Goal: Information Seeking & Learning: Learn about a topic

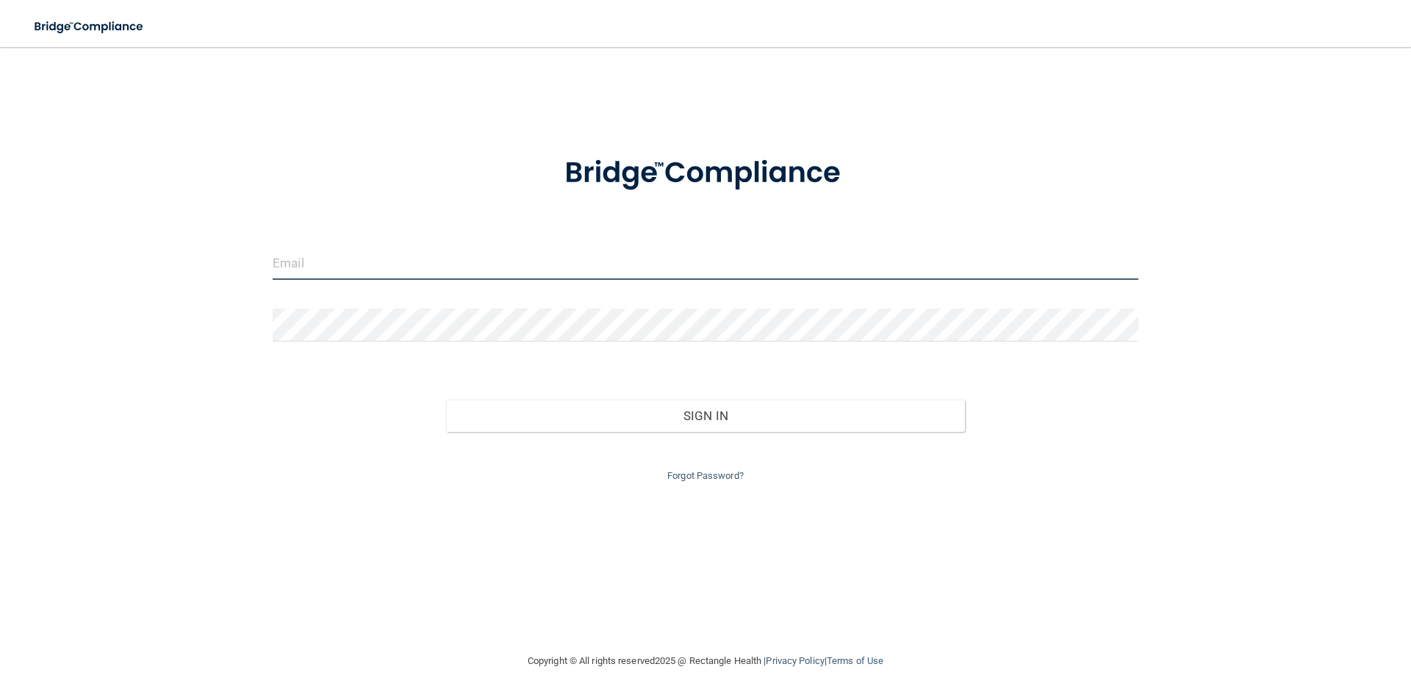
drag, startPoint x: 528, startPoint y: 267, endPoint x: 558, endPoint y: 256, distance: 31.8
click at [542, 265] on input "email" at bounding box center [705, 263] width 865 height 33
click at [446, 400] on button "Sign In" at bounding box center [705, 416] width 519 height 32
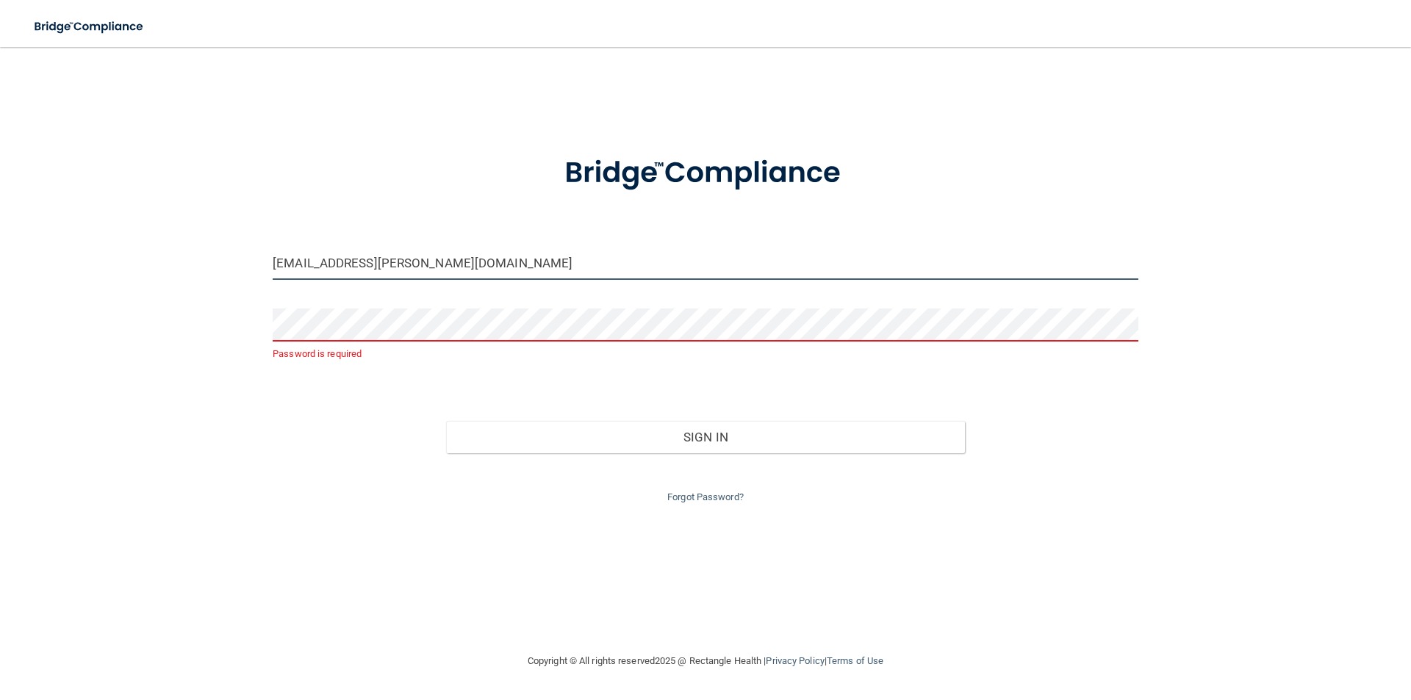
type input "[EMAIL_ADDRESS][PERSON_NAME][DOMAIN_NAME]"
click at [446, 421] on button "Sign In" at bounding box center [705, 437] width 519 height 32
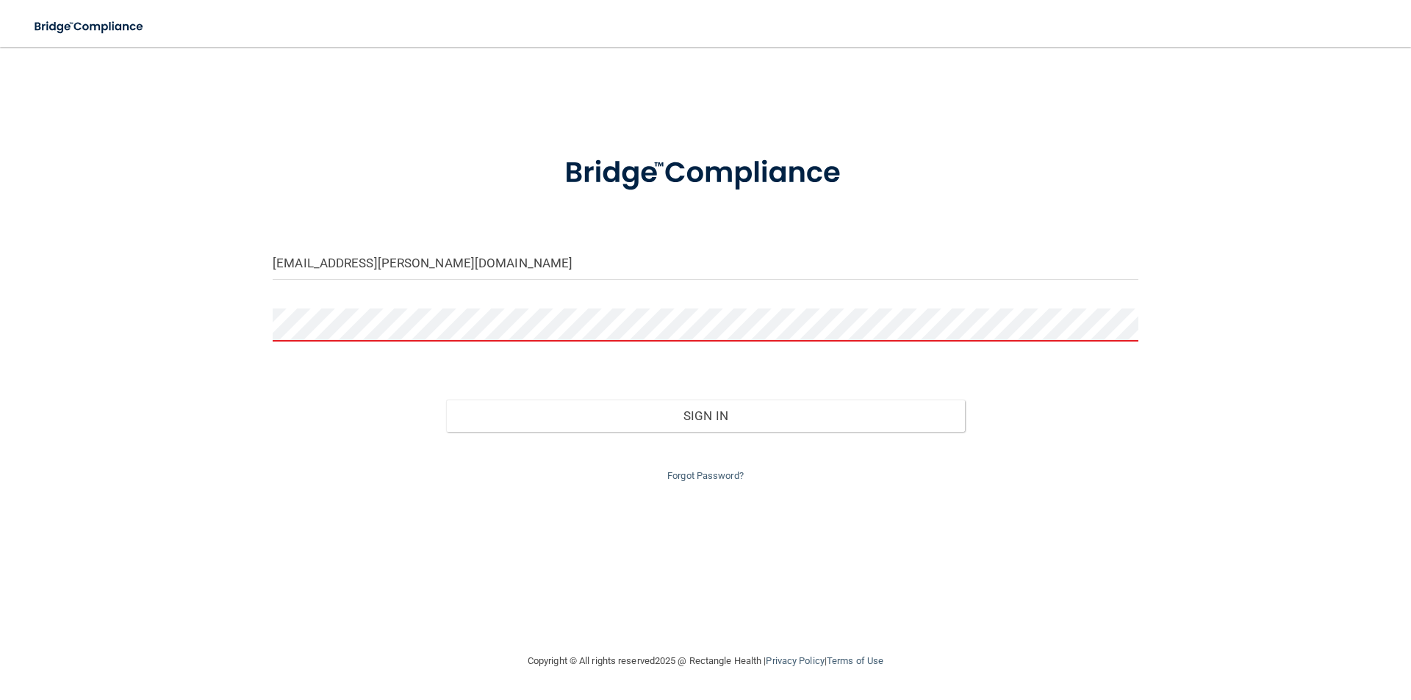
click at [446, 400] on button "Sign In" at bounding box center [705, 416] width 519 height 32
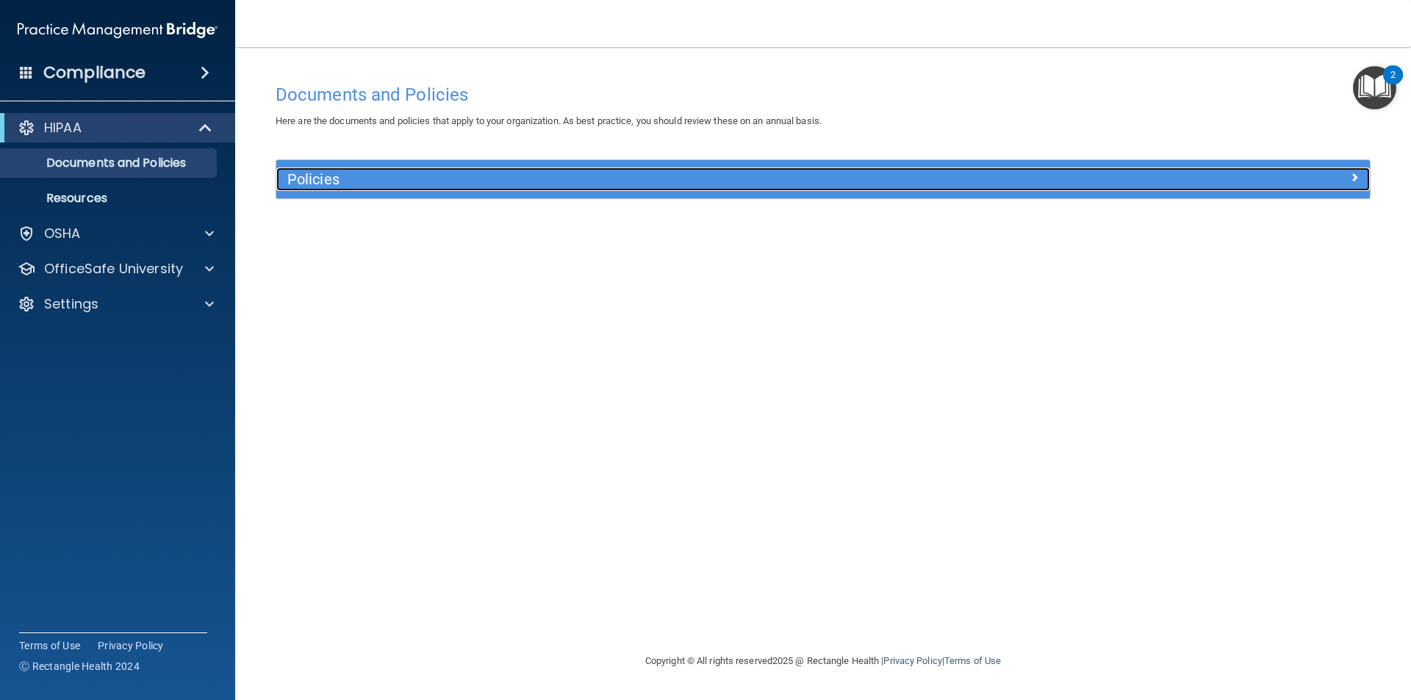
click at [628, 168] on div "Policies" at bounding box center [686, 180] width 820 height 24
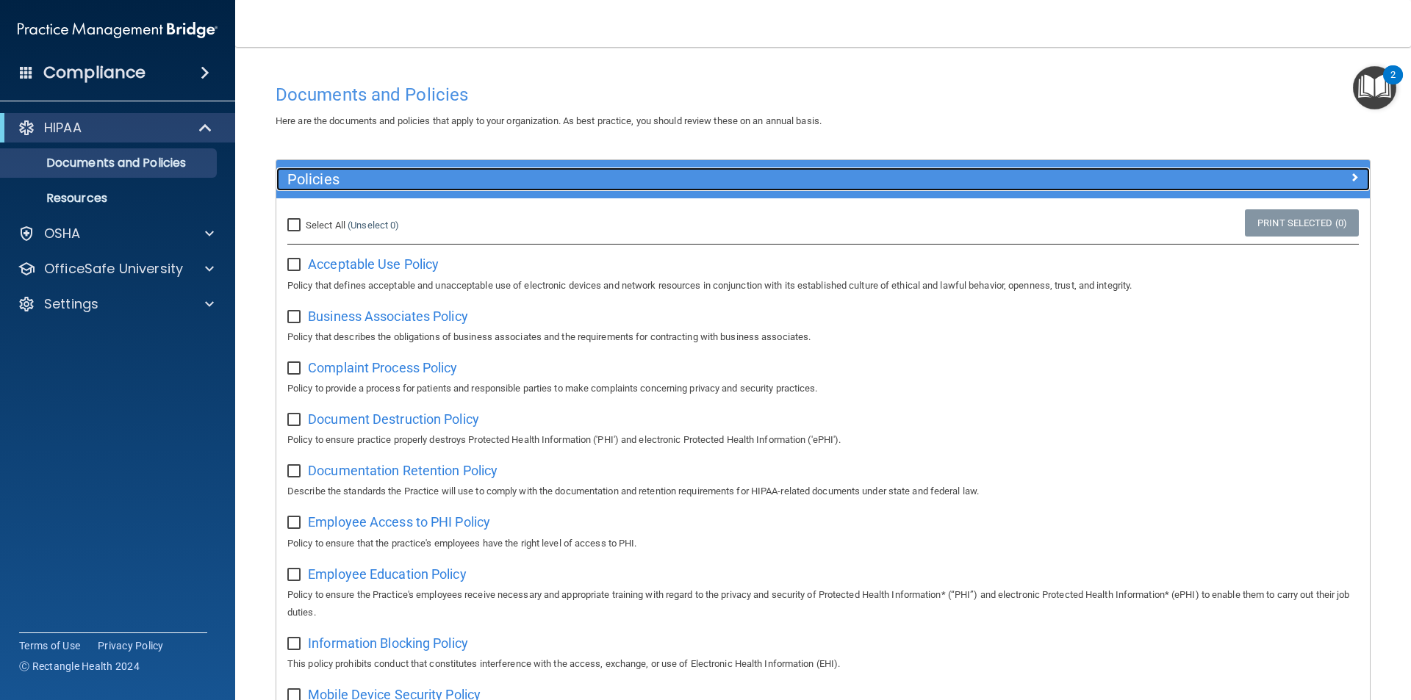
click at [628, 168] on div "Policies" at bounding box center [686, 180] width 820 height 24
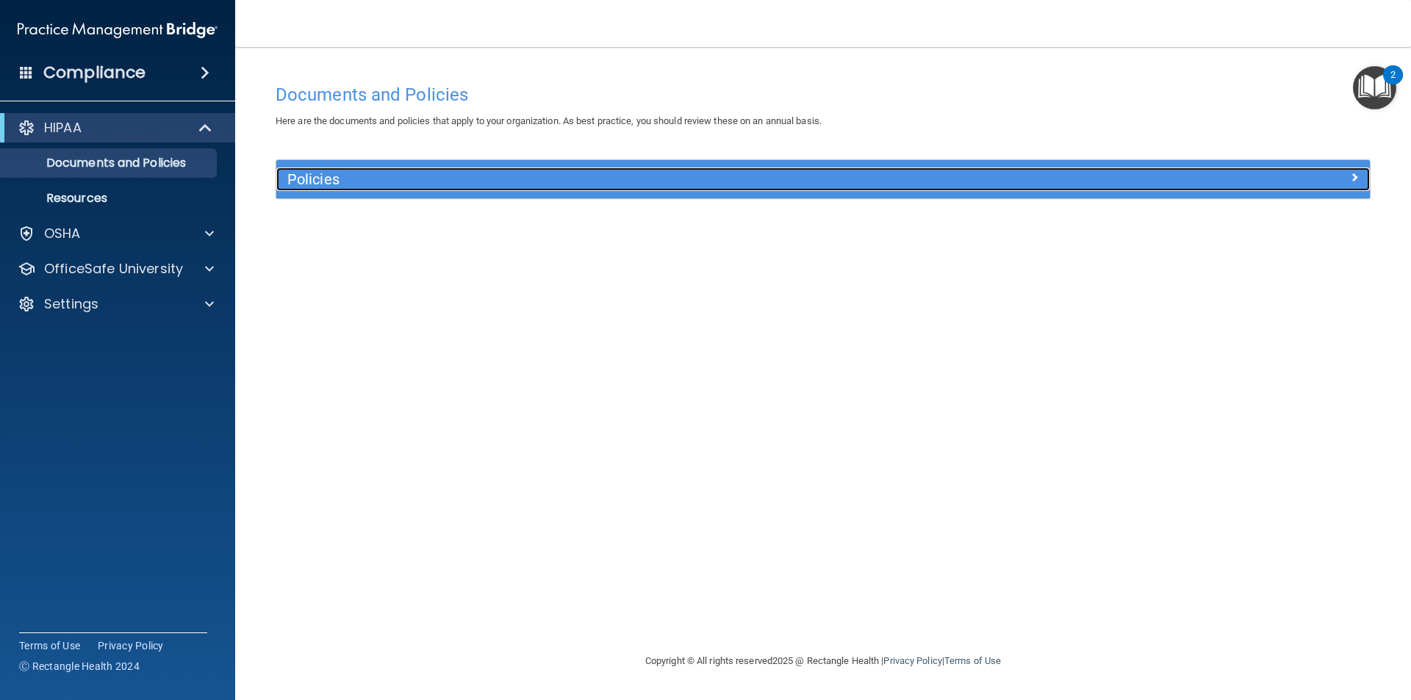
click at [864, 173] on h5 "Policies" at bounding box center [686, 179] width 798 height 16
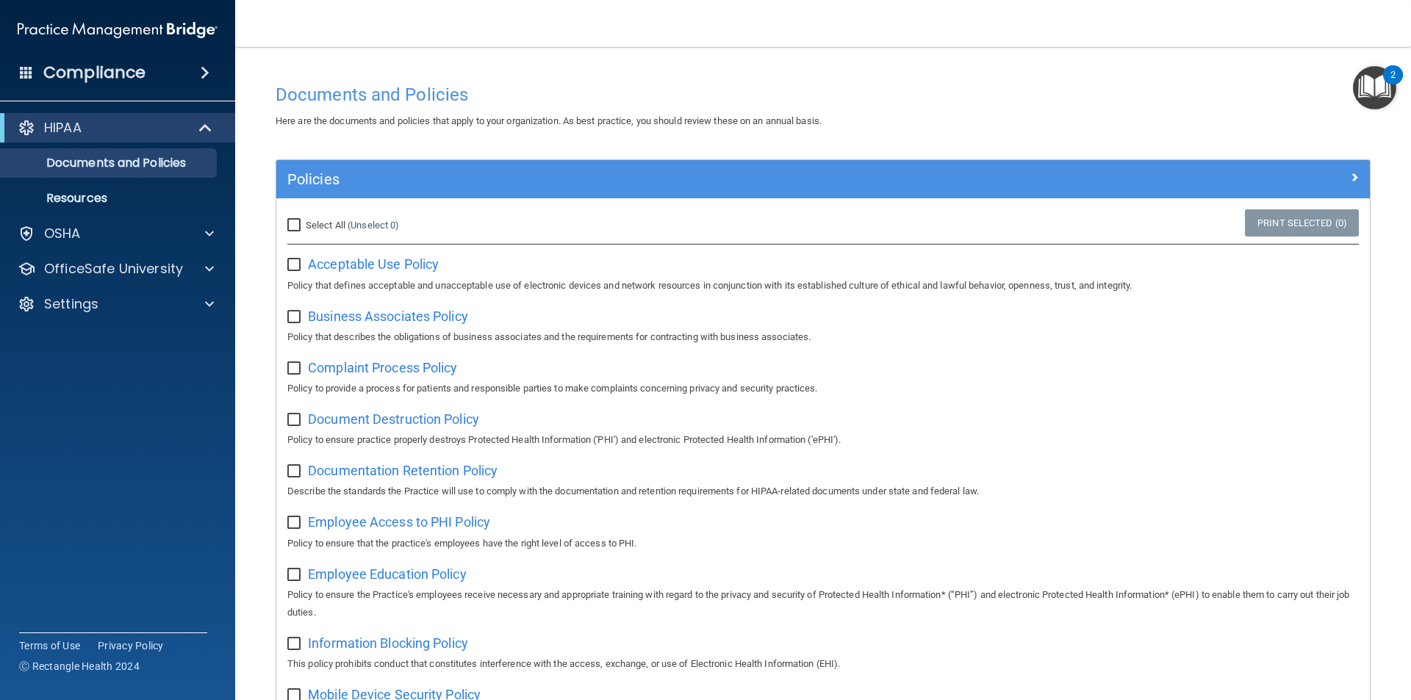
click at [444, 162] on div "Policies" at bounding box center [822, 179] width 1093 height 38
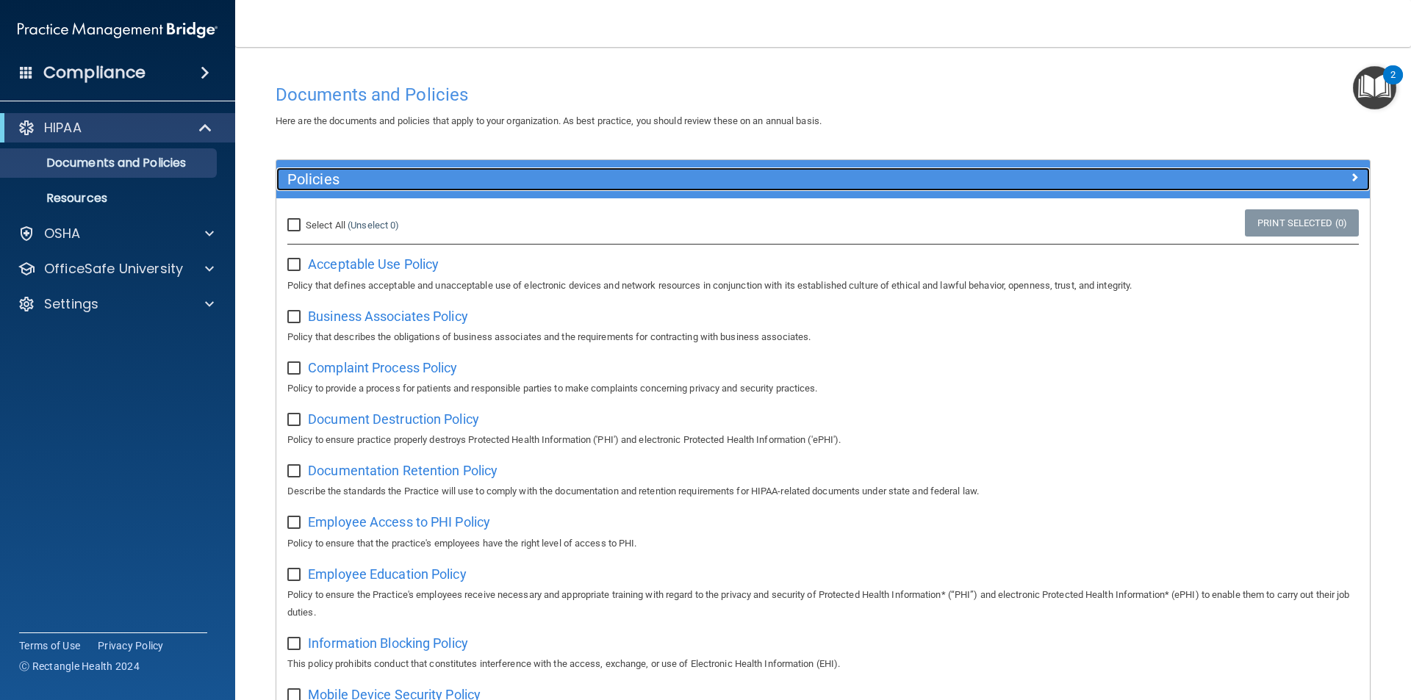
click at [485, 181] on h5 "Policies" at bounding box center [686, 179] width 798 height 16
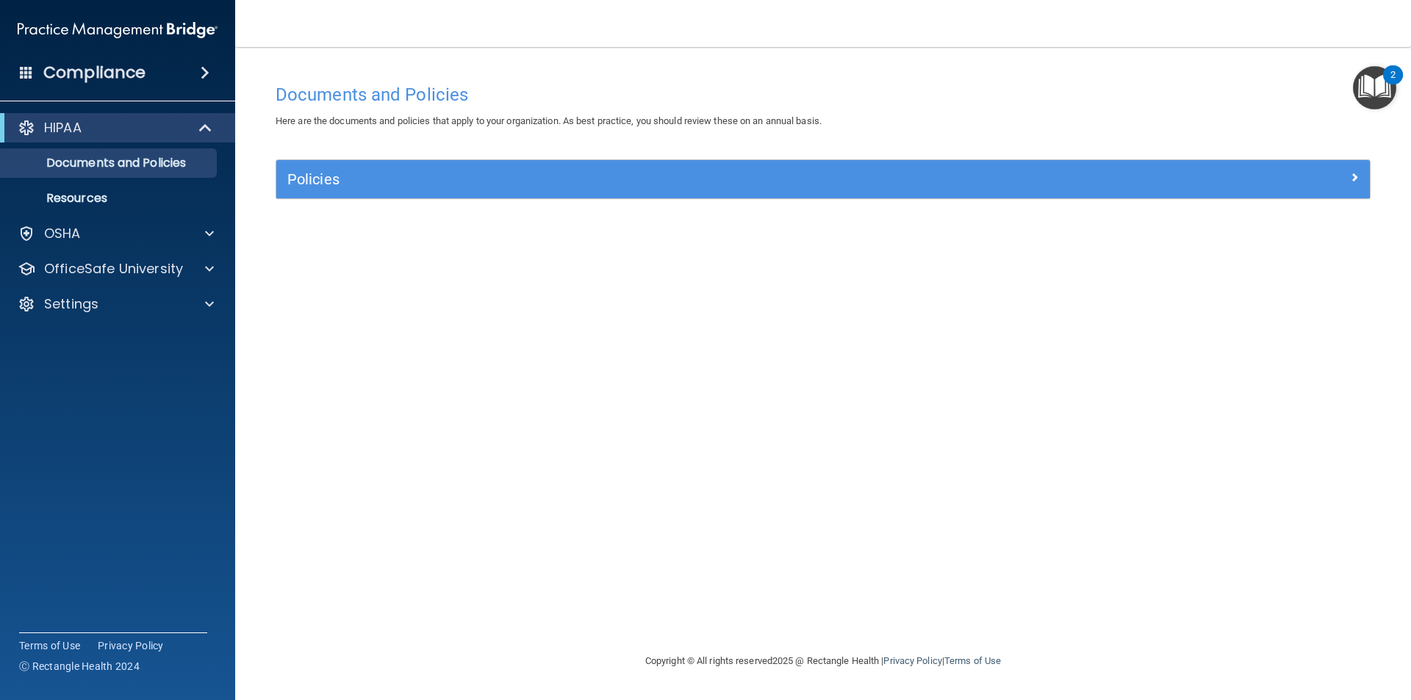
click at [188, 112] on div "HIPAA Documents and Policies Report an Incident Business Associates Emergency P…" at bounding box center [118, 218] width 236 height 223
click at [201, 129] on span at bounding box center [207, 128] width 12 height 18
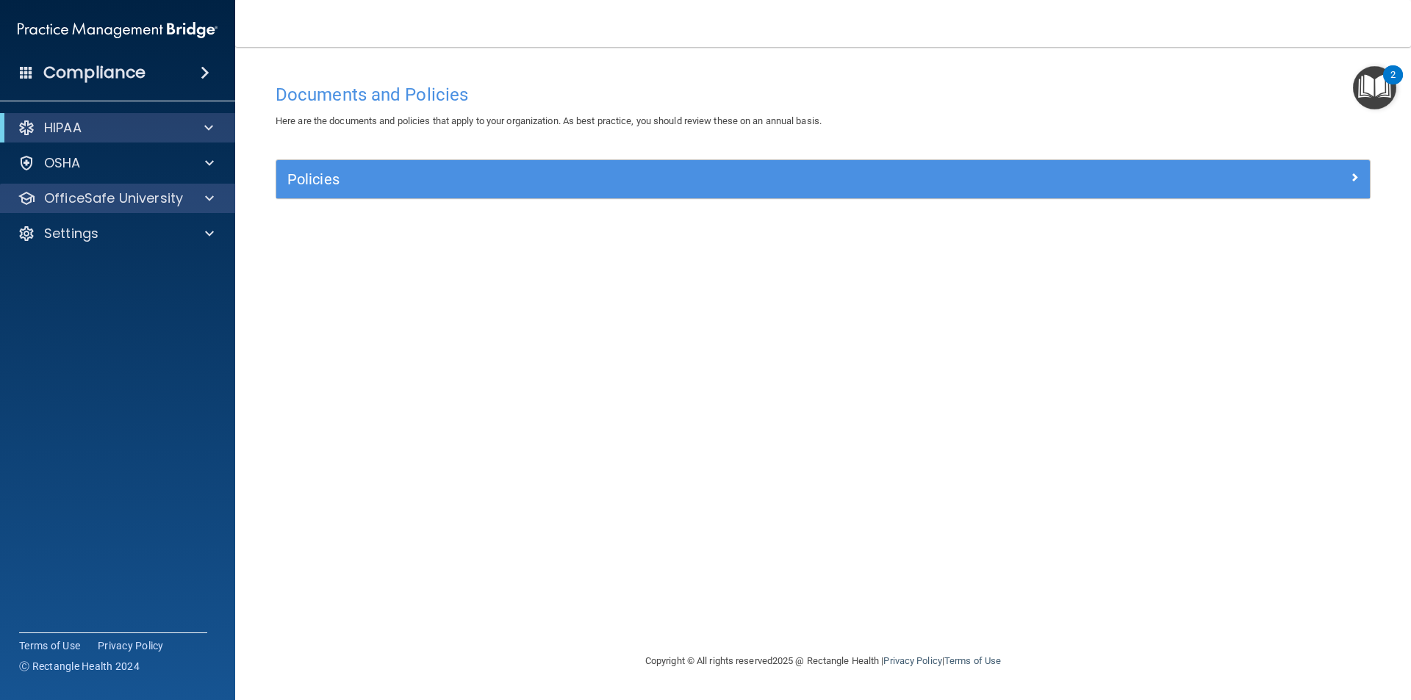
click at [212, 187] on div "OfficeSafe University" at bounding box center [118, 198] width 236 height 29
click at [207, 196] on span at bounding box center [209, 199] width 9 height 18
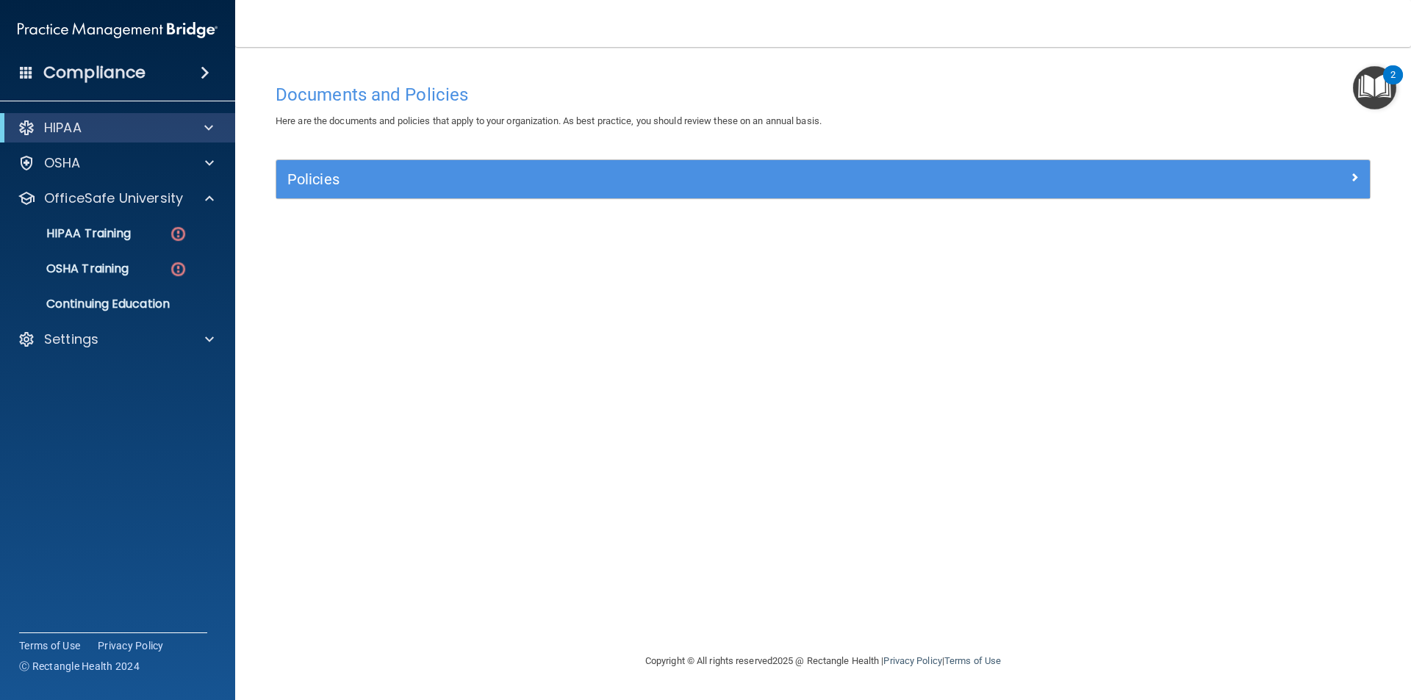
click at [196, 115] on div "HIPAA" at bounding box center [117, 127] width 235 height 29
click at [202, 123] on div at bounding box center [206, 128] width 36 height 18
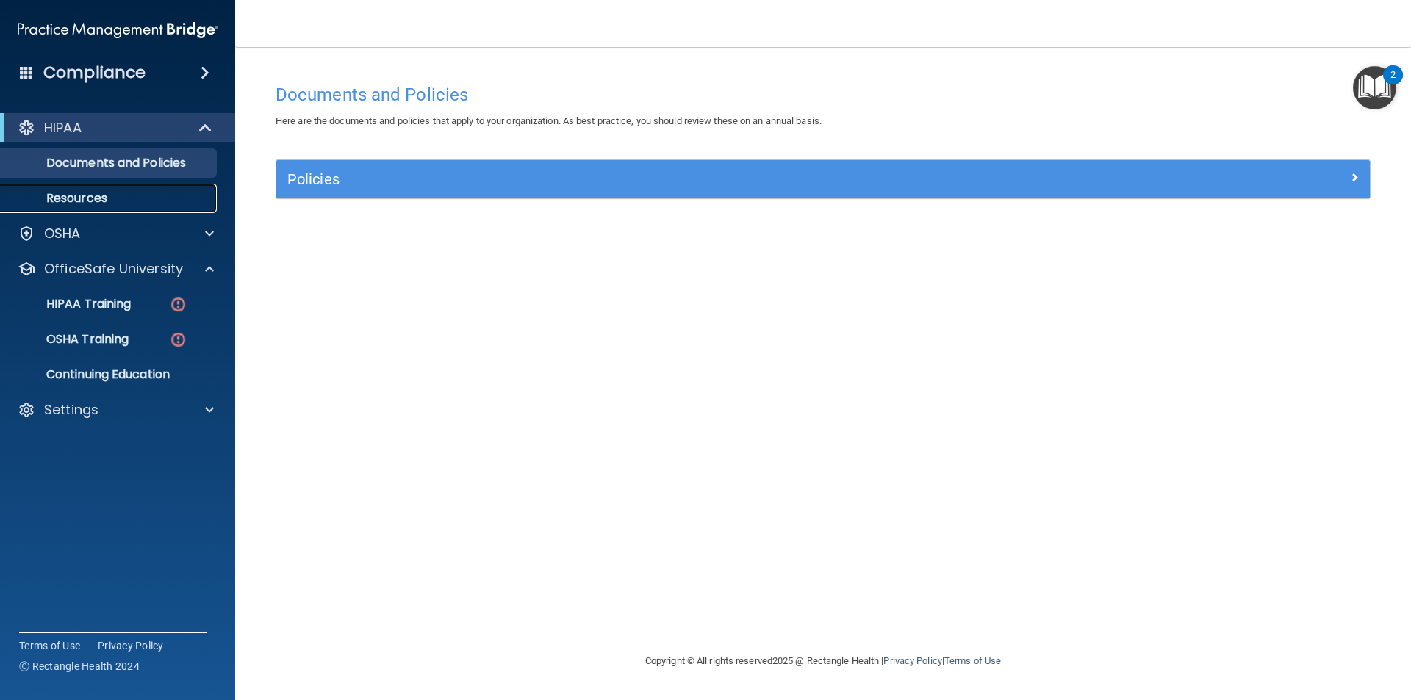
click at [130, 195] on p "Resources" at bounding box center [110, 198] width 201 height 15
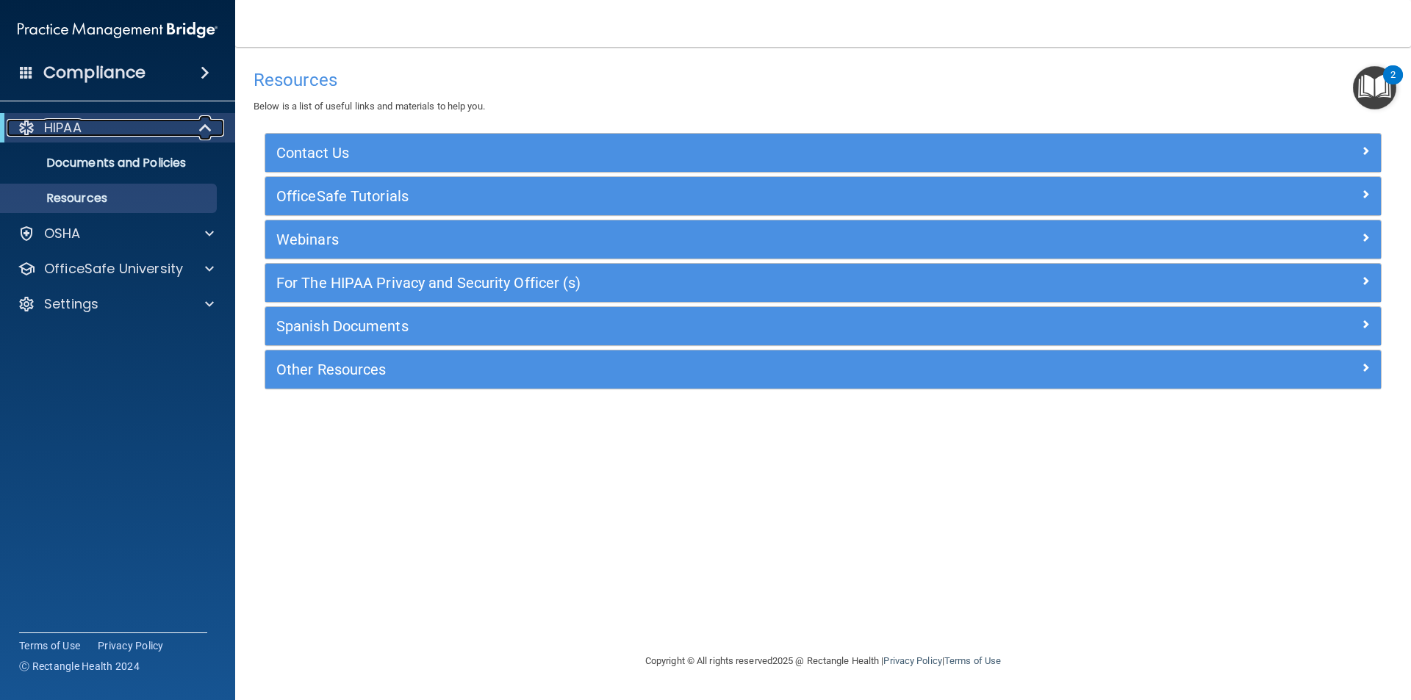
click at [162, 132] on div "HIPAA" at bounding box center [97, 128] width 181 height 18
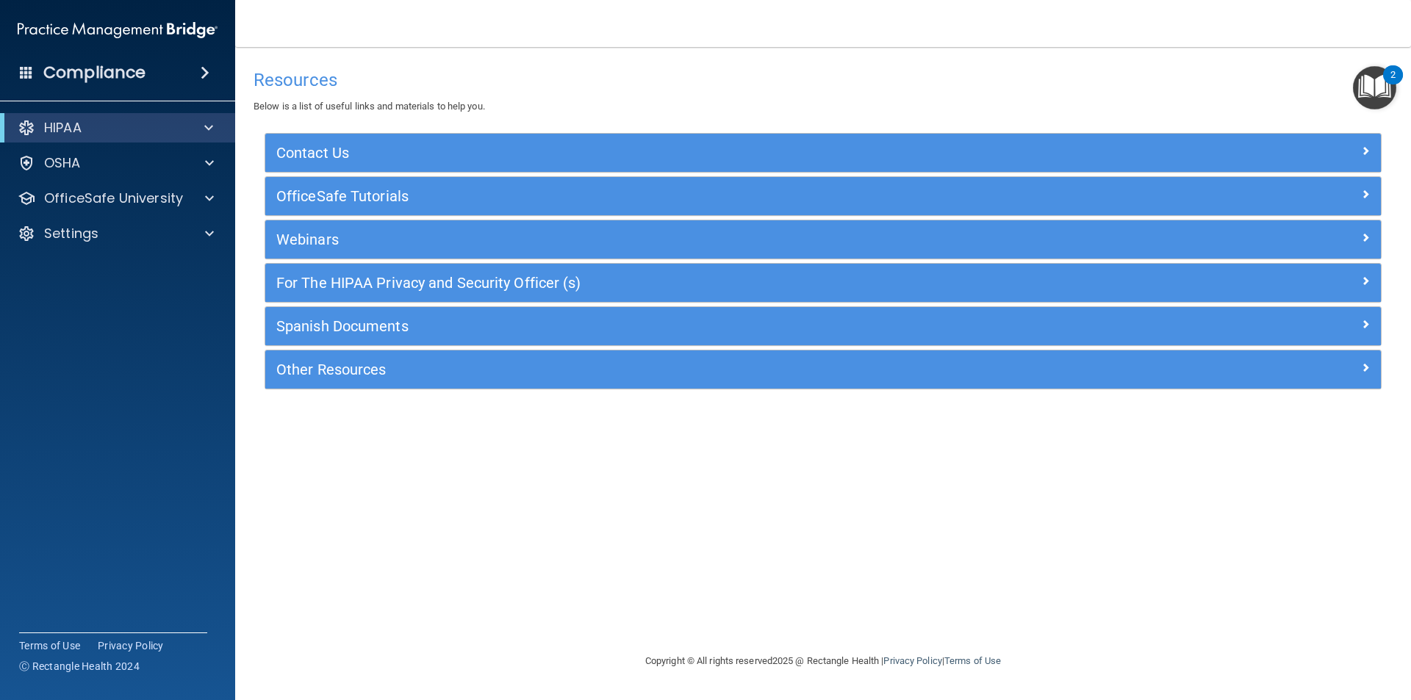
click at [120, 73] on h4 "Compliance" at bounding box center [94, 72] width 102 height 21
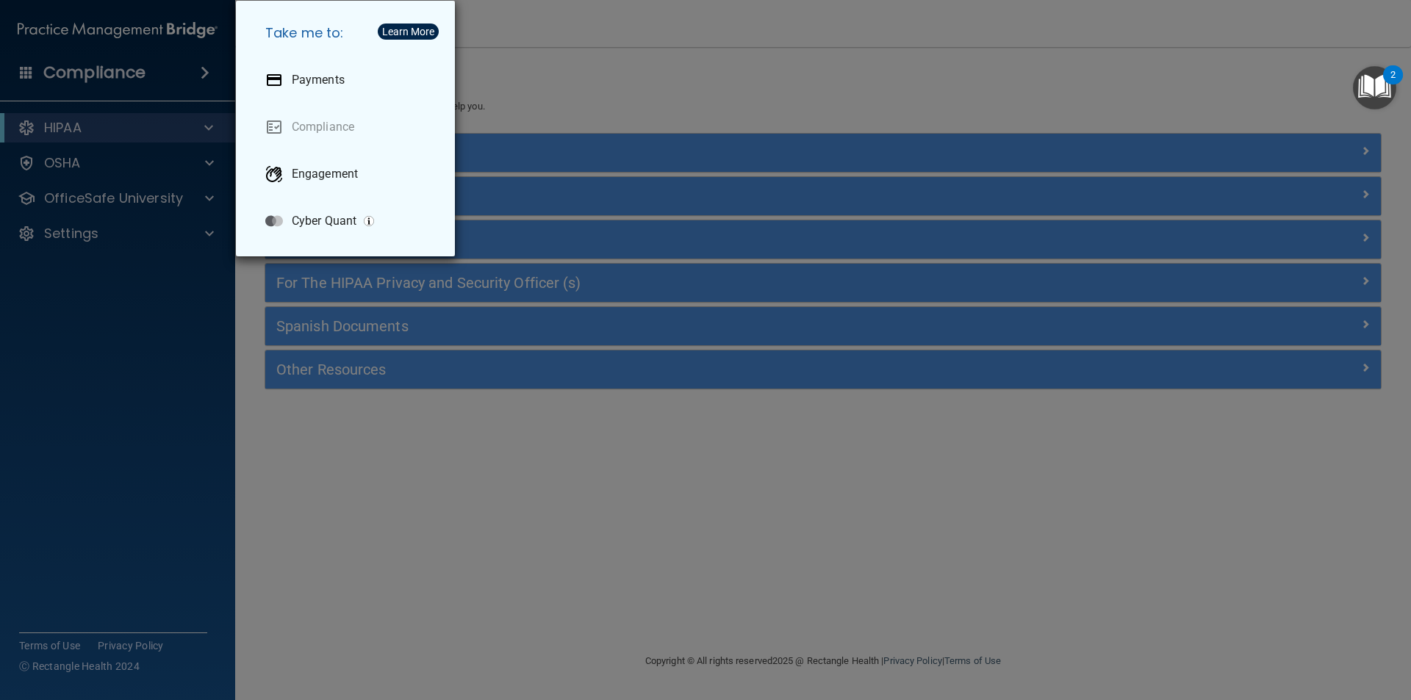
click at [134, 68] on div "Take me to: Payments Compliance Engagement Cyber Quant" at bounding box center [705, 350] width 1411 height 700
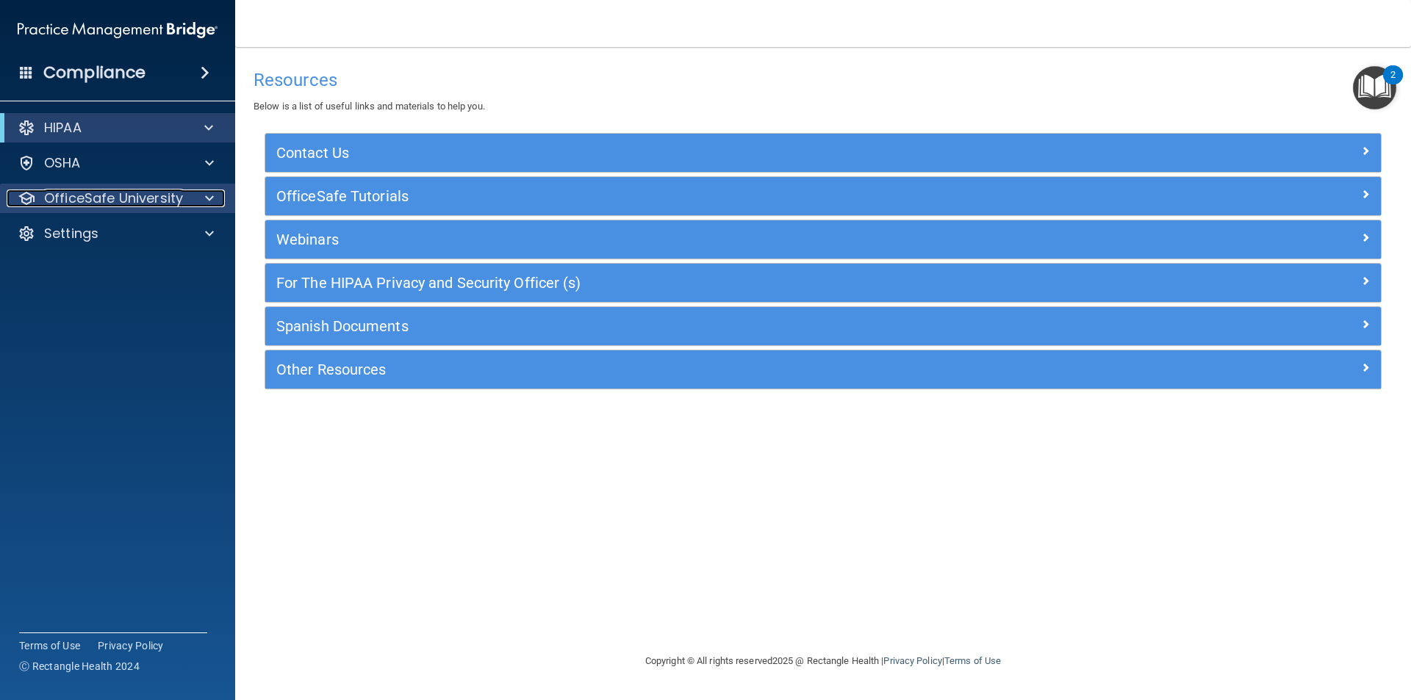
click at [179, 198] on p "OfficeSafe University" at bounding box center [113, 199] width 139 height 18
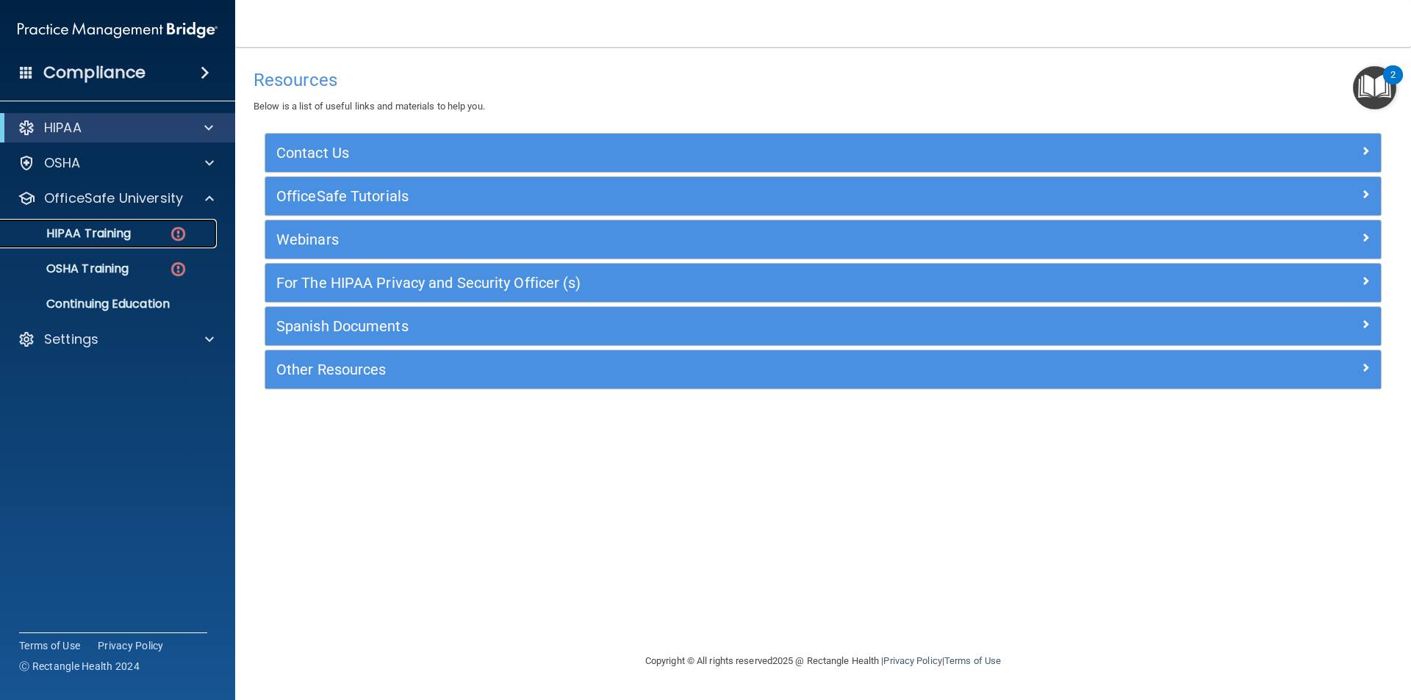
click at [123, 229] on p "HIPAA Training" at bounding box center [70, 233] width 121 height 15
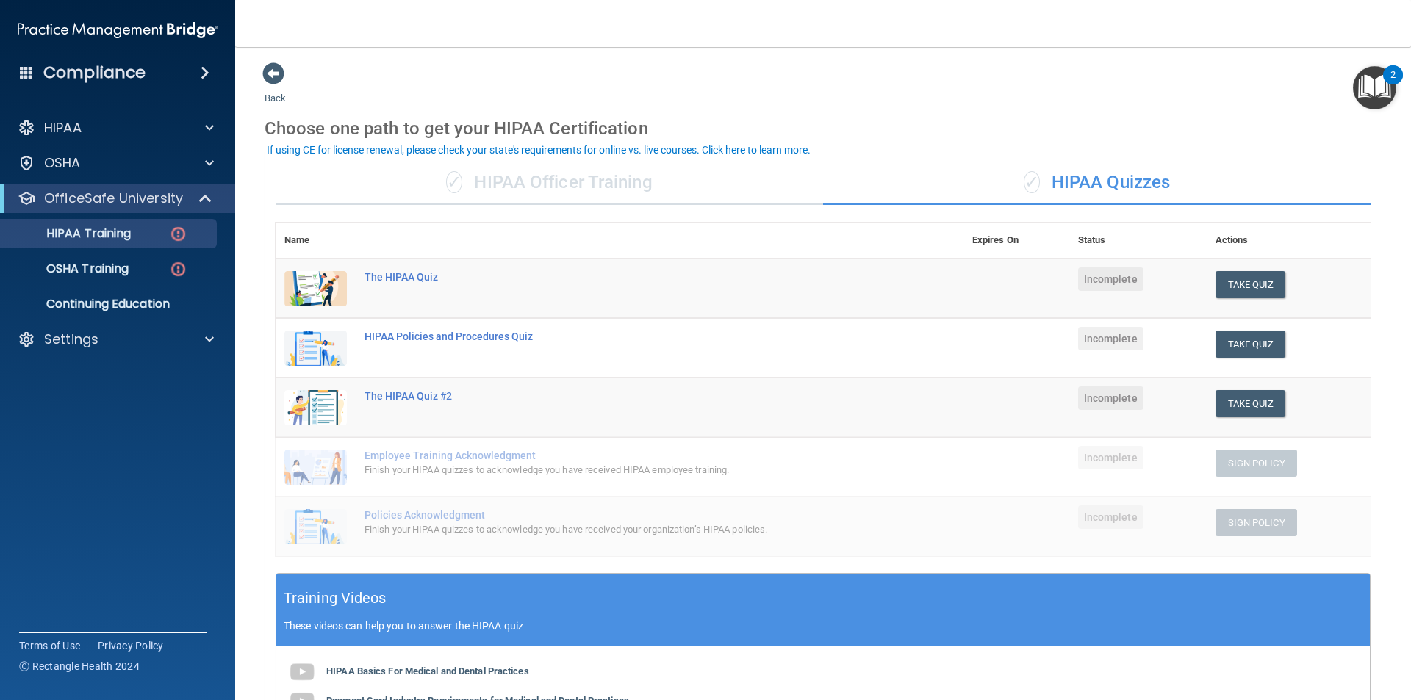
click at [1099, 185] on div "✓ HIPAA Quizzes" at bounding box center [1096, 183] width 547 height 44
click at [535, 194] on div "✓ HIPAA Officer Training" at bounding box center [548, 183] width 547 height 44
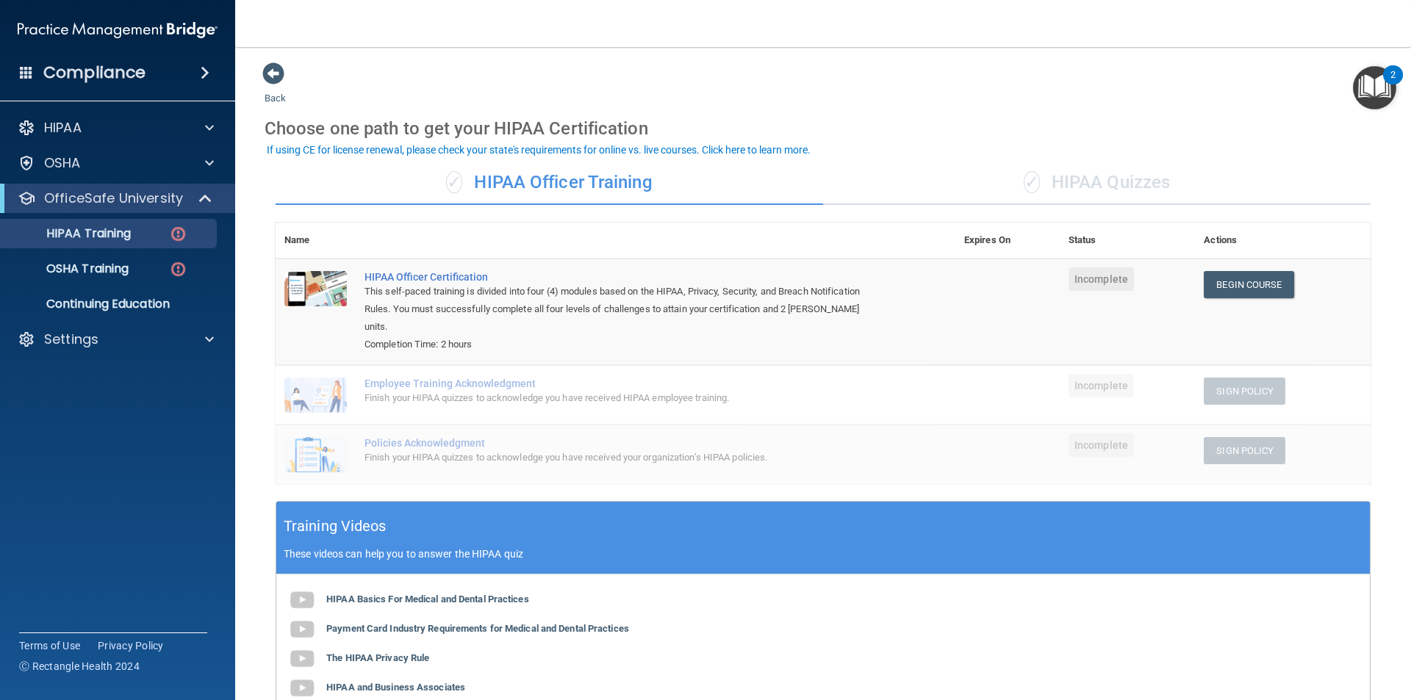
click at [1045, 172] on div "✓ HIPAA Quizzes" at bounding box center [1096, 183] width 547 height 44
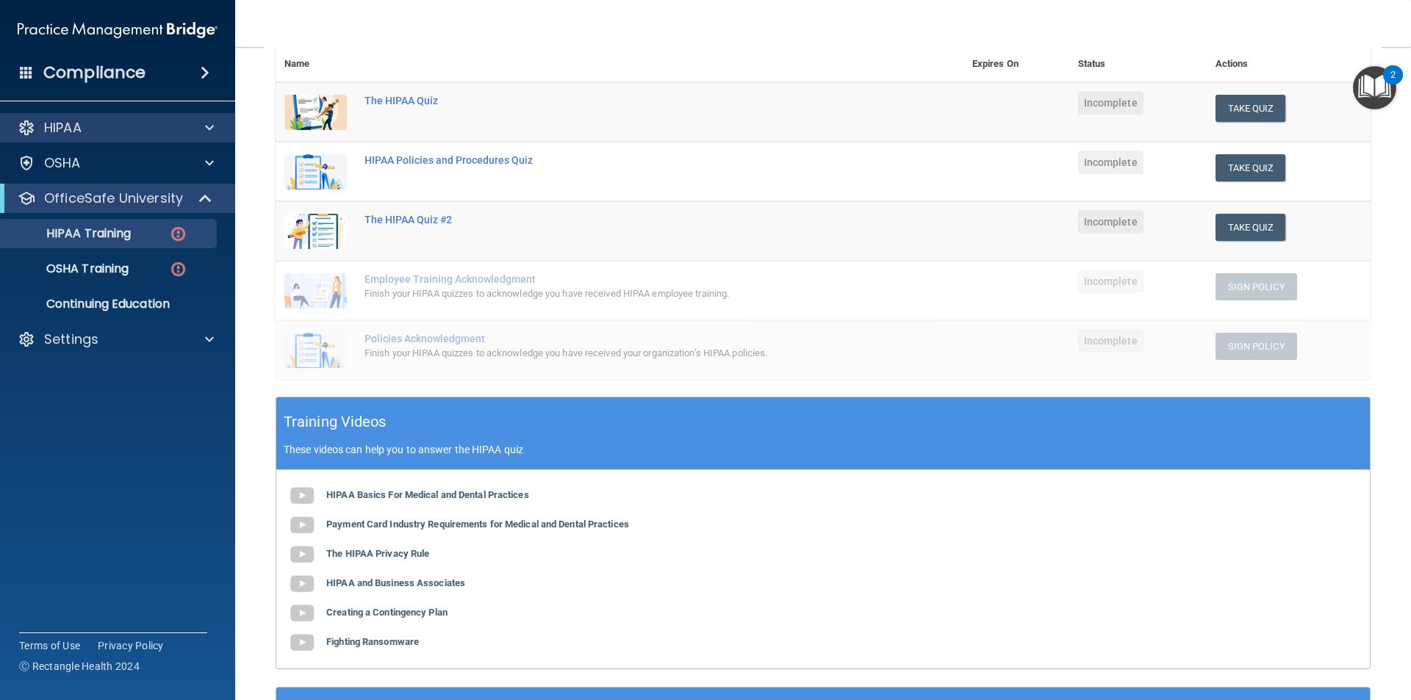
scroll to position [109, 0]
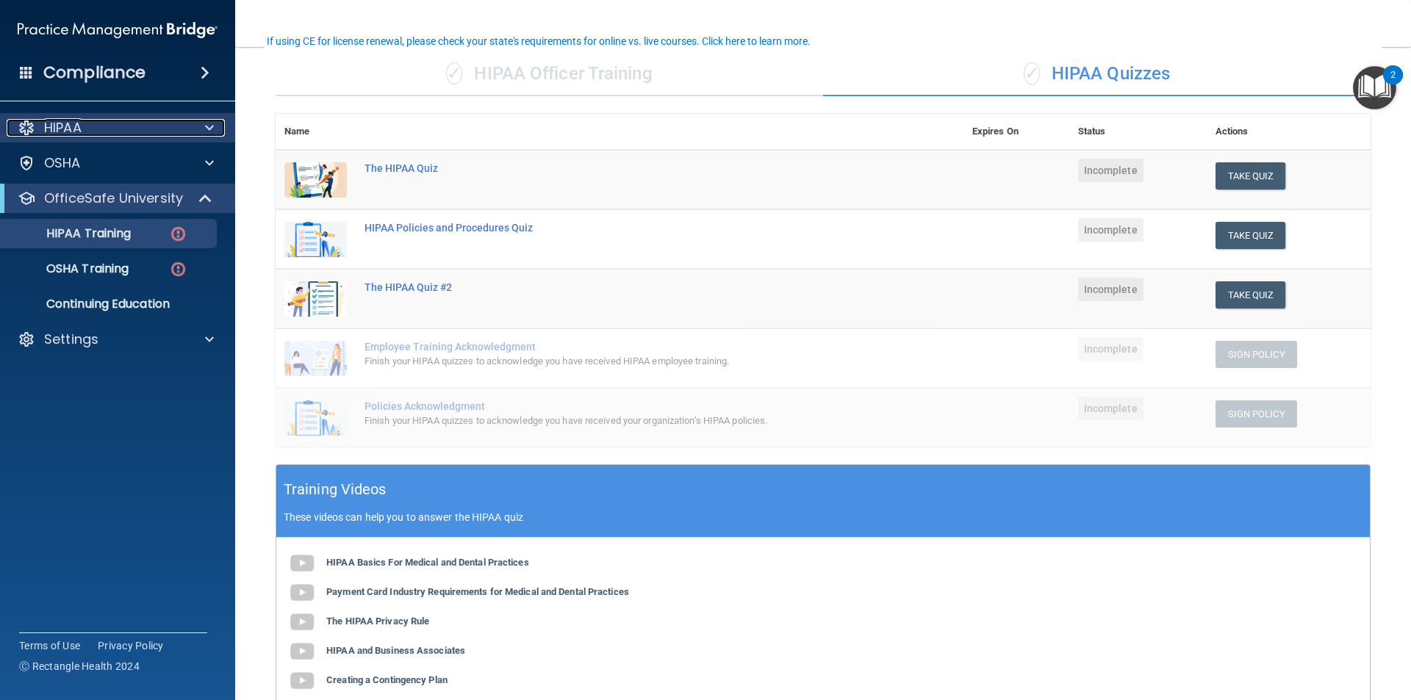
click at [79, 129] on p "HIPAA" at bounding box center [62, 128] width 37 height 18
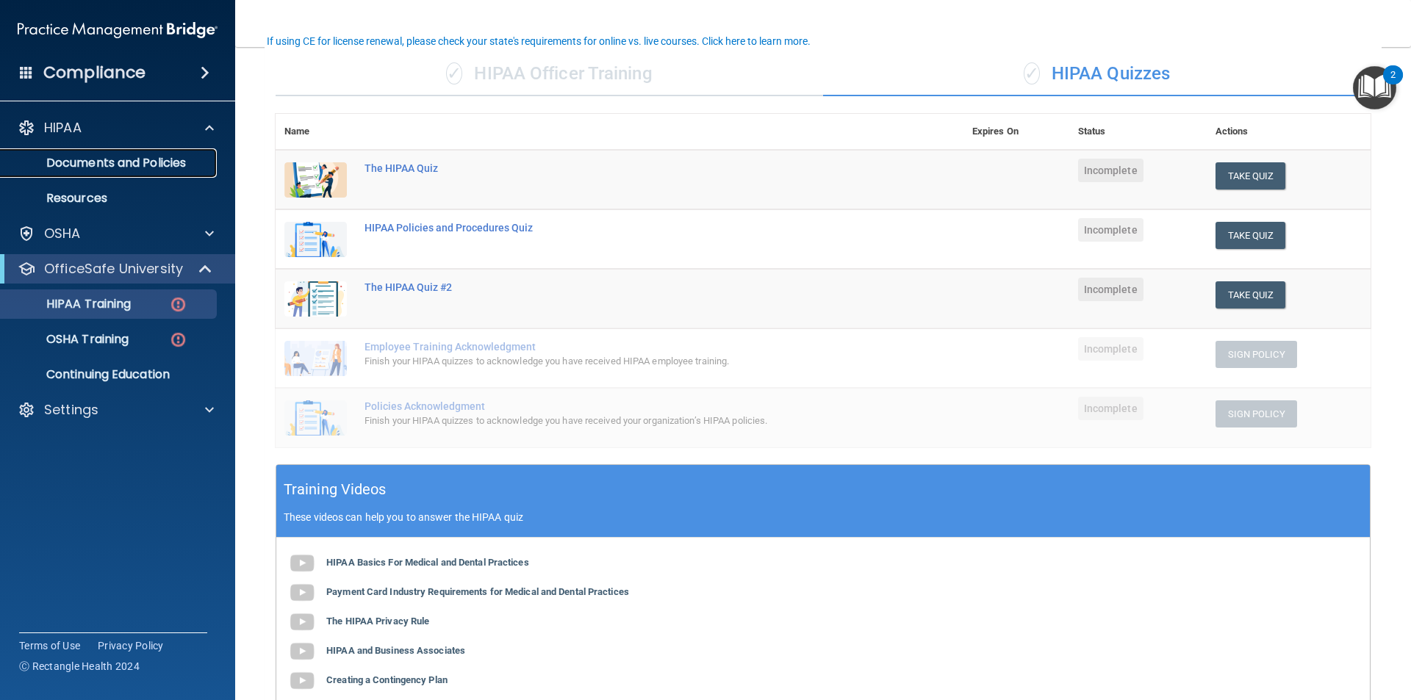
click at [126, 162] on p "Documents and Policies" at bounding box center [110, 163] width 201 height 15
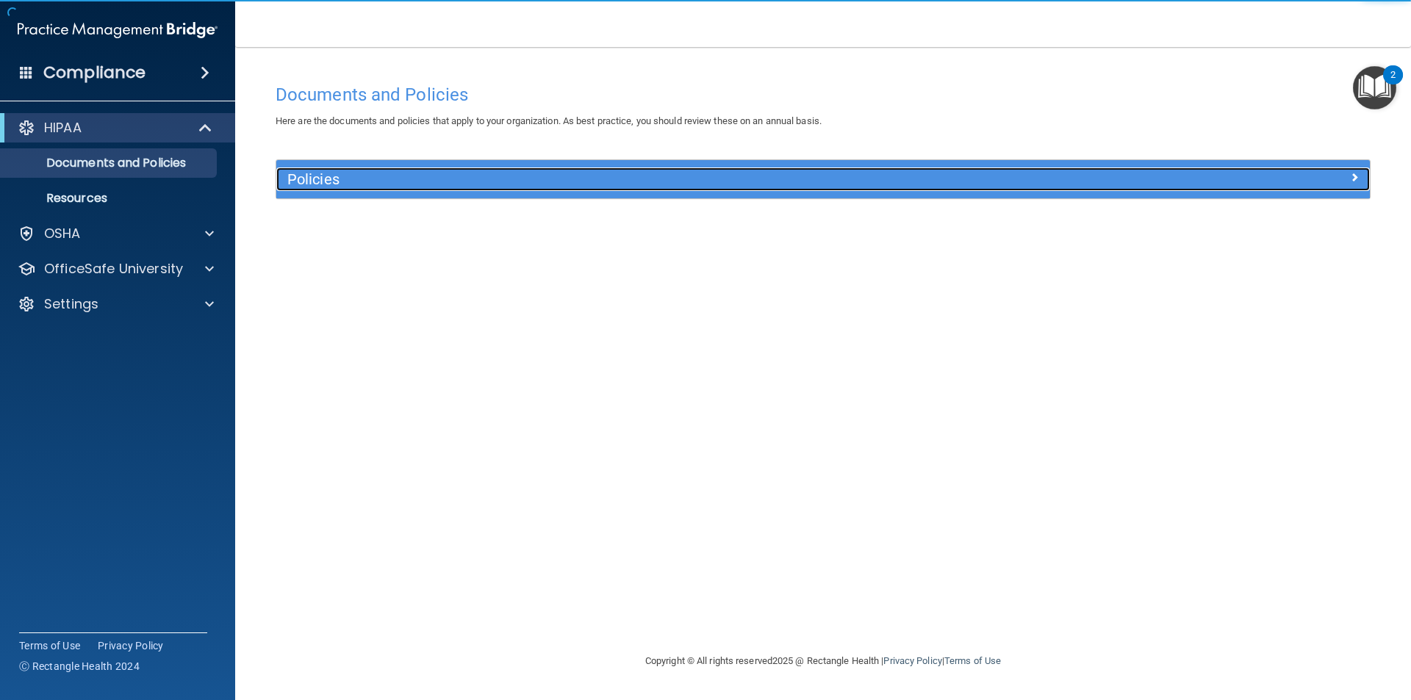
click at [851, 172] on h5 "Policies" at bounding box center [686, 179] width 798 height 16
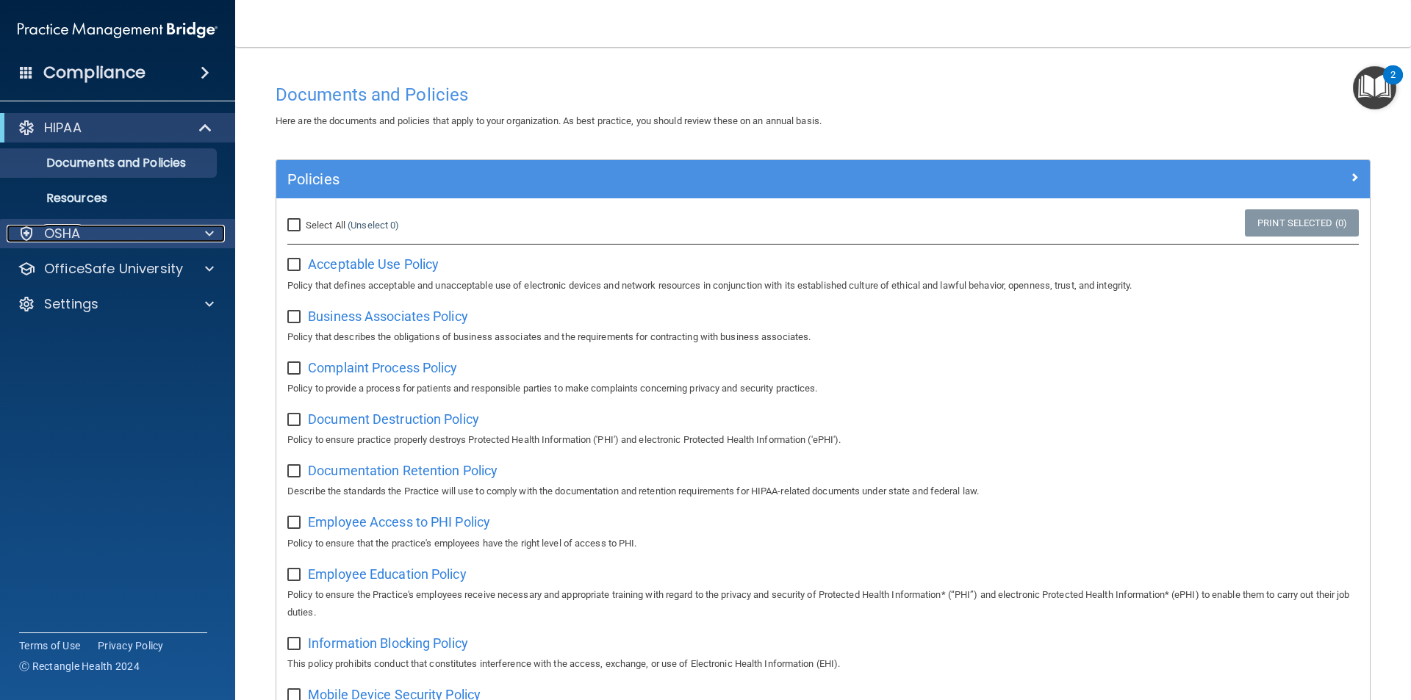
click at [192, 229] on div at bounding box center [207, 234] width 37 height 18
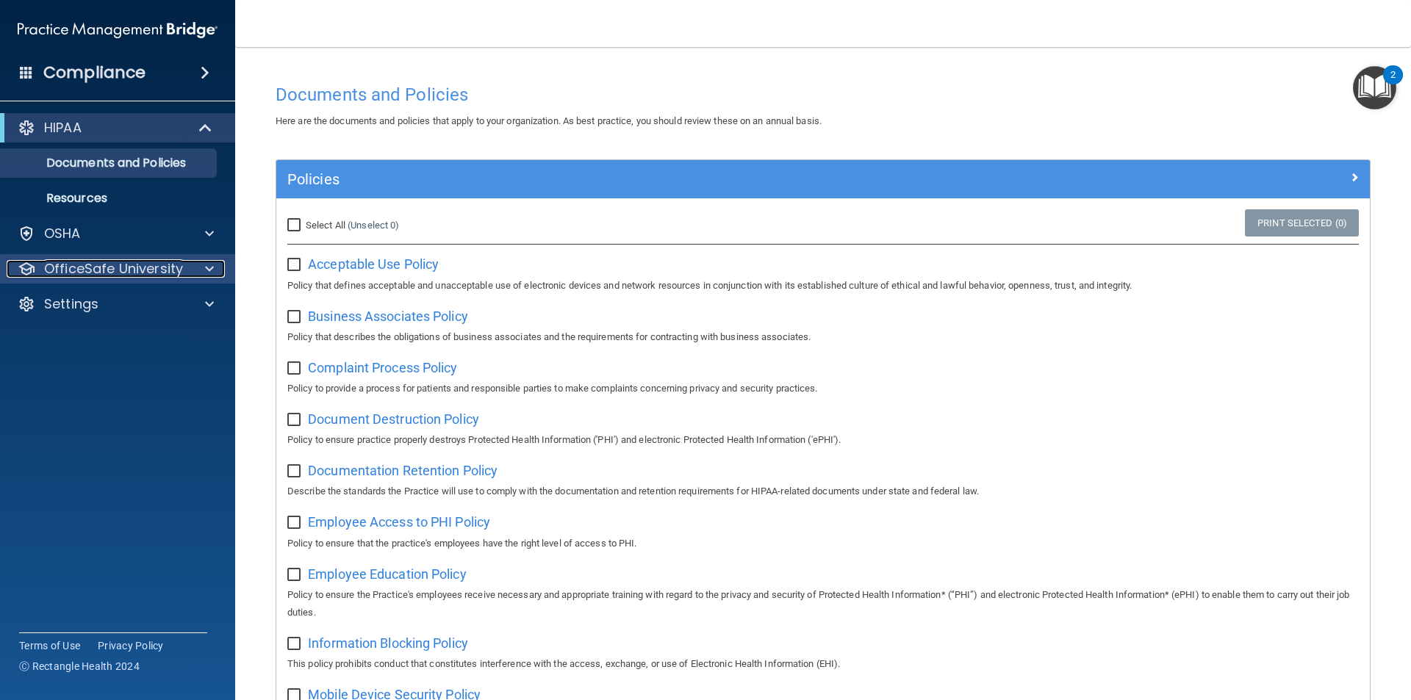
click at [179, 273] on p "OfficeSafe University" at bounding box center [113, 269] width 139 height 18
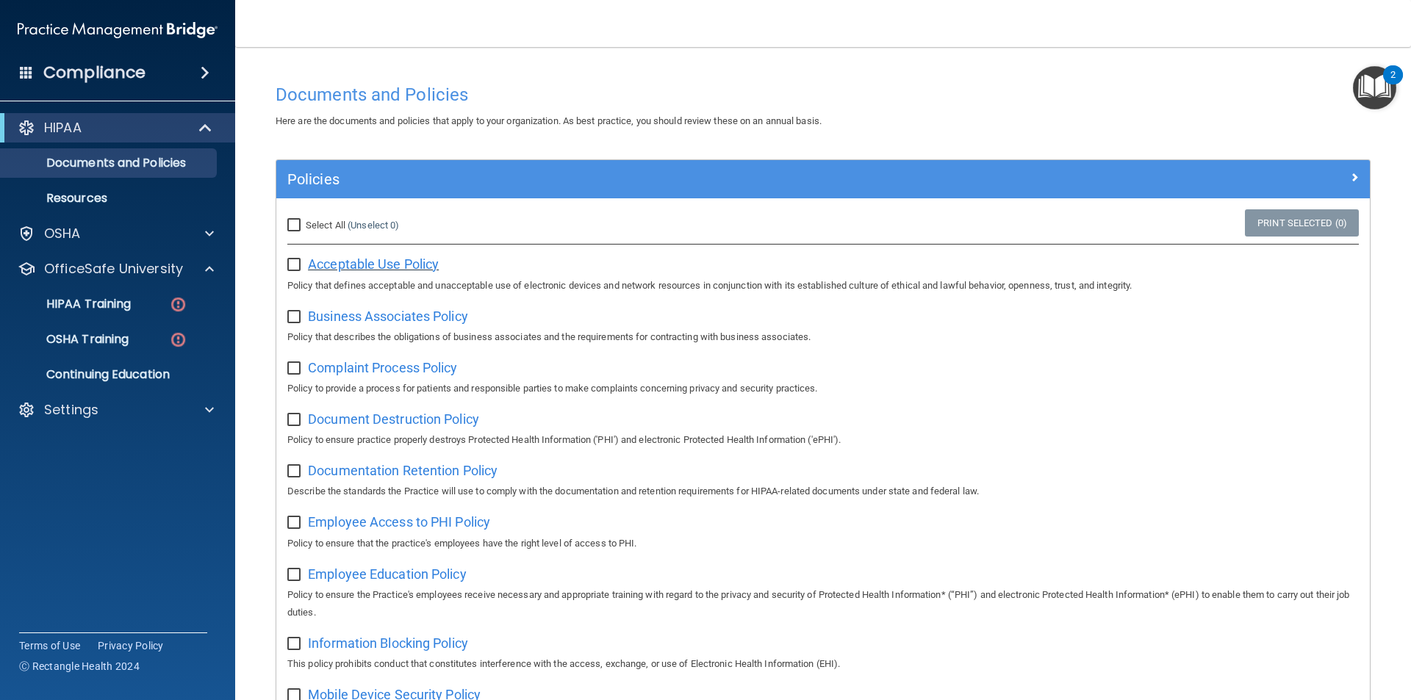
click at [388, 259] on span "Acceptable Use Policy" at bounding box center [373, 263] width 131 height 15
click at [102, 292] on link "HIPAA Training" at bounding box center [100, 303] width 231 height 29
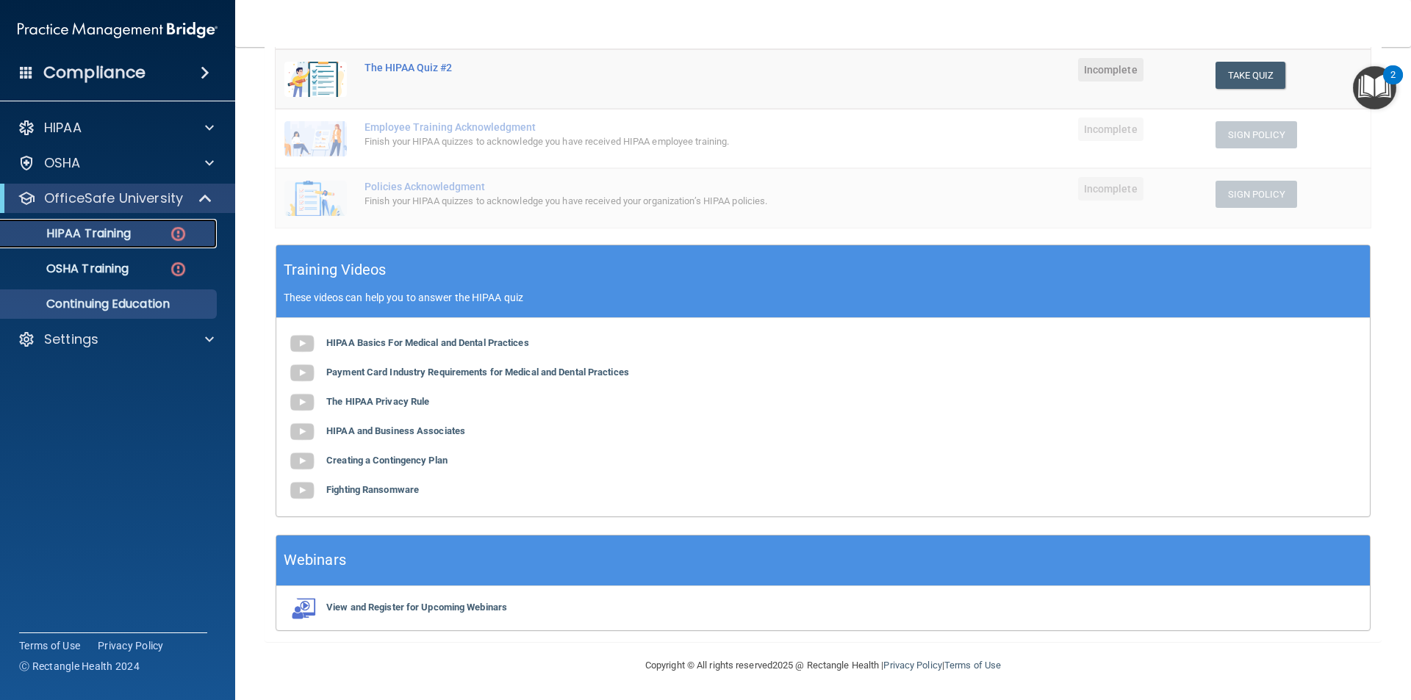
scroll to position [329, 0]
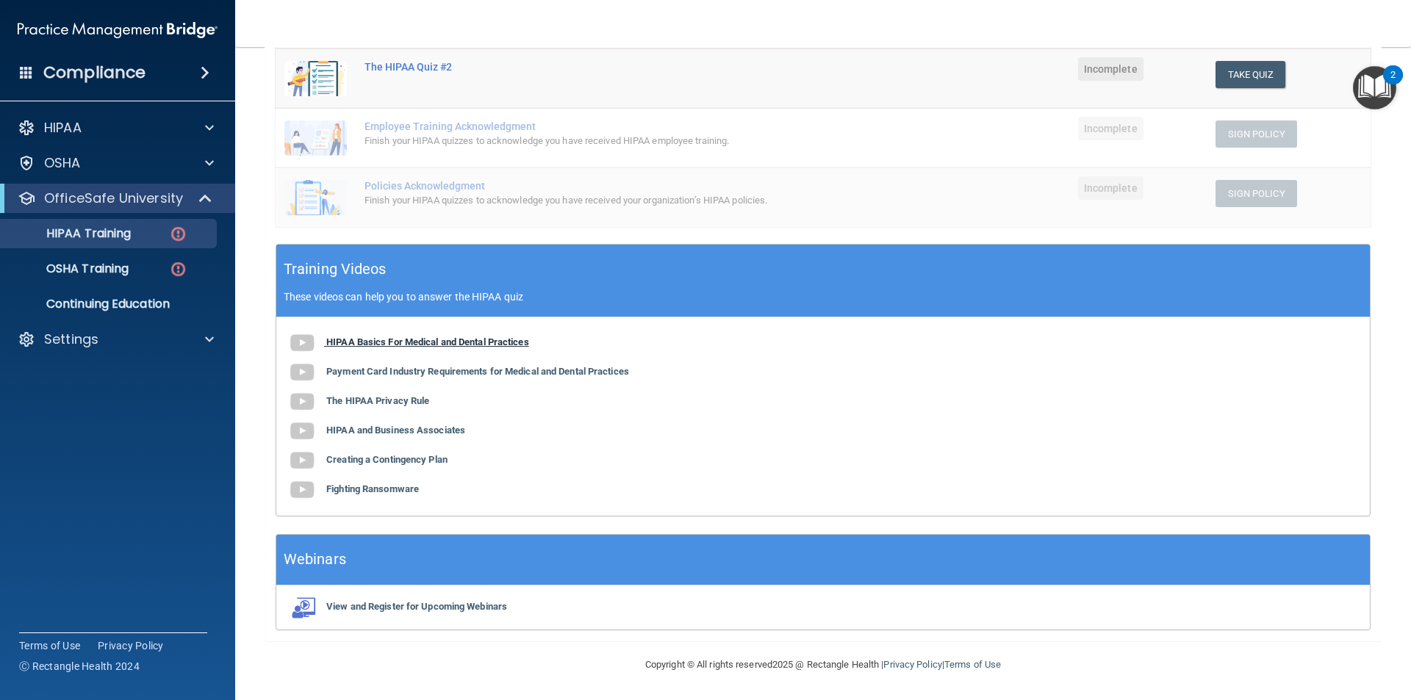
click at [353, 345] on b "HIPAA Basics For Medical and Dental Practices" at bounding box center [427, 341] width 203 height 11
click at [474, 372] on b "Payment Card Industry Requirements for Medical and Dental Practices" at bounding box center [477, 371] width 303 height 11
click at [371, 397] on b "The HIPAA Privacy Rule" at bounding box center [377, 400] width 103 height 11
click at [419, 430] on b "HIPAA and Business Associates" at bounding box center [395, 430] width 139 height 11
click at [426, 459] on b "Creating a Contingency Plan" at bounding box center [386, 459] width 121 height 11
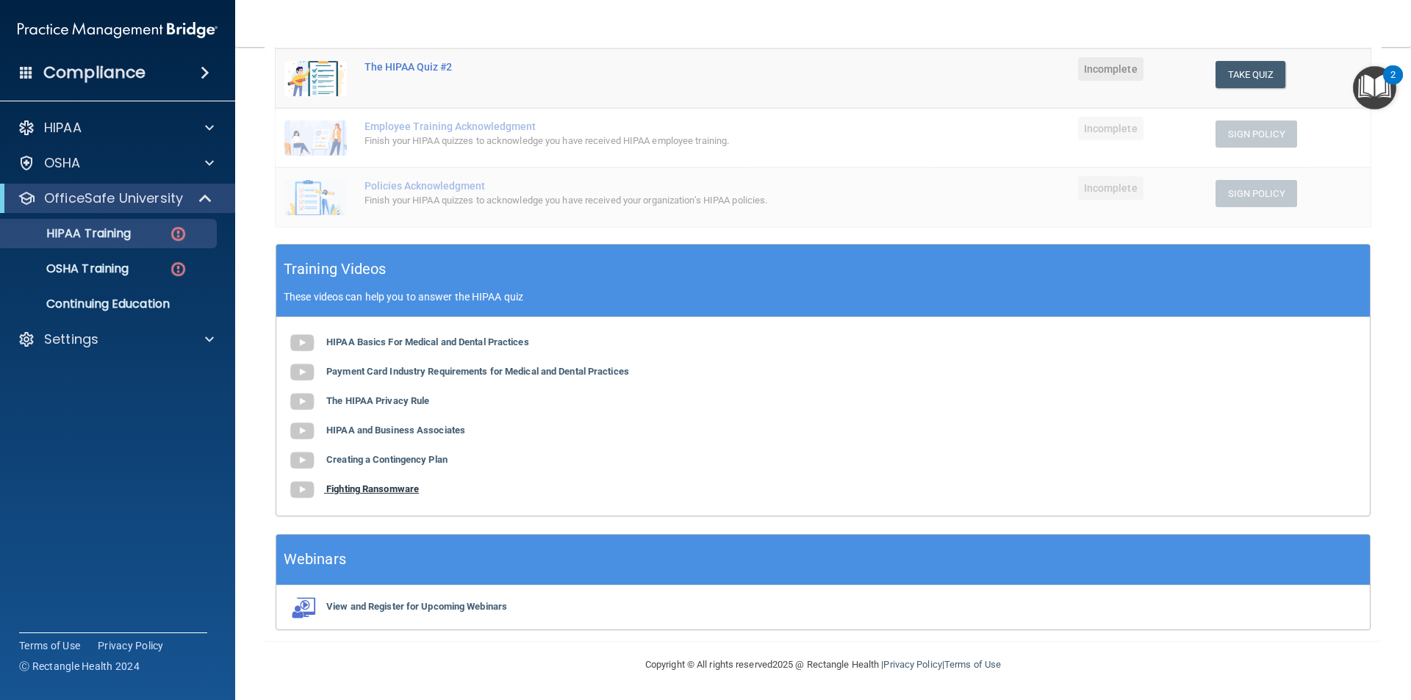
click at [415, 488] on b "Fighting Ransomware" at bounding box center [372, 488] width 93 height 11
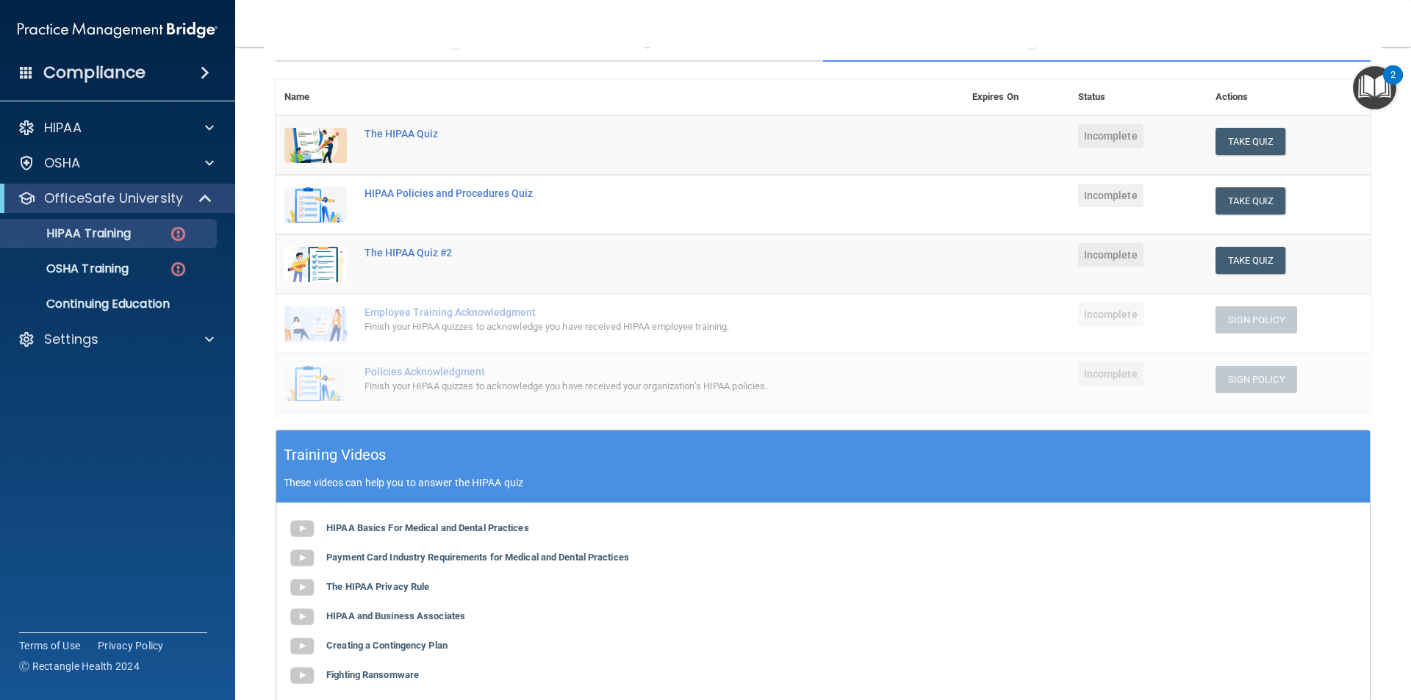
scroll to position [109, 0]
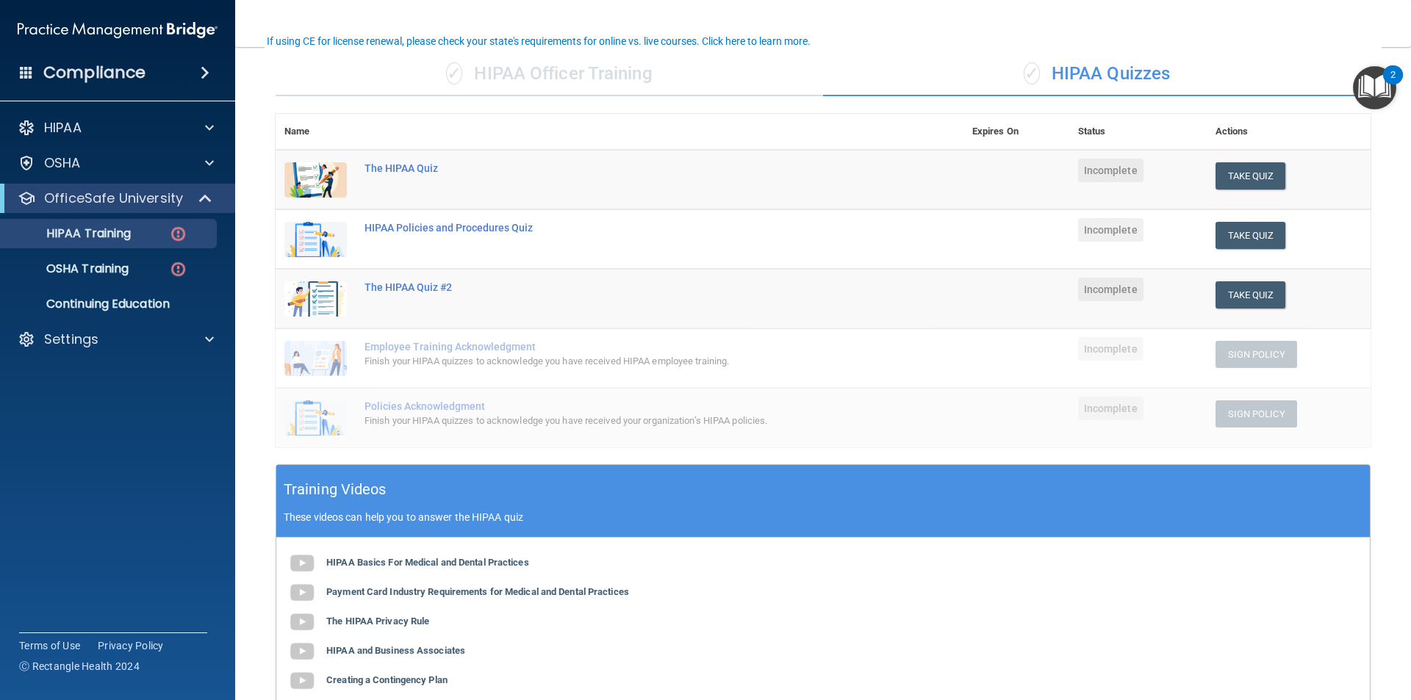
click at [1088, 177] on span "Incomplete" at bounding box center [1110, 171] width 65 height 24
click at [1258, 170] on button "Take Quiz" at bounding box center [1250, 175] width 71 height 27
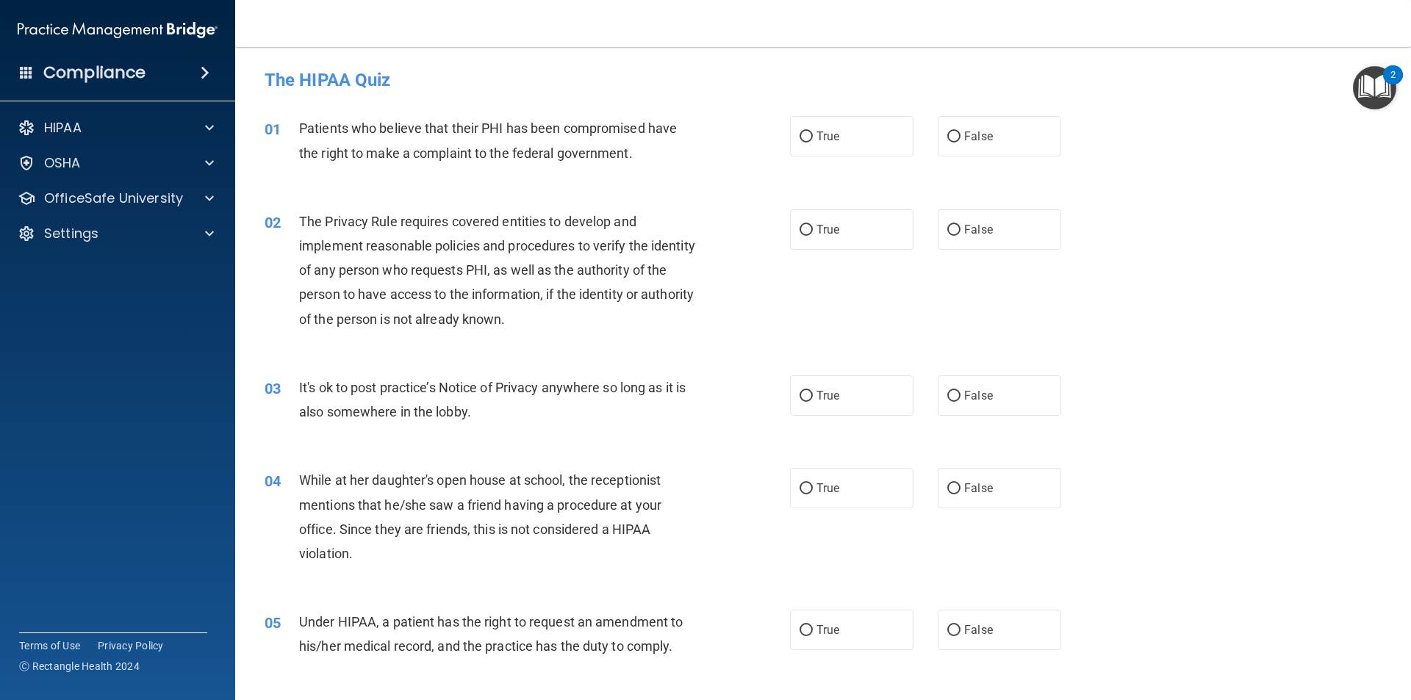
click at [923, 162] on div "01 Patients who believe that their PHI has been compromised have the right to m…" at bounding box center [822, 144] width 1139 height 93
drag, startPoint x: 821, startPoint y: 154, endPoint x: 824, endPoint y: 167, distance: 13.0
click at [824, 155] on label "True" at bounding box center [851, 136] width 123 height 40
click at [813, 143] on input "True" at bounding box center [805, 137] width 13 height 11
radio input "true"
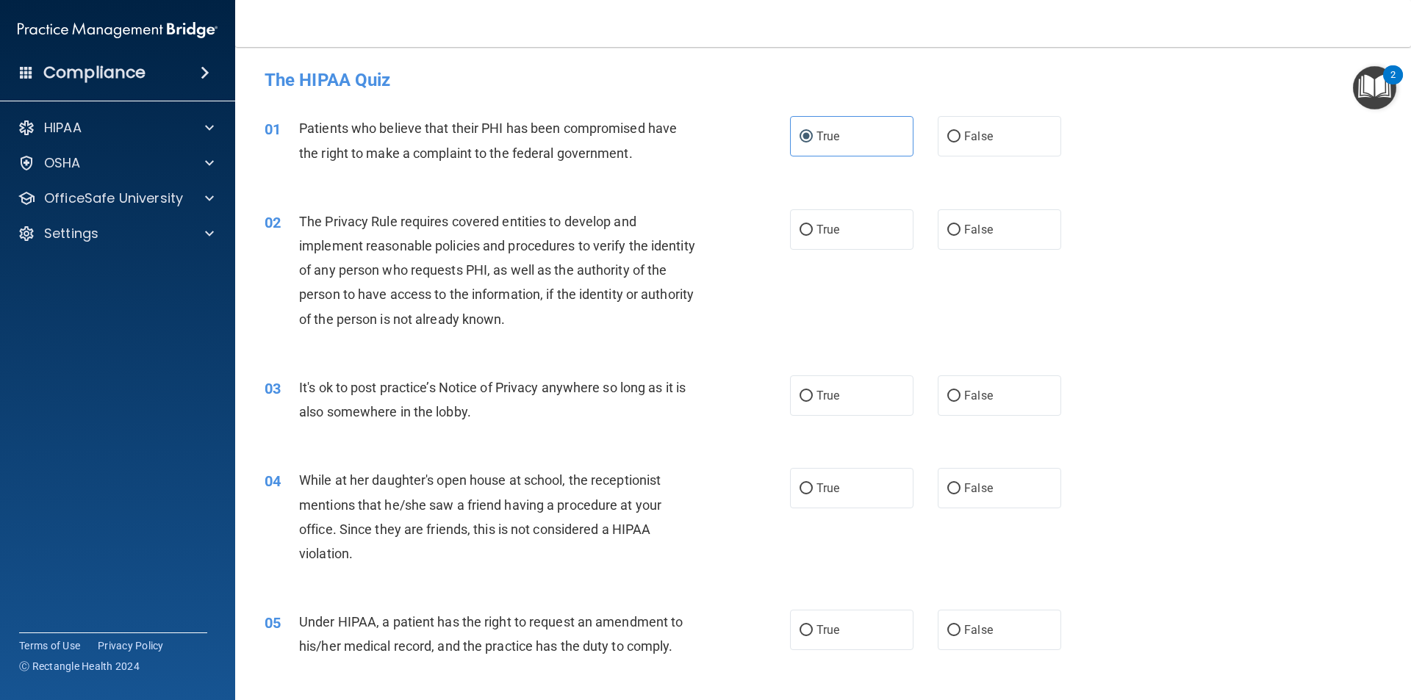
scroll to position [73, 0]
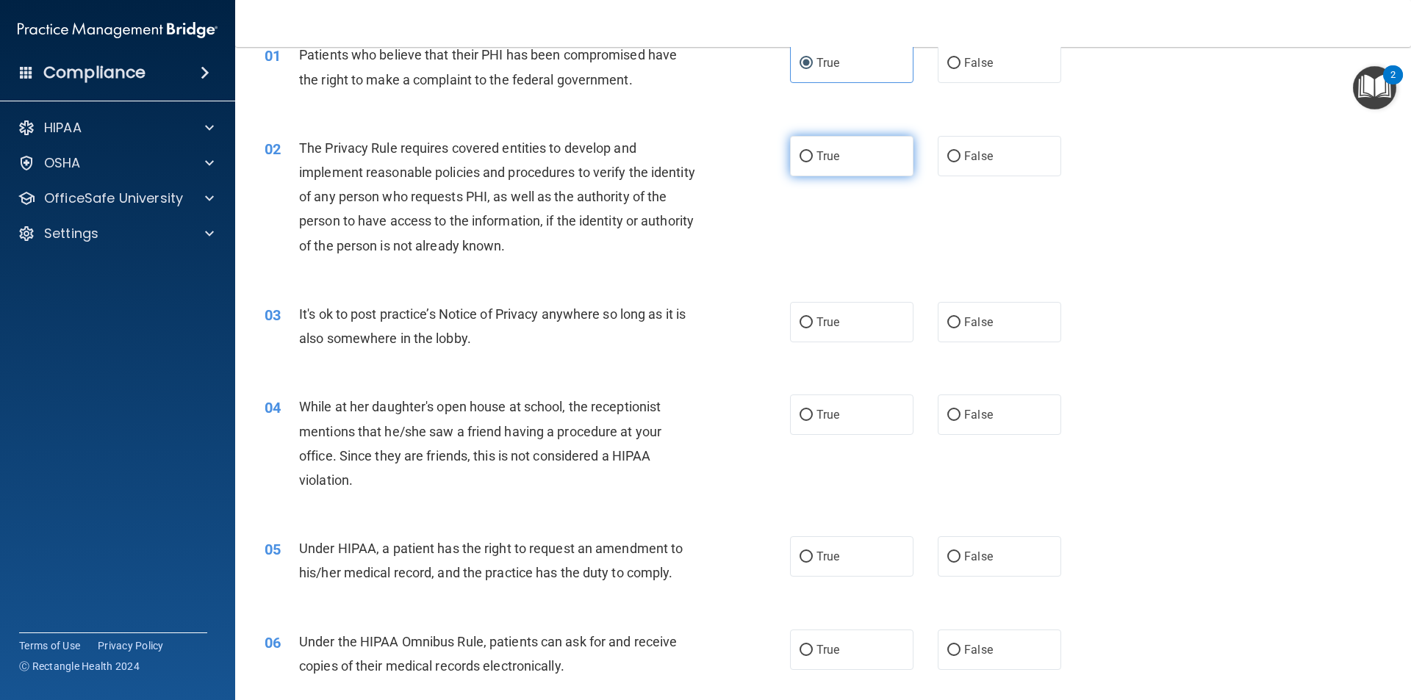
click at [858, 155] on label "True" at bounding box center [851, 156] width 123 height 40
click at [813, 155] on input "True" at bounding box center [805, 156] width 13 height 11
radio input "true"
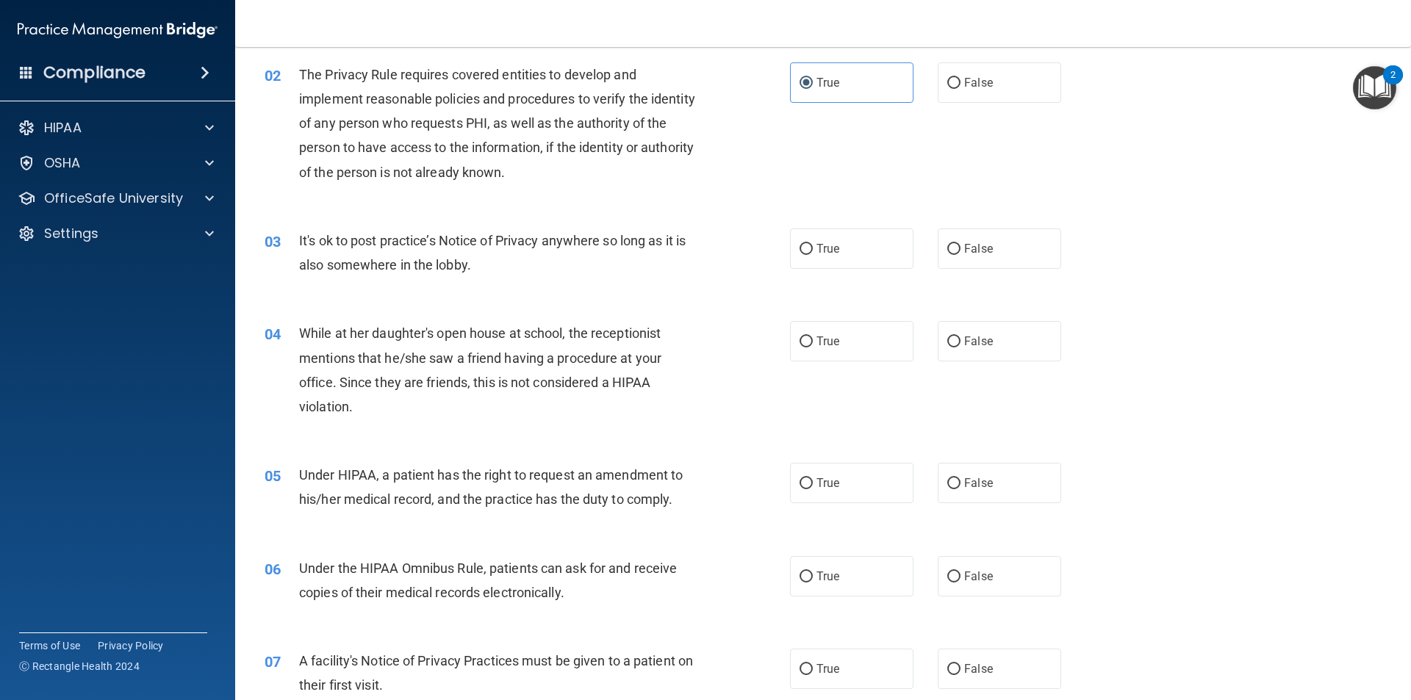
scroll to position [220, 0]
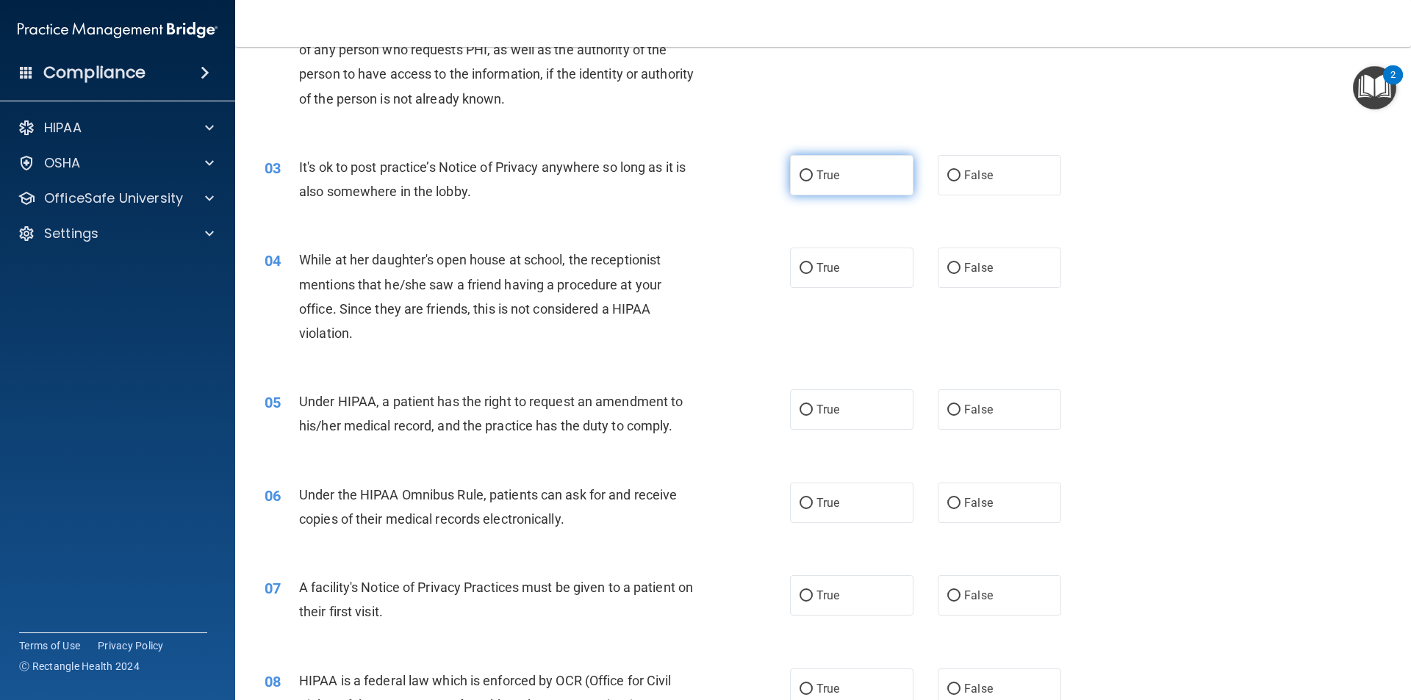
click at [859, 194] on label "True" at bounding box center [851, 175] width 123 height 40
click at [813, 181] on input "True" at bounding box center [805, 175] width 13 height 11
radio input "true"
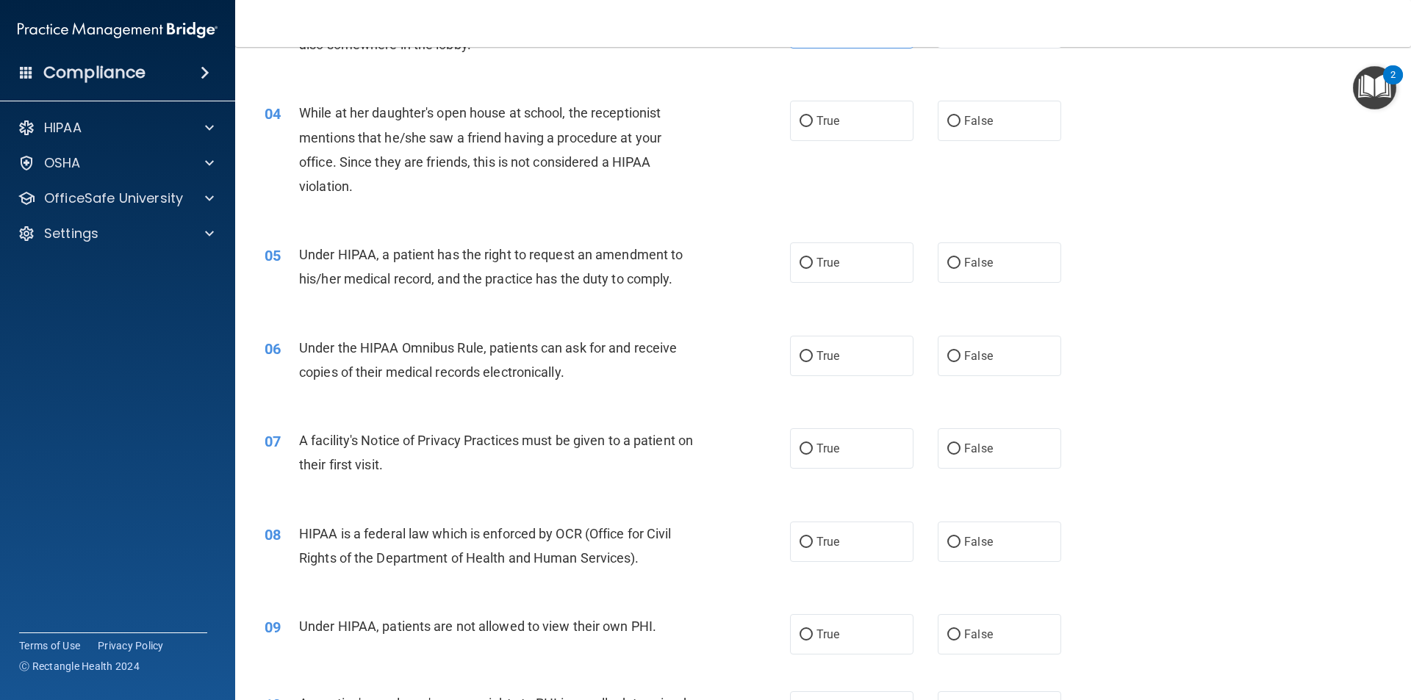
scroll to position [294, 0]
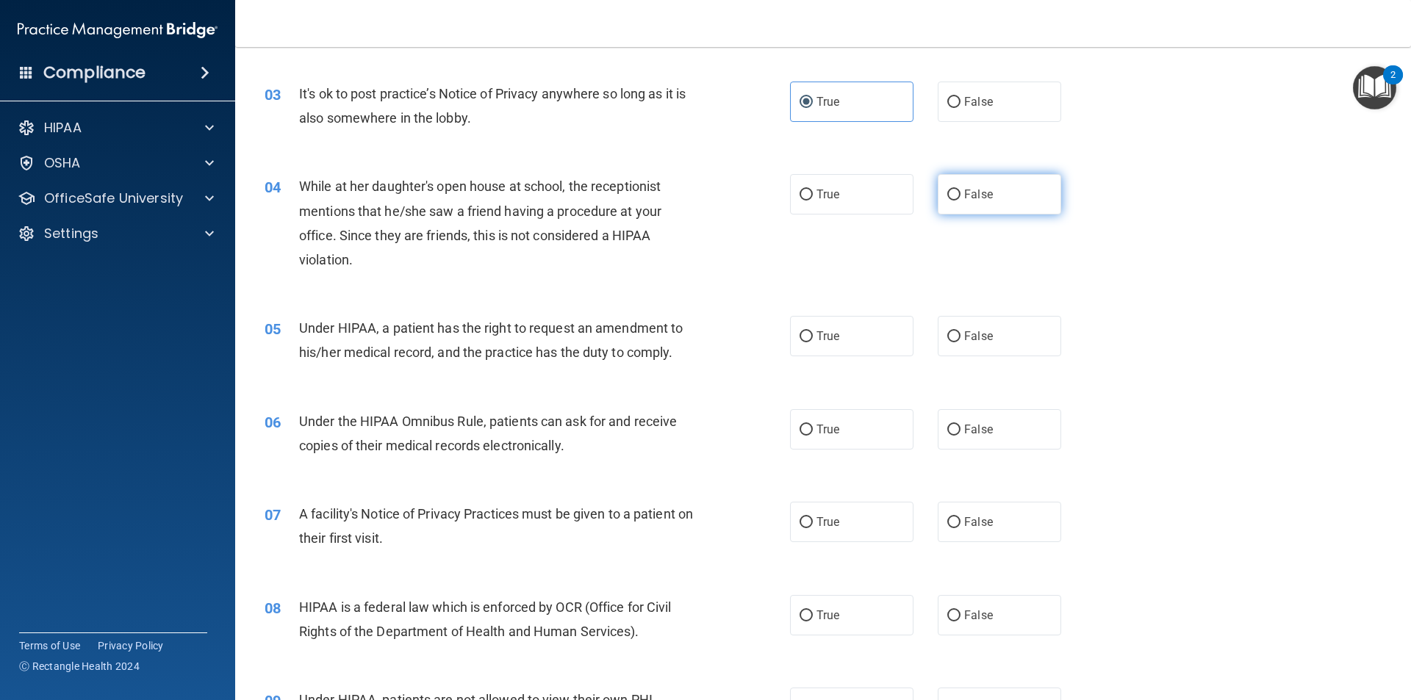
click at [984, 181] on label "False" at bounding box center [998, 194] width 123 height 40
click at [960, 190] on input "False" at bounding box center [953, 195] width 13 height 11
radio input "true"
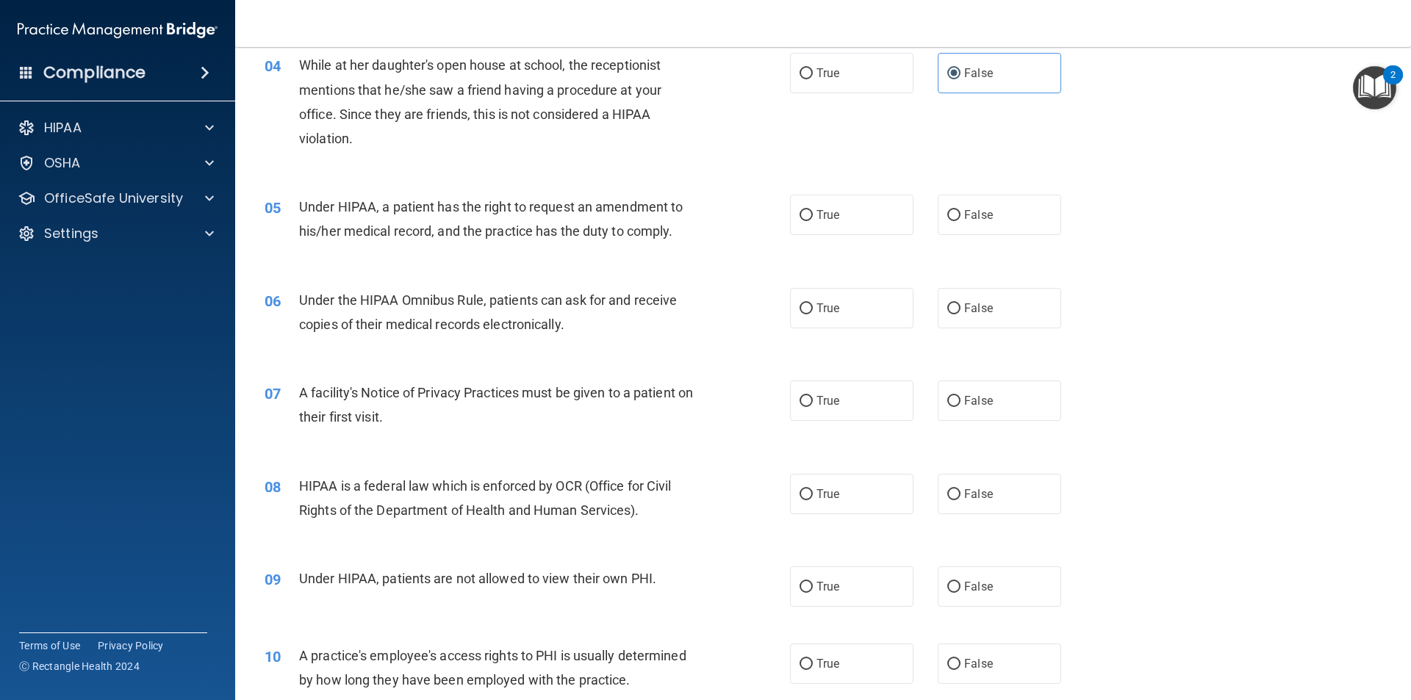
scroll to position [441, 0]
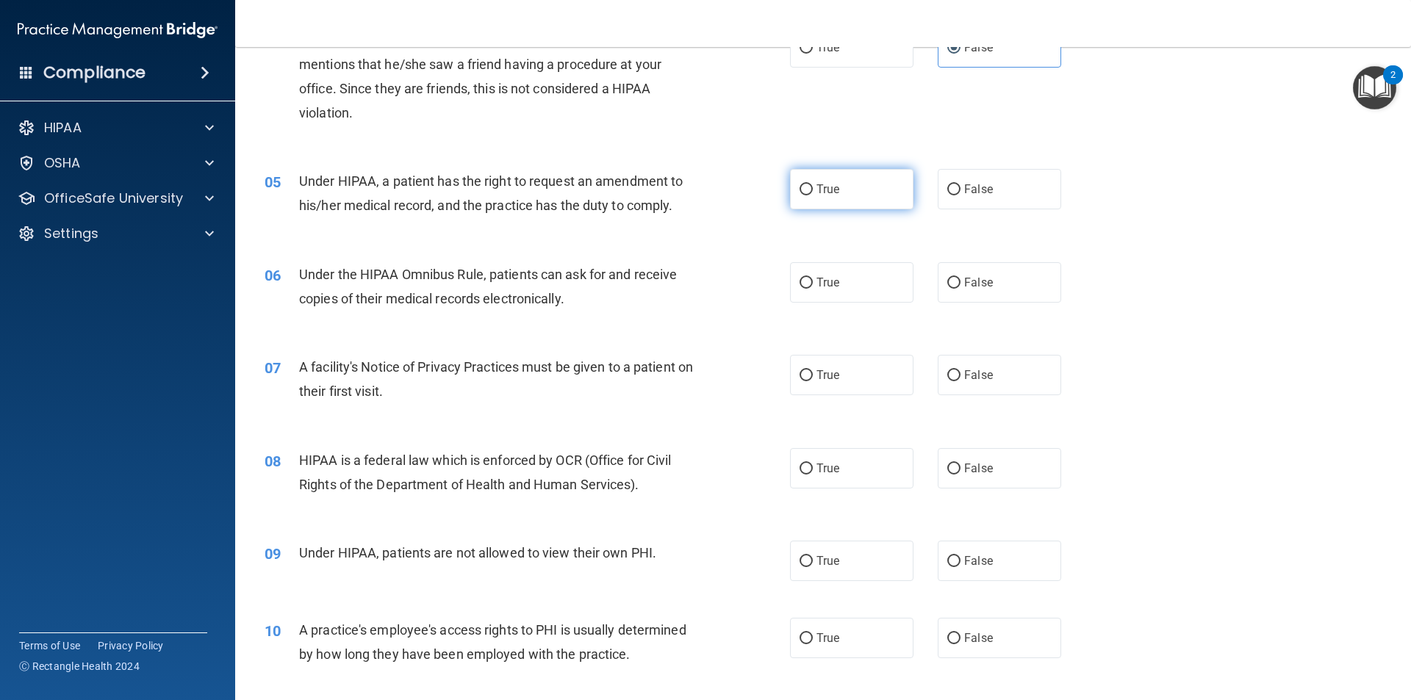
click at [796, 182] on label "True" at bounding box center [851, 189] width 123 height 40
click at [799, 184] on input "True" at bounding box center [805, 189] width 13 height 11
radio input "true"
click at [816, 291] on label "True" at bounding box center [851, 282] width 123 height 40
click at [813, 289] on input "True" at bounding box center [805, 283] width 13 height 11
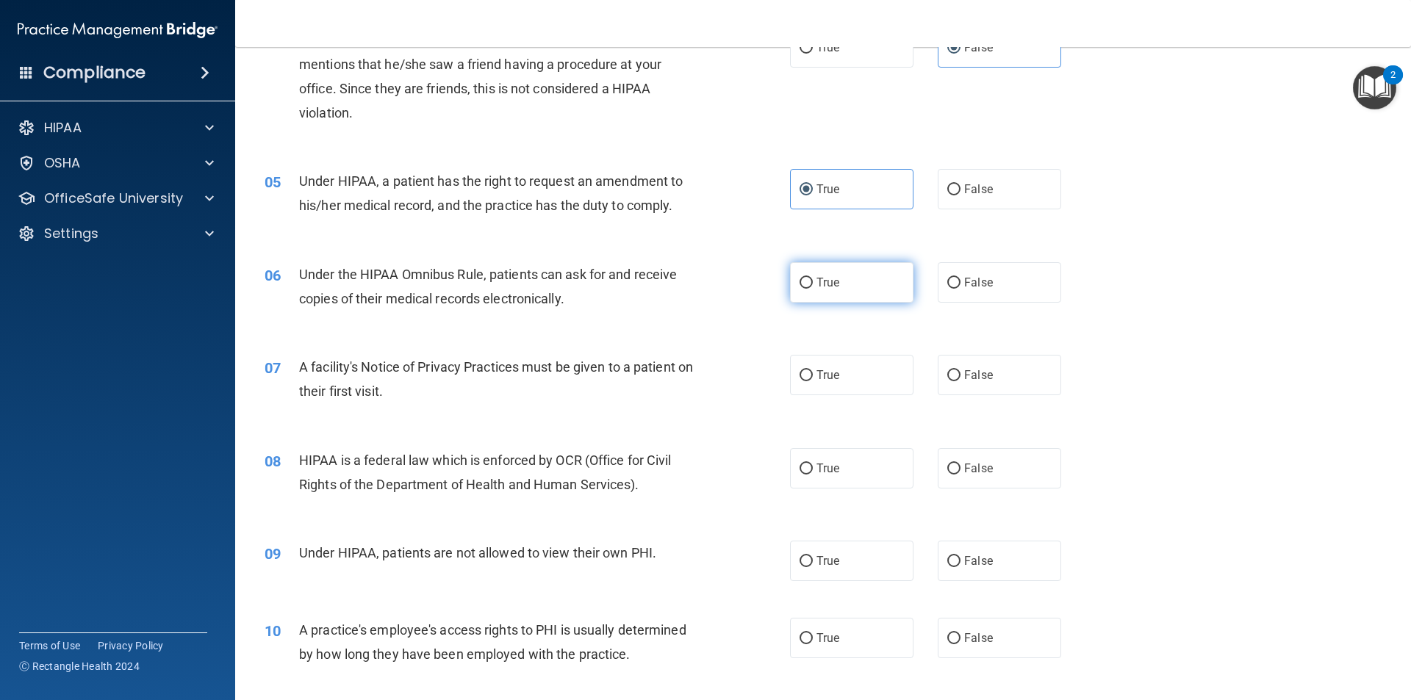
radio input "true"
drag, startPoint x: 898, startPoint y: 386, endPoint x: 804, endPoint y: 392, distance: 95.0
click at [897, 386] on label "True" at bounding box center [851, 375] width 123 height 40
click at [813, 381] on input "True" at bounding box center [805, 375] width 13 height 11
radio input "true"
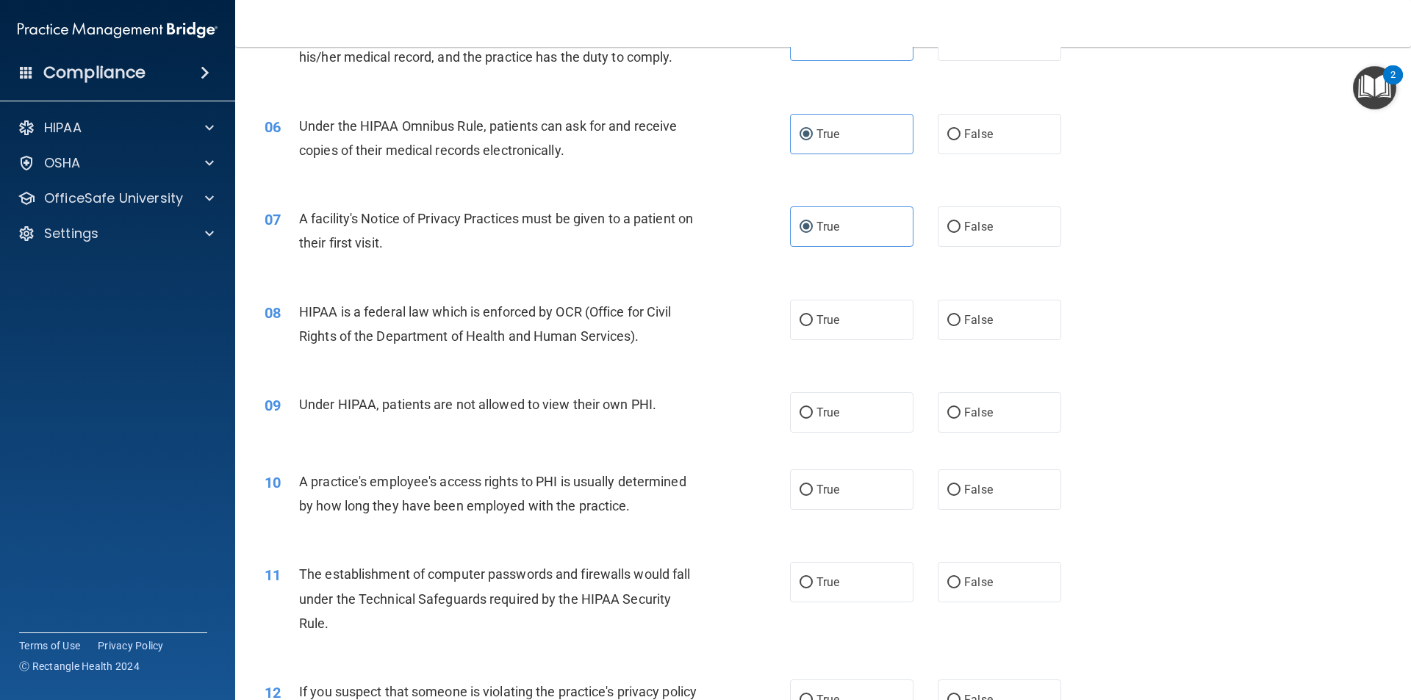
scroll to position [588, 0]
click at [818, 318] on span "True" at bounding box center [827, 321] width 23 height 14
click at [813, 318] on input "True" at bounding box center [805, 322] width 13 height 11
radio input "true"
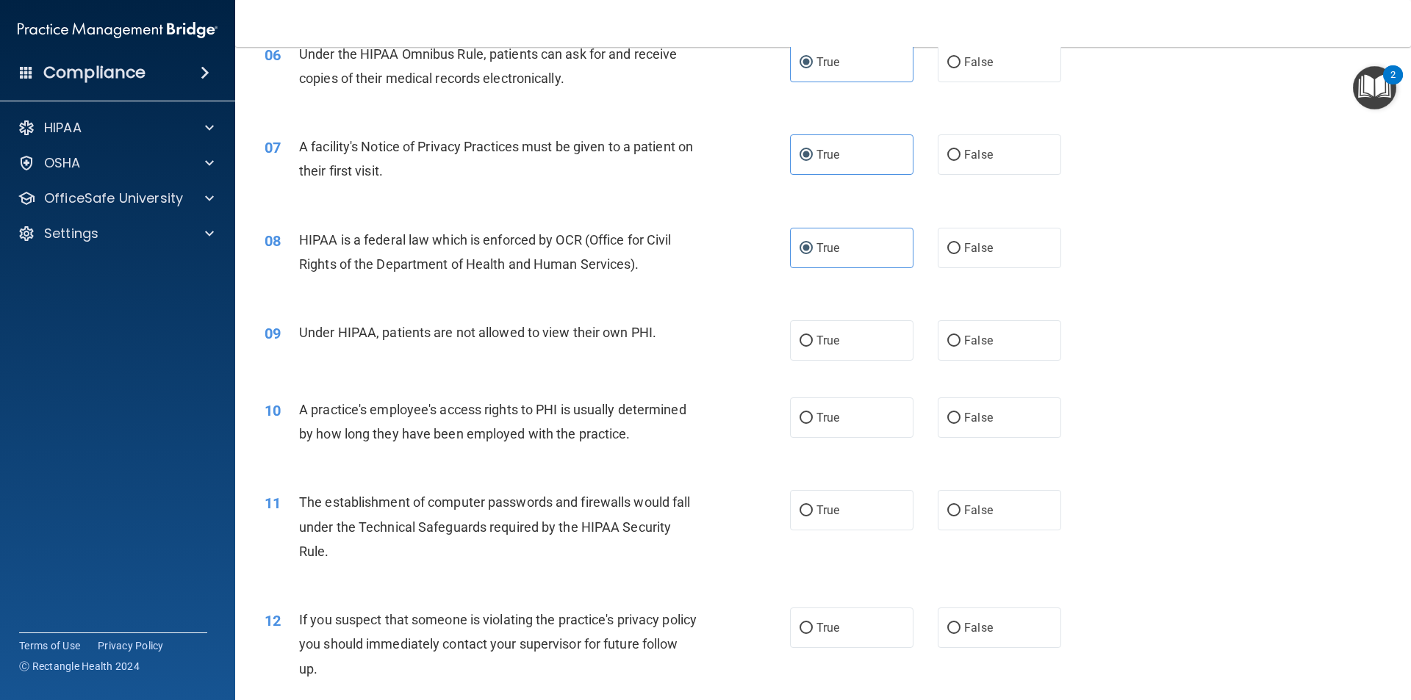
scroll to position [735, 0]
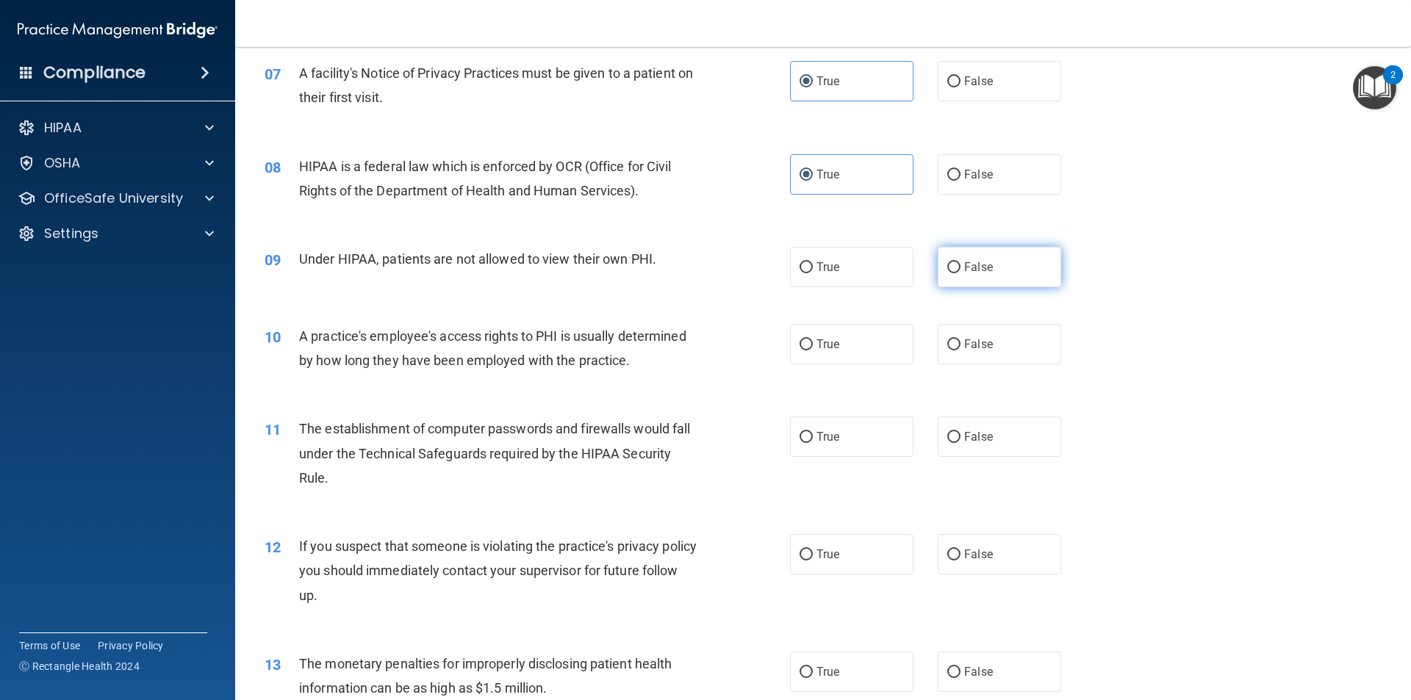
click at [952, 251] on label "False" at bounding box center [998, 267] width 123 height 40
click at [952, 262] on input "False" at bounding box center [953, 267] width 13 height 11
radio input "true"
click at [980, 347] on span "False" at bounding box center [978, 344] width 29 height 14
click at [960, 347] on input "False" at bounding box center [953, 344] width 13 height 11
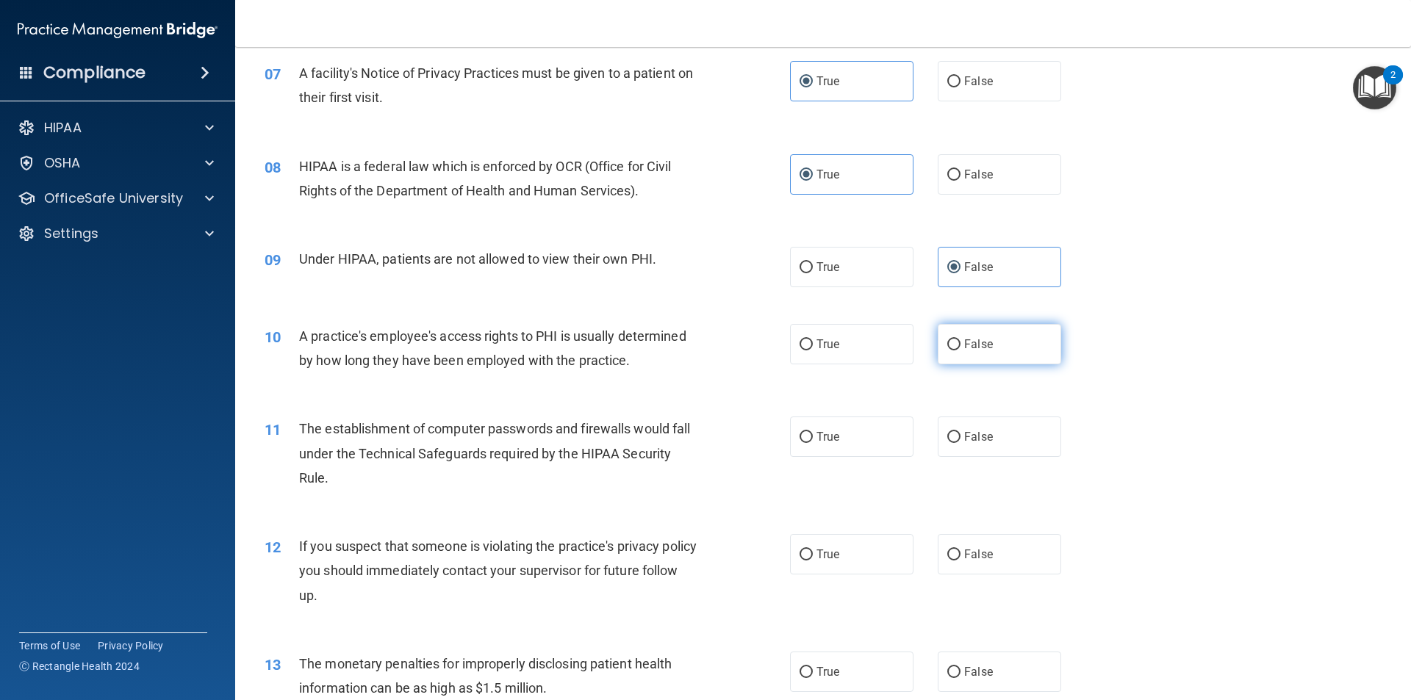
radio input "true"
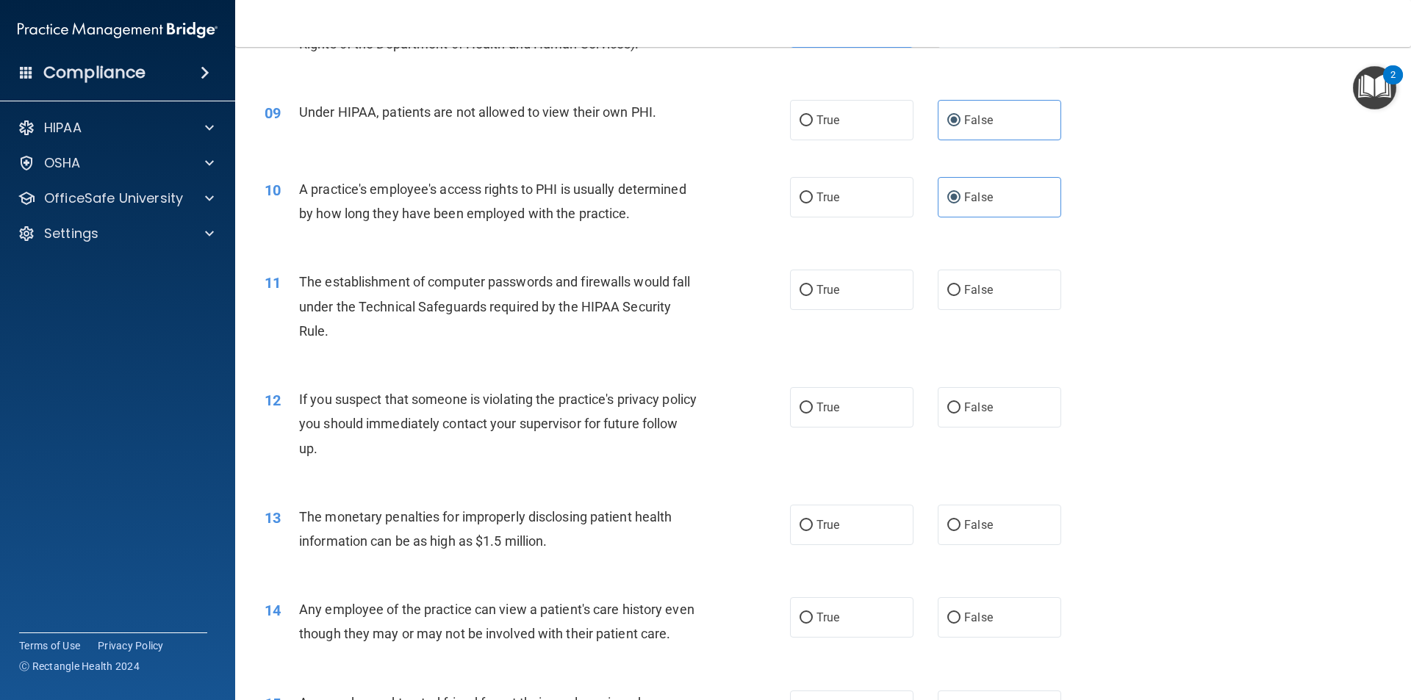
scroll to position [955, 0]
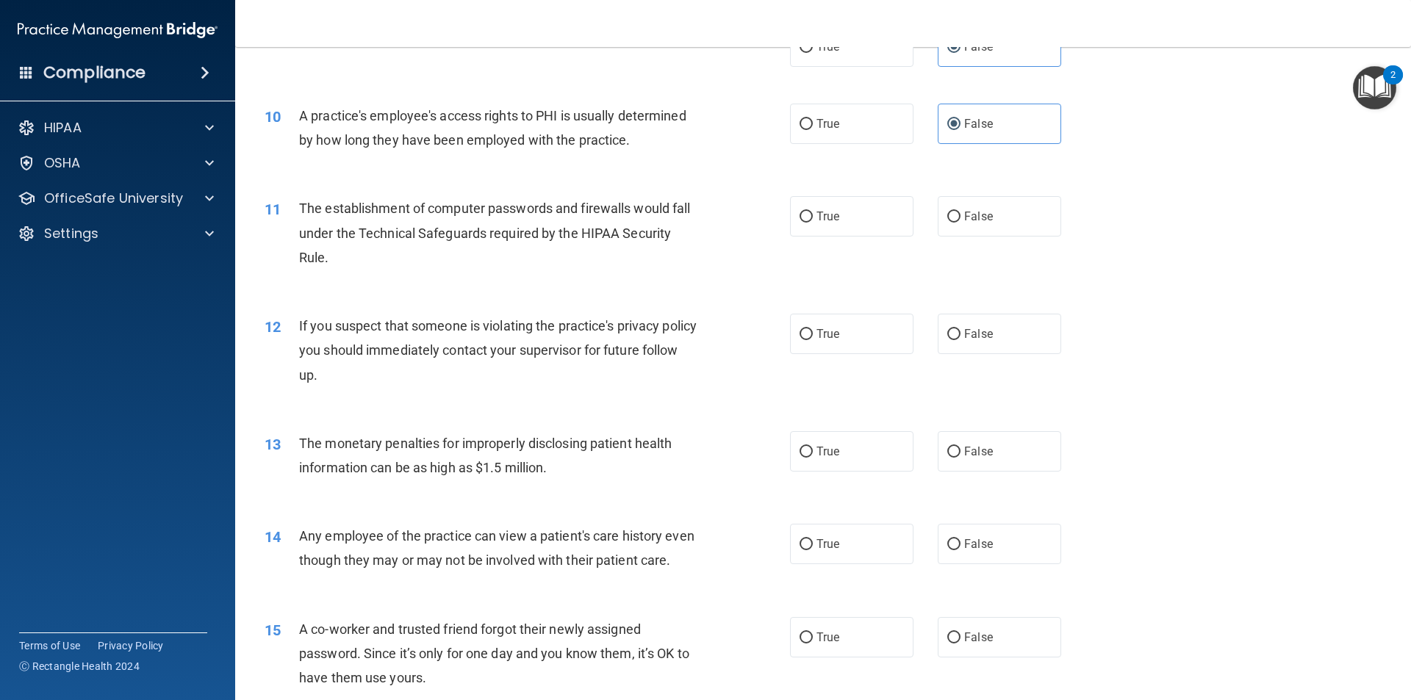
drag, startPoint x: 797, startPoint y: 218, endPoint x: 782, endPoint y: 224, distance: 16.5
click at [799, 218] on input "True" at bounding box center [805, 217] width 13 height 11
radio input "true"
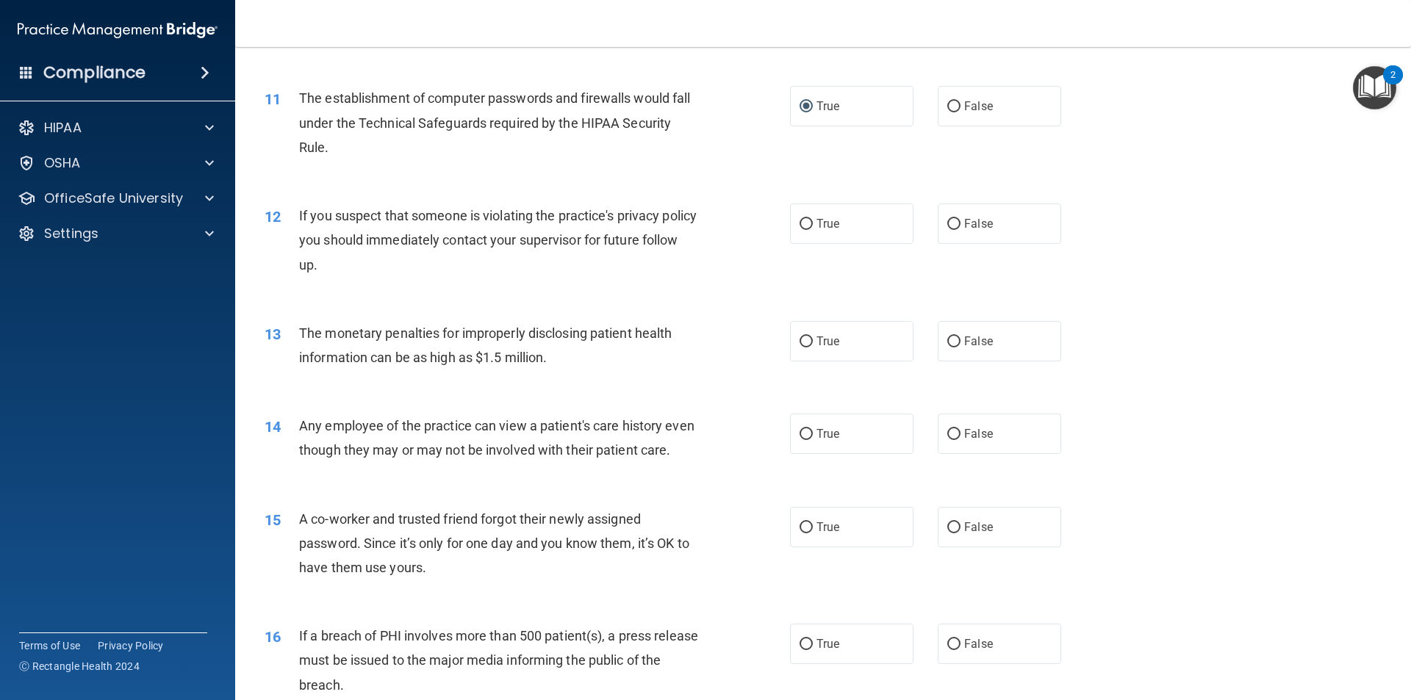
scroll to position [1102, 0]
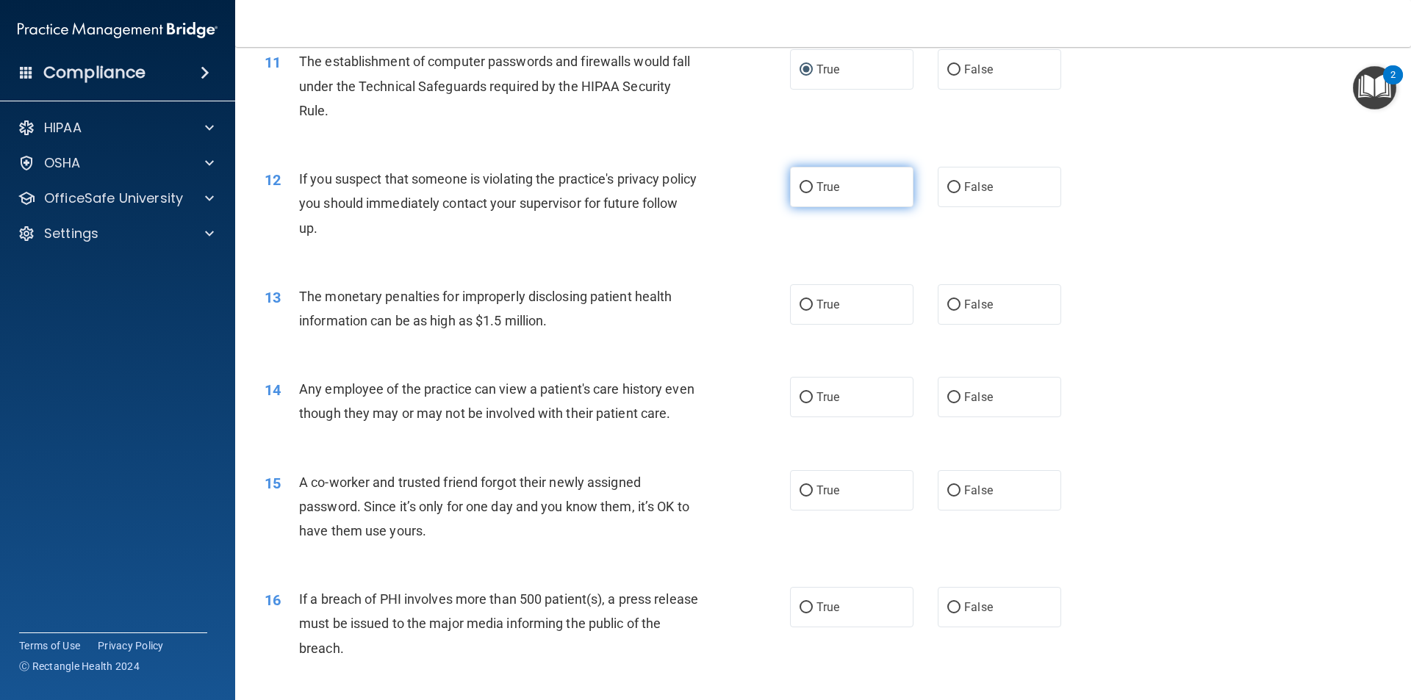
click at [822, 195] on label "True" at bounding box center [851, 187] width 123 height 40
click at [813, 193] on input "True" at bounding box center [805, 187] width 13 height 11
radio input "true"
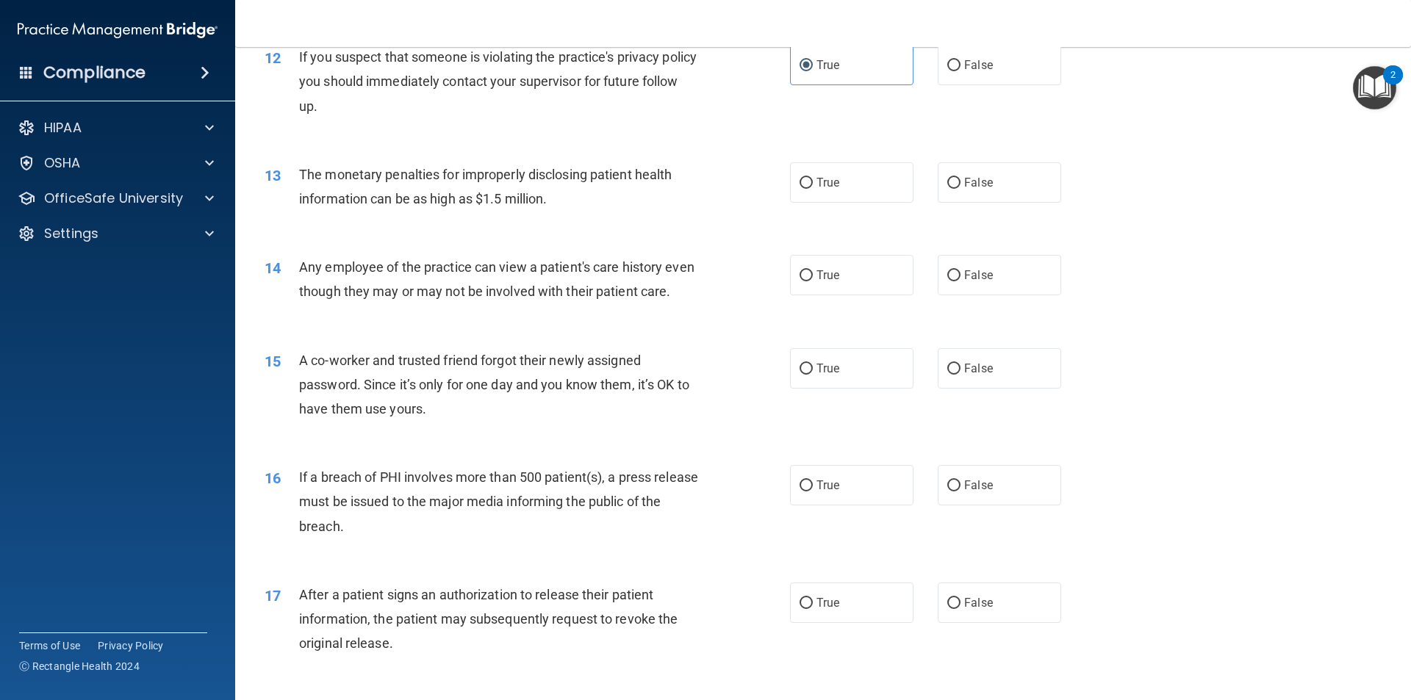
scroll to position [1249, 0]
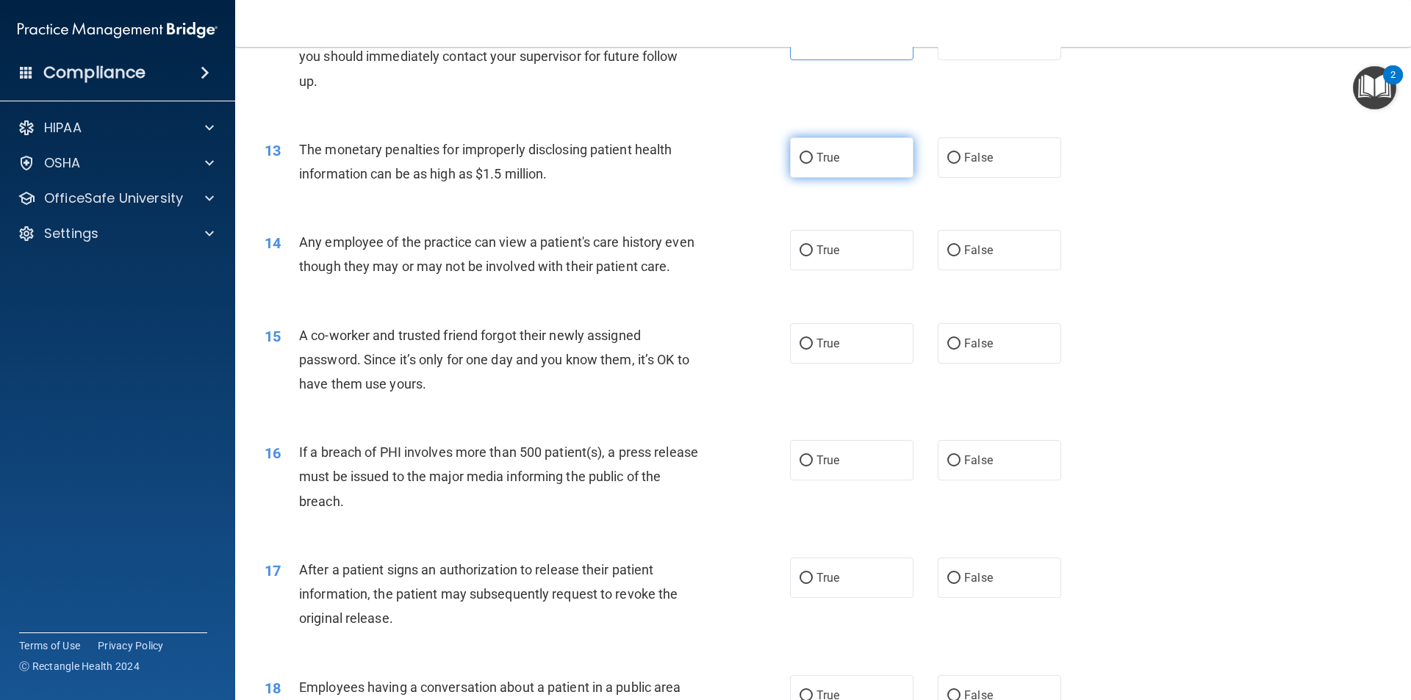
click at [826, 155] on span "True" at bounding box center [827, 158] width 23 height 14
click at [813, 155] on input "True" at bounding box center [805, 158] width 13 height 11
radio input "true"
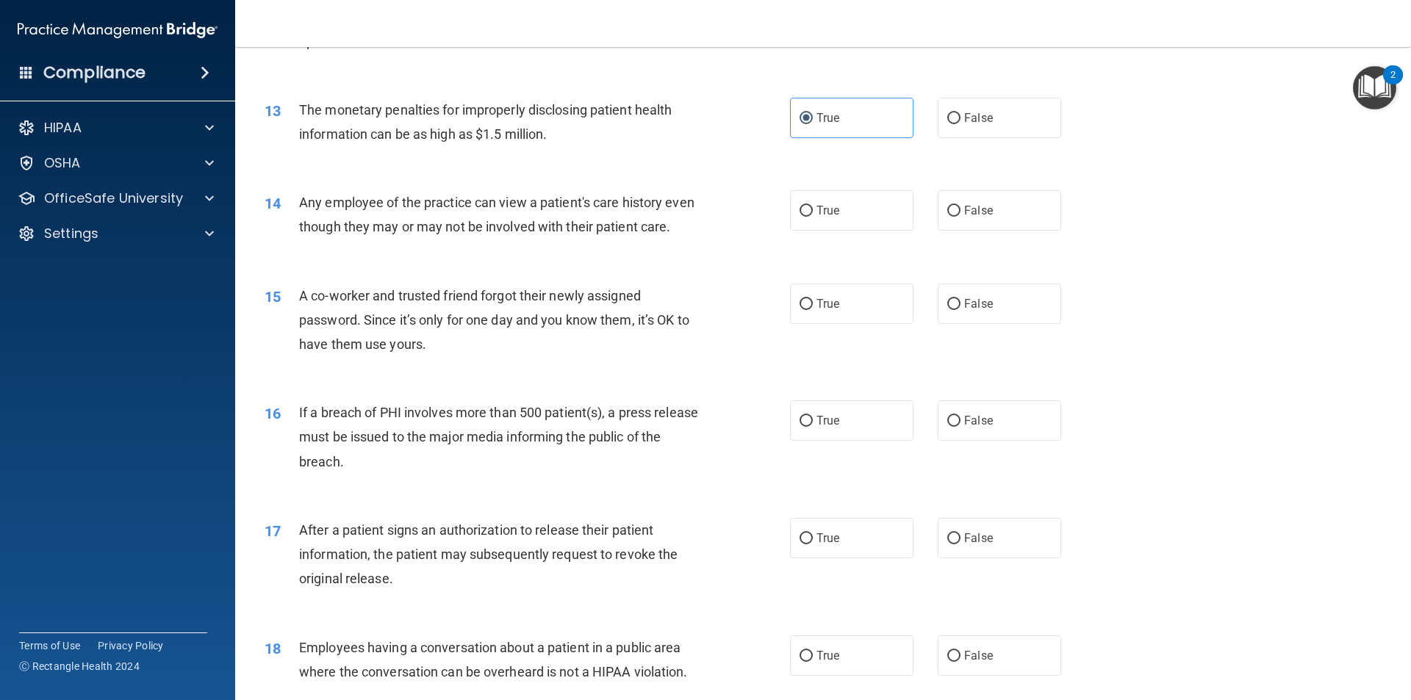
scroll to position [1322, 0]
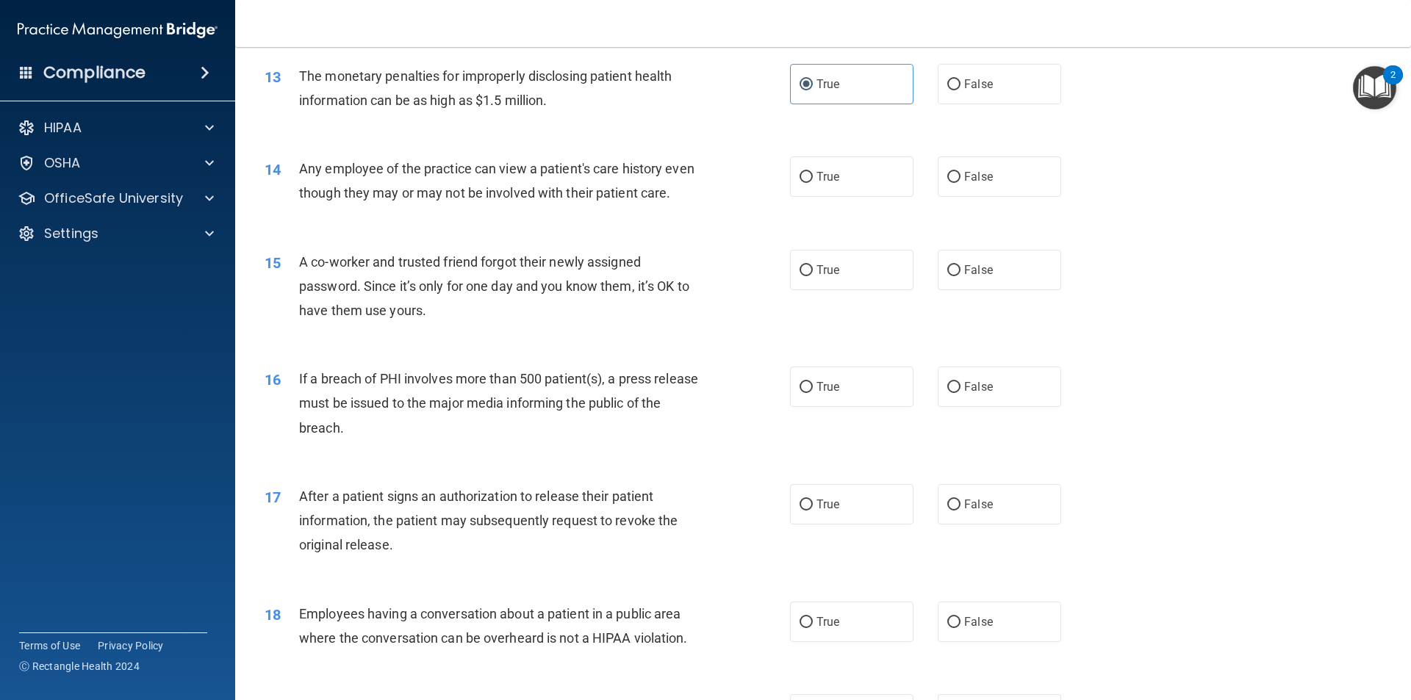
click at [986, 199] on div "14 Any employee of the practice can view a patient's care history even though t…" at bounding box center [822, 184] width 1139 height 93
click at [986, 169] on label "False" at bounding box center [998, 176] width 123 height 40
click at [960, 172] on input "False" at bounding box center [953, 177] width 13 height 11
radio input "true"
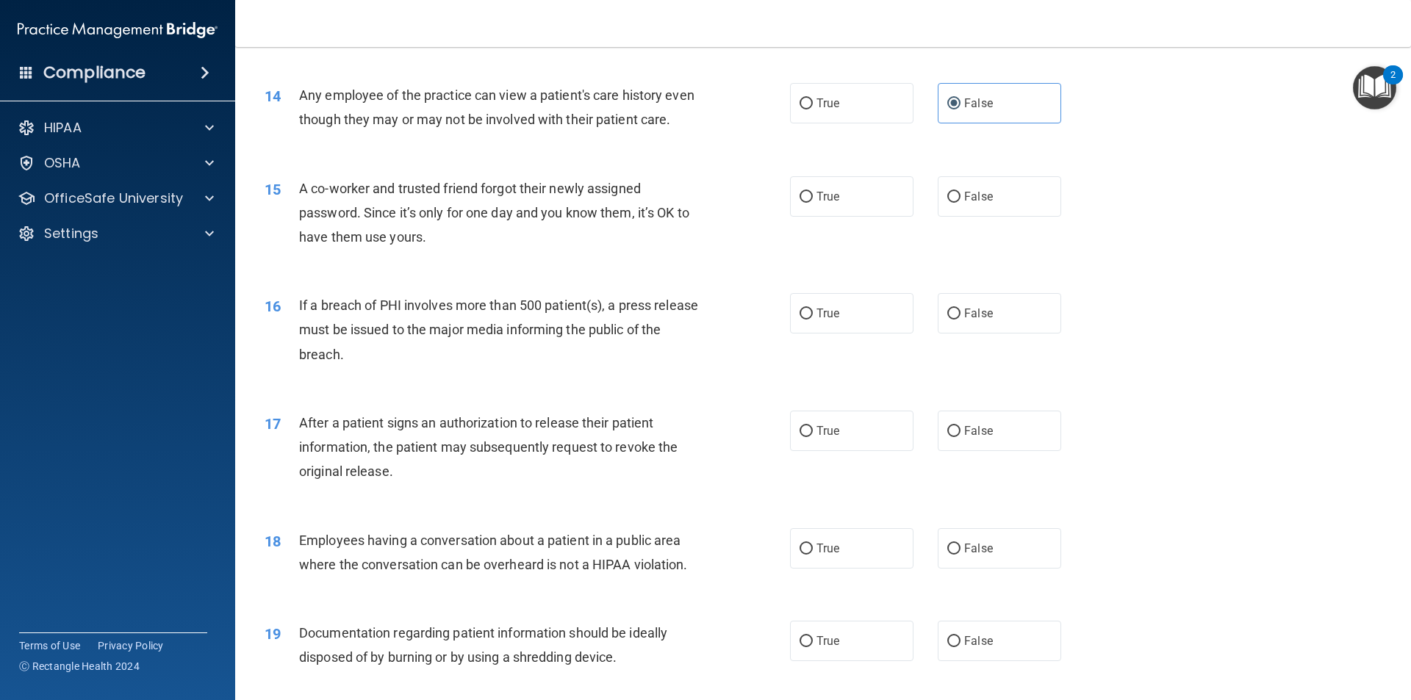
scroll to position [1469, 0]
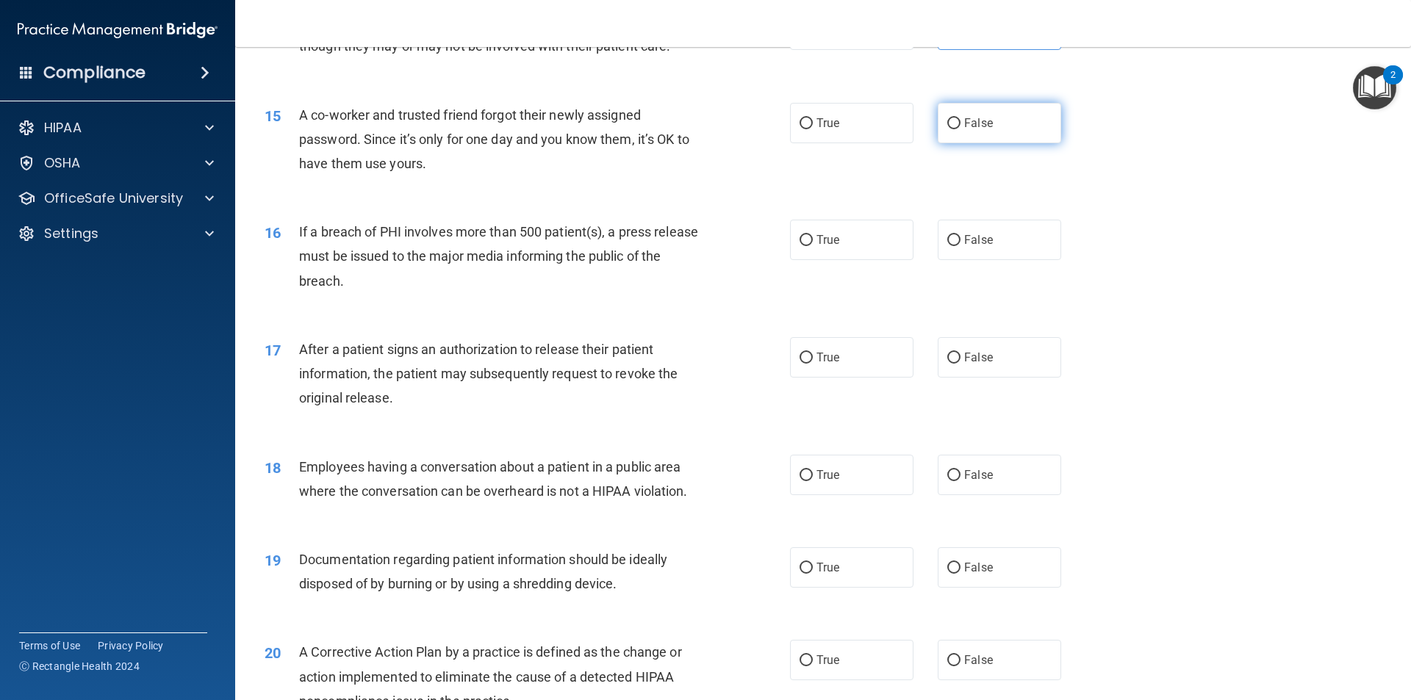
click at [1030, 143] on label "False" at bounding box center [998, 123] width 123 height 40
click at [960, 129] on input "False" at bounding box center [953, 123] width 13 height 11
radio input "true"
click at [847, 260] on label "True" at bounding box center [851, 240] width 123 height 40
click at [813, 246] on input "True" at bounding box center [805, 240] width 13 height 11
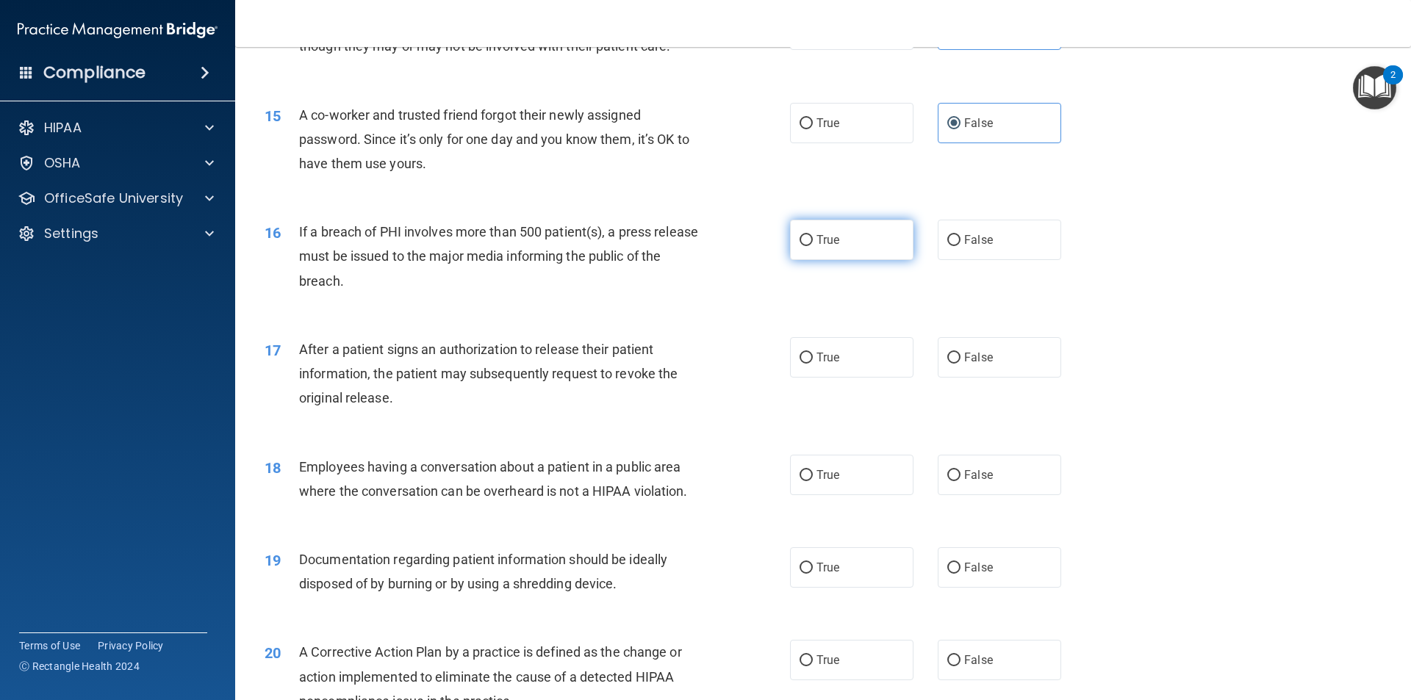
radio input "true"
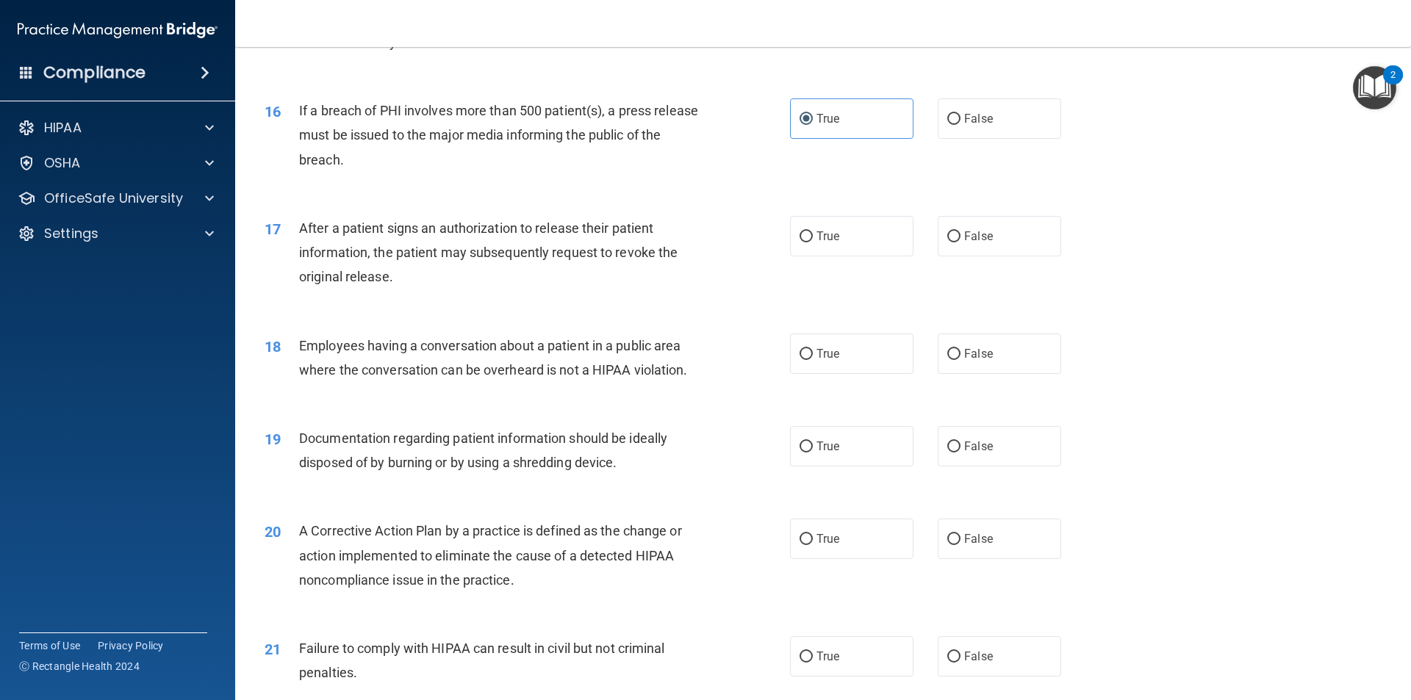
scroll to position [1616, 0]
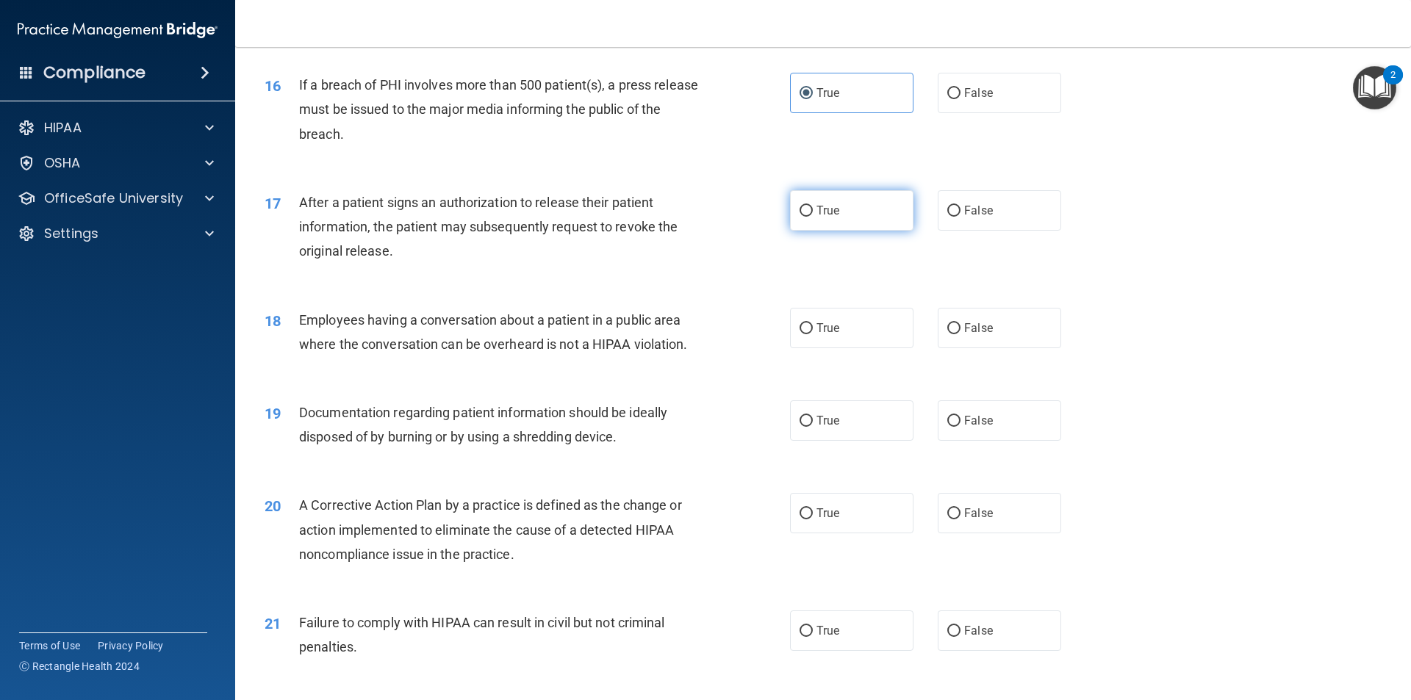
click at [840, 231] on label "True" at bounding box center [851, 210] width 123 height 40
click at [813, 217] on input "True" at bounding box center [805, 211] width 13 height 11
radio input "true"
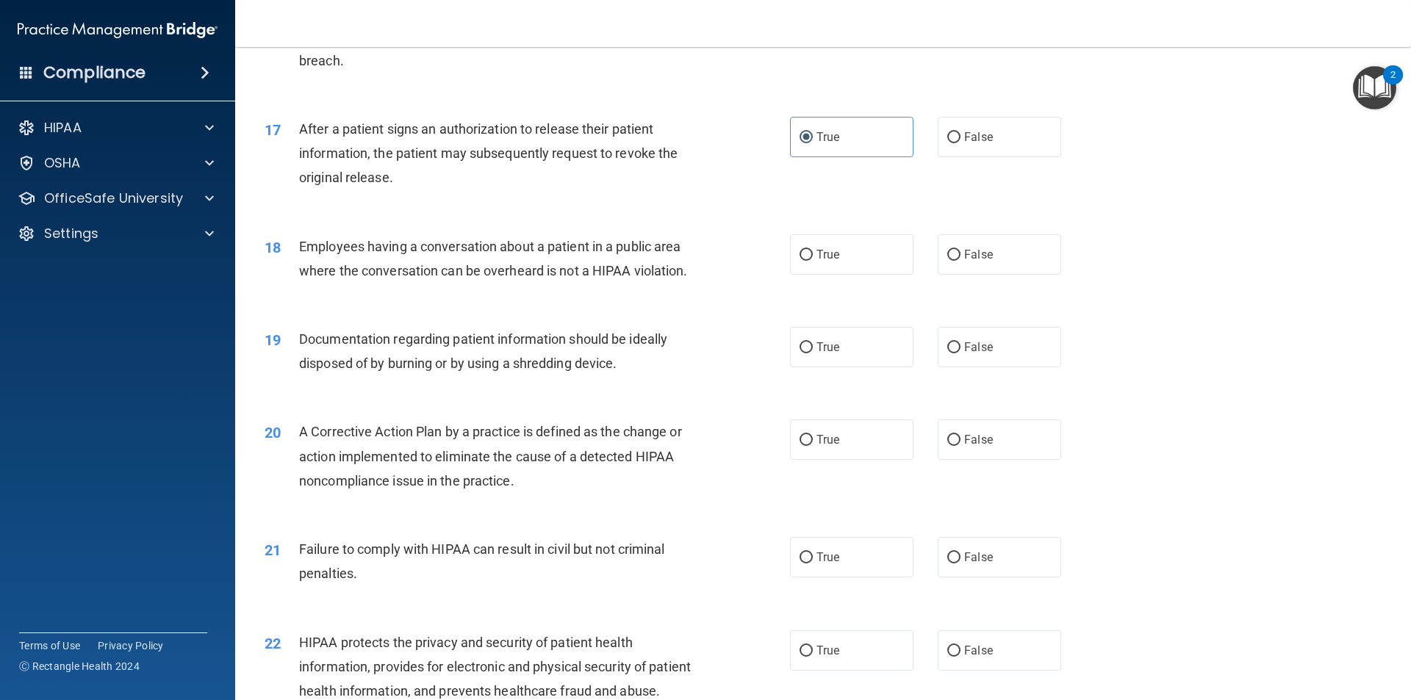
scroll to position [1763, 0]
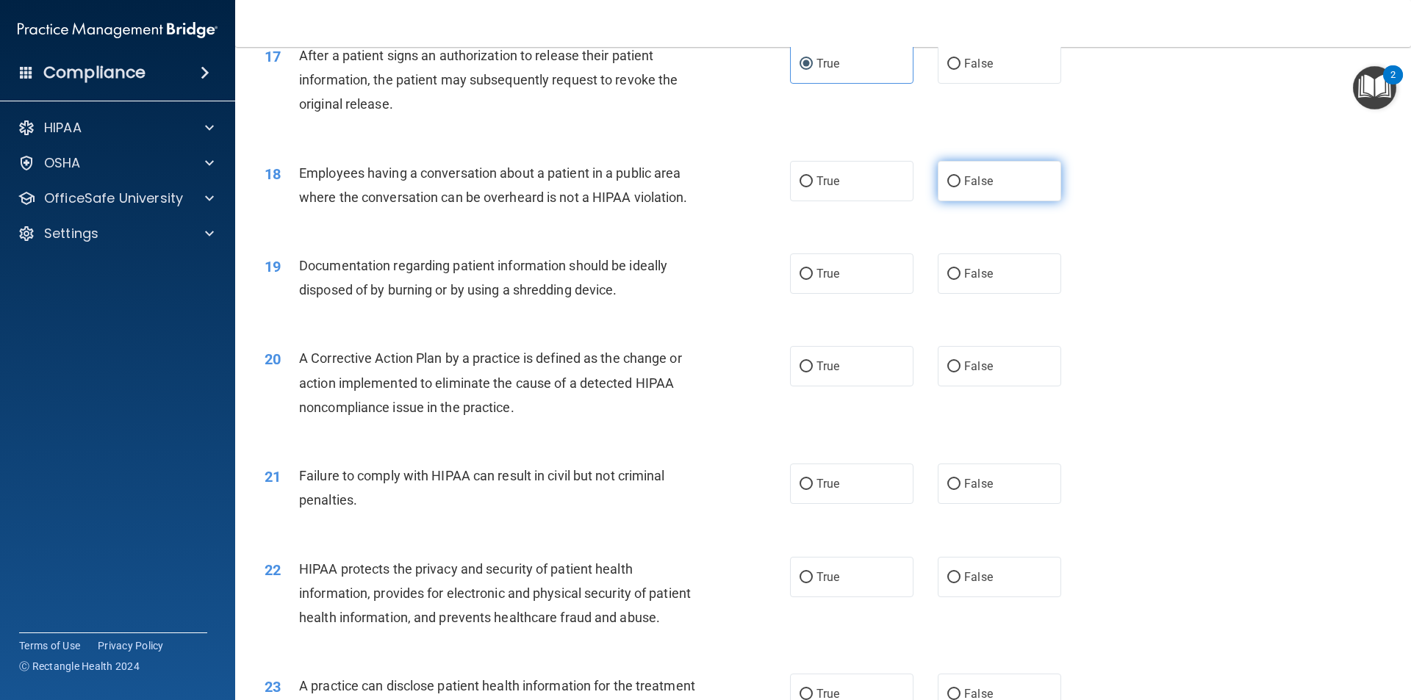
click at [985, 201] on label "False" at bounding box center [998, 181] width 123 height 40
click at [960, 187] on input "False" at bounding box center [953, 181] width 13 height 11
radio input "true"
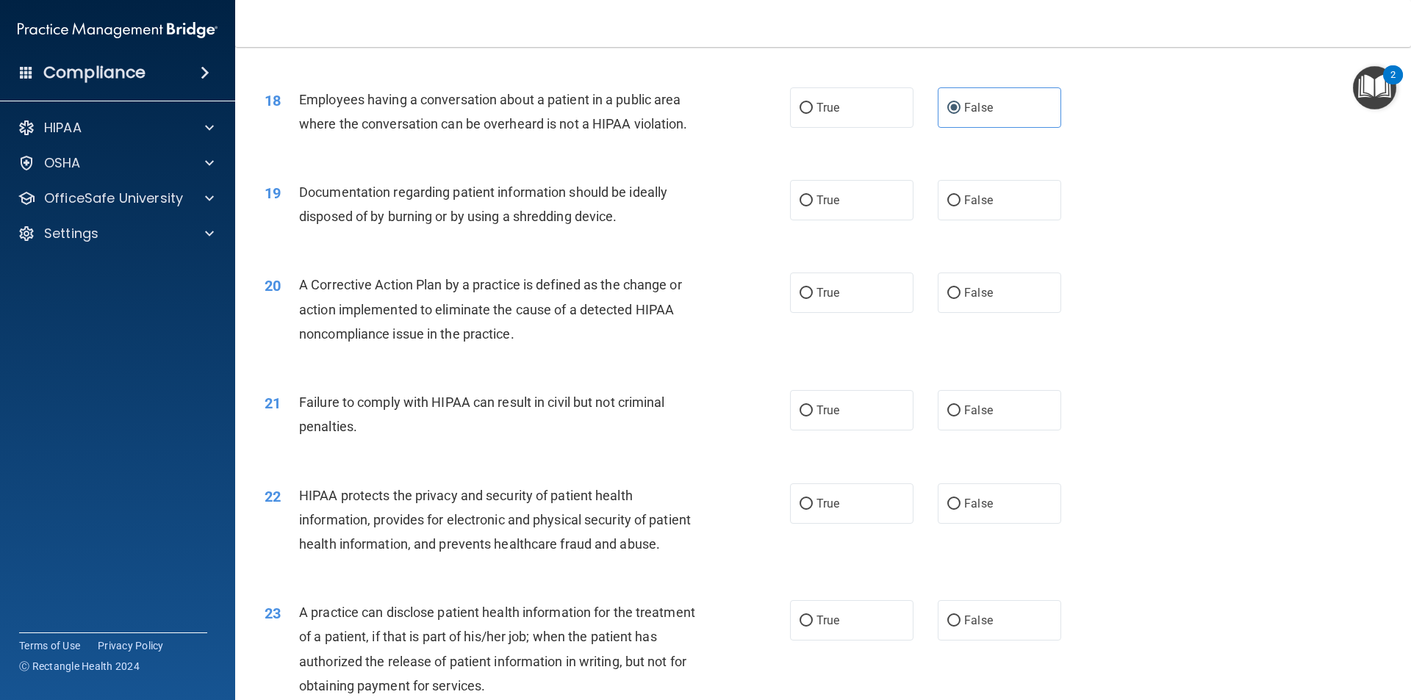
scroll to position [1910, 0]
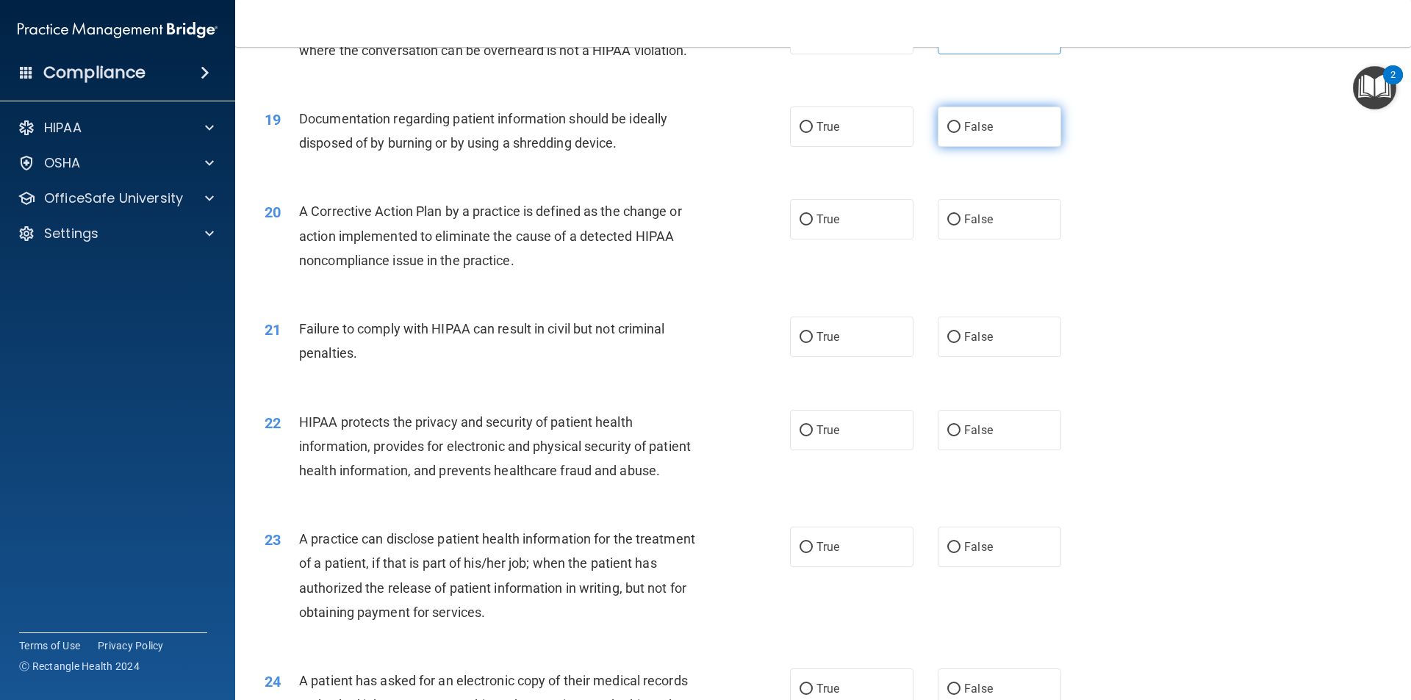
click at [976, 147] on label "False" at bounding box center [998, 127] width 123 height 40
click at [960, 133] on input "False" at bounding box center [953, 127] width 13 height 11
radio input "true"
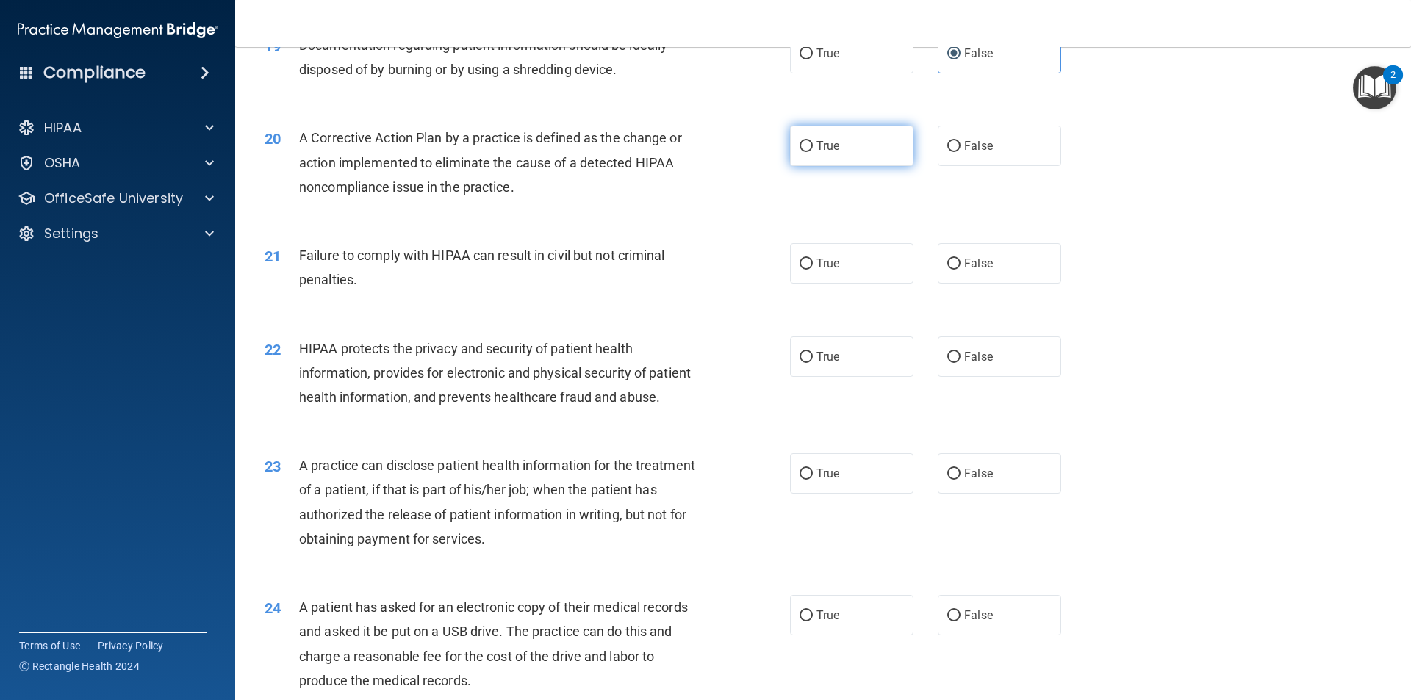
click at [807, 166] on label "True" at bounding box center [851, 146] width 123 height 40
click at [807, 152] on input "True" at bounding box center [805, 146] width 13 height 11
radio input "true"
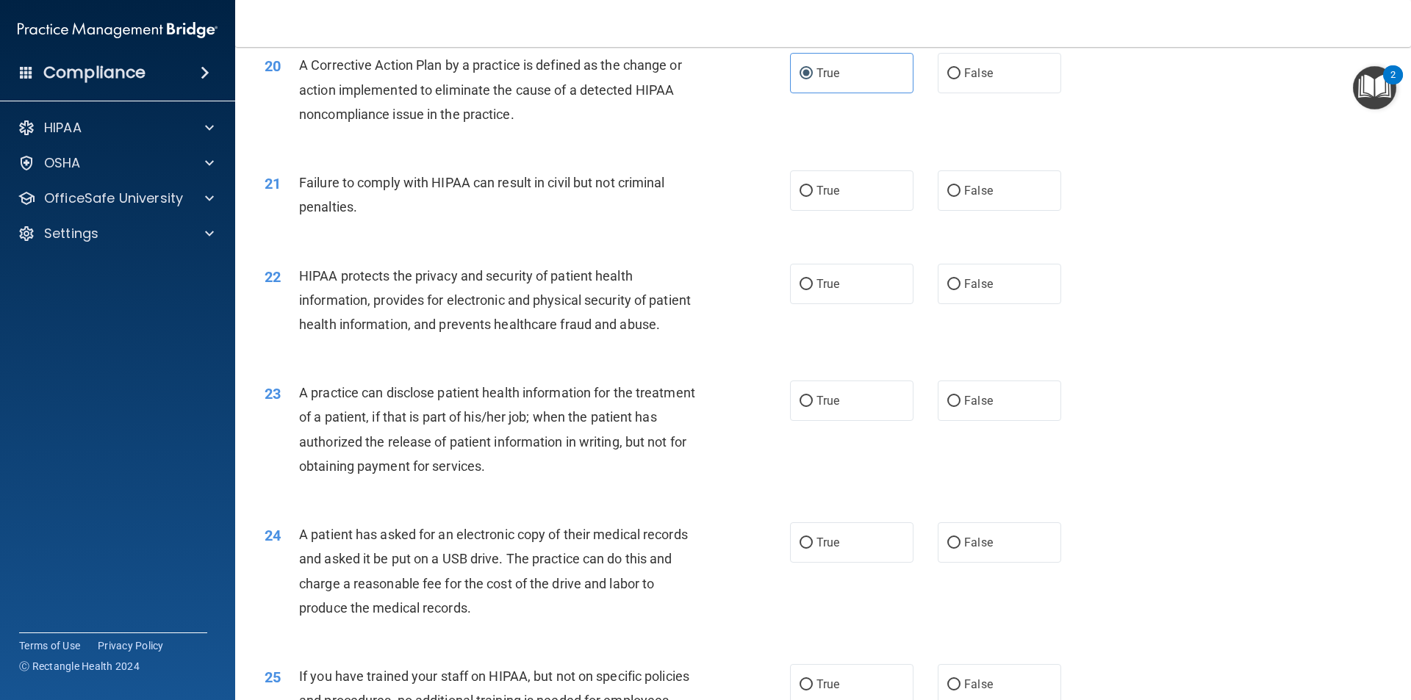
scroll to position [2057, 0]
click at [842, 210] on label "True" at bounding box center [851, 190] width 123 height 40
click at [813, 196] on input "True" at bounding box center [805, 190] width 13 height 11
radio input "true"
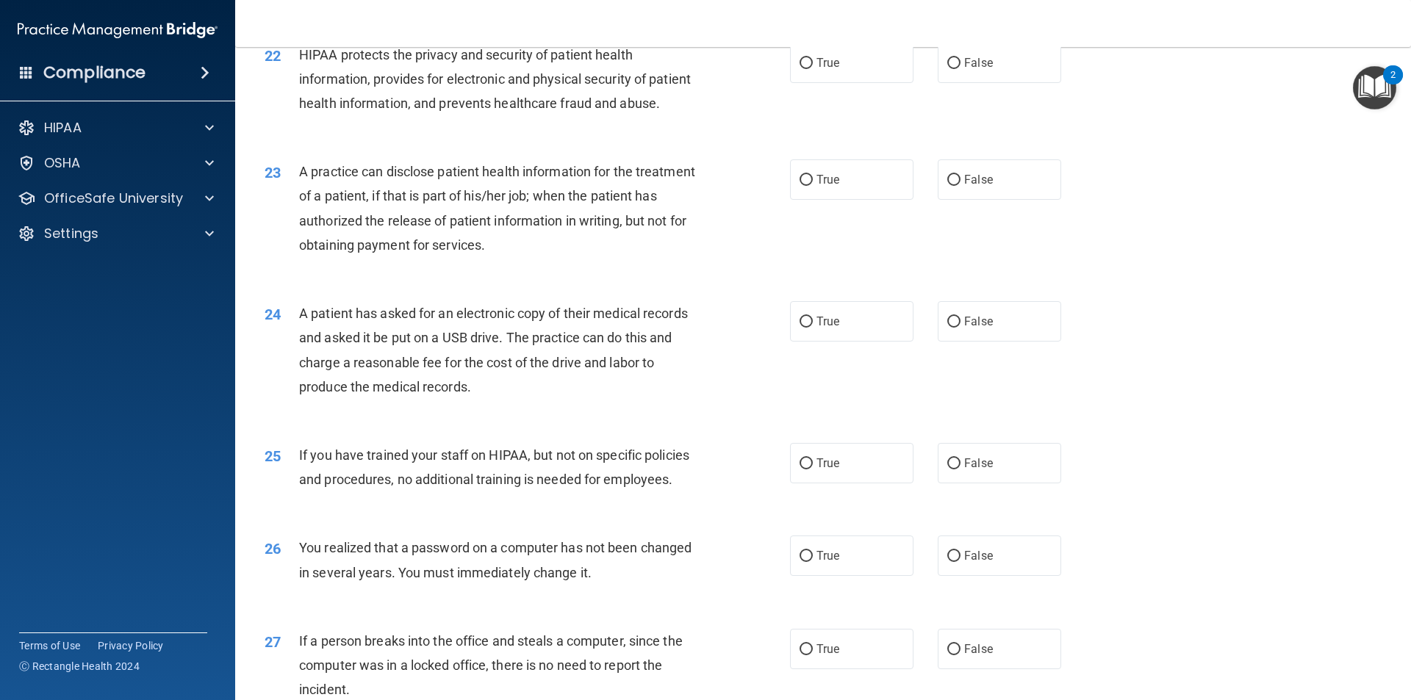
scroll to position [2204, 0]
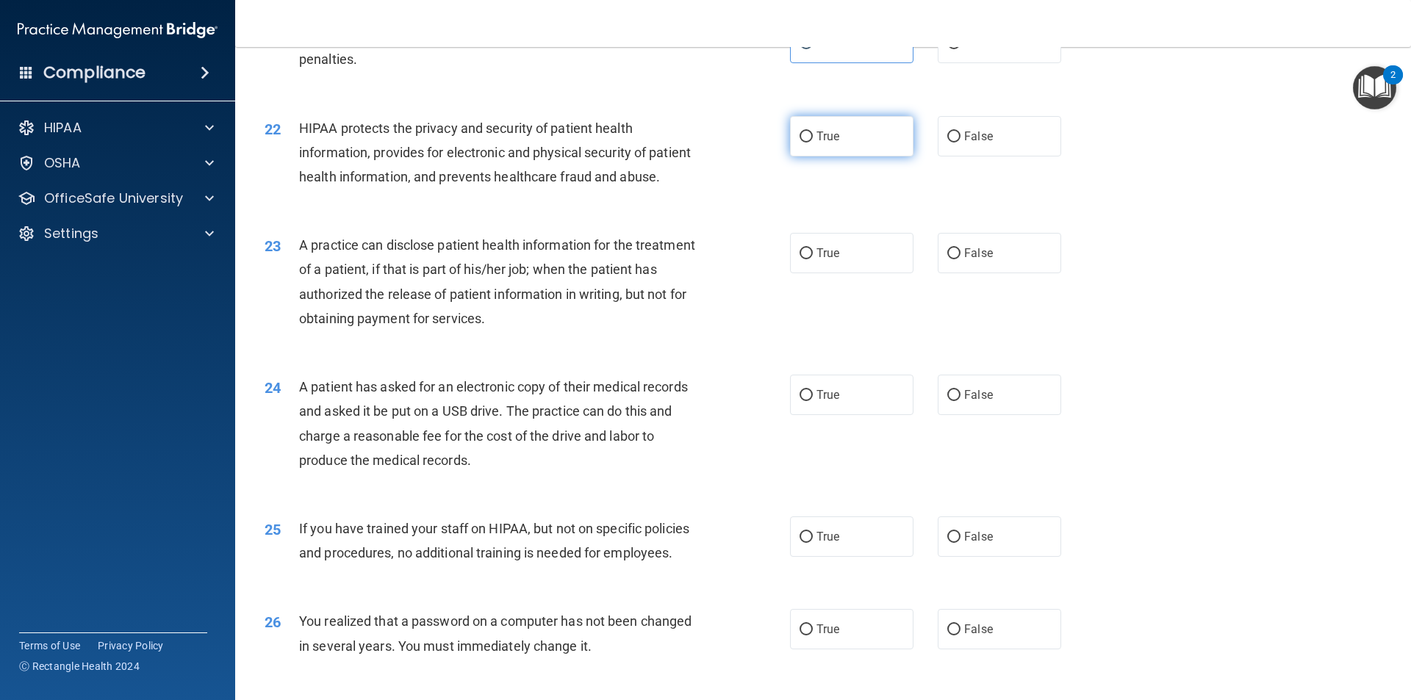
click at [809, 156] on label "True" at bounding box center [851, 136] width 123 height 40
click at [809, 143] on input "True" at bounding box center [805, 137] width 13 height 11
radio input "true"
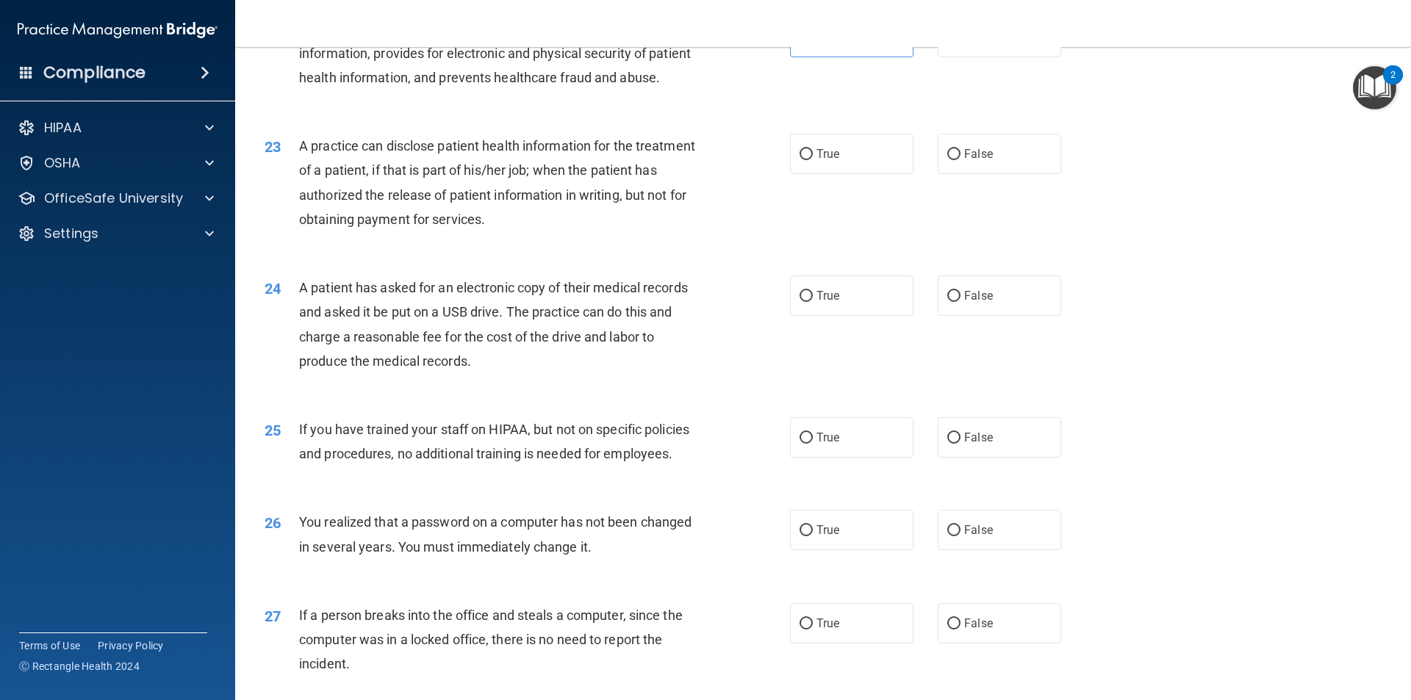
scroll to position [2351, 0]
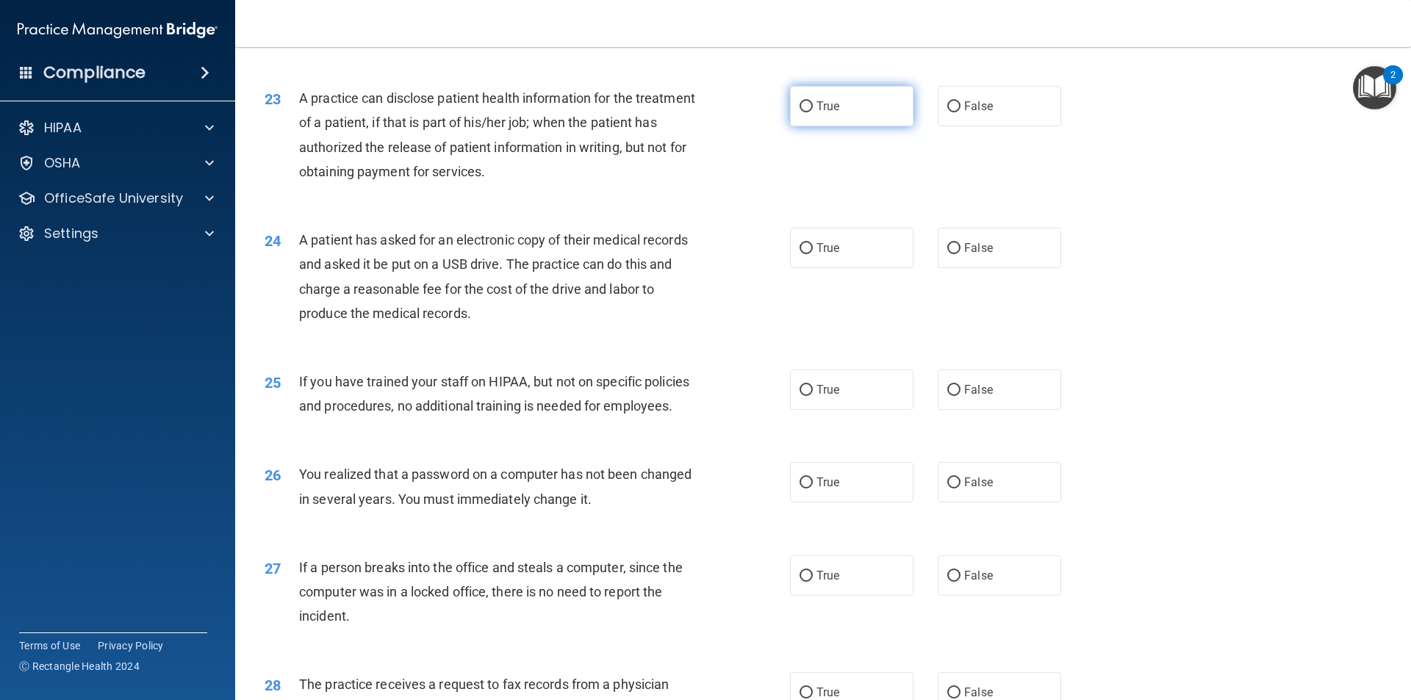
click at [832, 113] on span "True" at bounding box center [827, 106] width 23 height 14
click at [813, 112] on input "True" at bounding box center [805, 106] width 13 height 11
radio input "true"
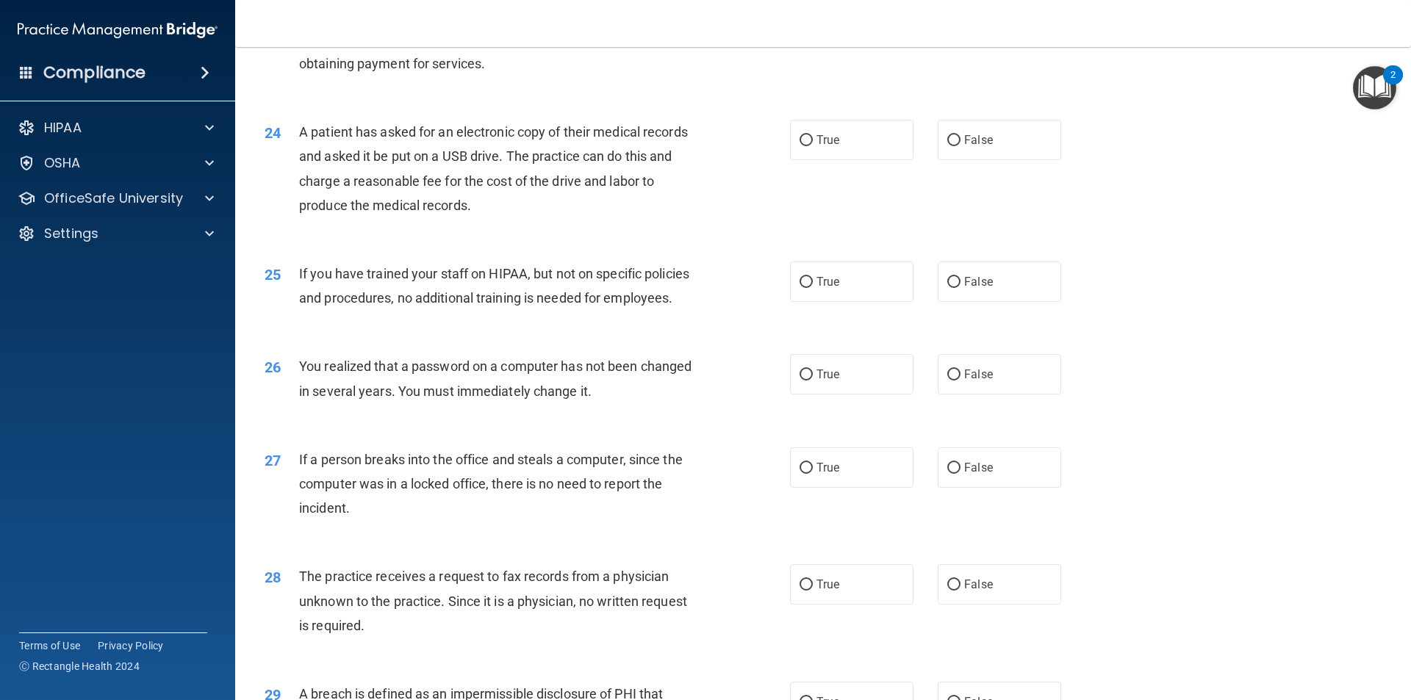
scroll to position [2498, 0]
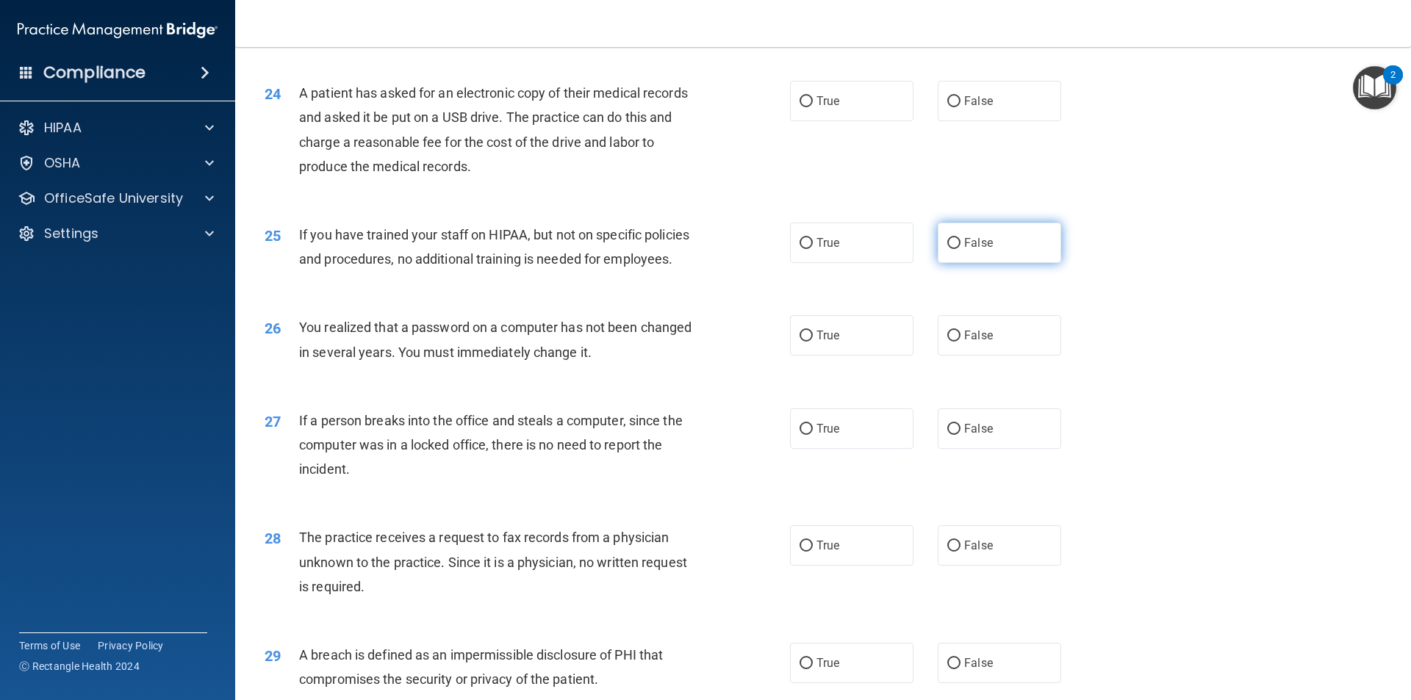
click at [957, 263] on label "False" at bounding box center [998, 243] width 123 height 40
click at [957, 249] on input "False" at bounding box center [953, 243] width 13 height 11
radio input "true"
click at [964, 250] on span "False" at bounding box center [978, 243] width 29 height 14
click at [960, 249] on input "False" at bounding box center [953, 243] width 13 height 11
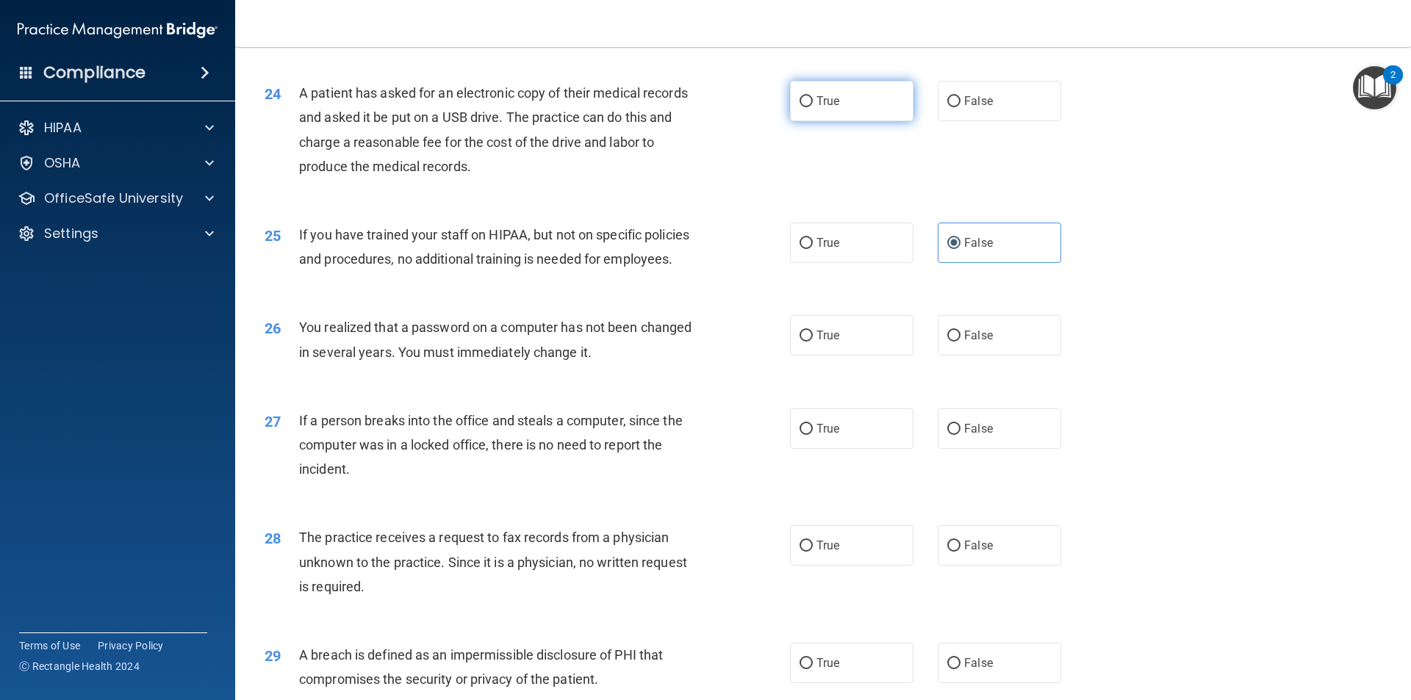
click at [850, 121] on label "True" at bounding box center [851, 101] width 123 height 40
click at [813, 107] on input "True" at bounding box center [805, 101] width 13 height 11
radio input "true"
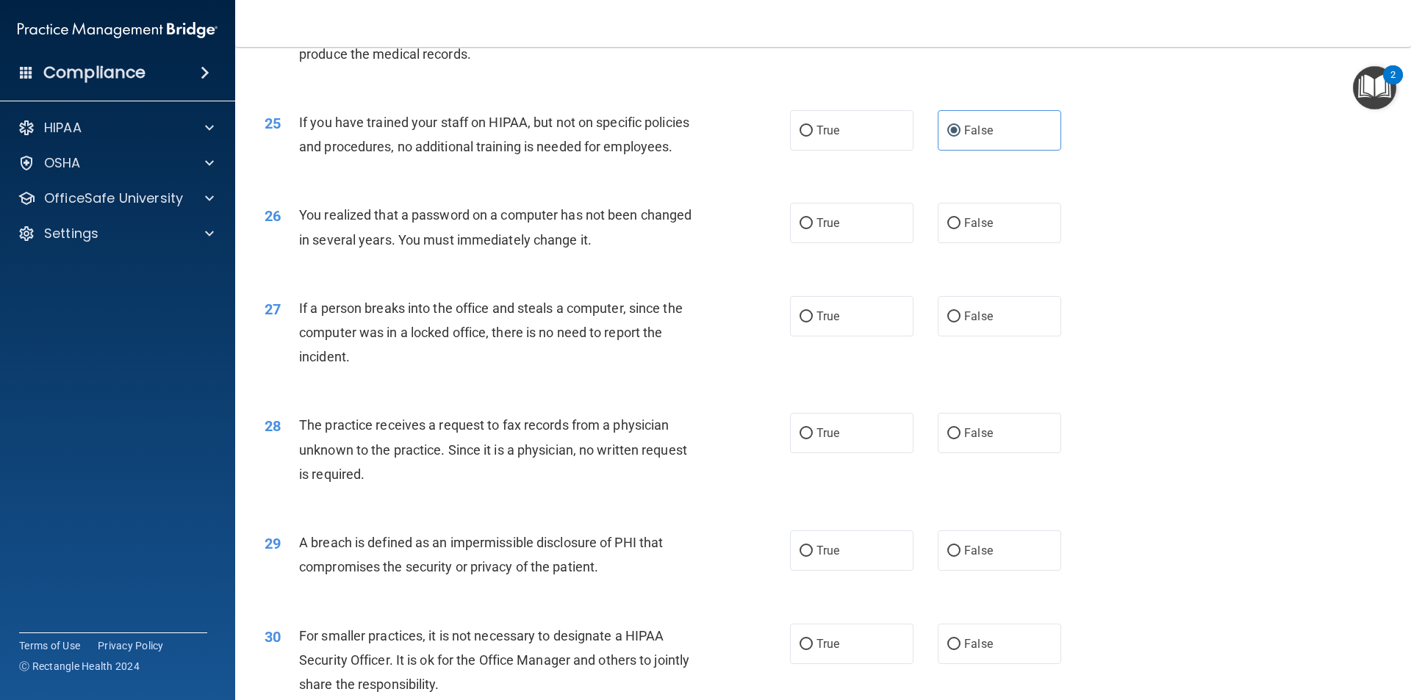
scroll to position [2645, 0]
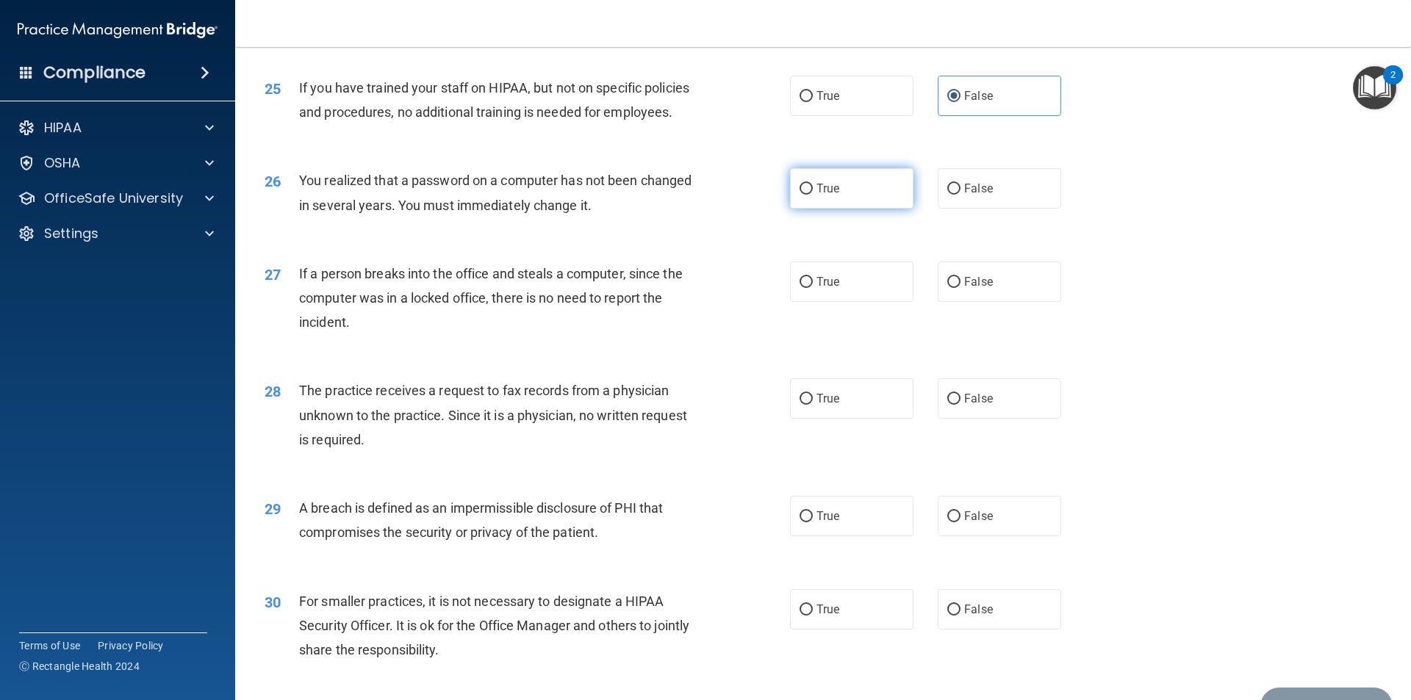
click at [832, 209] on label "True" at bounding box center [851, 188] width 123 height 40
click at [813, 195] on input "True" at bounding box center [805, 189] width 13 height 11
radio input "true"
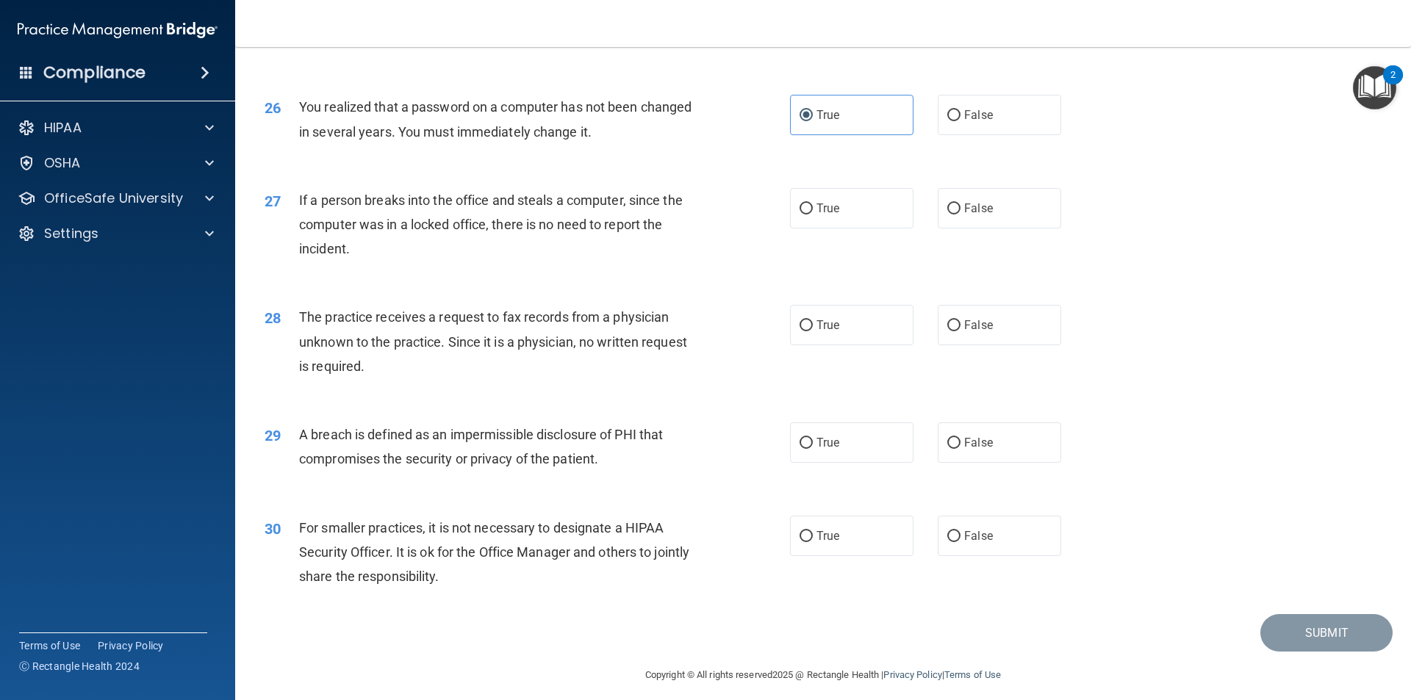
scroll to position [2777, 0]
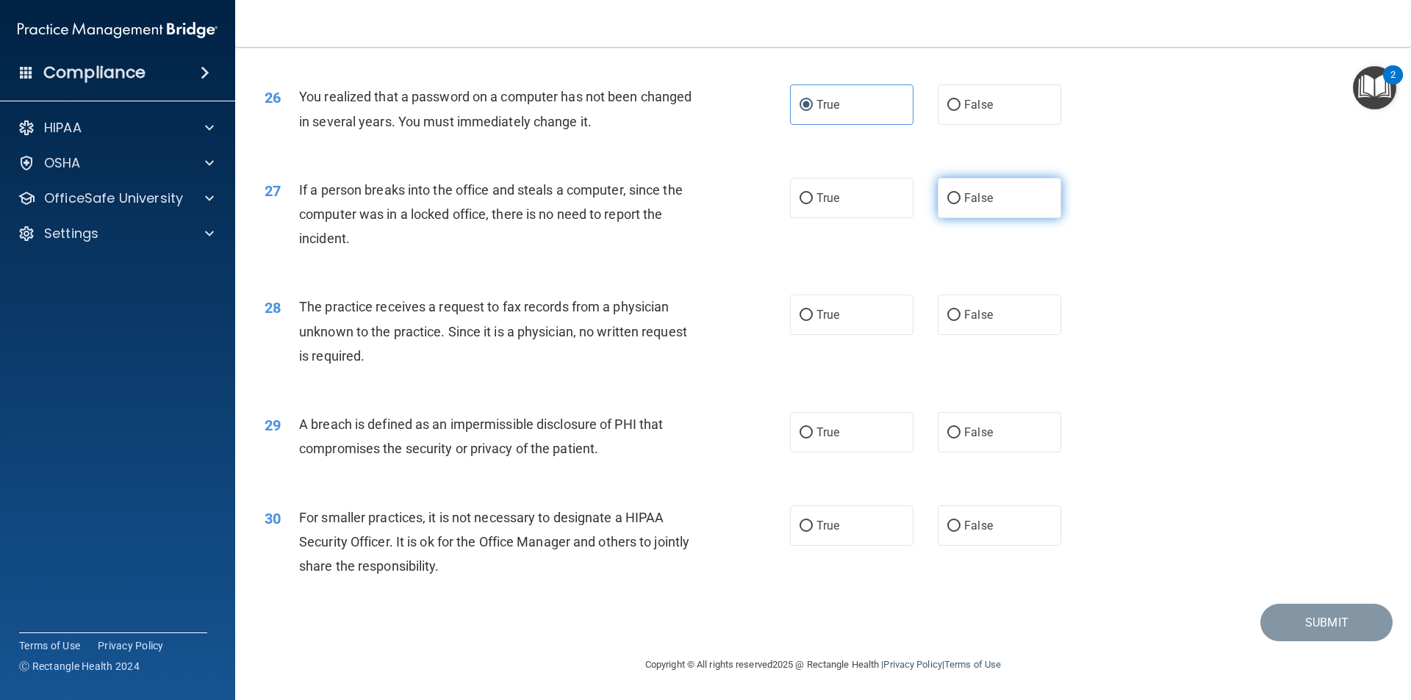
click at [978, 207] on label "False" at bounding box center [998, 198] width 123 height 40
click at [960, 204] on input "False" at bounding box center [953, 198] width 13 height 11
radio input "true"
click at [959, 344] on div "28 The practice receives a request to fax records from a physician unknown to t…" at bounding box center [822, 335] width 1139 height 118
click at [970, 331] on label "False" at bounding box center [998, 315] width 123 height 40
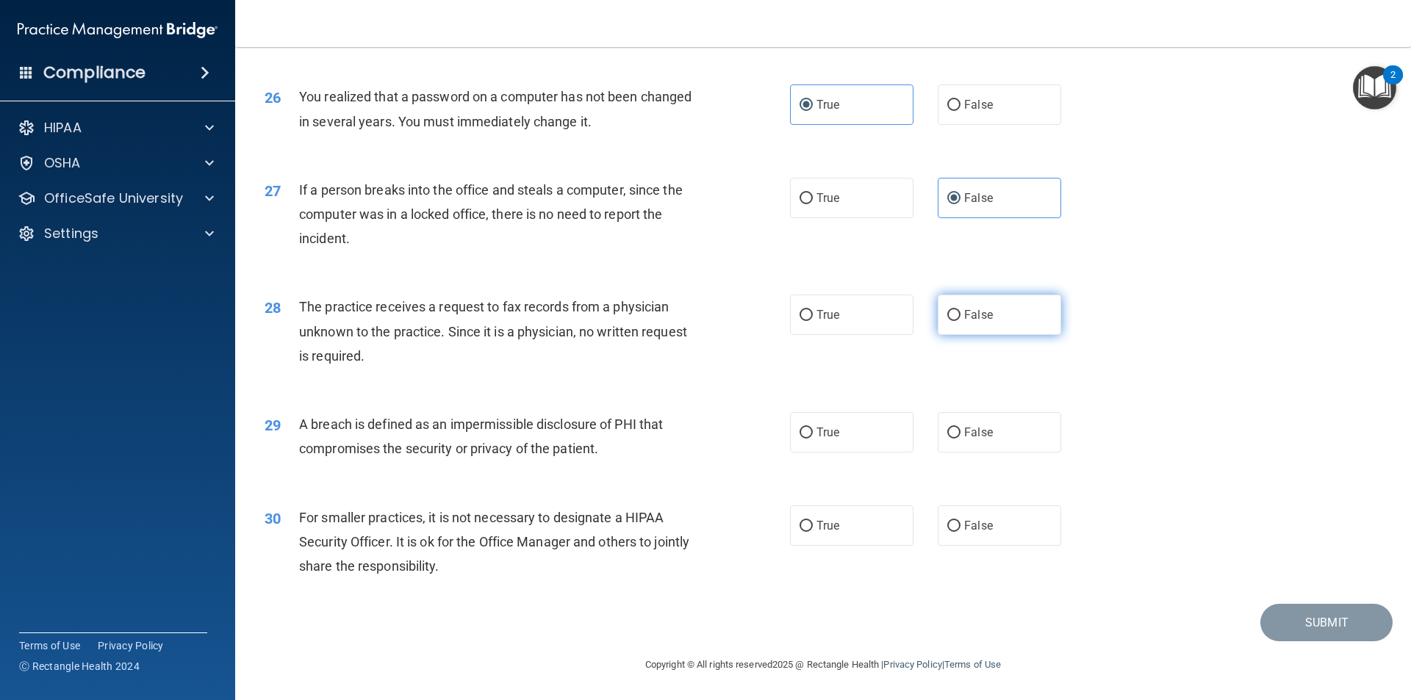
click at [960, 321] on input "False" at bounding box center [953, 315] width 13 height 11
radio input "true"
click at [858, 434] on label "True" at bounding box center [851, 432] width 123 height 40
click at [813, 434] on input "True" at bounding box center [805, 433] width 13 height 11
radio input "true"
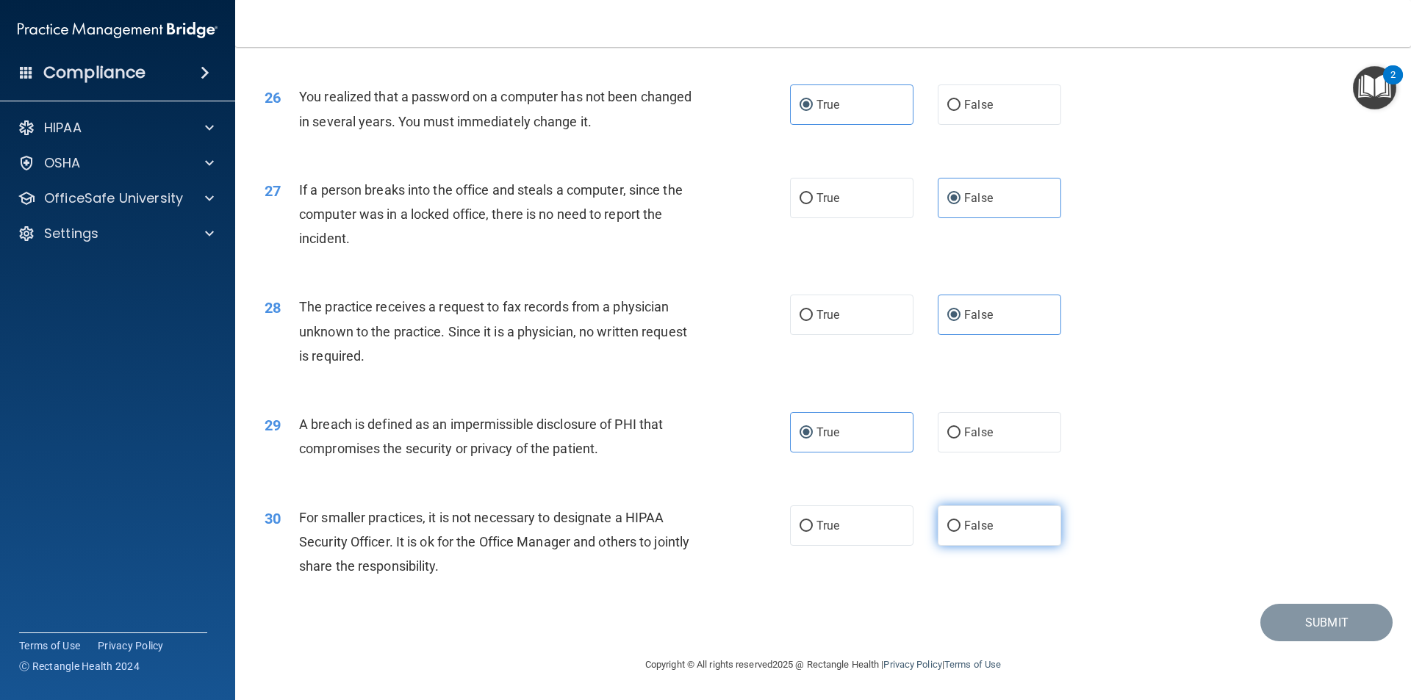
click at [1005, 513] on label "False" at bounding box center [998, 525] width 123 height 40
click at [960, 521] on input "False" at bounding box center [953, 526] width 13 height 11
radio input "true"
click at [1321, 617] on button "Submit" at bounding box center [1326, 622] width 132 height 37
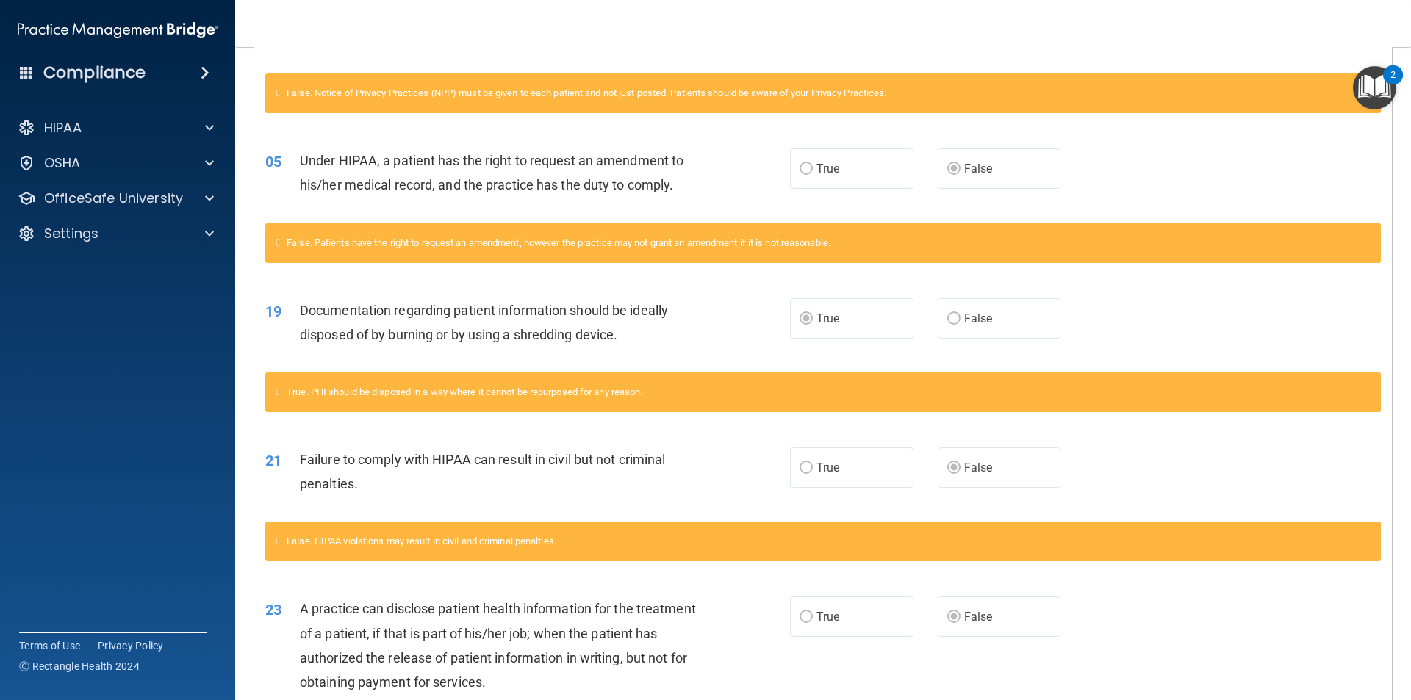
scroll to position [46, 0]
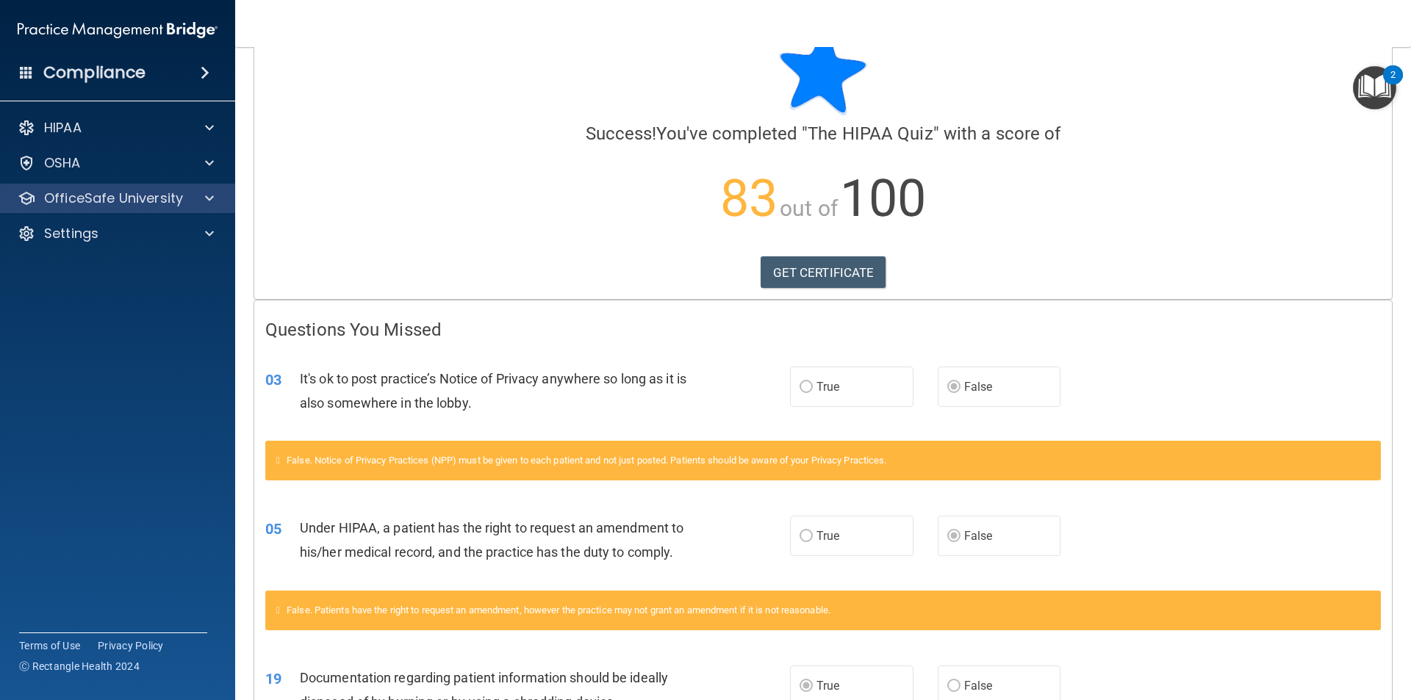
click at [148, 188] on div "OfficeSafe University" at bounding box center [118, 198] width 236 height 29
click at [211, 202] on span at bounding box center [209, 199] width 9 height 18
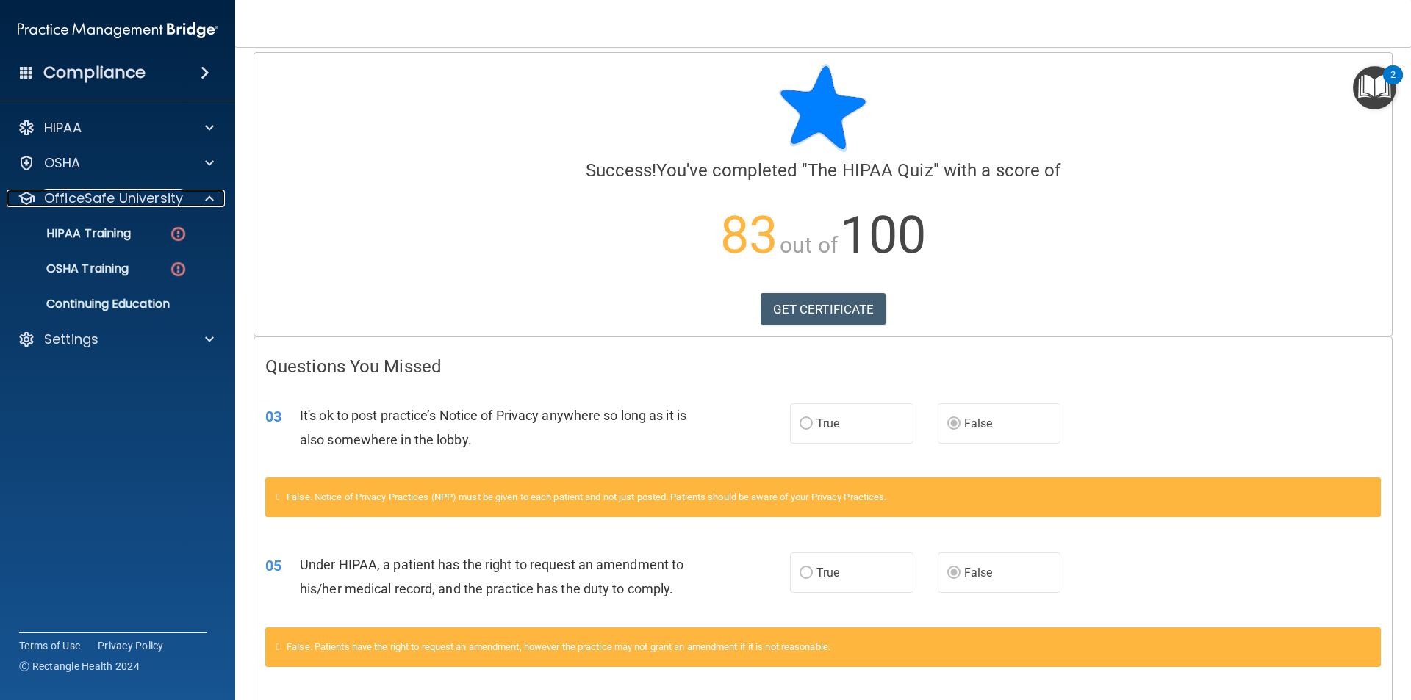
scroll to position [0, 0]
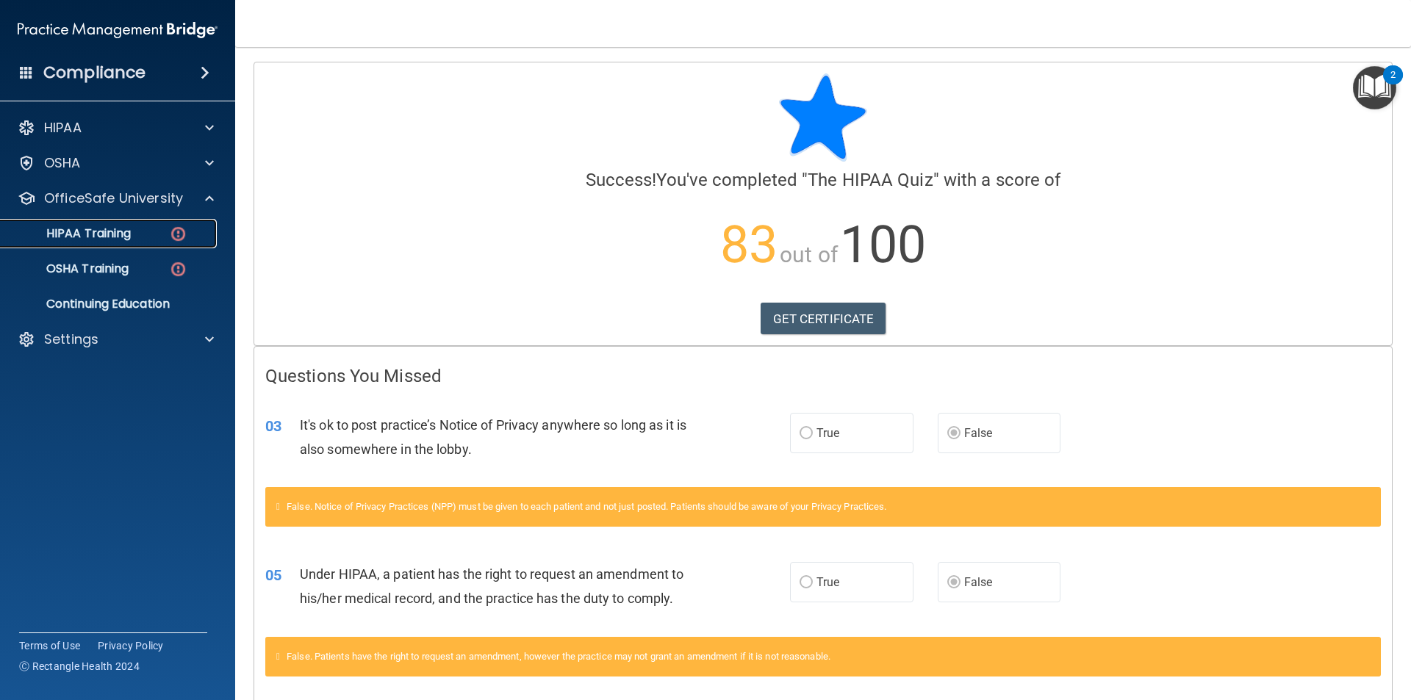
click at [57, 230] on p "HIPAA Training" at bounding box center [70, 233] width 121 height 15
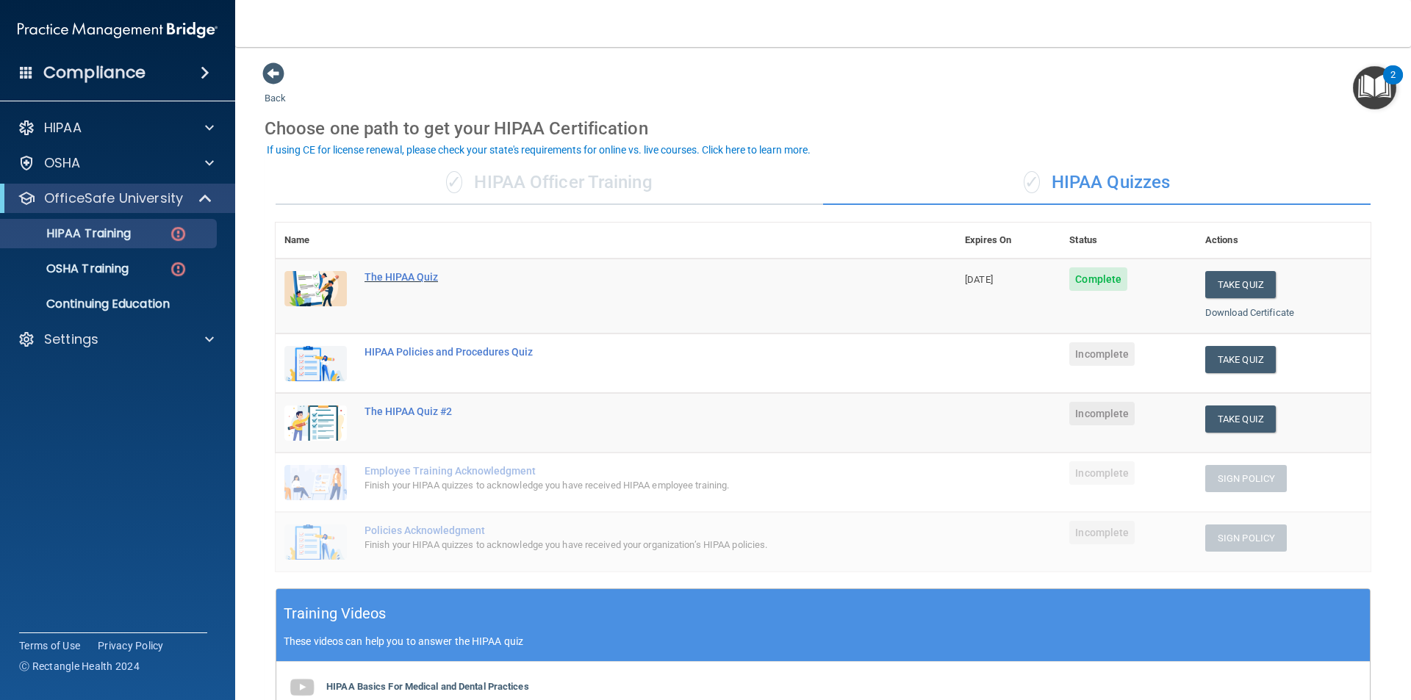
click at [390, 283] on div "The HIPAA Quiz" at bounding box center [623, 277] width 518 height 12
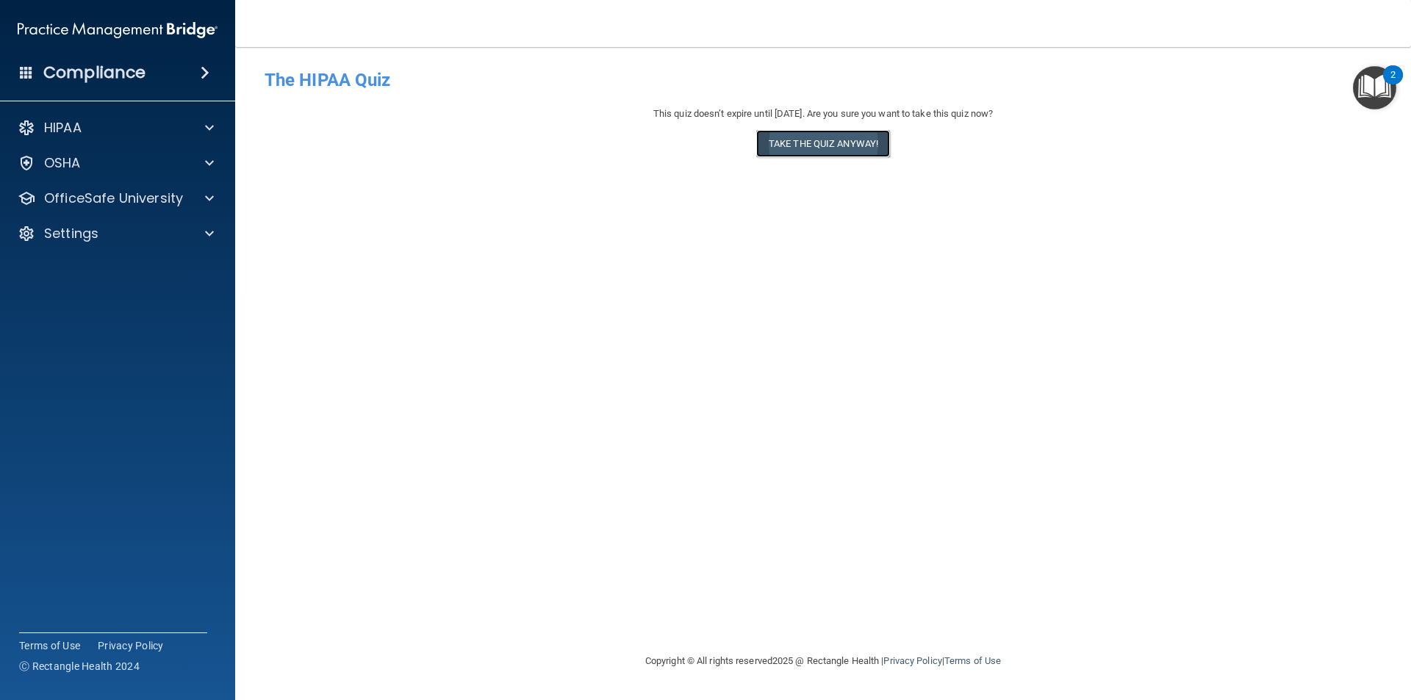
click at [834, 140] on button "Take the quiz anyway!" at bounding box center [823, 143] width 134 height 27
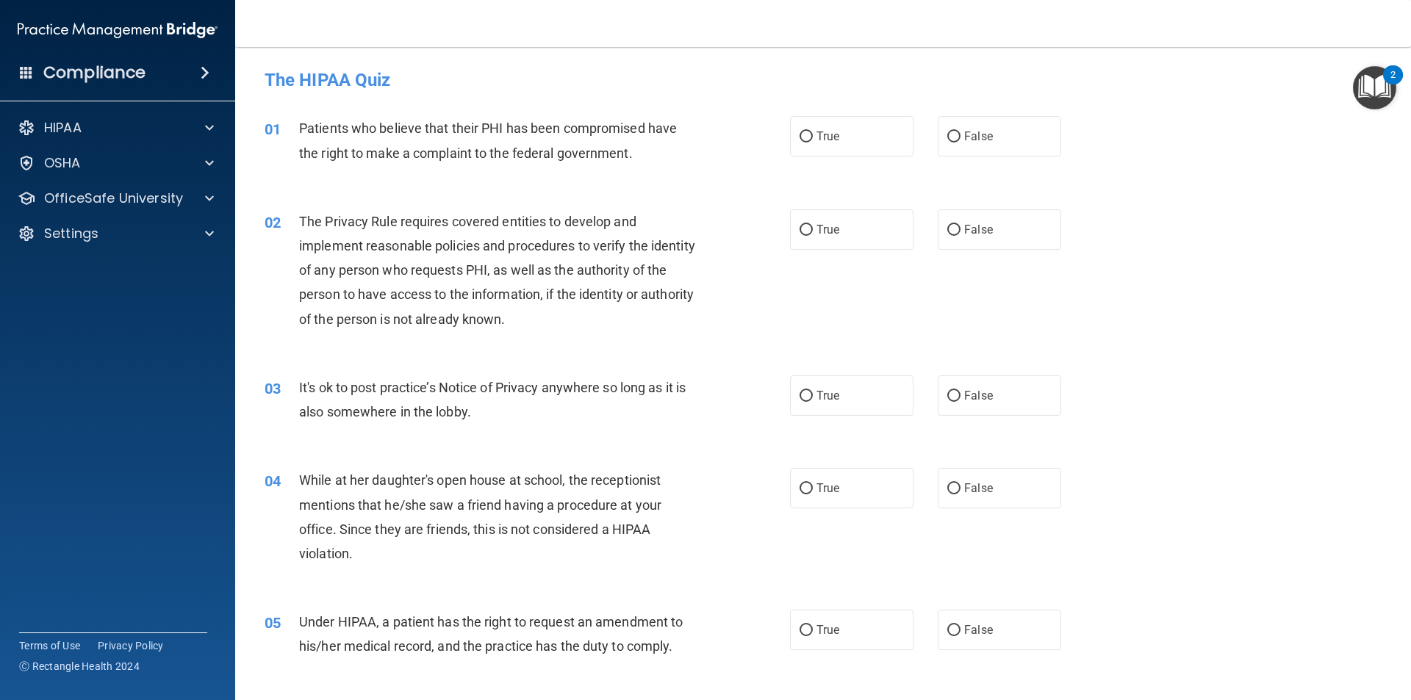
click at [897, 115] on div "01 Patients who believe that their PHI has been compromised have the right to m…" at bounding box center [822, 144] width 1139 height 93
click at [865, 142] on label "True" at bounding box center [851, 136] width 123 height 40
click at [813, 142] on input "True" at bounding box center [805, 137] width 13 height 11
radio input "true"
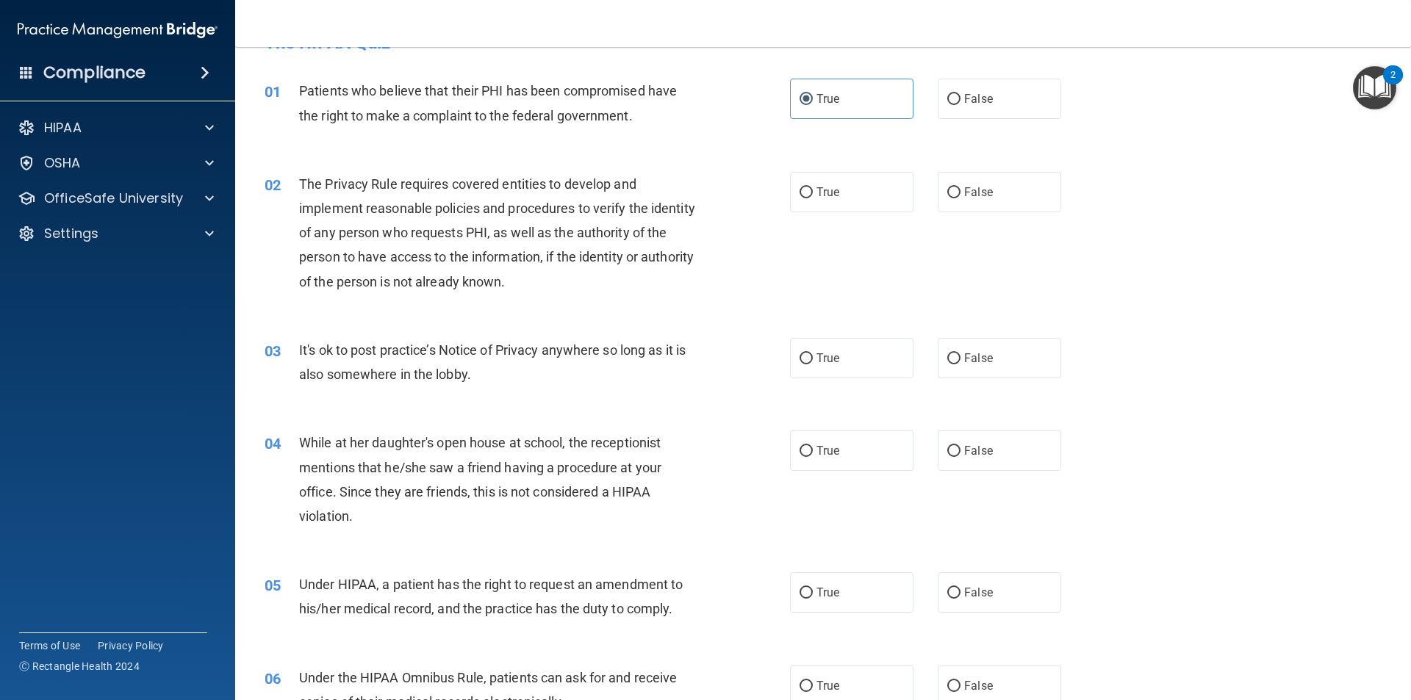
scroll to position [73, 0]
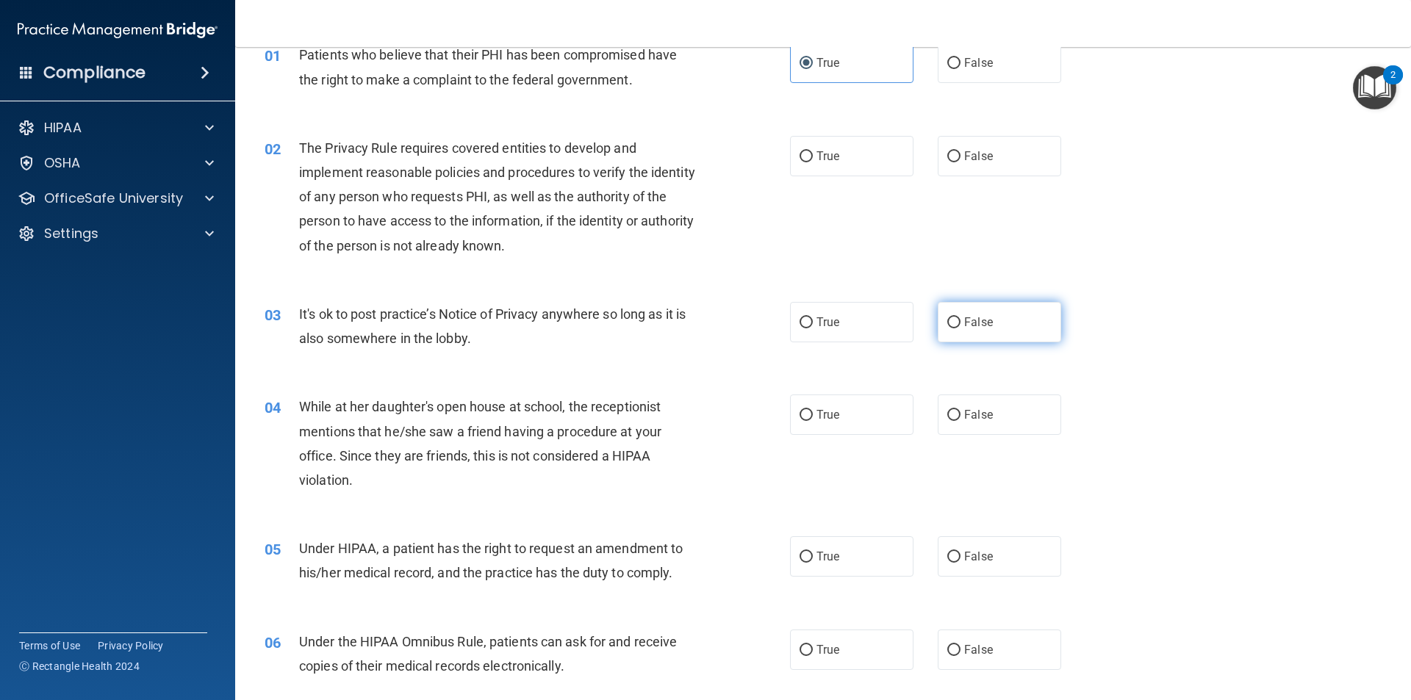
click at [986, 324] on label "False" at bounding box center [998, 322] width 123 height 40
click at [960, 324] on input "False" at bounding box center [953, 322] width 13 height 11
radio input "true"
click at [1012, 568] on label "False" at bounding box center [998, 556] width 123 height 40
click at [960, 563] on input "False" at bounding box center [953, 557] width 13 height 11
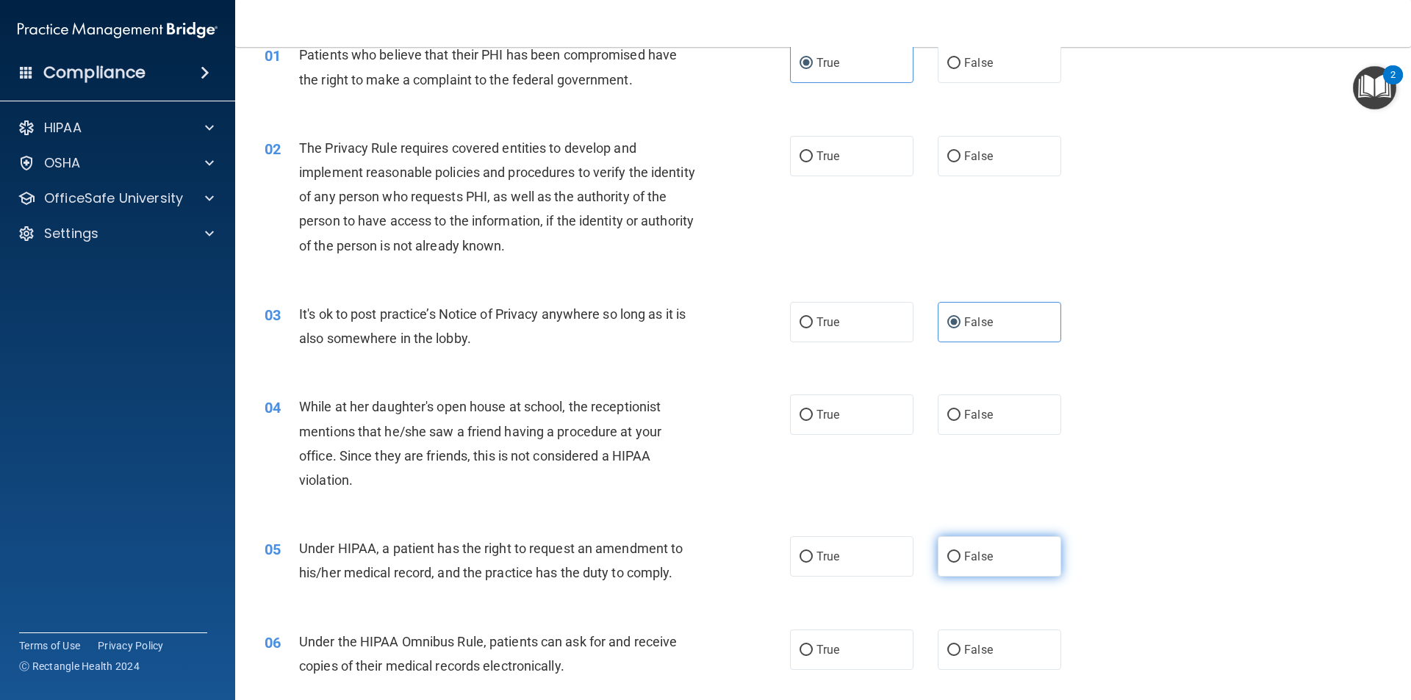
radio input "true"
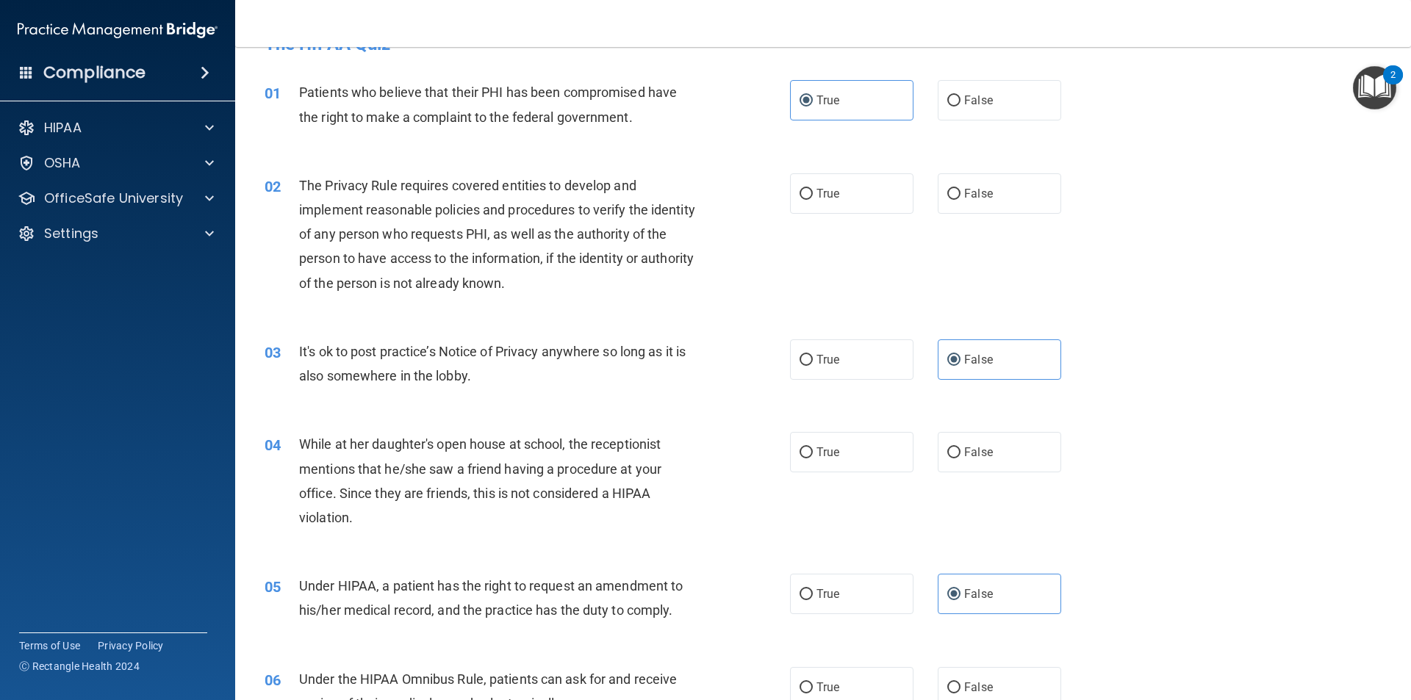
scroll to position [0, 0]
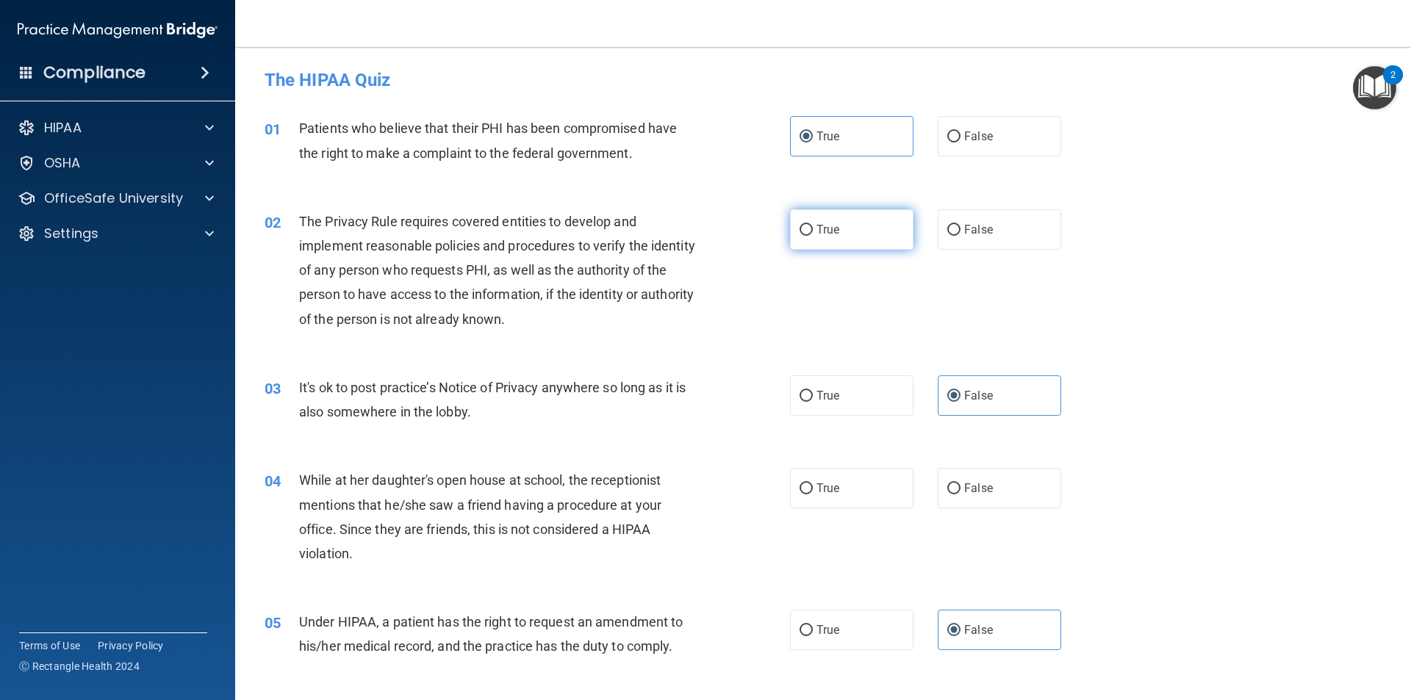
click at [837, 231] on label "True" at bounding box center [851, 229] width 123 height 40
click at [813, 231] on input "True" at bounding box center [805, 230] width 13 height 11
radio input "true"
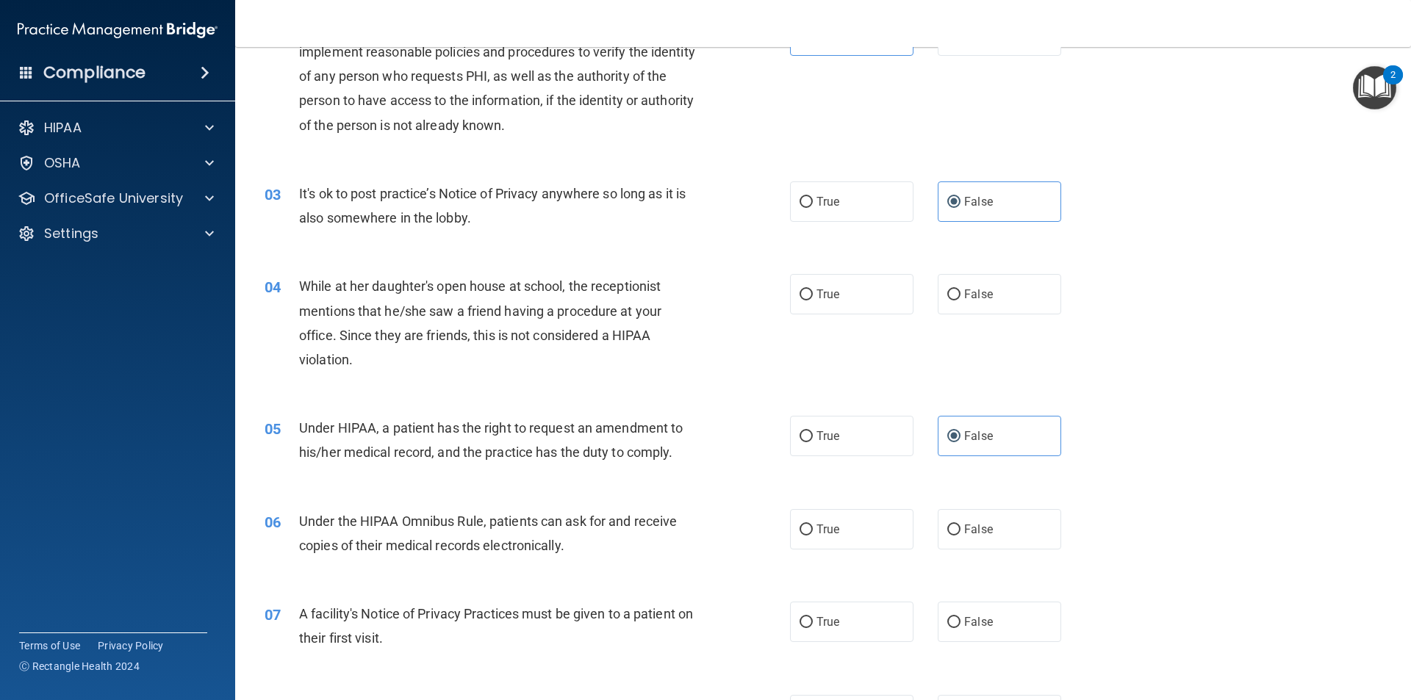
scroll to position [220, 0]
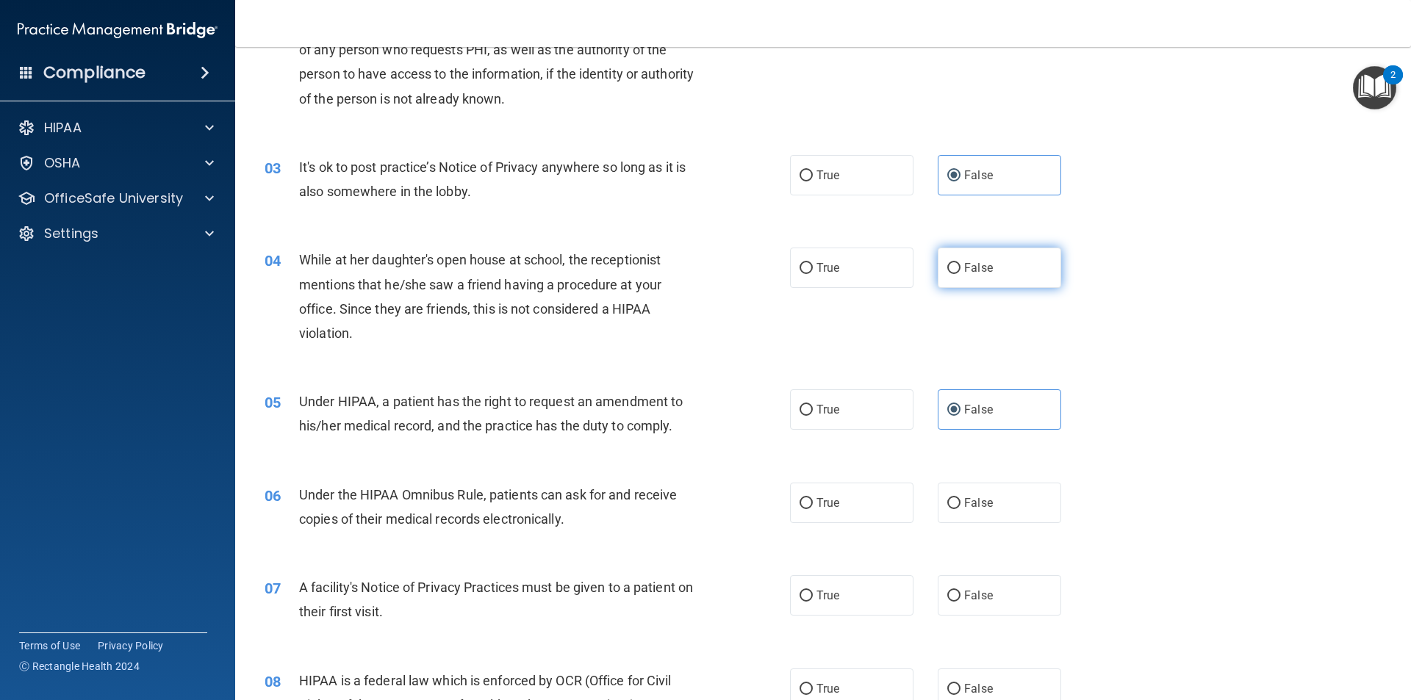
click at [977, 272] on span "False" at bounding box center [978, 268] width 29 height 14
click at [960, 272] on input "False" at bounding box center [953, 268] width 13 height 11
radio input "true"
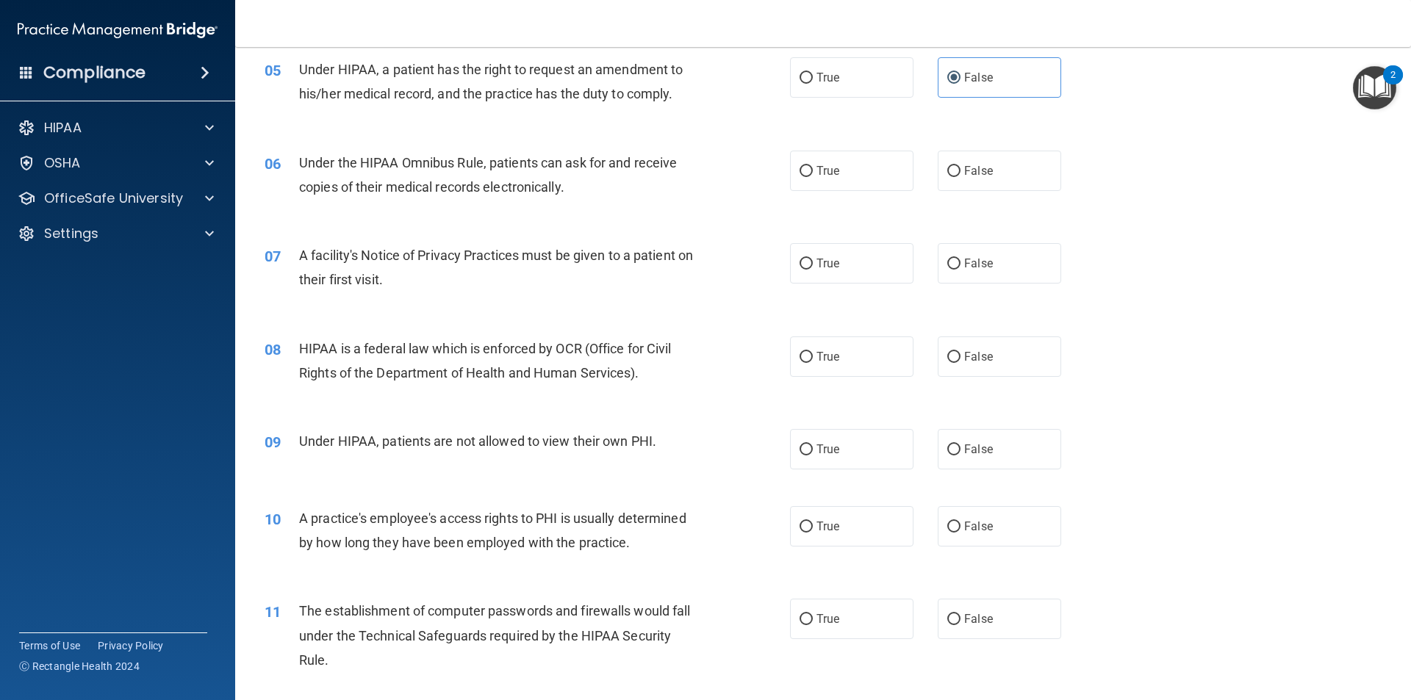
scroll to position [588, 0]
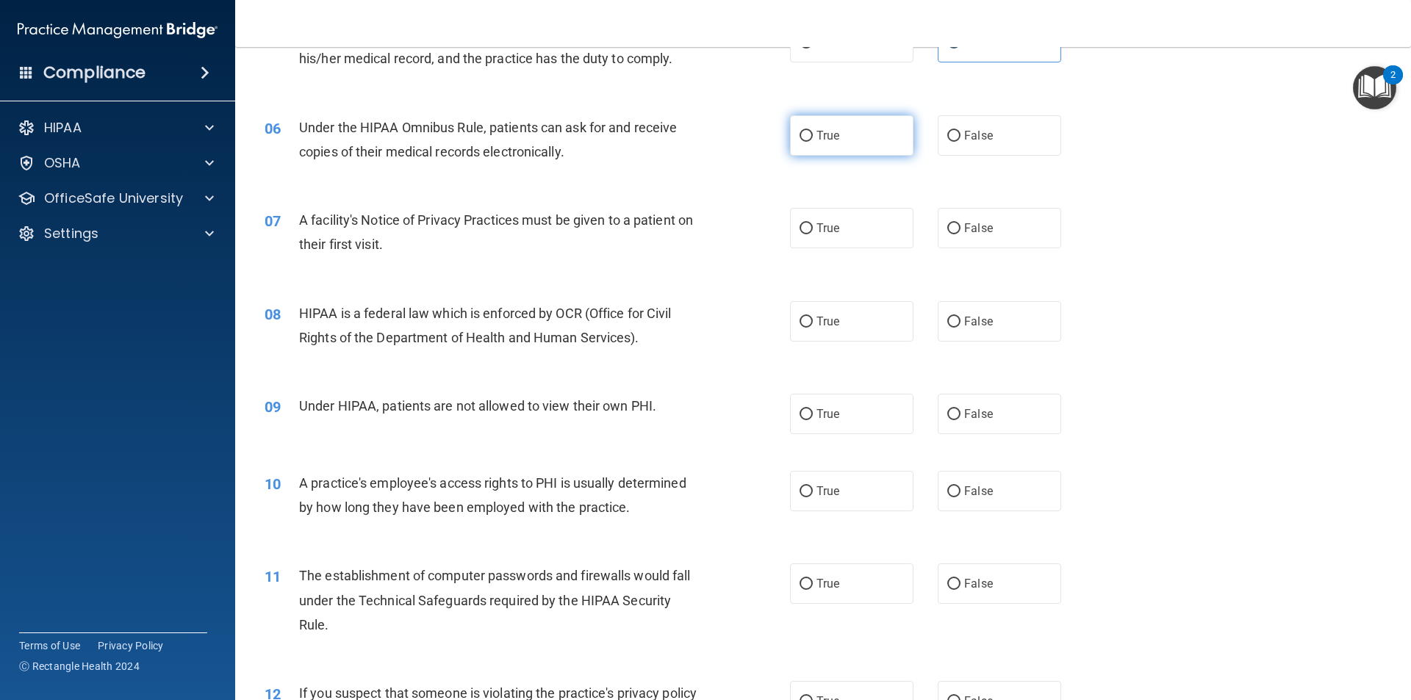
click at [816, 137] on span "True" at bounding box center [827, 136] width 23 height 14
click at [813, 137] on input "True" at bounding box center [805, 136] width 13 height 11
radio input "true"
click at [856, 228] on label "True" at bounding box center [851, 228] width 123 height 40
click at [813, 228] on input "True" at bounding box center [805, 228] width 13 height 11
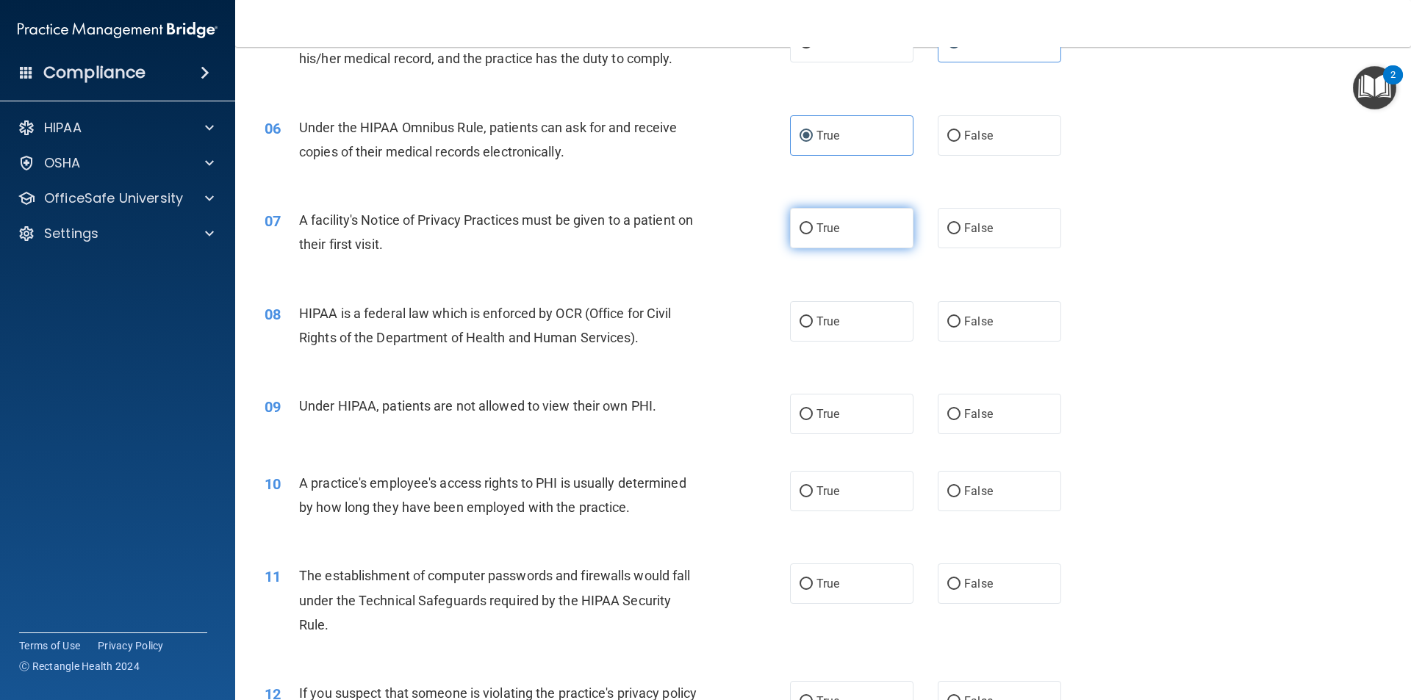
radio input "true"
click at [814, 307] on label "True" at bounding box center [851, 321] width 123 height 40
click at [813, 317] on input "True" at bounding box center [805, 322] width 13 height 11
radio input "true"
click at [980, 411] on span "False" at bounding box center [978, 414] width 29 height 14
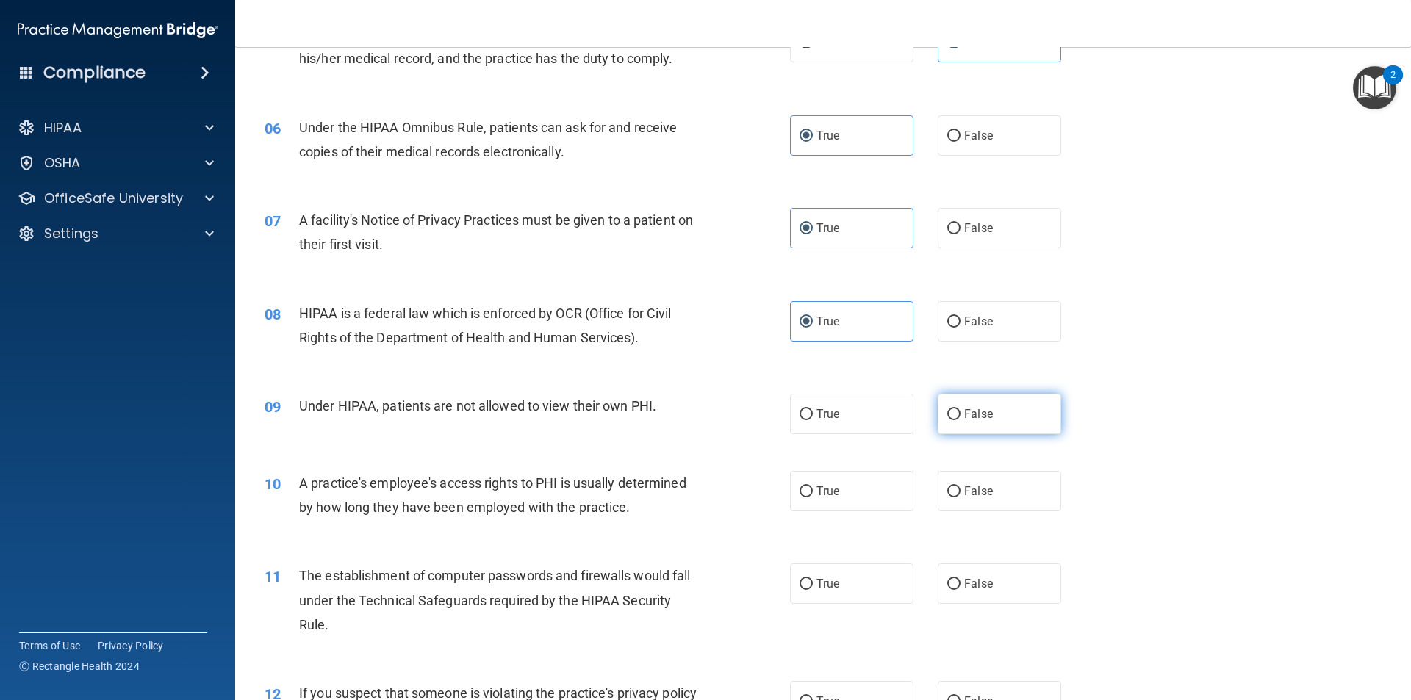
click at [960, 411] on input "False" at bounding box center [953, 414] width 13 height 11
radio input "true"
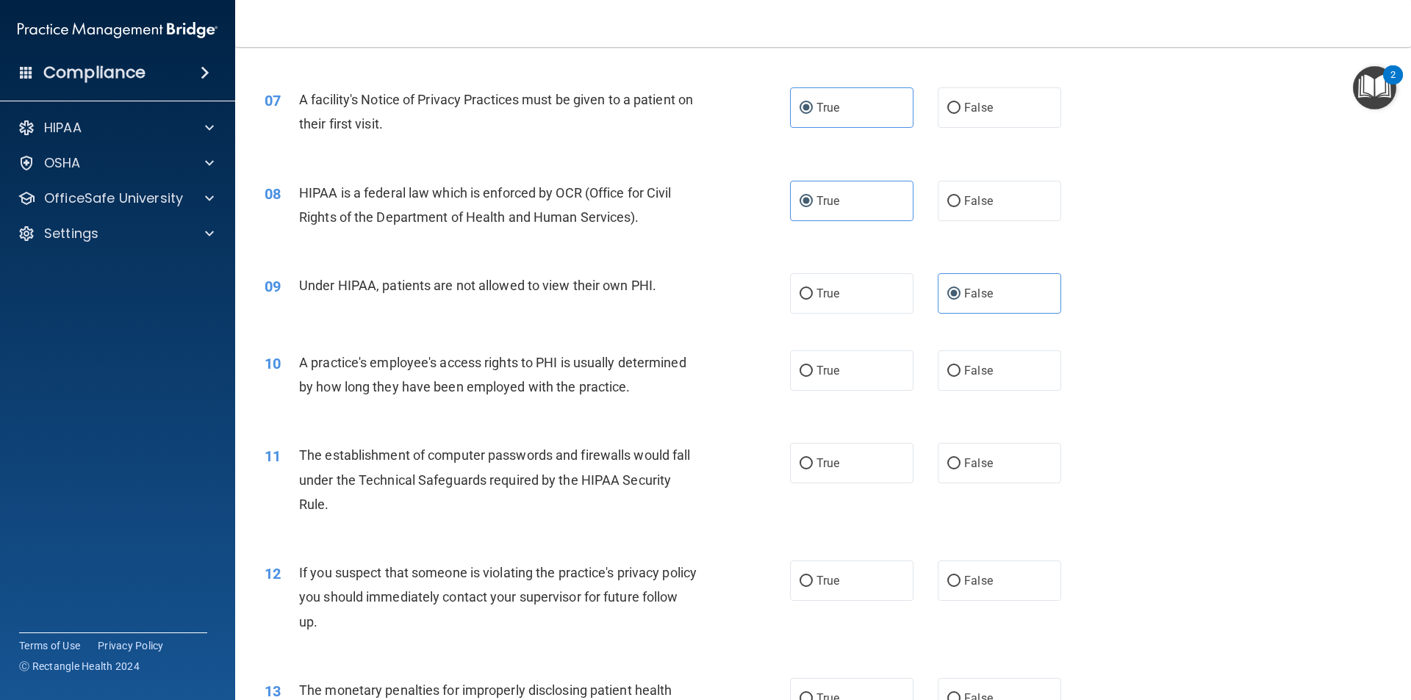
scroll to position [735, 0]
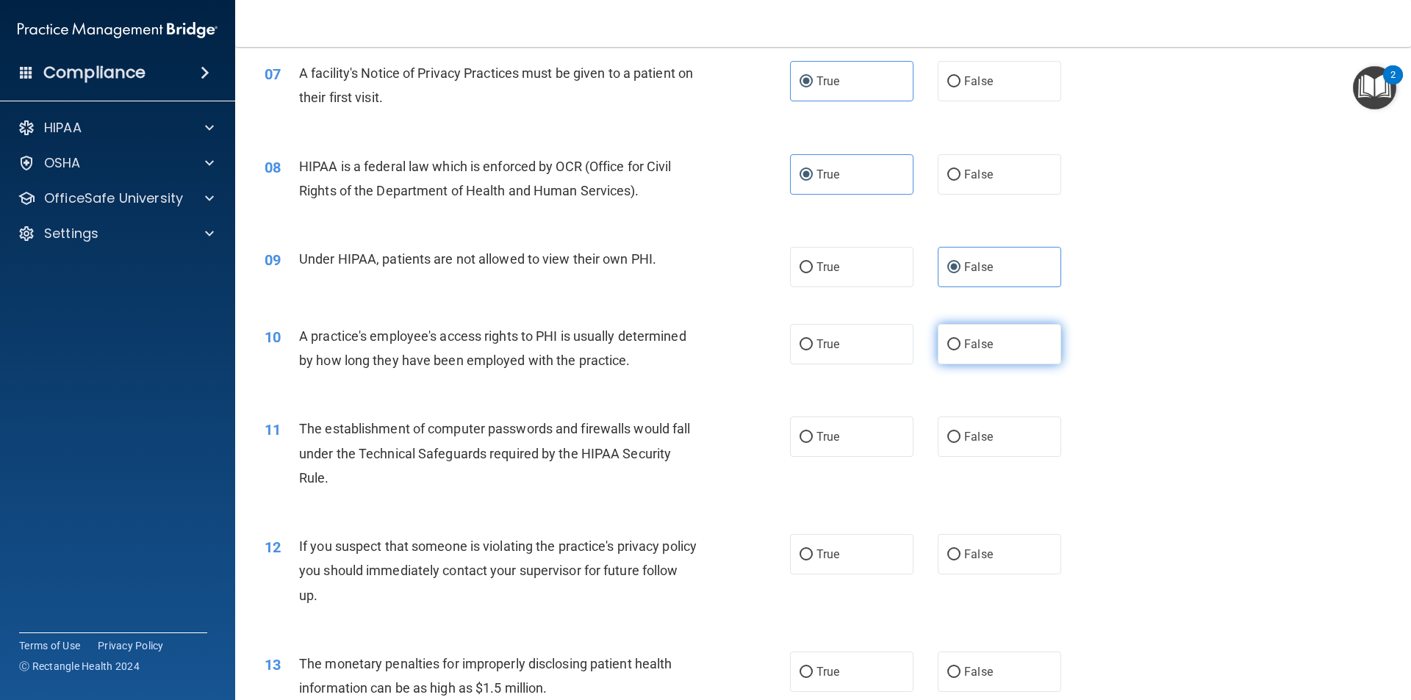
click at [965, 353] on label "False" at bounding box center [998, 344] width 123 height 40
click at [960, 350] on input "False" at bounding box center [953, 344] width 13 height 11
radio input "true"
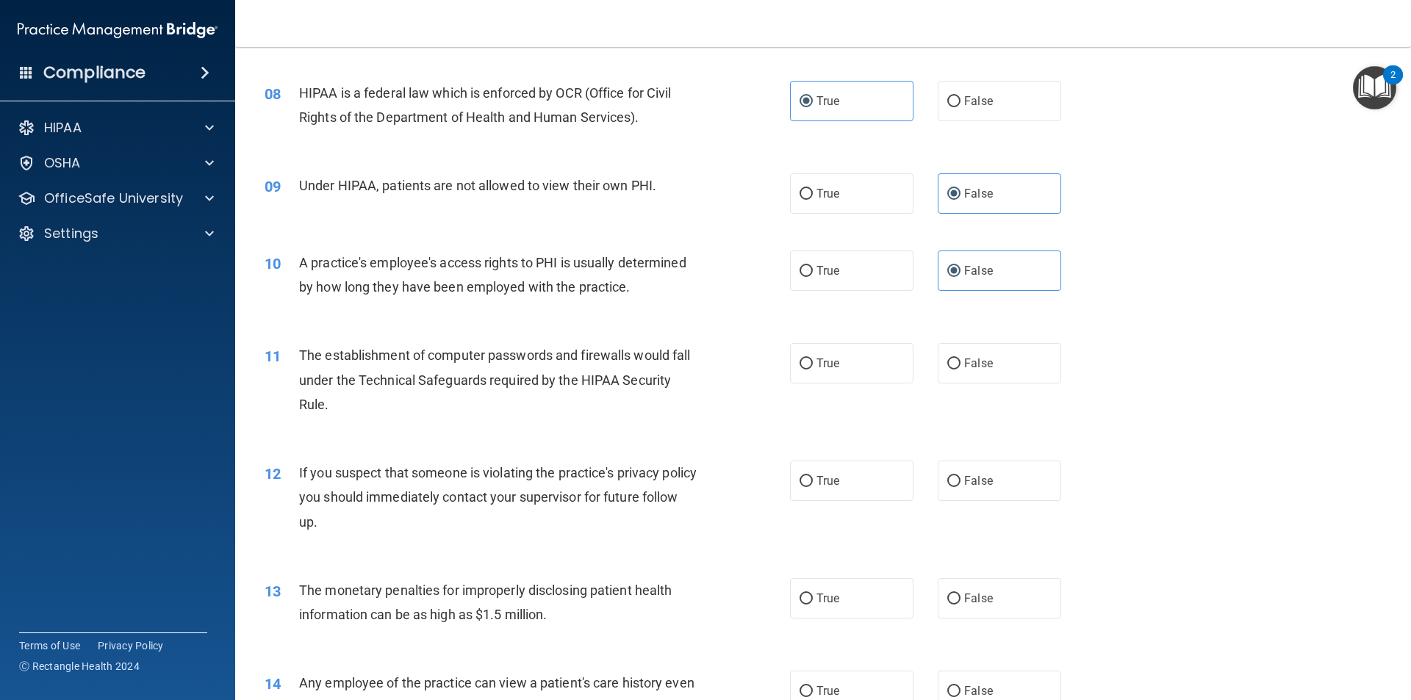
scroll to position [882, 0]
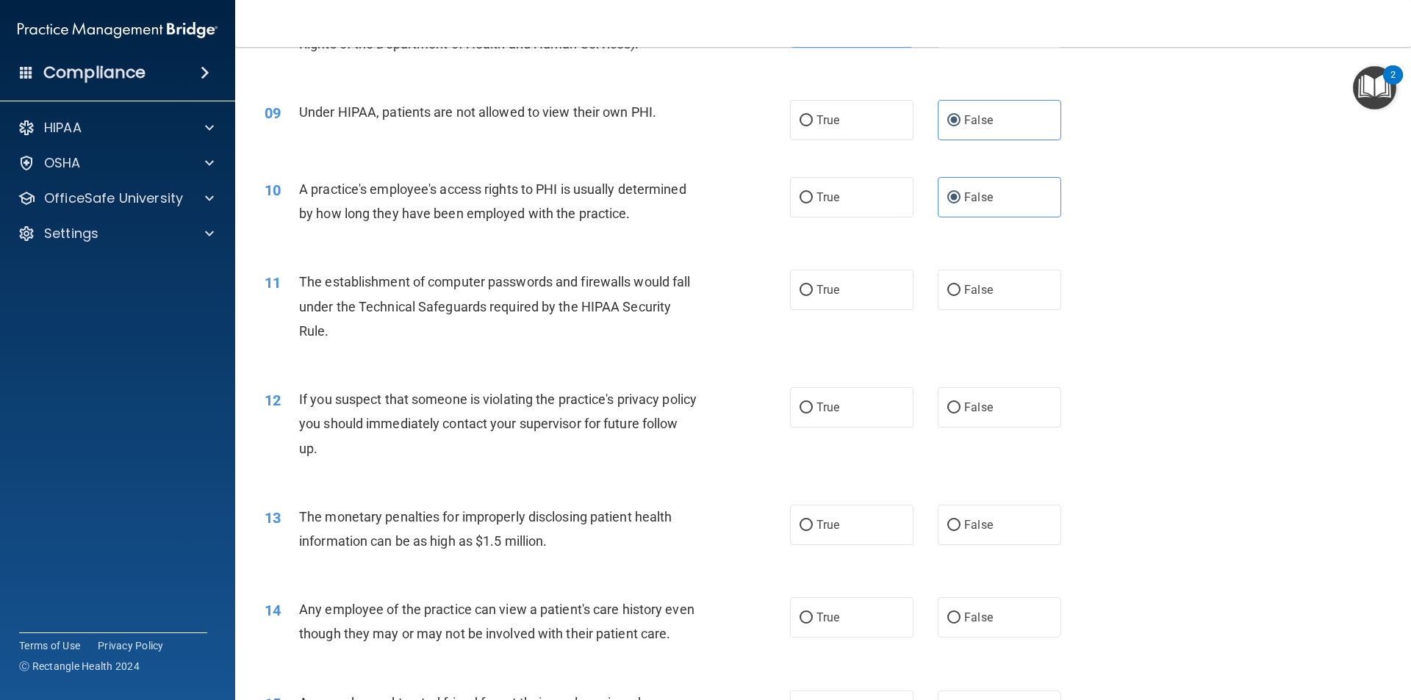
drag, startPoint x: 800, startPoint y: 278, endPoint x: 779, endPoint y: 302, distance: 31.2
click at [800, 279] on label "True" at bounding box center [851, 290] width 123 height 40
click at [800, 285] on input "True" at bounding box center [805, 290] width 13 height 11
radio input "true"
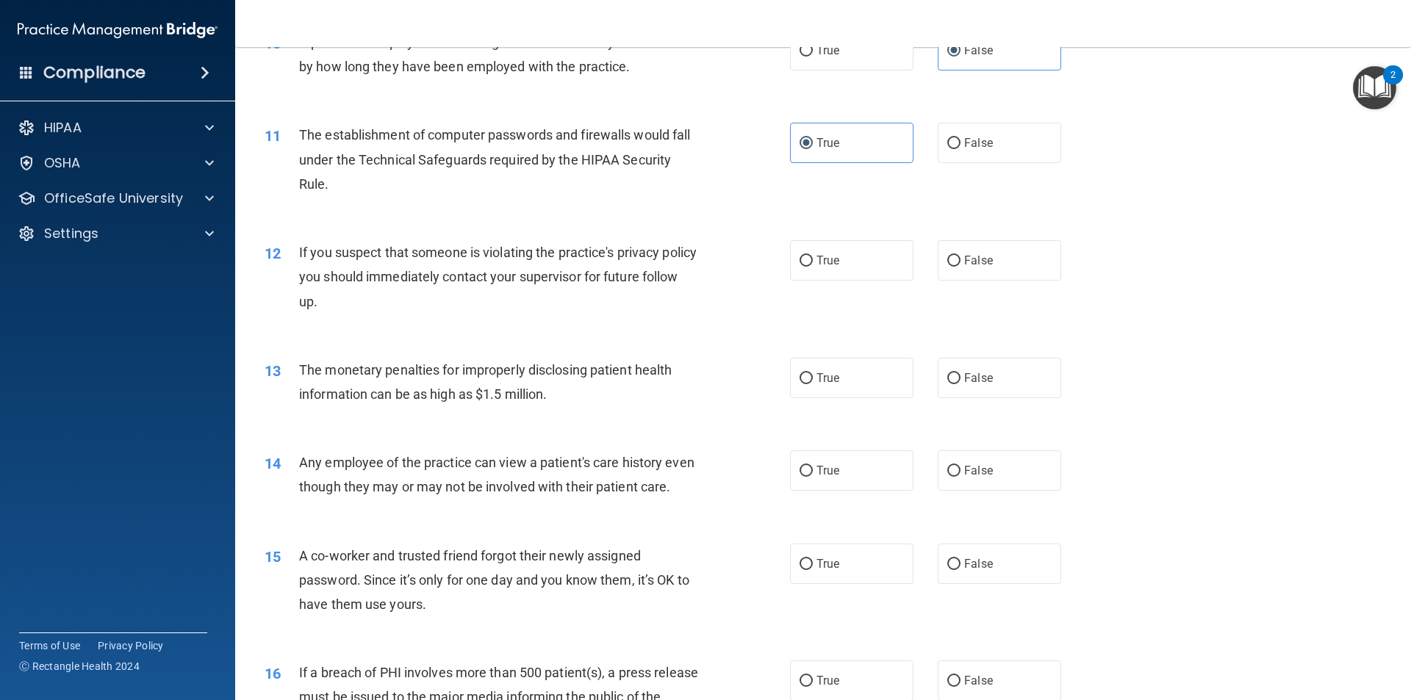
scroll to position [1102, 0]
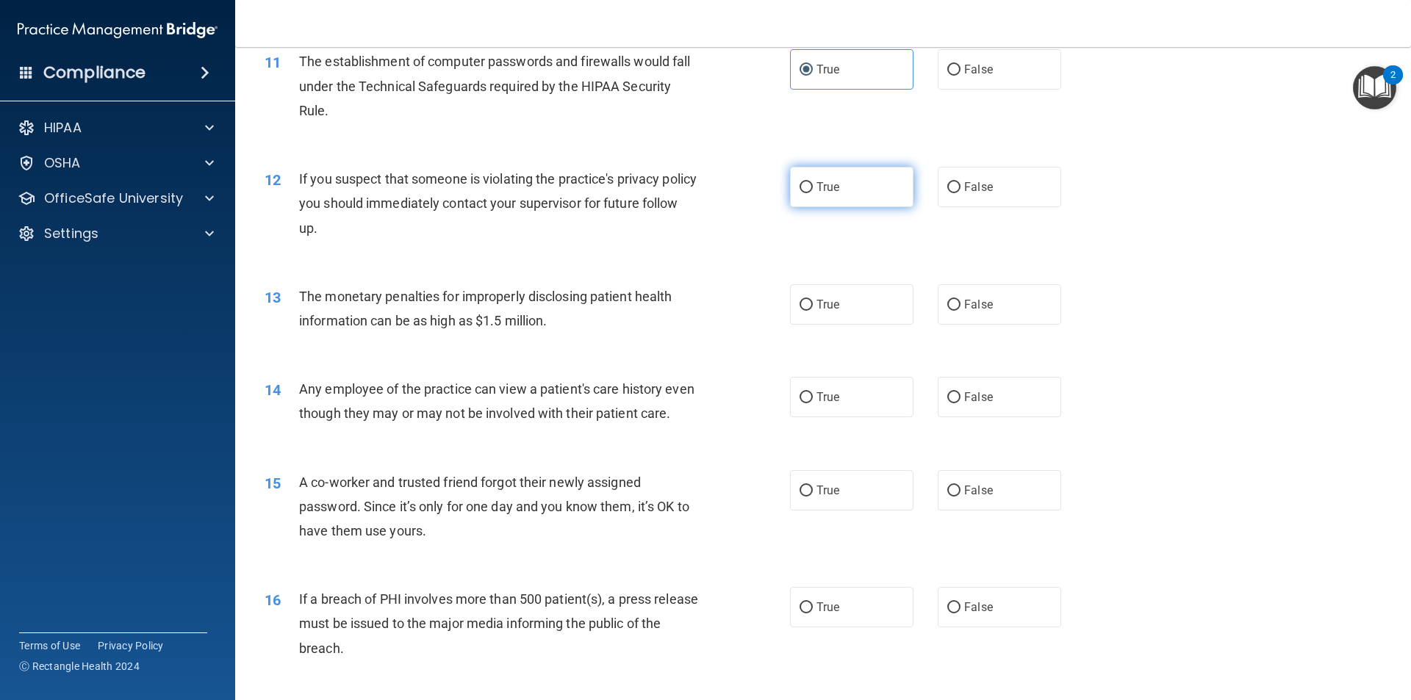
click at [832, 200] on label "True" at bounding box center [851, 187] width 123 height 40
click at [813, 193] on input "True" at bounding box center [805, 187] width 13 height 11
radio input "true"
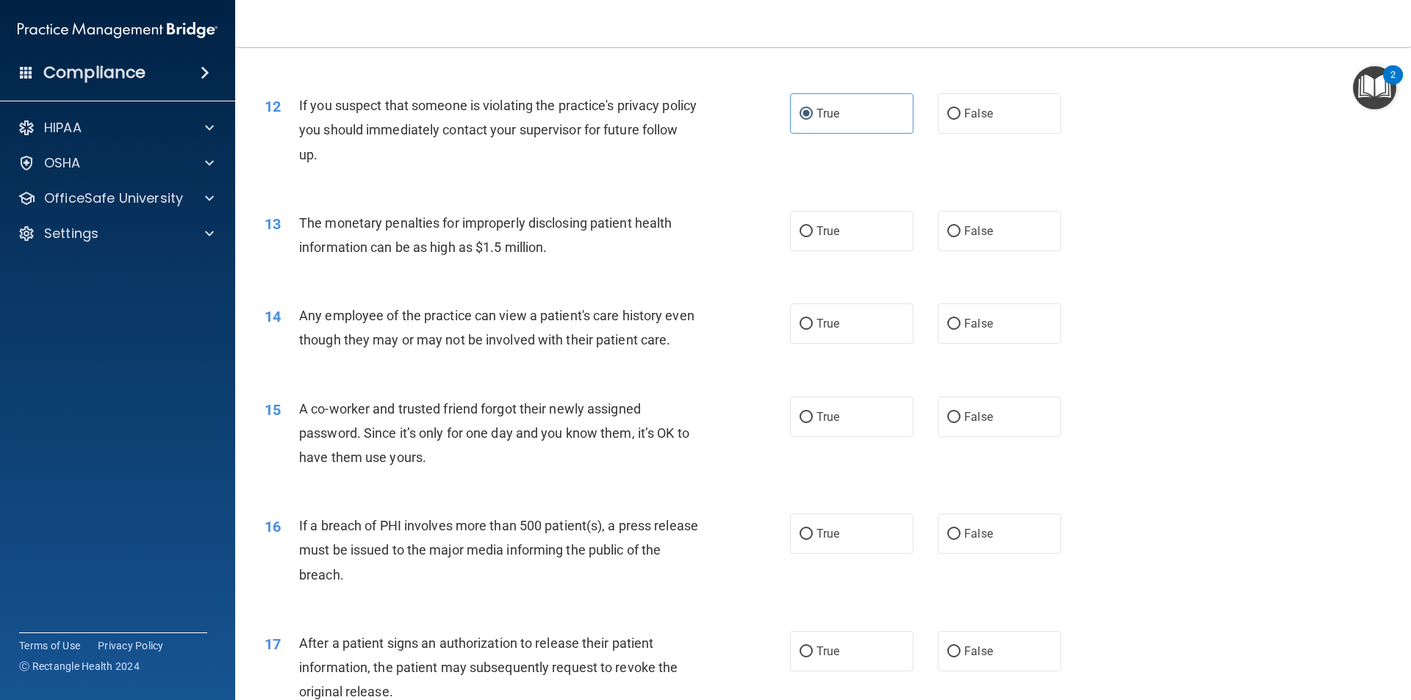
click at [846, 251] on div "13 The monetary penalties for improperly disclosing patient health information …" at bounding box center [822, 238] width 1139 height 93
click at [846, 243] on label "True" at bounding box center [851, 231] width 123 height 40
click at [813, 237] on input "True" at bounding box center [805, 231] width 13 height 11
radio input "true"
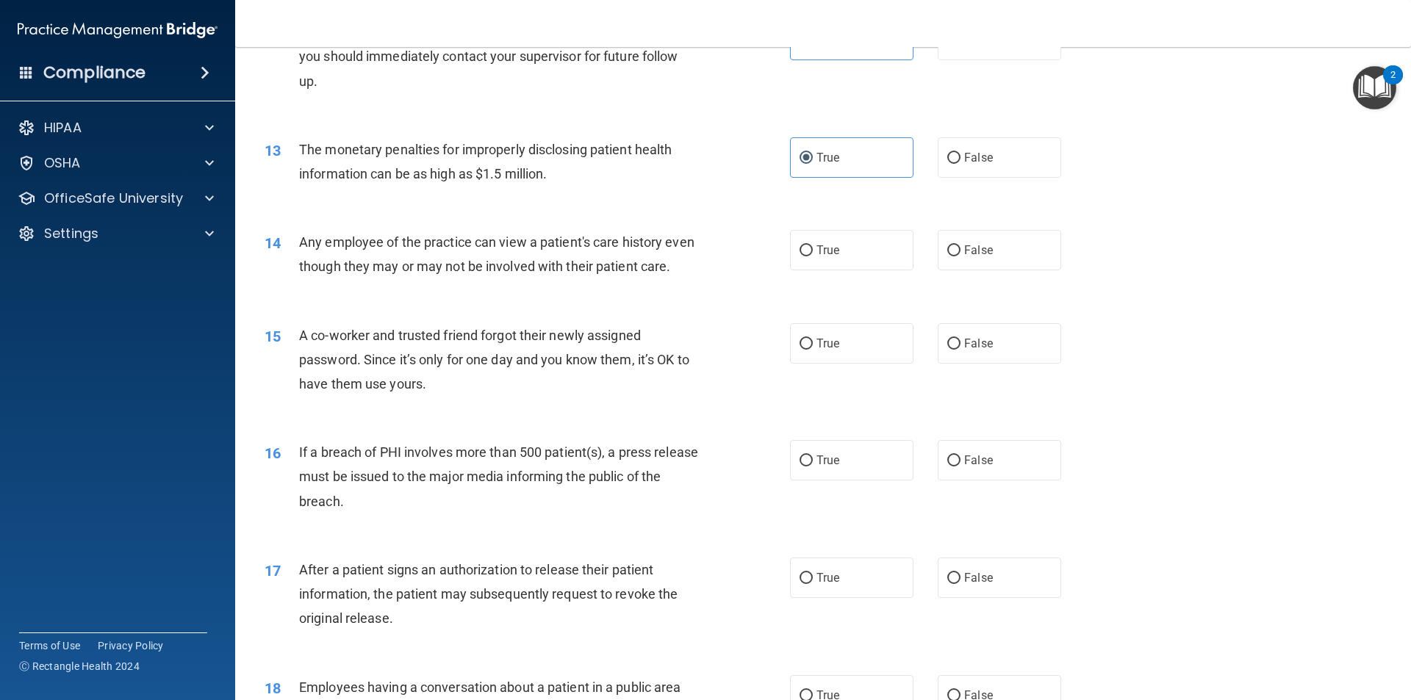
scroll to position [1322, 0]
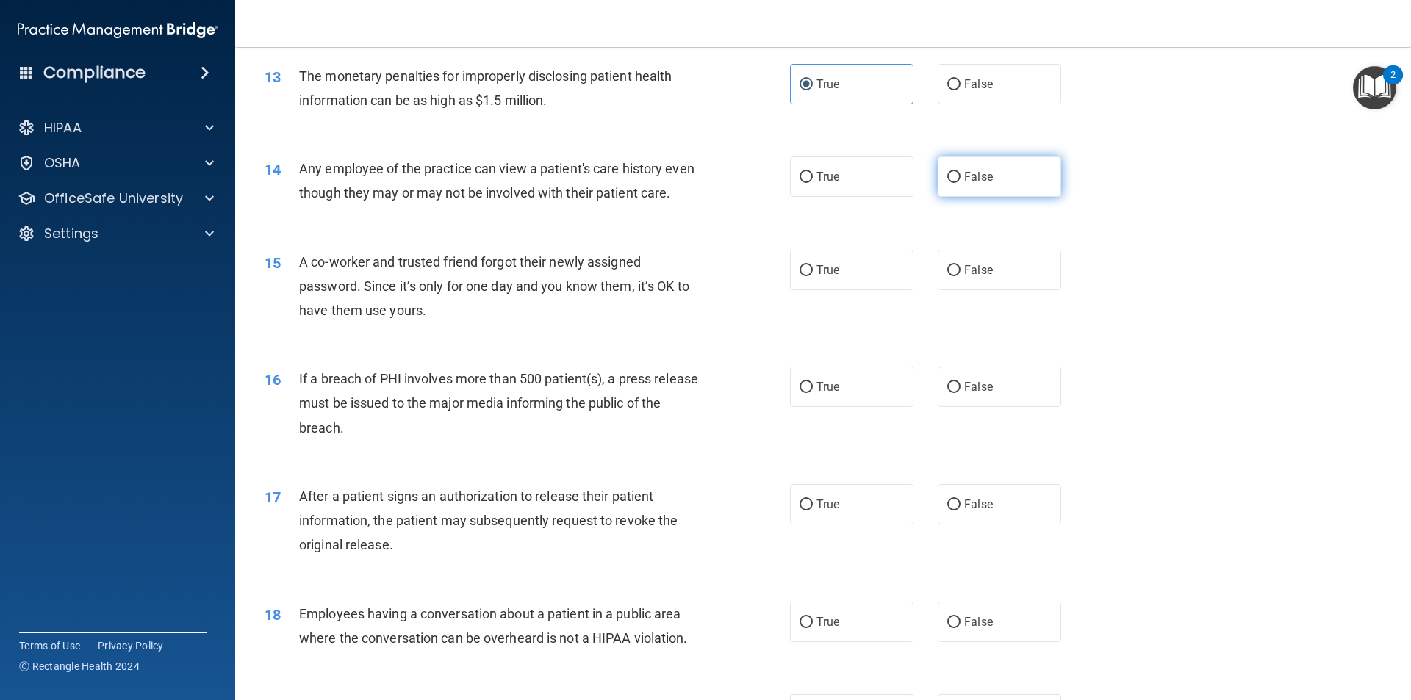
click at [950, 190] on label "False" at bounding box center [998, 176] width 123 height 40
click at [950, 183] on input "False" at bounding box center [953, 177] width 13 height 11
radio input "true"
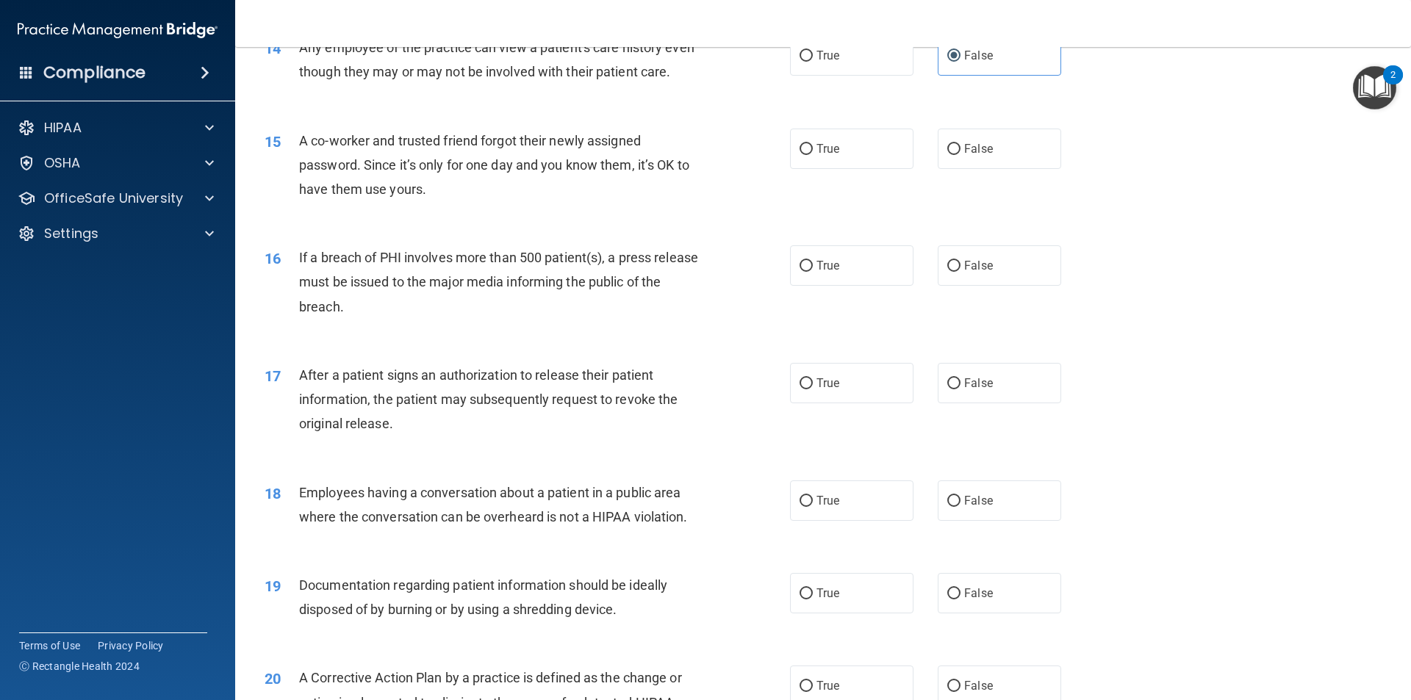
scroll to position [1469, 0]
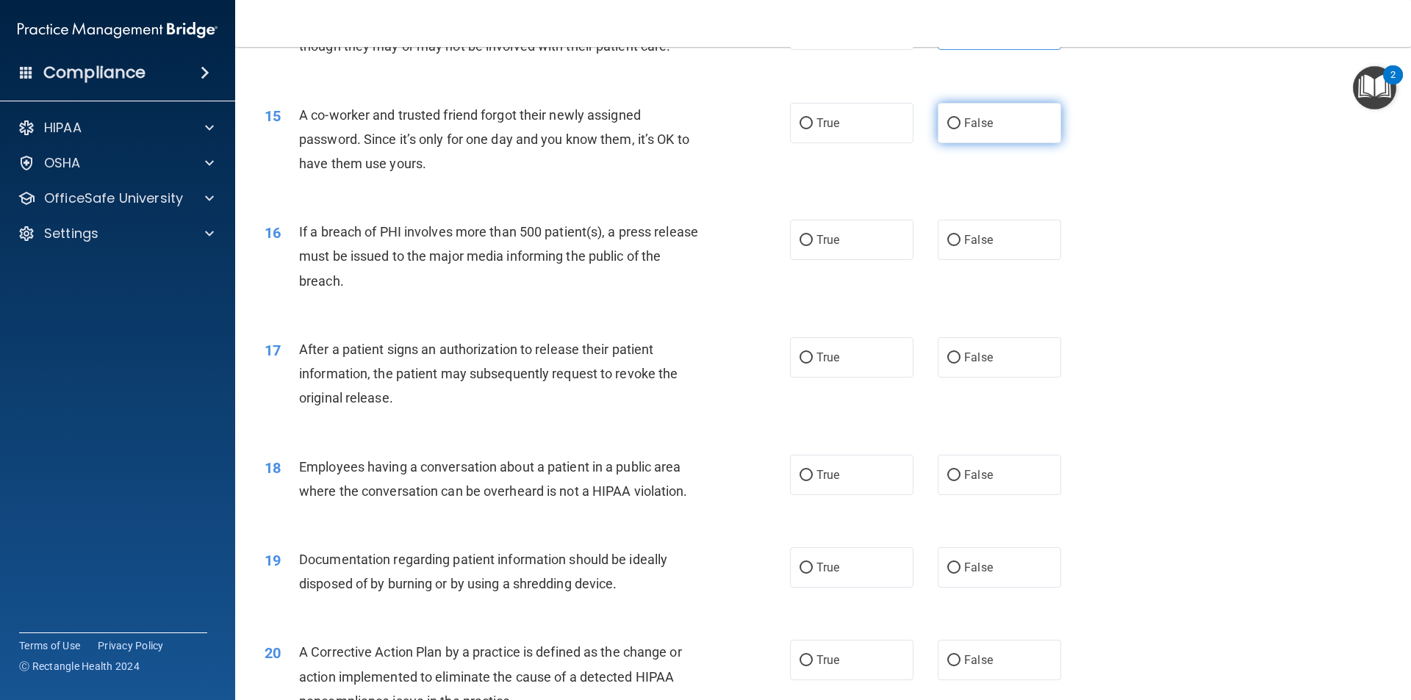
click at [999, 143] on label "False" at bounding box center [998, 123] width 123 height 40
click at [960, 129] on input "False" at bounding box center [953, 123] width 13 height 11
radio input "true"
drag, startPoint x: 830, startPoint y: 267, endPoint x: 785, endPoint y: 294, distance: 53.0
click at [830, 247] on span "True" at bounding box center [827, 240] width 23 height 14
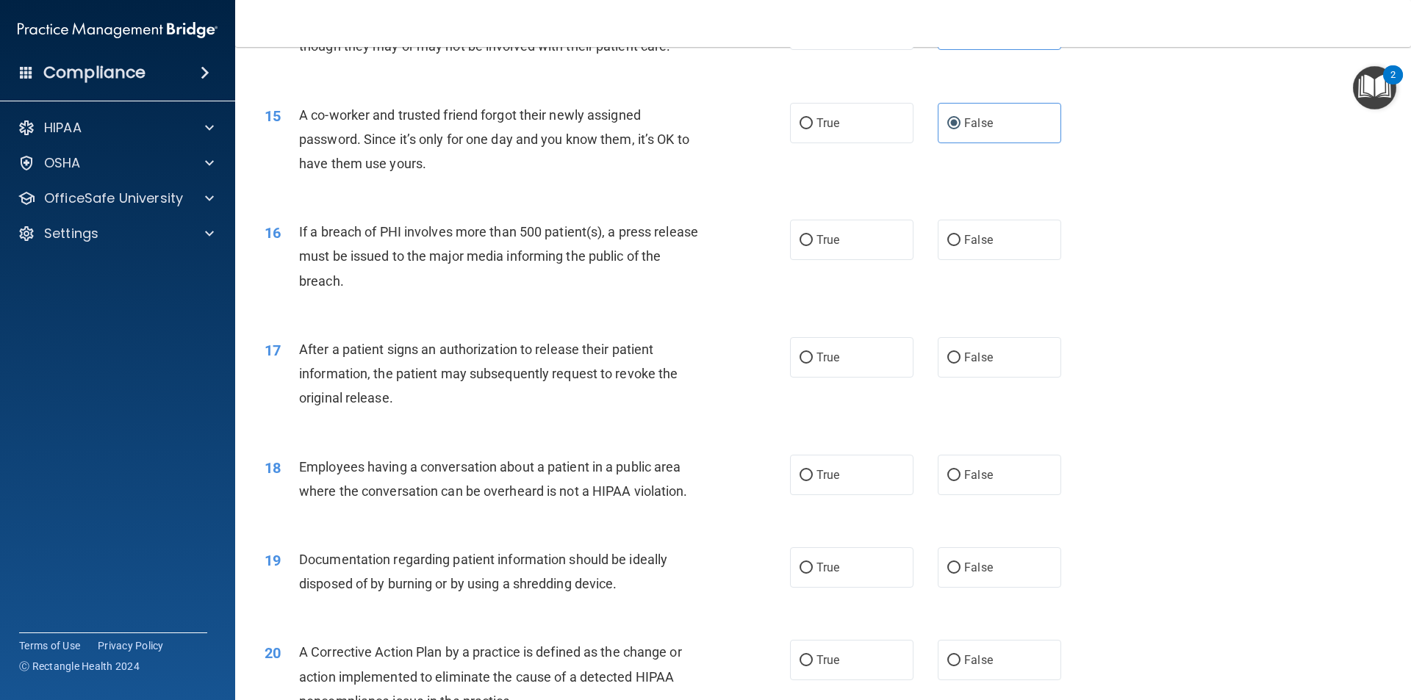
click at [813, 246] on input "True" at bounding box center [805, 240] width 13 height 11
radio input "true"
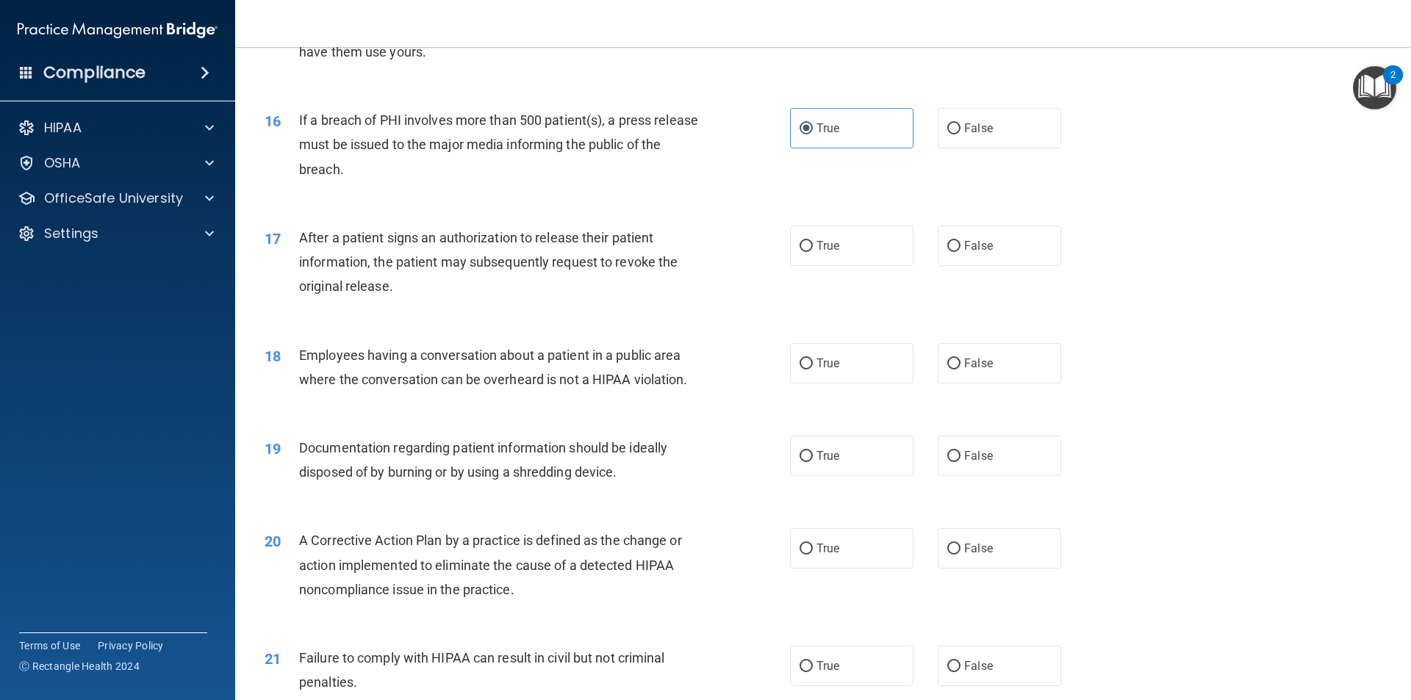
scroll to position [1616, 0]
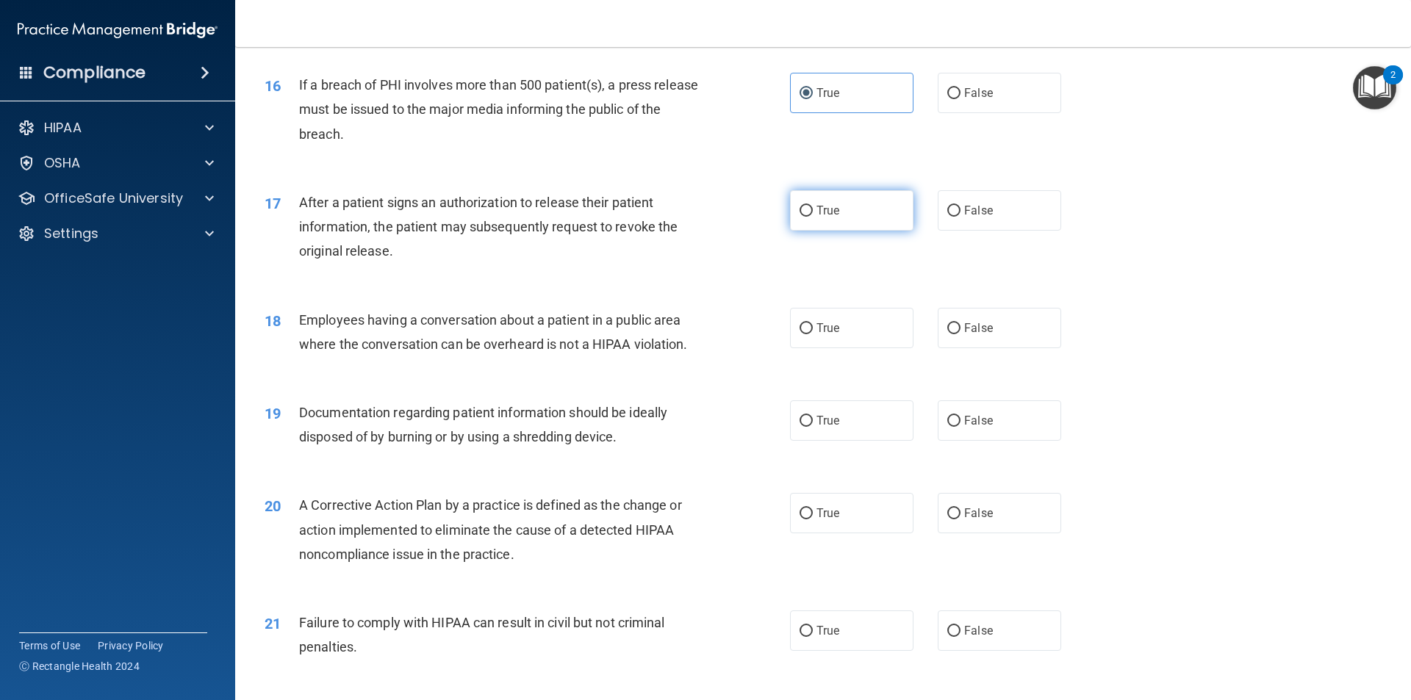
click at [816, 217] on span "True" at bounding box center [827, 211] width 23 height 14
click at [813, 217] on input "True" at bounding box center [805, 211] width 13 height 11
radio input "true"
click at [837, 441] on label "True" at bounding box center [851, 420] width 123 height 40
click at [813, 427] on input "True" at bounding box center [805, 421] width 13 height 11
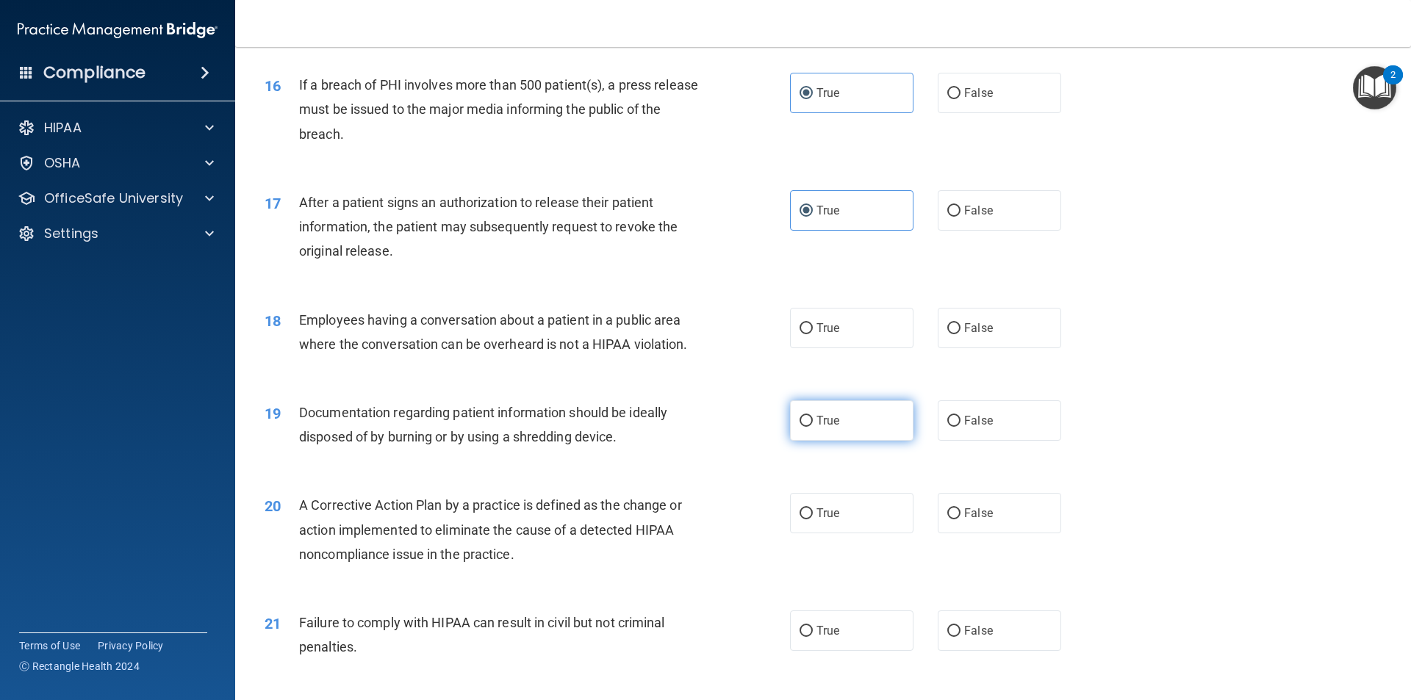
radio input "true"
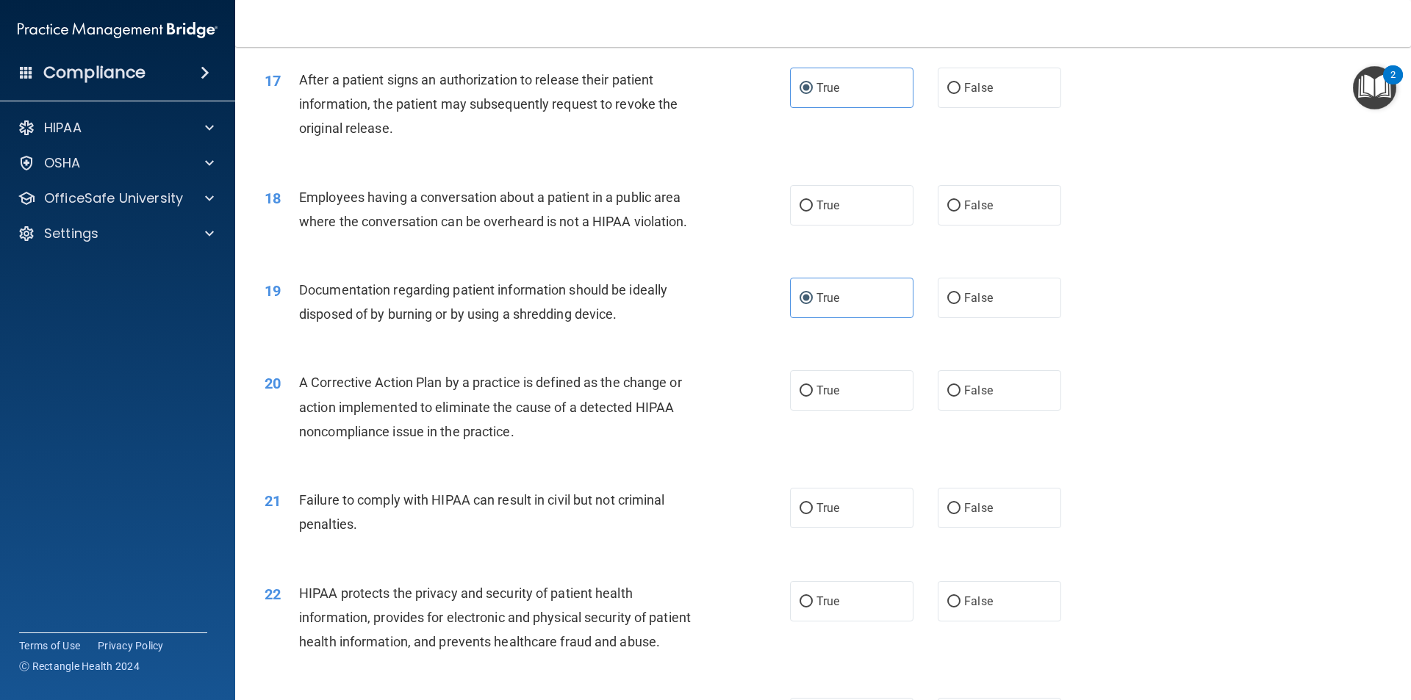
scroll to position [1763, 0]
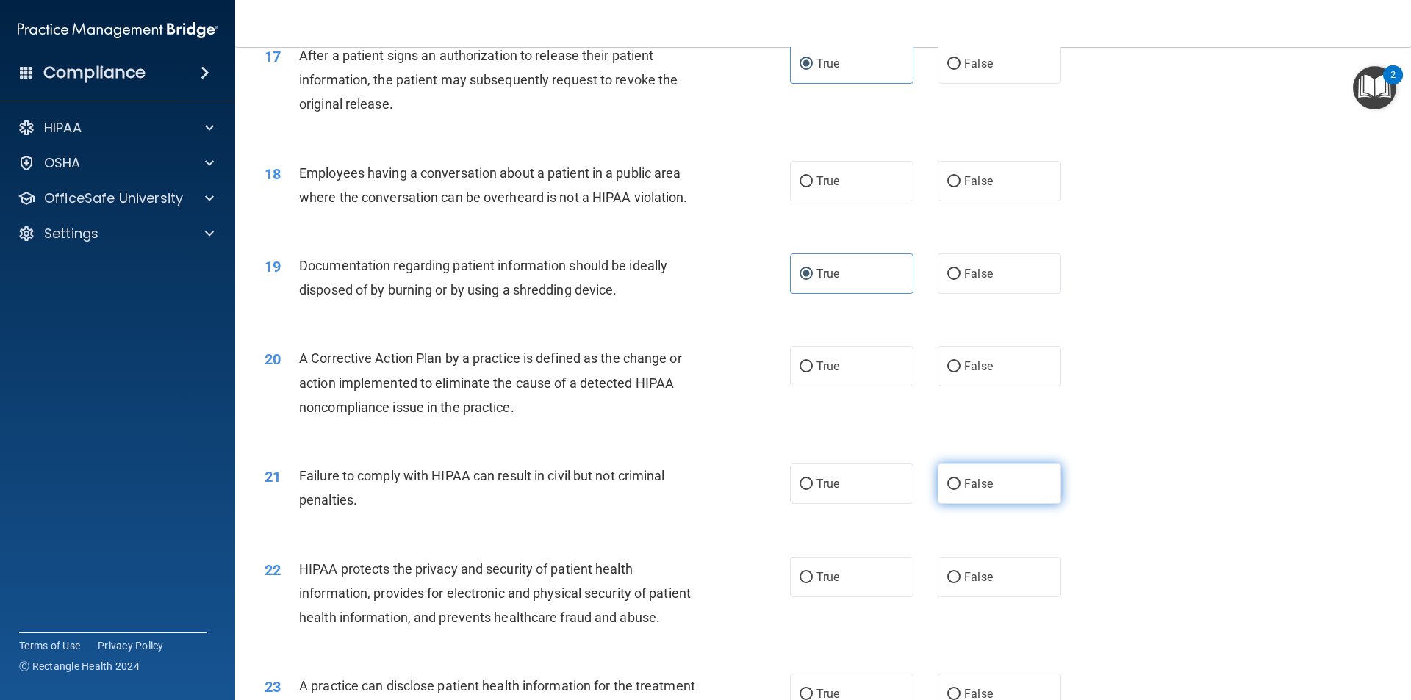
drag, startPoint x: 963, startPoint y: 509, endPoint x: 945, endPoint y: 533, distance: 29.8
click at [964, 491] on span "False" at bounding box center [978, 484] width 29 height 14
click at [960, 490] on input "False" at bounding box center [953, 484] width 13 height 11
radio input "true"
click at [838, 413] on div "20 A Corrective Action Plan by a practice is defined as the change or action im…" at bounding box center [822, 387] width 1139 height 118
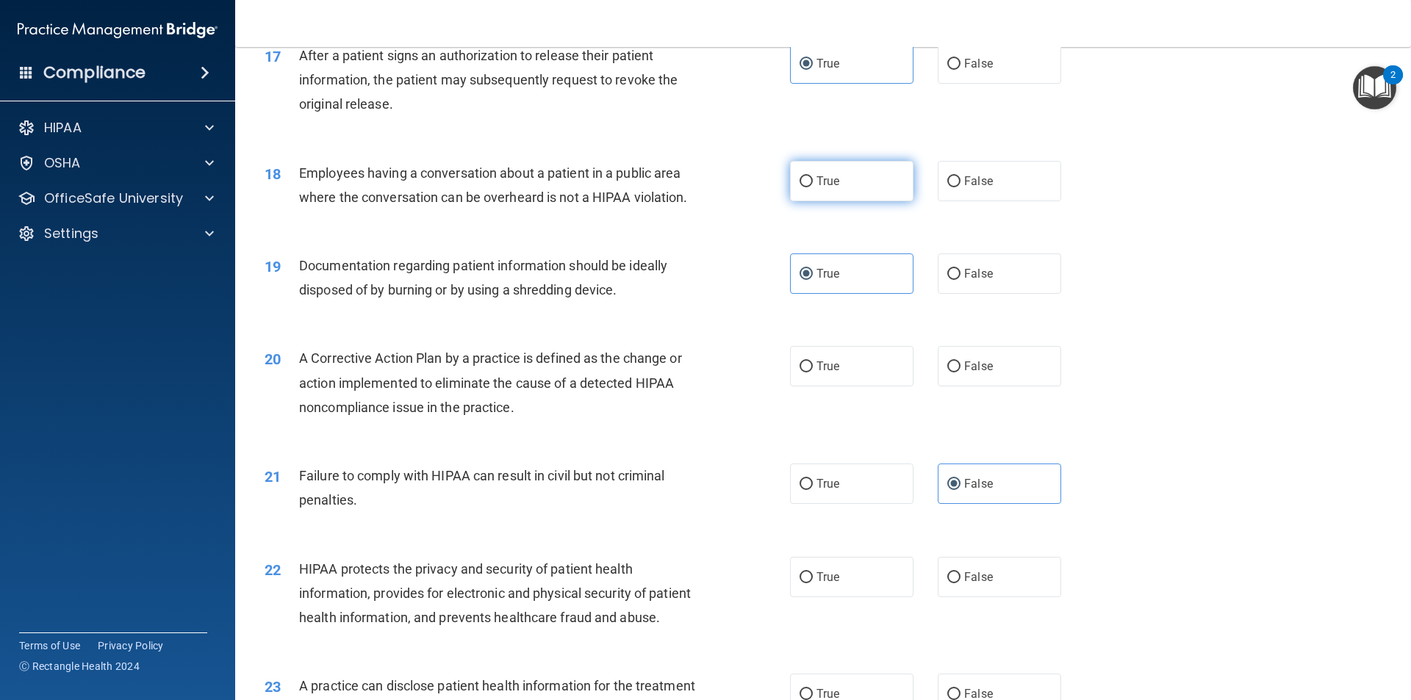
click at [804, 187] on input "True" at bounding box center [805, 181] width 13 height 11
radio input "true"
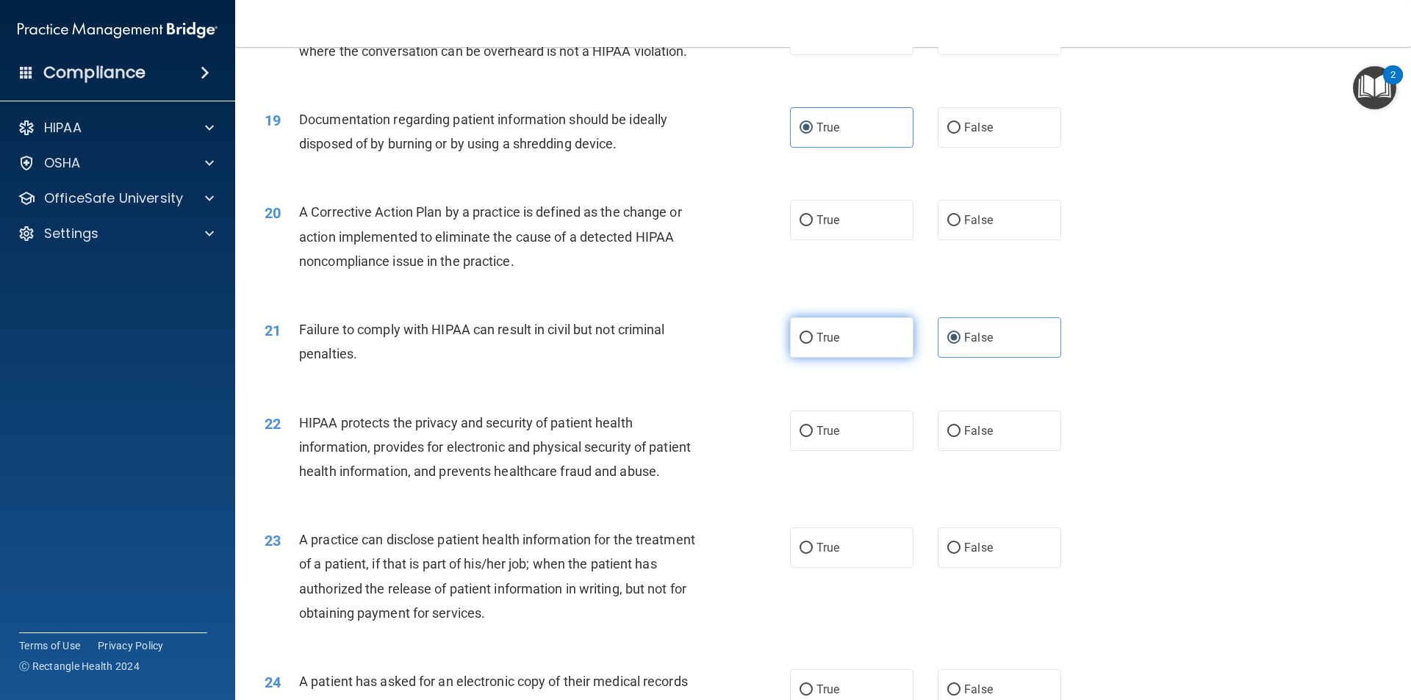
scroll to position [1910, 0]
click at [819, 239] on label "True" at bounding box center [851, 219] width 123 height 40
click at [813, 226] on input "True" at bounding box center [805, 220] width 13 height 11
radio input "true"
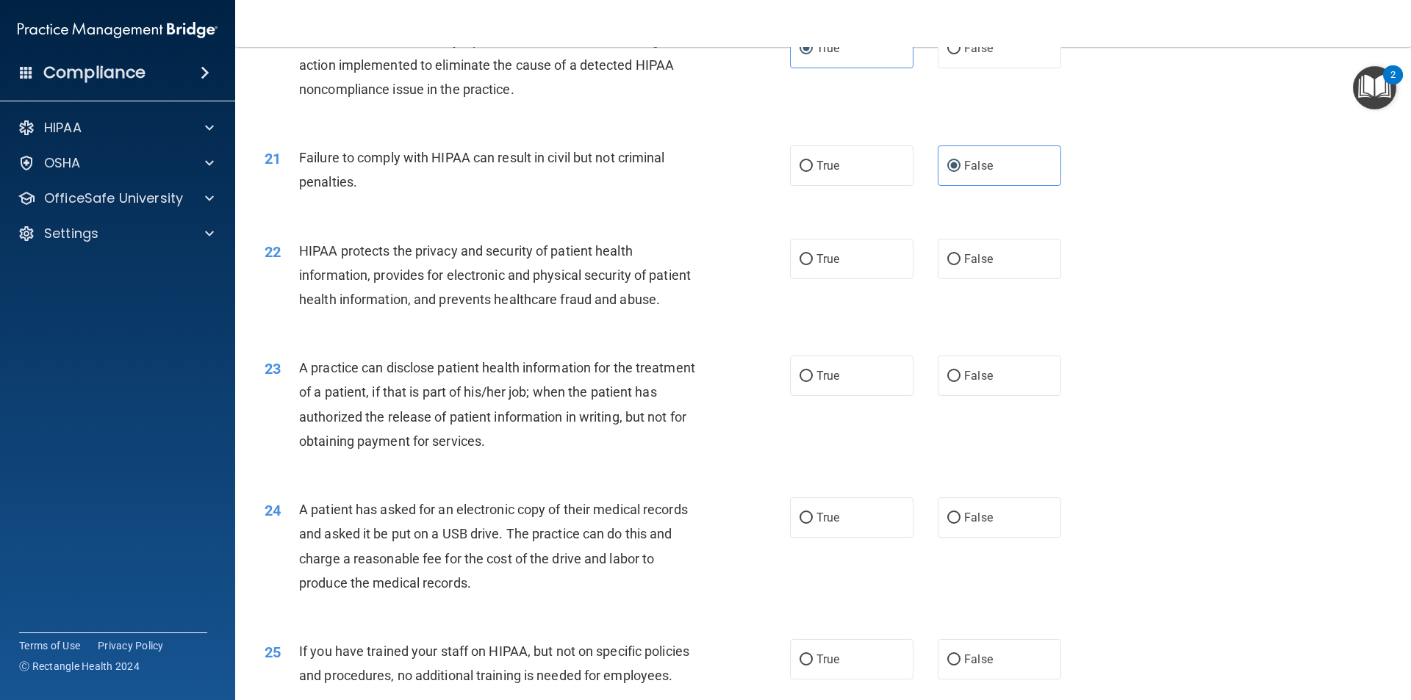
scroll to position [2131, 0]
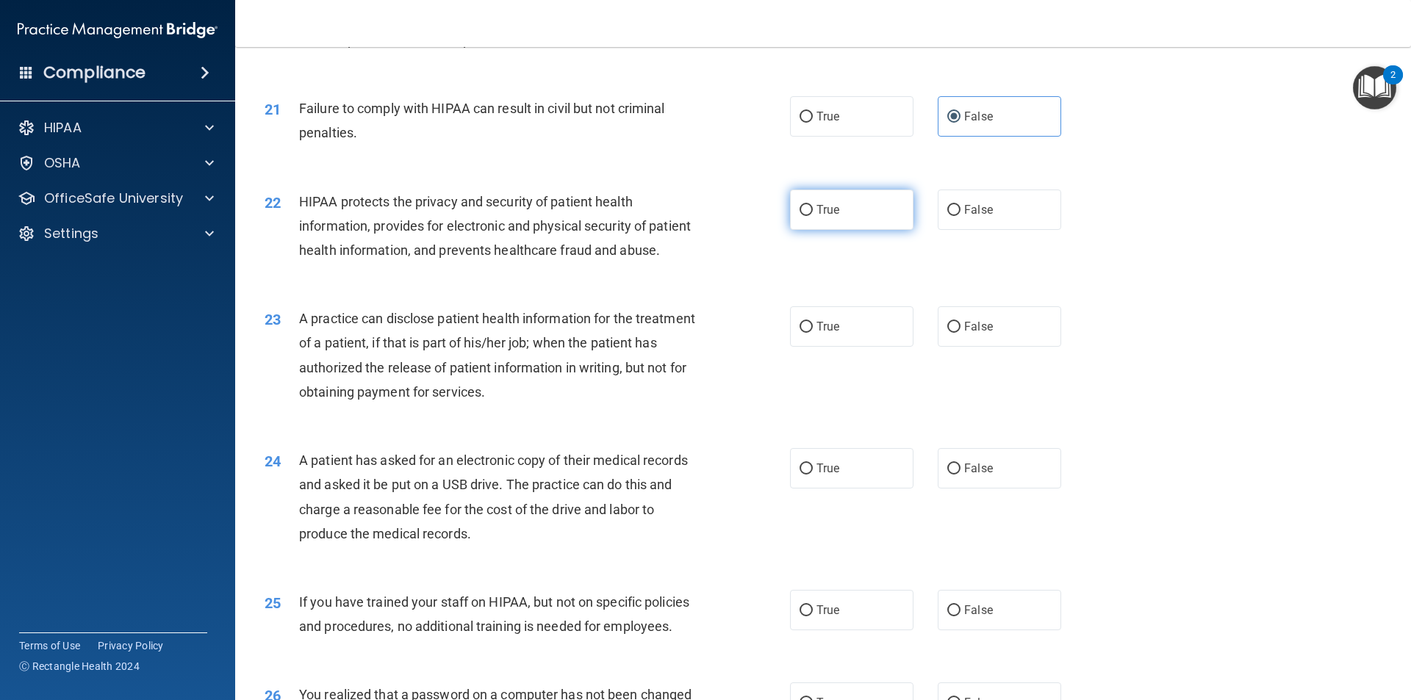
drag, startPoint x: 803, startPoint y: 234, endPoint x: 798, endPoint y: 242, distance: 9.0
click at [805, 216] on input "True" at bounding box center [805, 210] width 13 height 11
radio input "true"
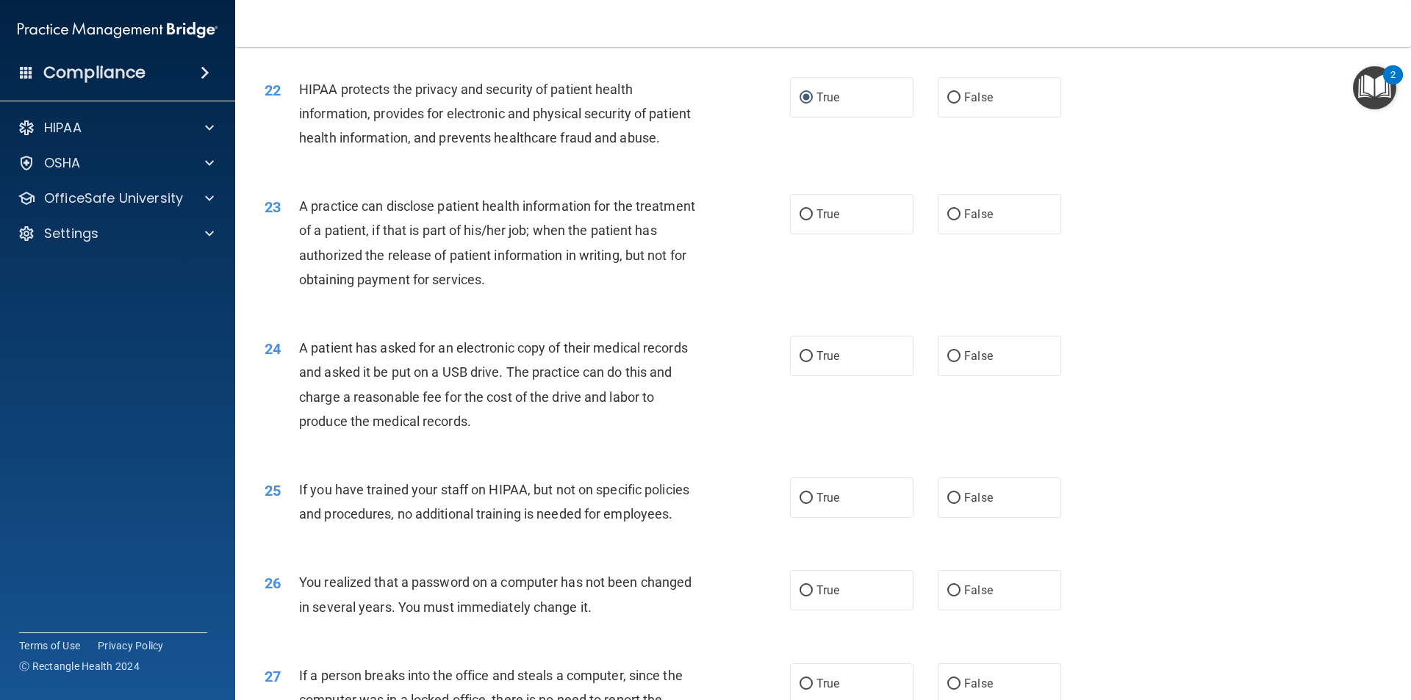
scroll to position [2277, 0]
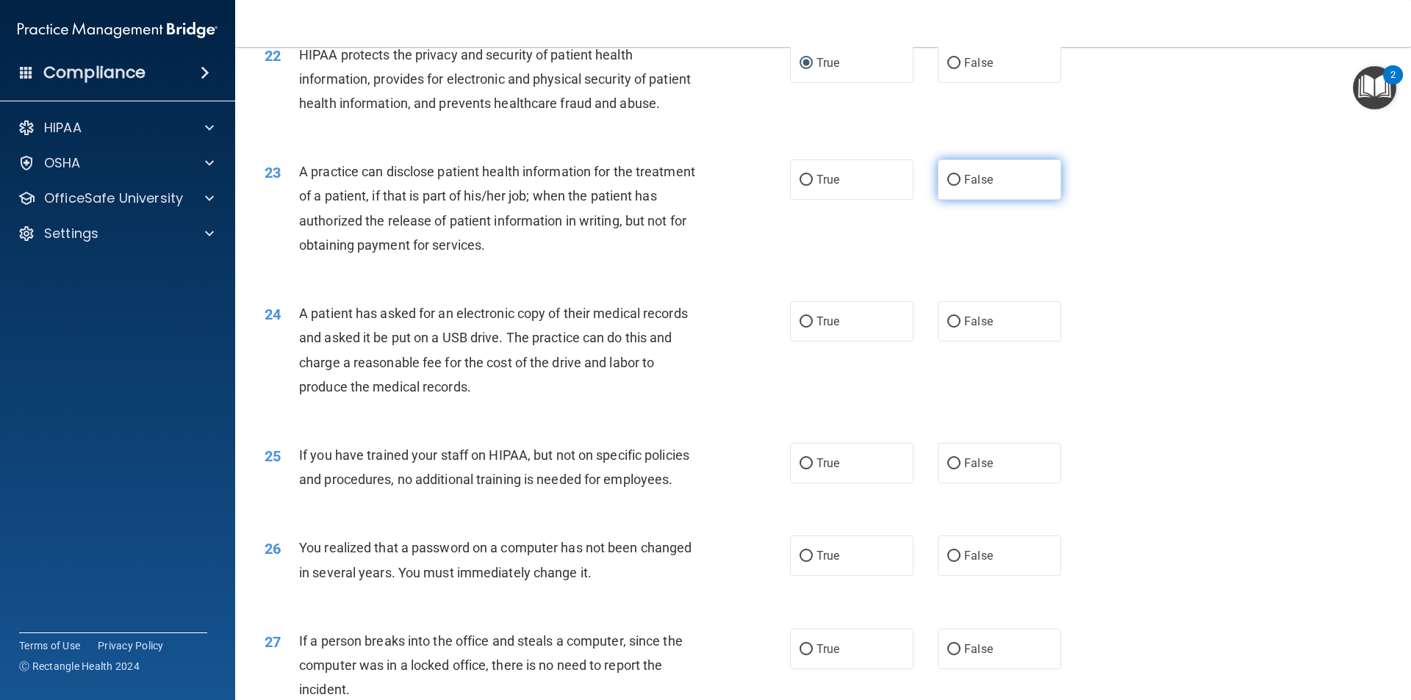
click at [1009, 200] on label "False" at bounding box center [998, 179] width 123 height 40
click at [960, 186] on input "False" at bounding box center [953, 180] width 13 height 11
radio input "true"
drag, startPoint x: 861, startPoint y: 372, endPoint x: 854, endPoint y: 385, distance: 15.1
click at [861, 342] on label "True" at bounding box center [851, 321] width 123 height 40
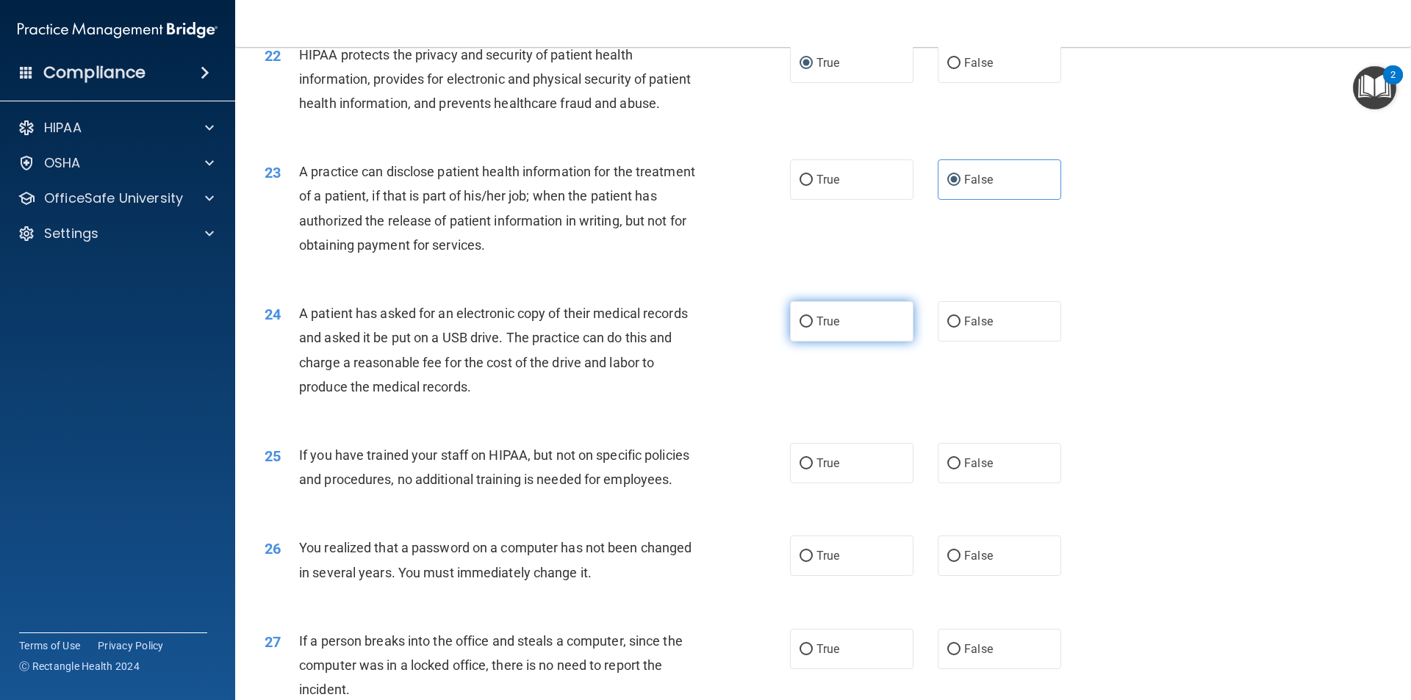
click at [813, 328] on input "True" at bounding box center [805, 322] width 13 height 11
radio input "true"
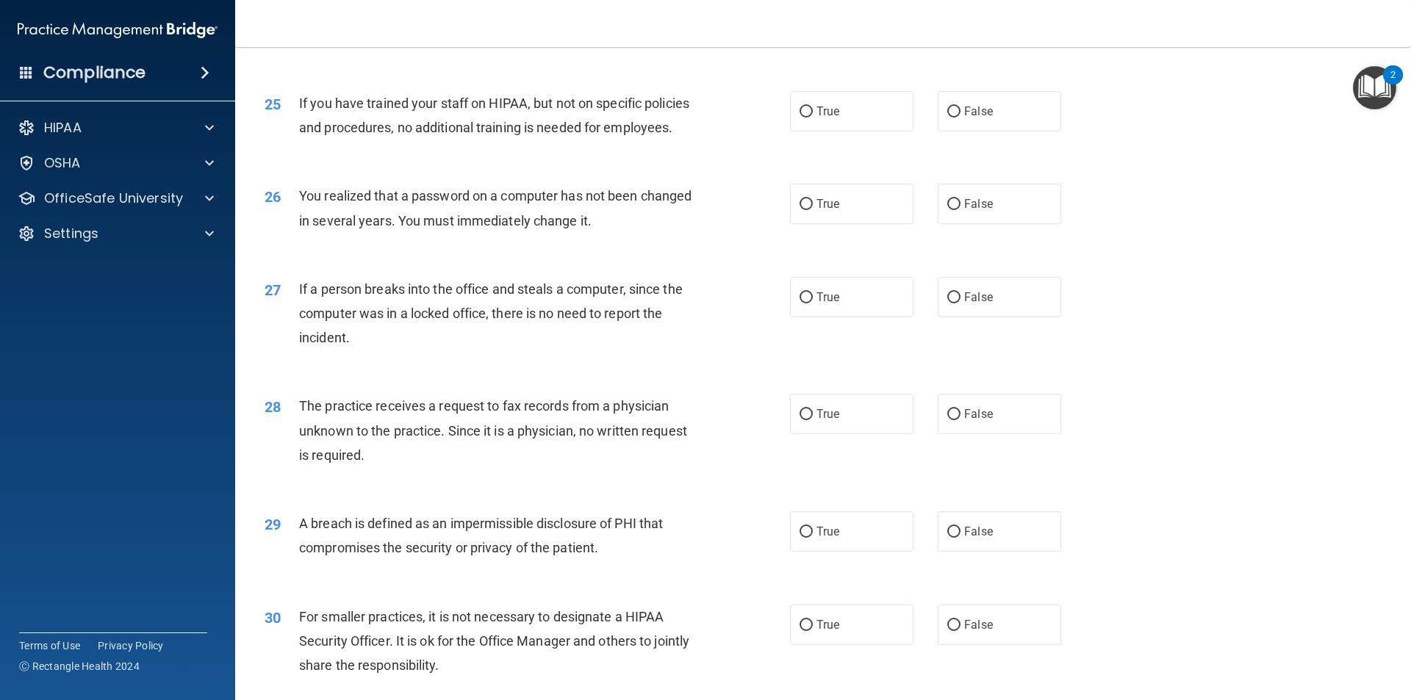
scroll to position [2645, 0]
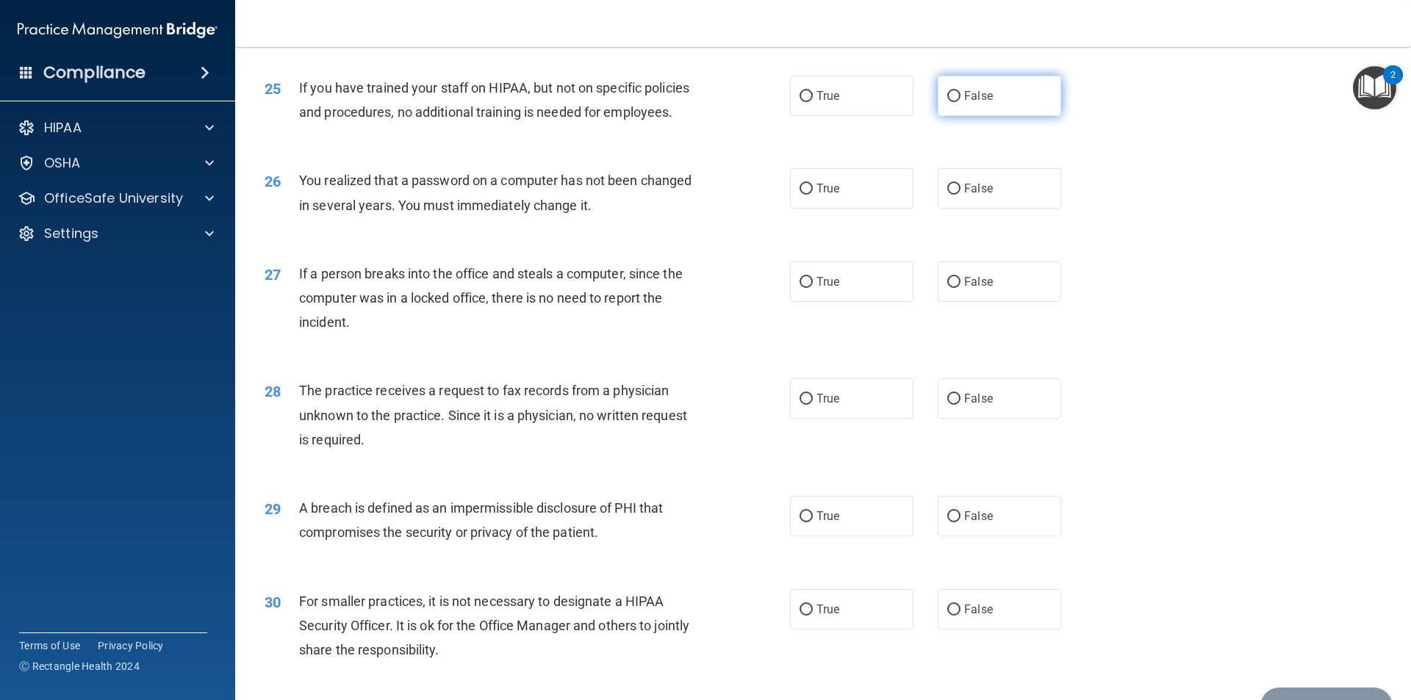
click at [1026, 116] on label "False" at bounding box center [998, 96] width 123 height 40
click at [960, 102] on input "False" at bounding box center [953, 96] width 13 height 11
radio input "true"
click at [804, 195] on input "True" at bounding box center [805, 189] width 13 height 11
radio input "true"
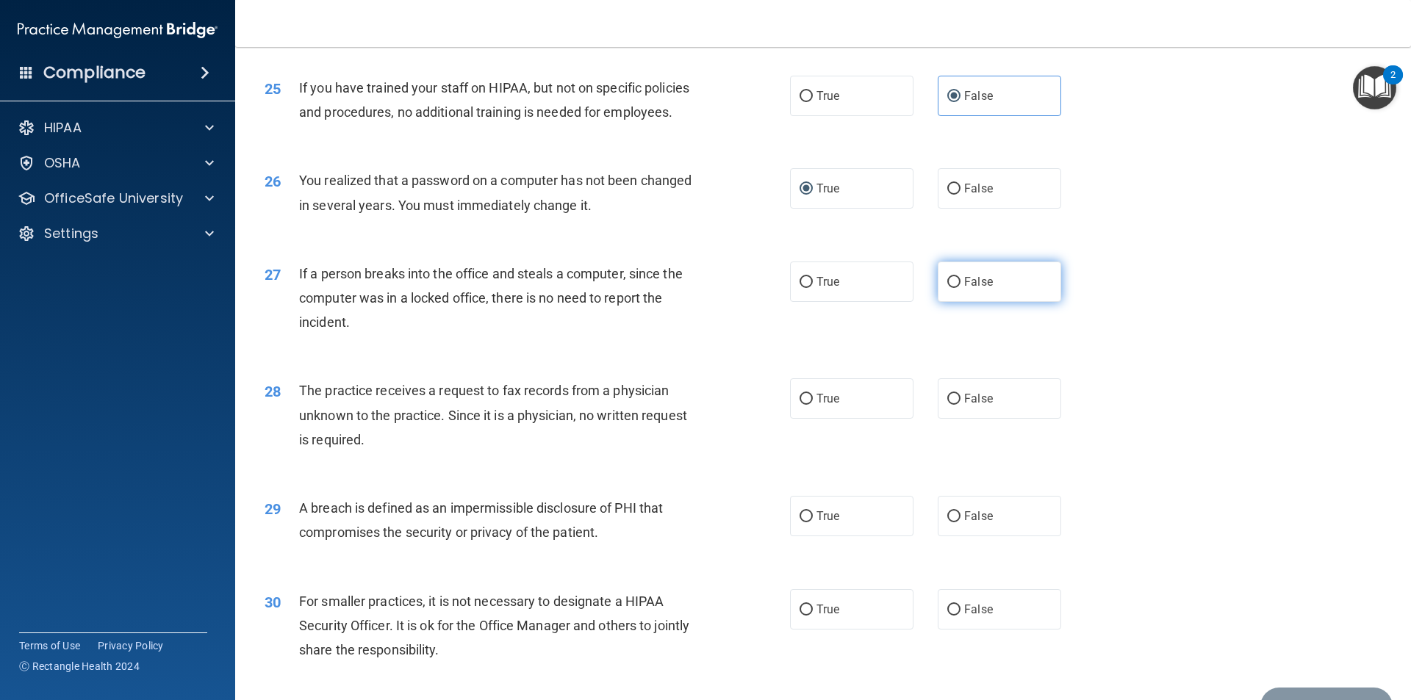
click at [996, 302] on label "False" at bounding box center [998, 282] width 123 height 40
click at [960, 288] on input "False" at bounding box center [953, 282] width 13 height 11
radio input "true"
click at [1031, 419] on label "False" at bounding box center [998, 398] width 123 height 40
click at [960, 405] on input "False" at bounding box center [953, 399] width 13 height 11
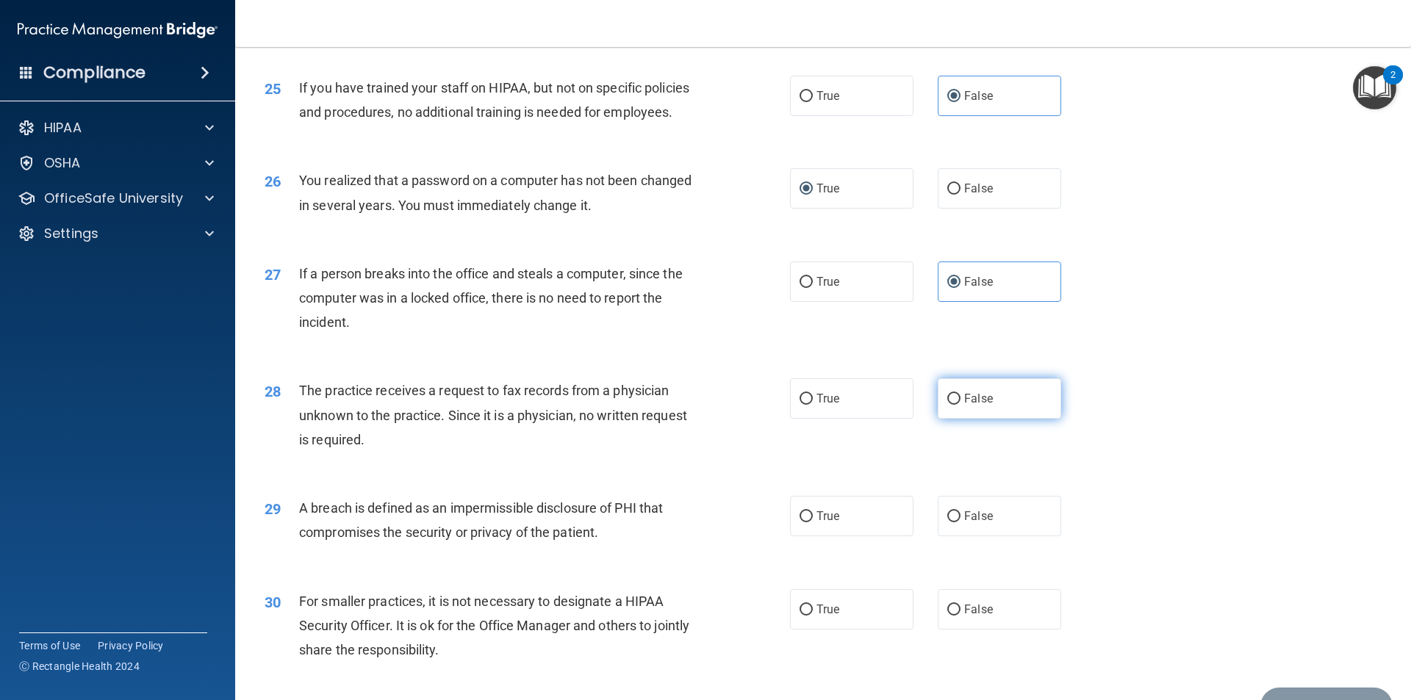
radio input "true"
drag, startPoint x: 840, startPoint y: 563, endPoint x: 832, endPoint y: 566, distance: 9.3
click at [840, 536] on label "True" at bounding box center [851, 516] width 123 height 40
click at [813, 522] on input "True" at bounding box center [805, 516] width 13 height 11
radio input "true"
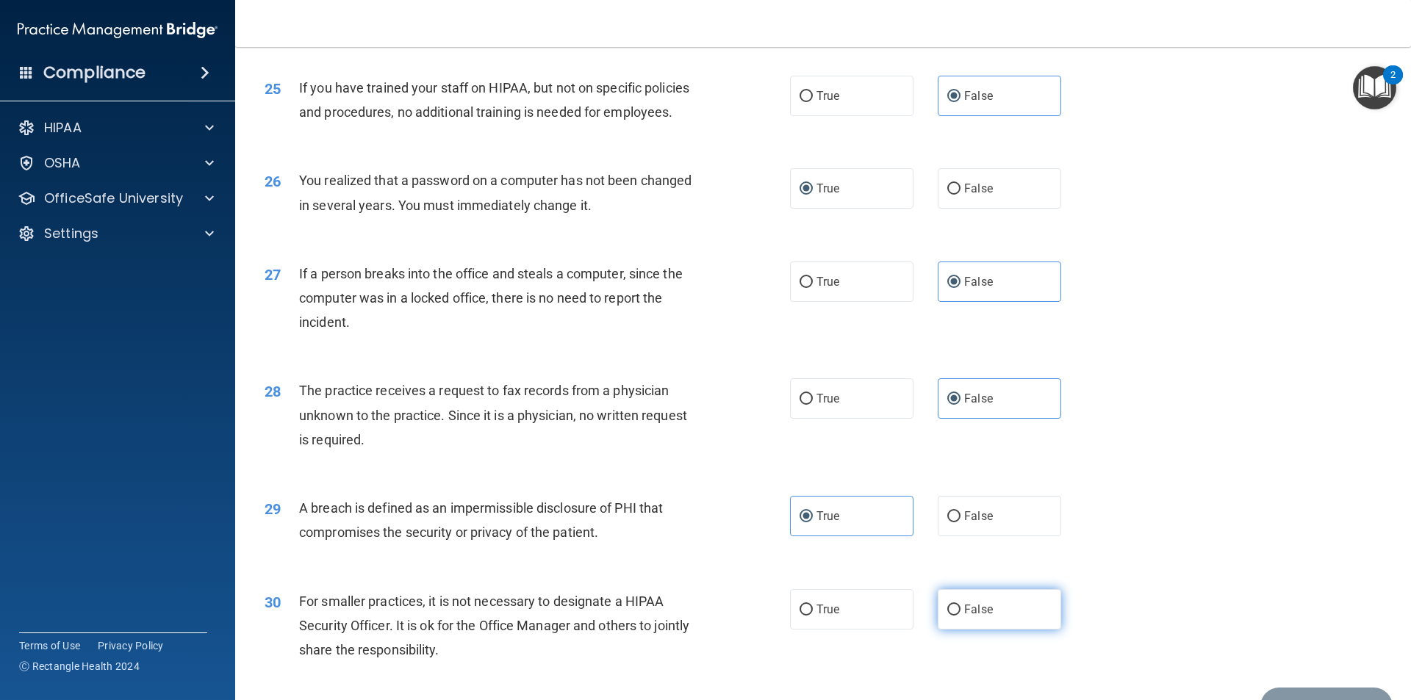
click at [964, 616] on span "False" at bounding box center [978, 609] width 29 height 14
click at [960, 616] on input "False" at bounding box center [953, 610] width 13 height 11
radio input "true"
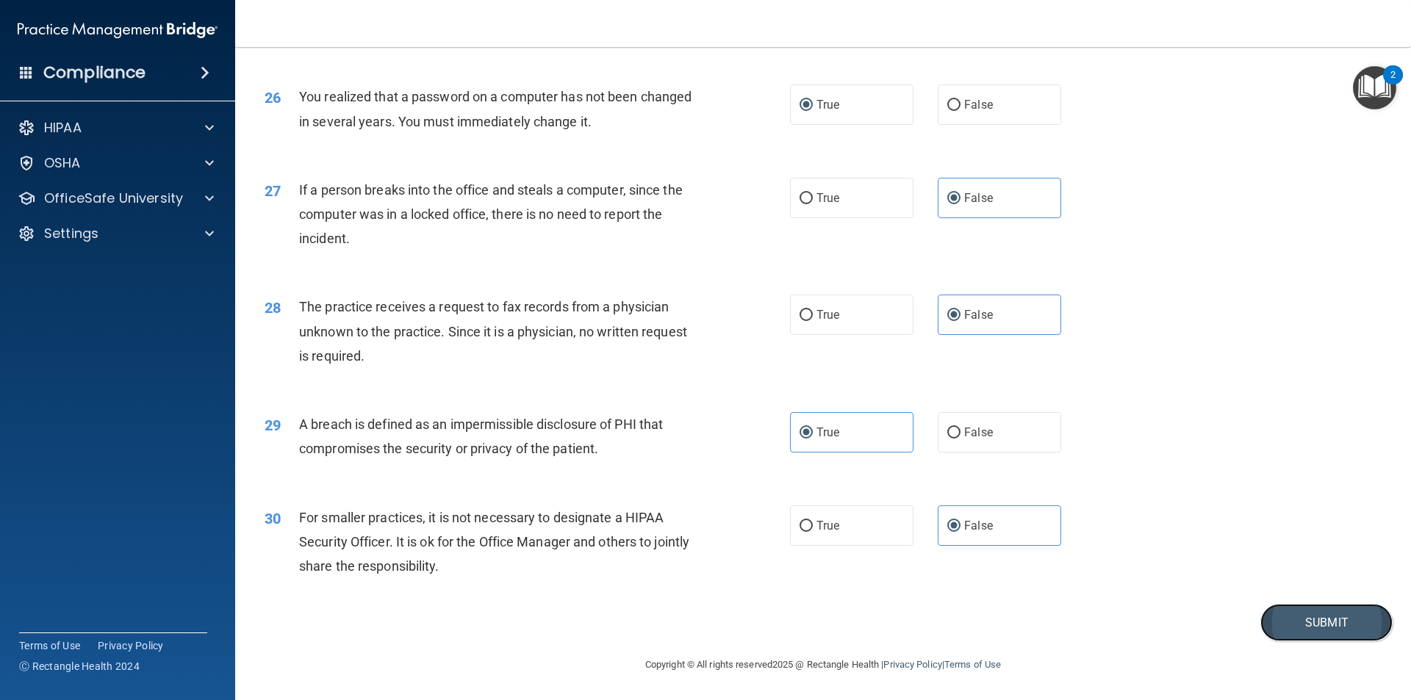
click at [1261, 615] on button "Submit" at bounding box center [1326, 622] width 132 height 37
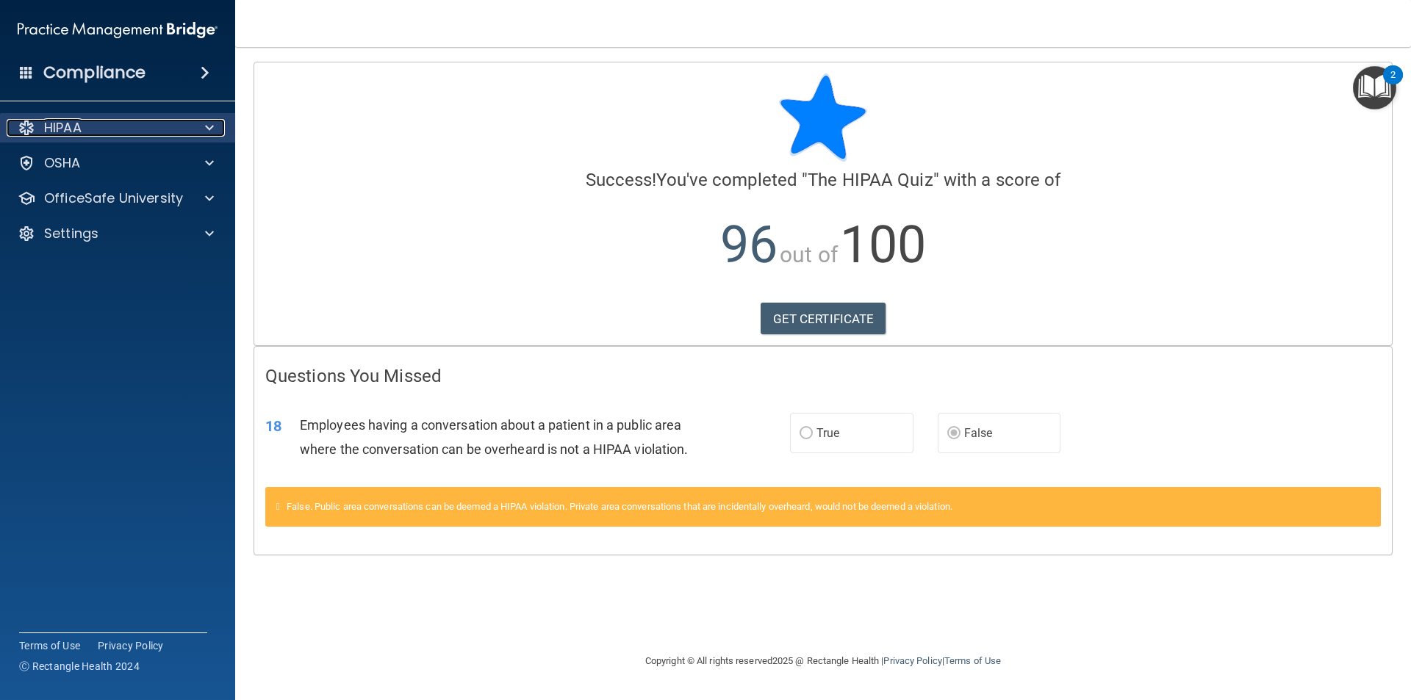
click at [98, 133] on div "HIPAA" at bounding box center [98, 128] width 182 height 18
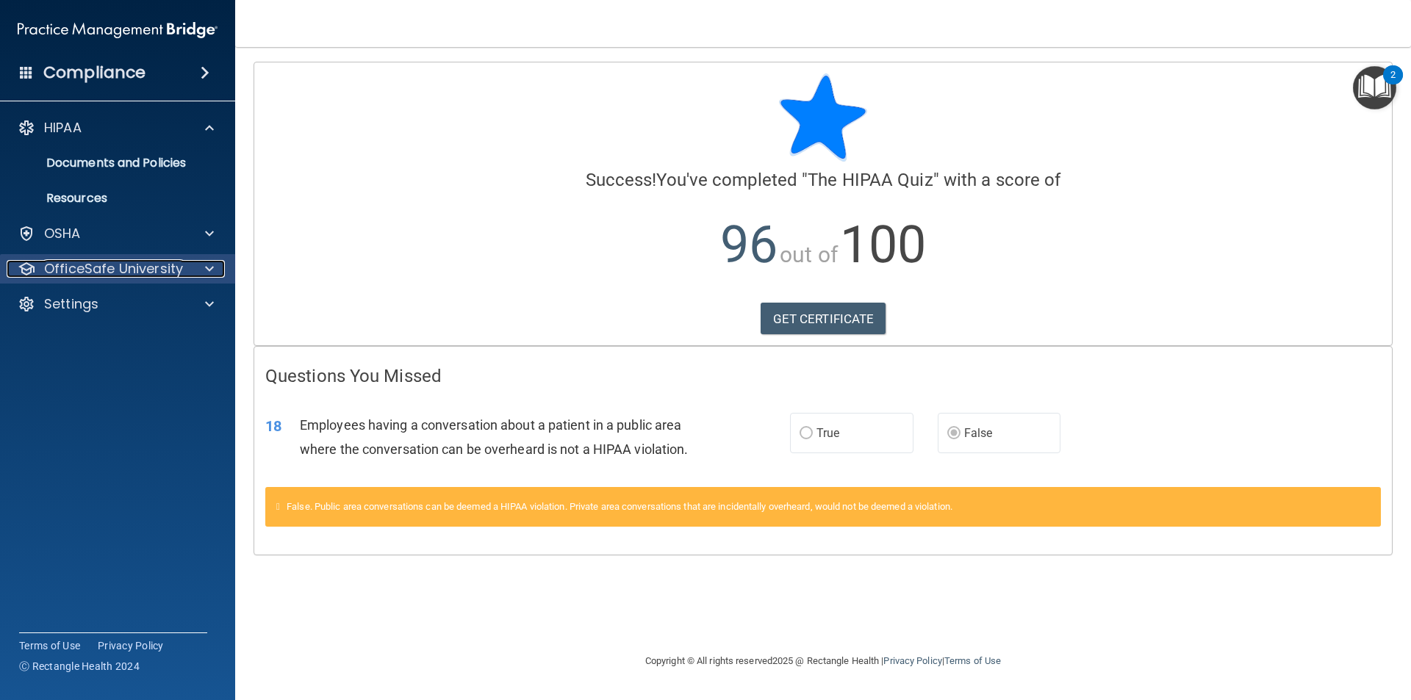
click at [118, 265] on p "OfficeSafe University" at bounding box center [113, 269] width 139 height 18
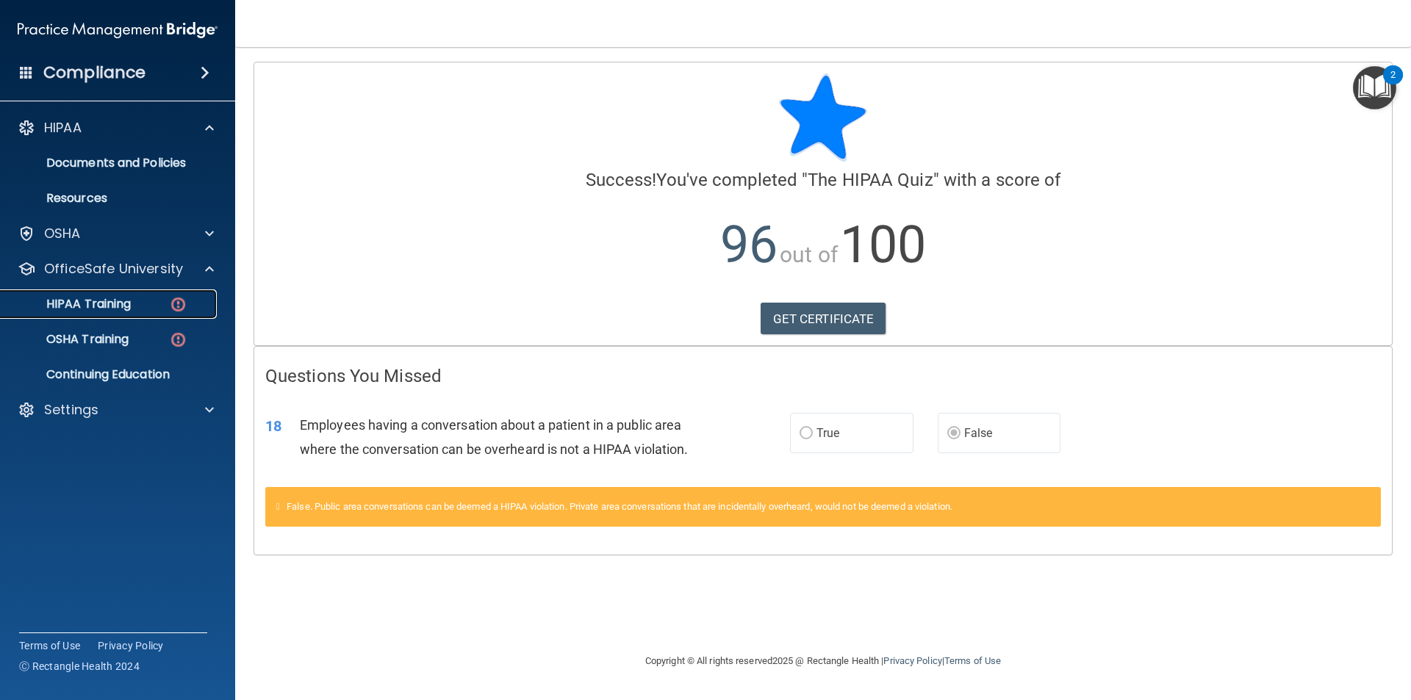
click at [145, 300] on div "HIPAA Training" at bounding box center [110, 304] width 201 height 15
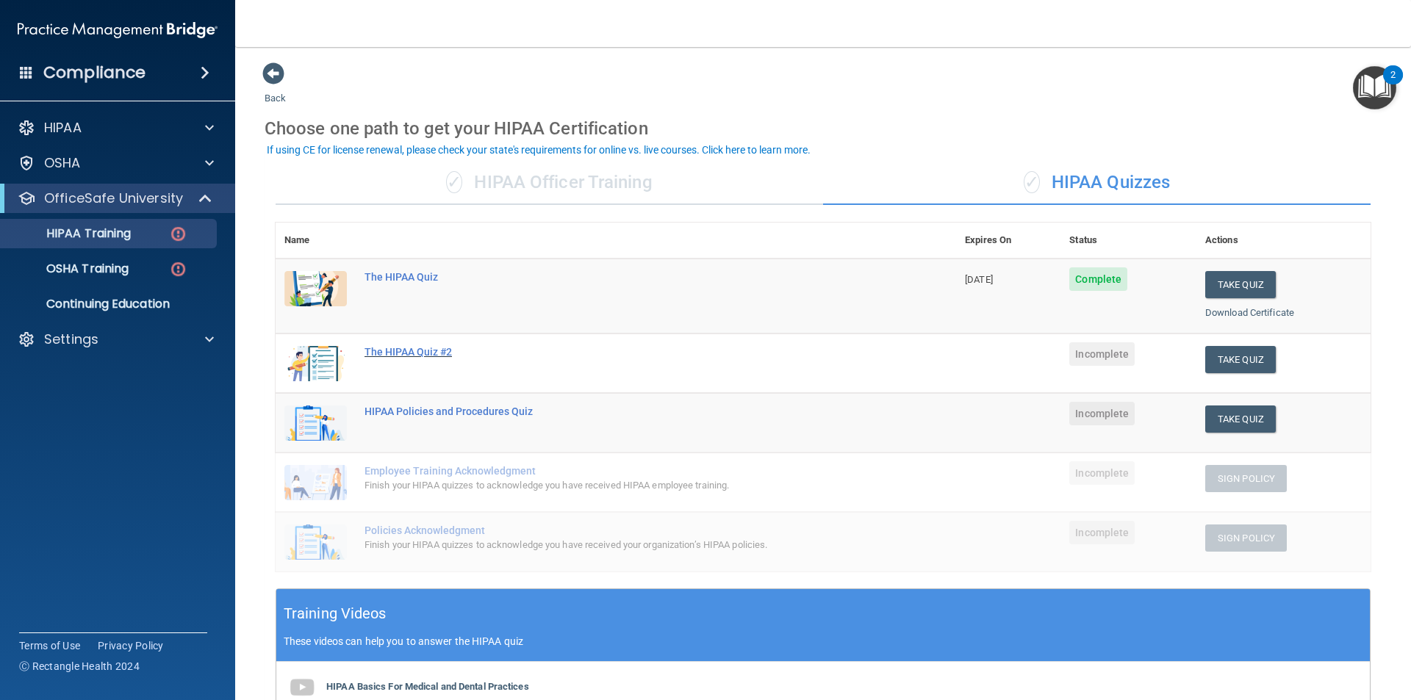
click at [438, 349] on div "The HIPAA Quiz #2" at bounding box center [623, 352] width 518 height 12
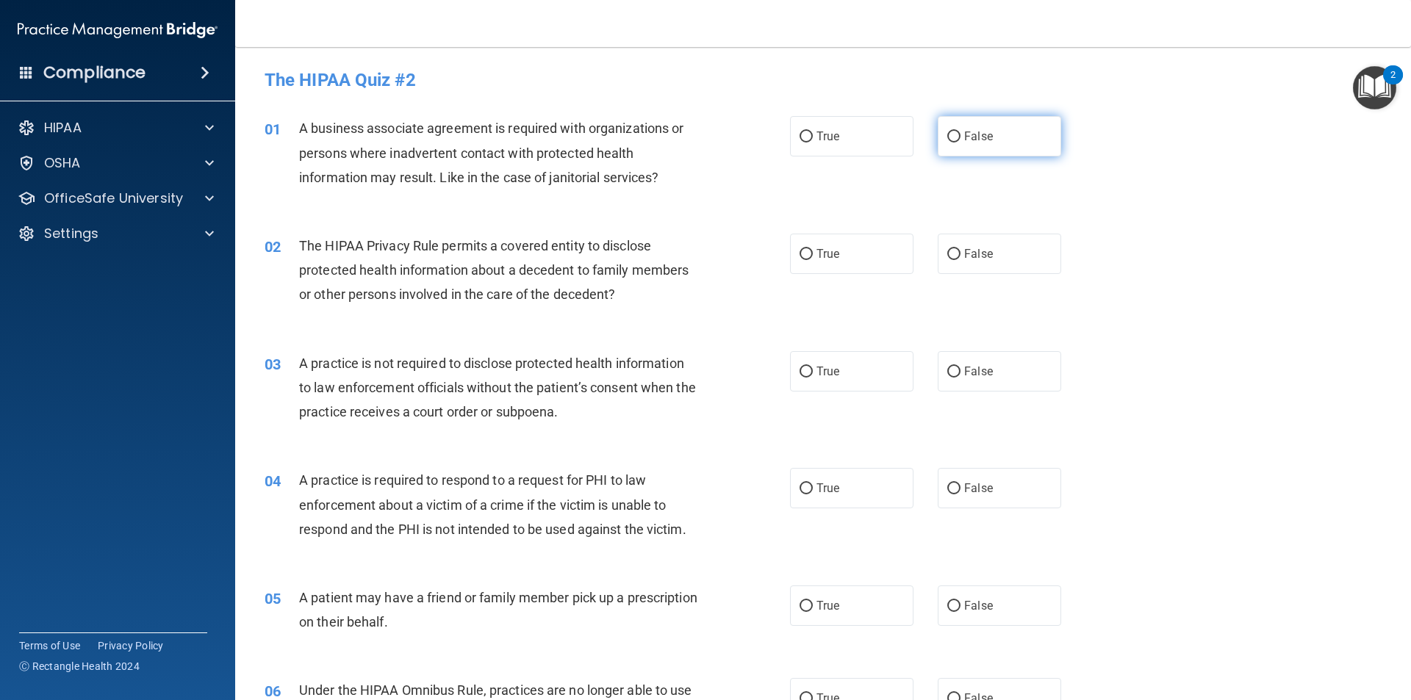
click at [1020, 134] on label "False" at bounding box center [998, 136] width 123 height 40
click at [960, 134] on input "False" at bounding box center [953, 137] width 13 height 11
radio input "true"
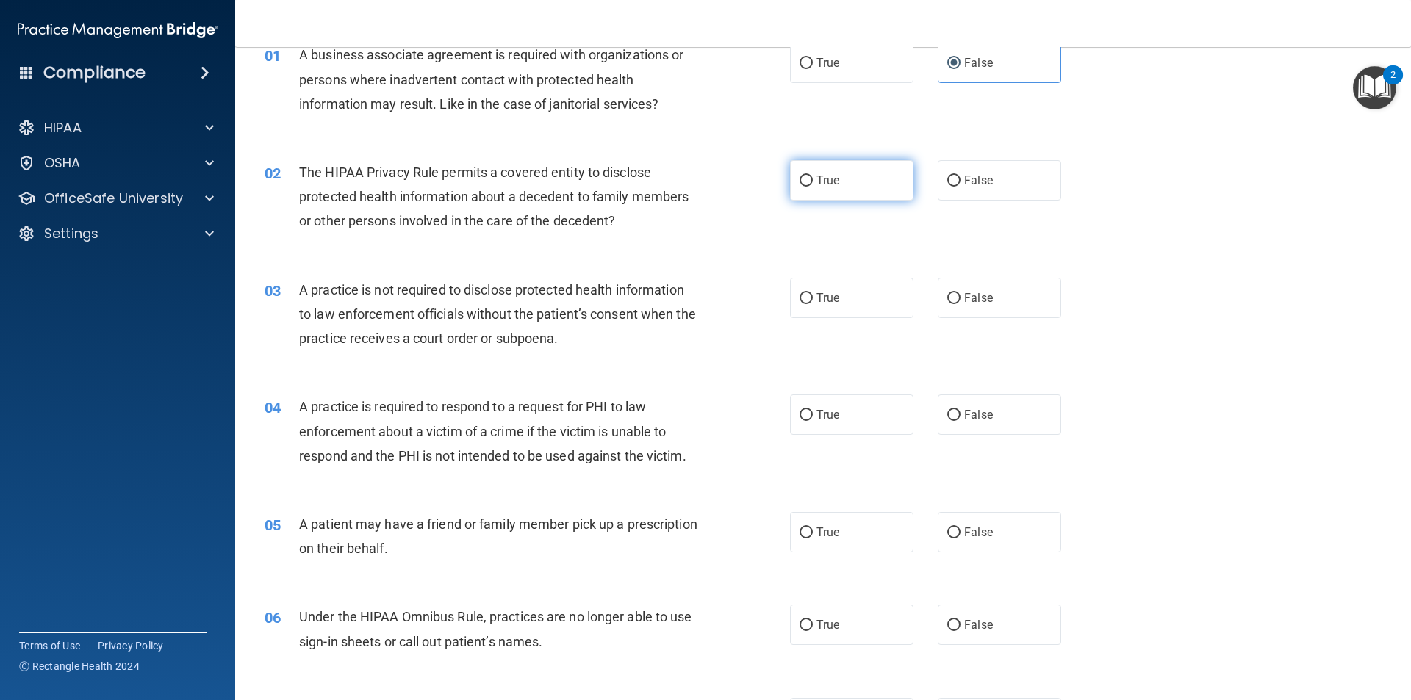
click at [840, 164] on label "True" at bounding box center [851, 180] width 123 height 40
click at [813, 176] on input "True" at bounding box center [805, 181] width 13 height 11
radio input "true"
click at [973, 311] on label "False" at bounding box center [998, 298] width 123 height 40
click at [960, 304] on input "False" at bounding box center [953, 298] width 13 height 11
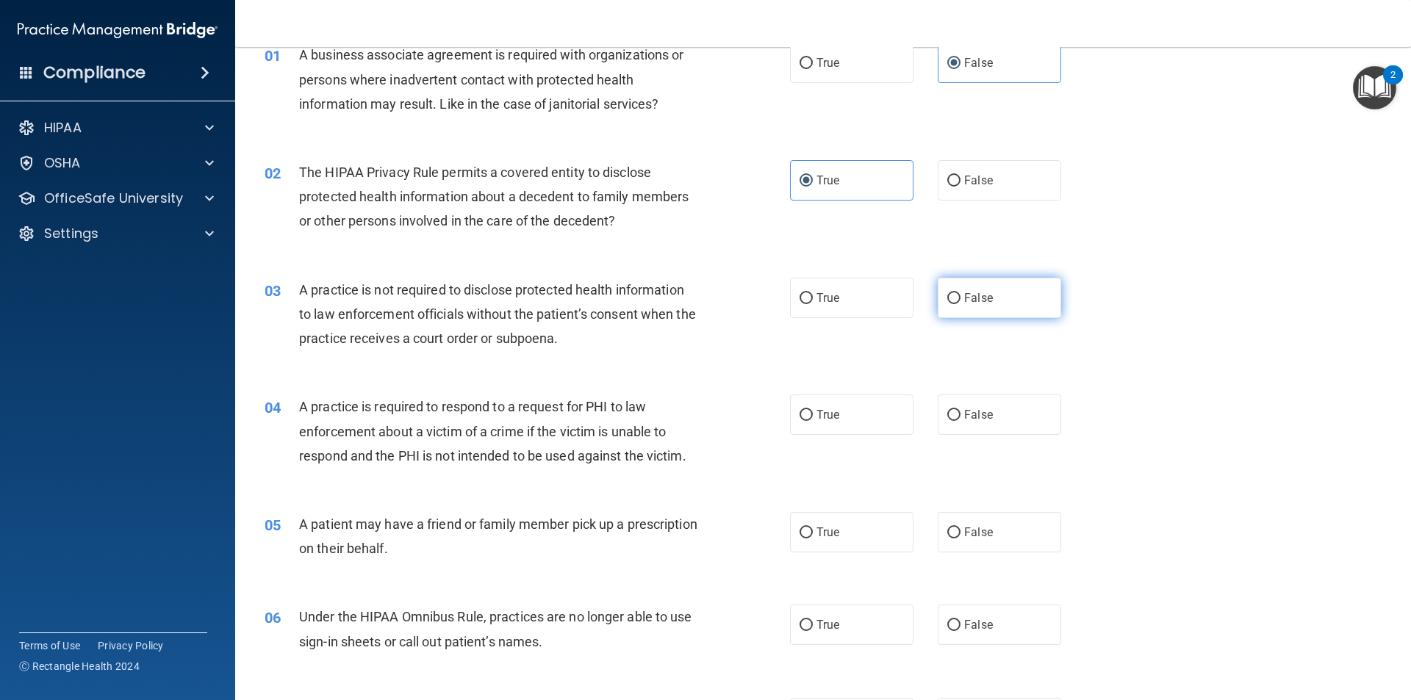
radio input "true"
click at [824, 409] on span "True" at bounding box center [827, 415] width 23 height 14
click at [813, 410] on input "True" at bounding box center [805, 415] width 13 height 11
radio input "true"
click at [808, 530] on label "True" at bounding box center [851, 532] width 123 height 40
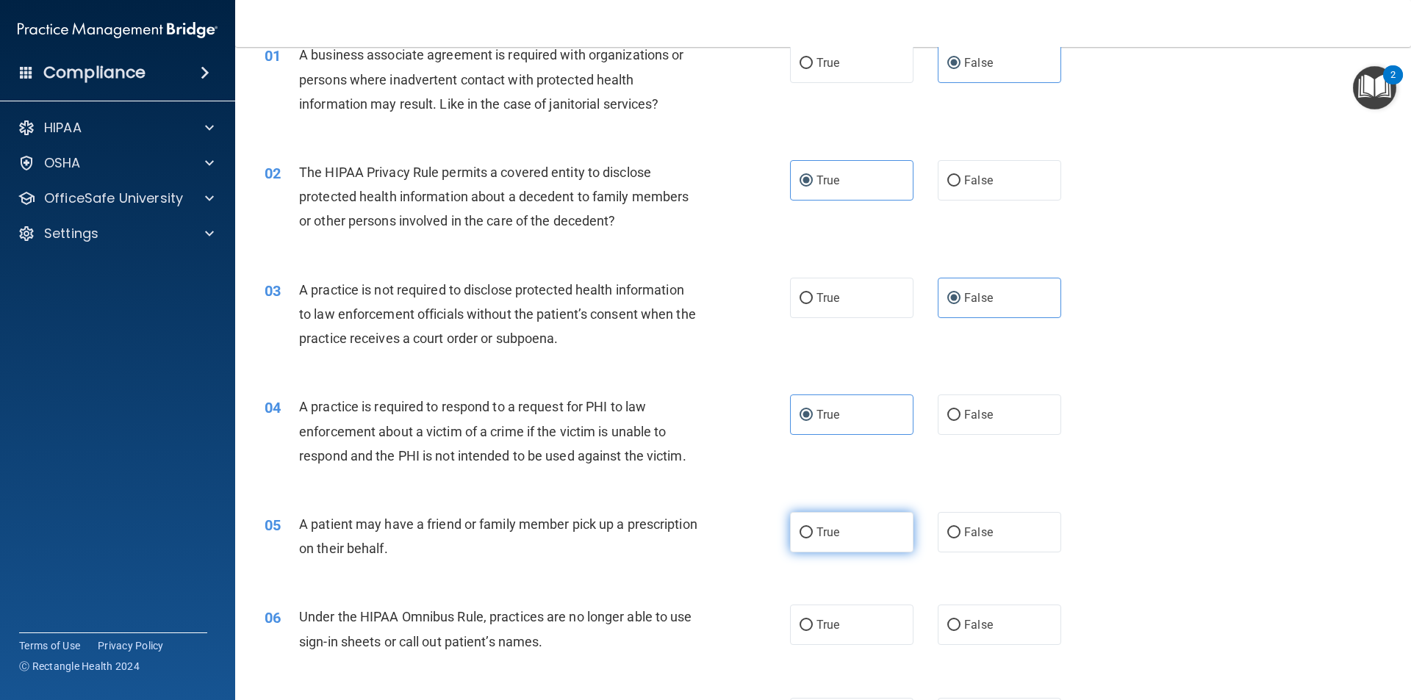
click at [808, 530] on input "True" at bounding box center [805, 532] width 13 height 11
radio input "true"
click at [1023, 624] on label "False" at bounding box center [998, 625] width 123 height 40
click at [960, 624] on input "False" at bounding box center [953, 625] width 13 height 11
radio input "true"
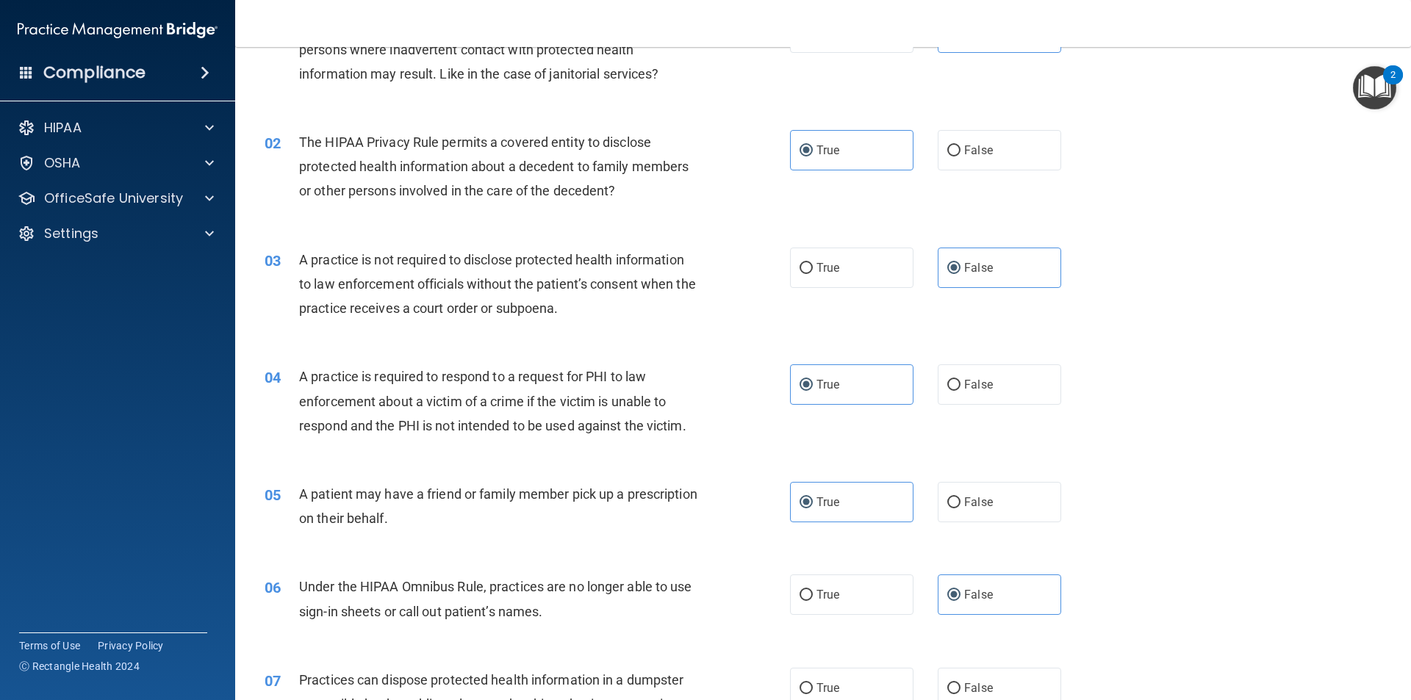
scroll to position [294, 0]
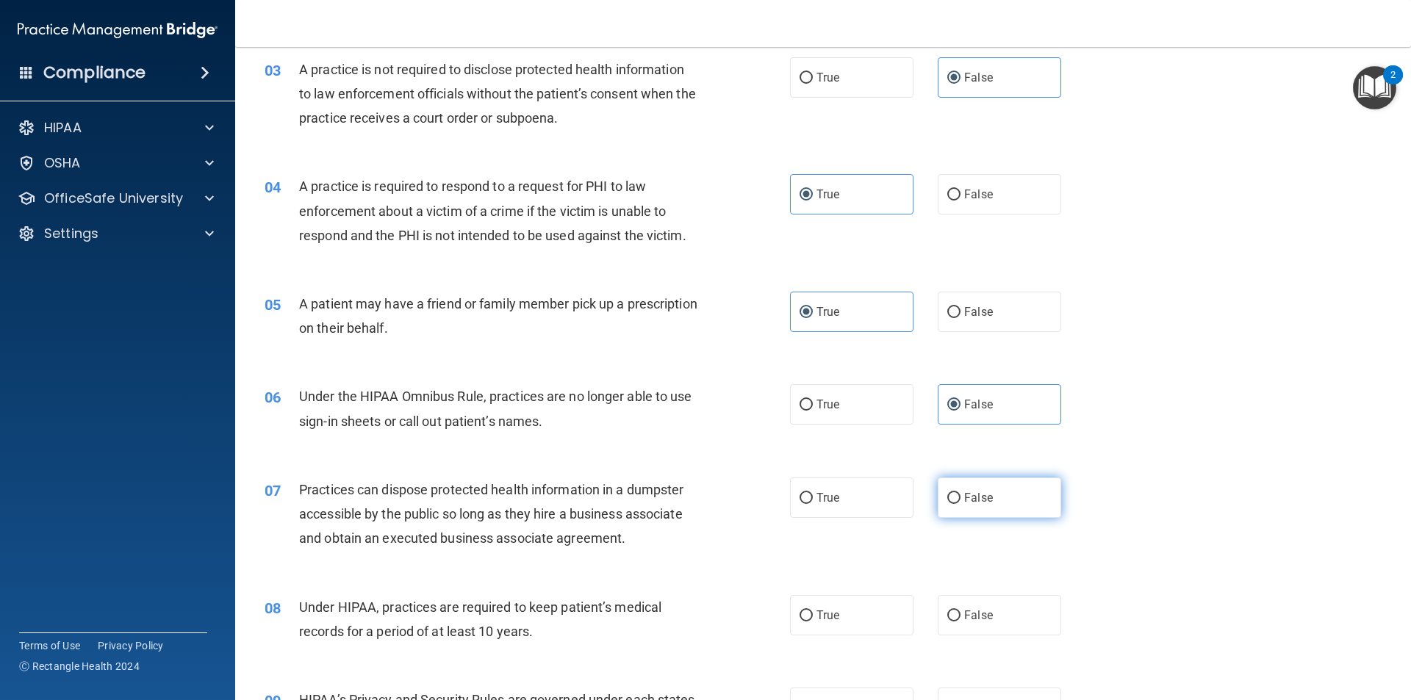
click at [998, 494] on label "False" at bounding box center [998, 498] width 123 height 40
click at [960, 494] on input "False" at bounding box center [953, 498] width 13 height 11
radio input "true"
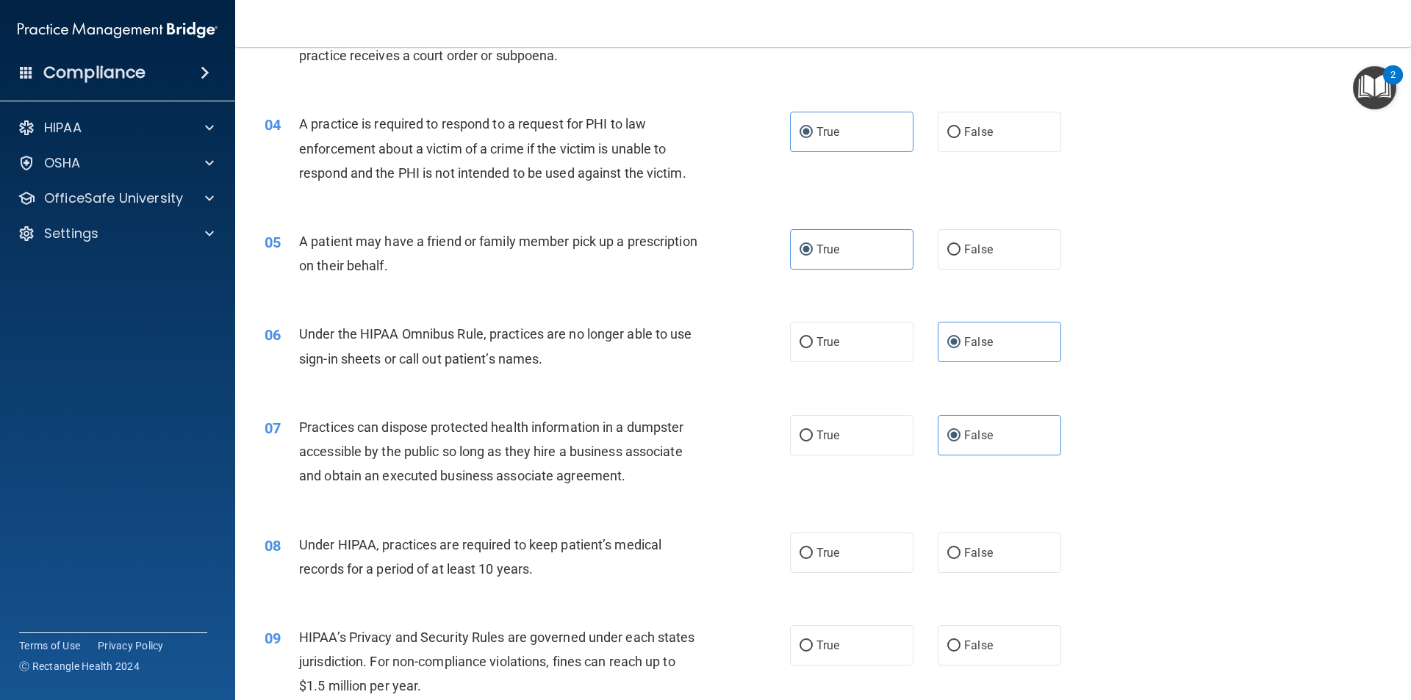
scroll to position [441, 0]
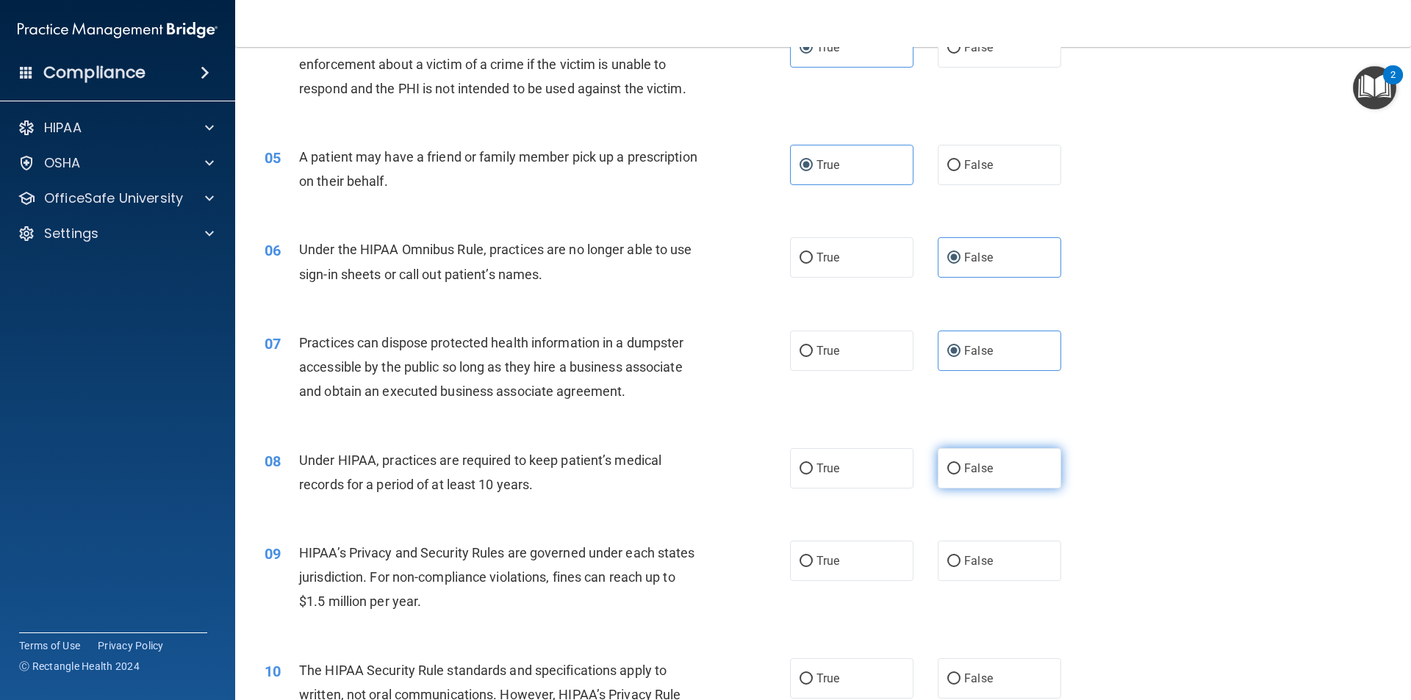
click at [1012, 466] on label "False" at bounding box center [998, 468] width 123 height 40
click at [960, 466] on input "False" at bounding box center [953, 469] width 13 height 11
radio input "true"
click at [951, 563] on input "False" at bounding box center [953, 561] width 13 height 11
radio input "true"
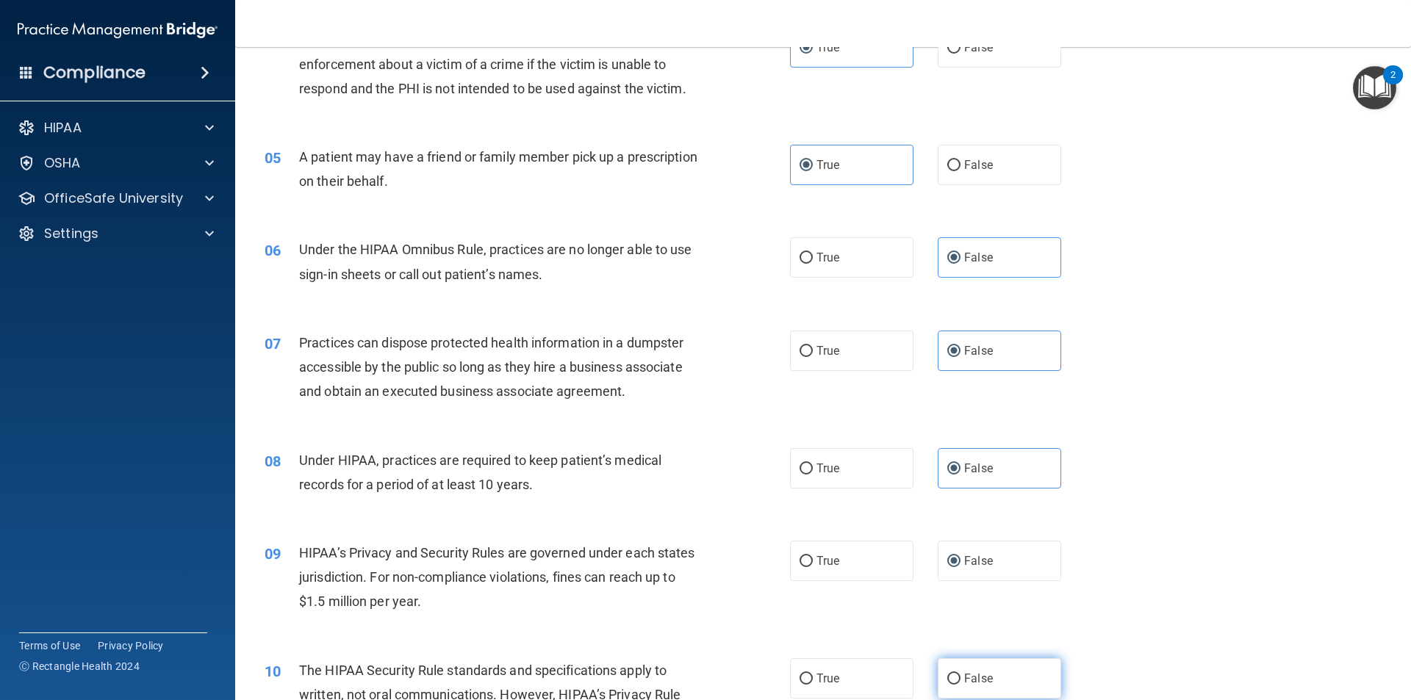
click at [982, 666] on label "False" at bounding box center [998, 678] width 123 height 40
click at [960, 674] on input "False" at bounding box center [953, 679] width 13 height 11
radio input "true"
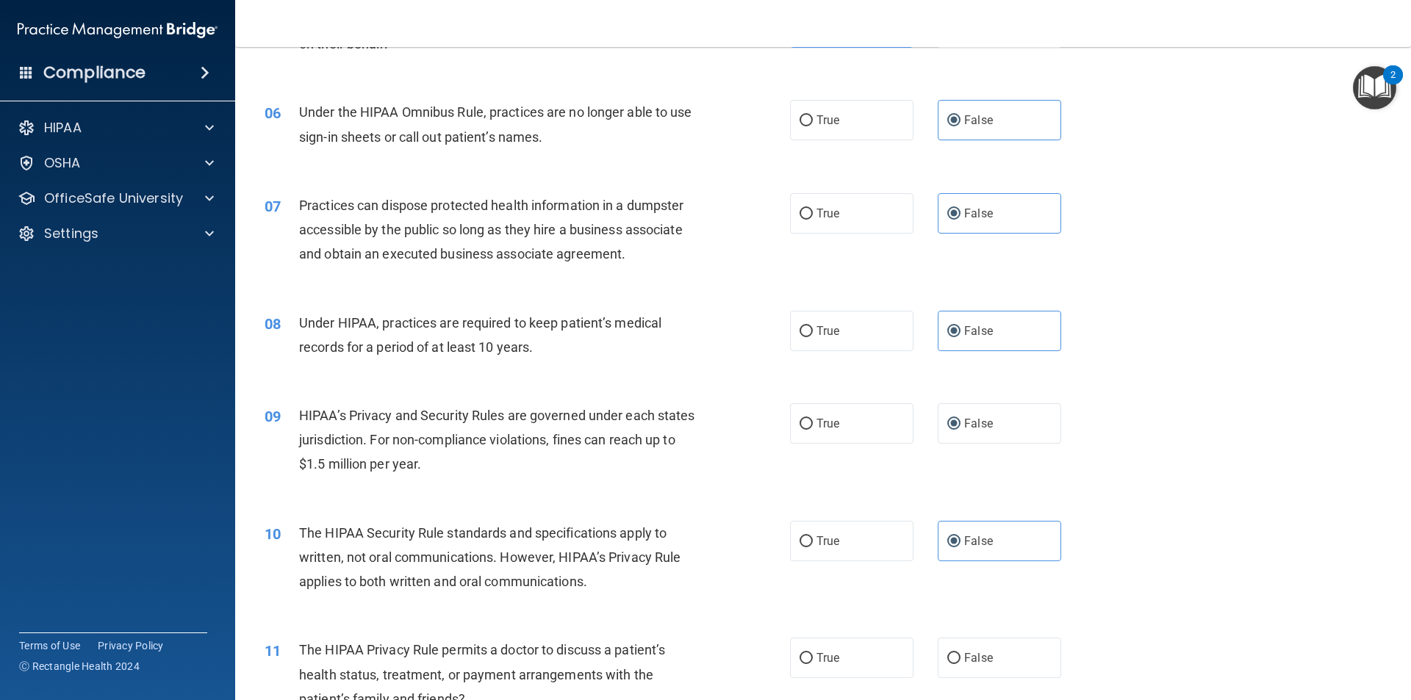
scroll to position [661, 0]
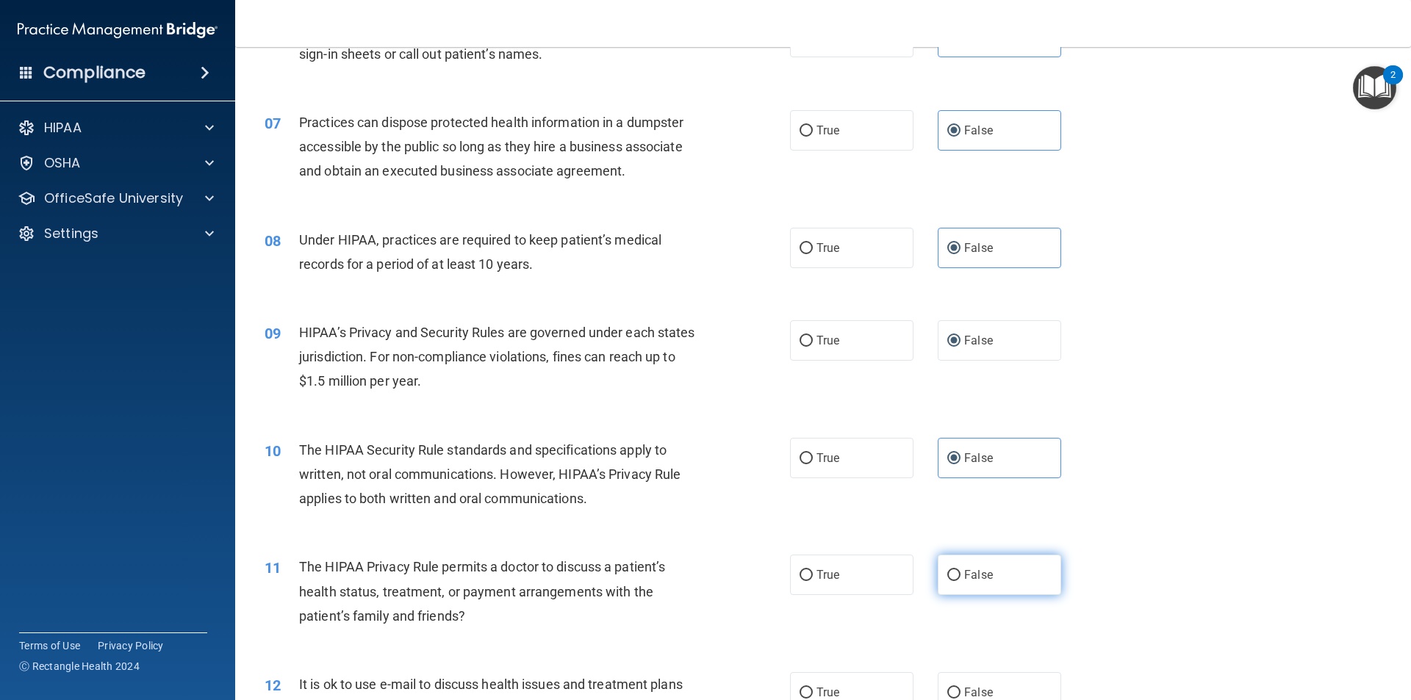
click at [1009, 580] on label "False" at bounding box center [998, 575] width 123 height 40
click at [960, 580] on input "False" at bounding box center [953, 575] width 13 height 11
radio input "true"
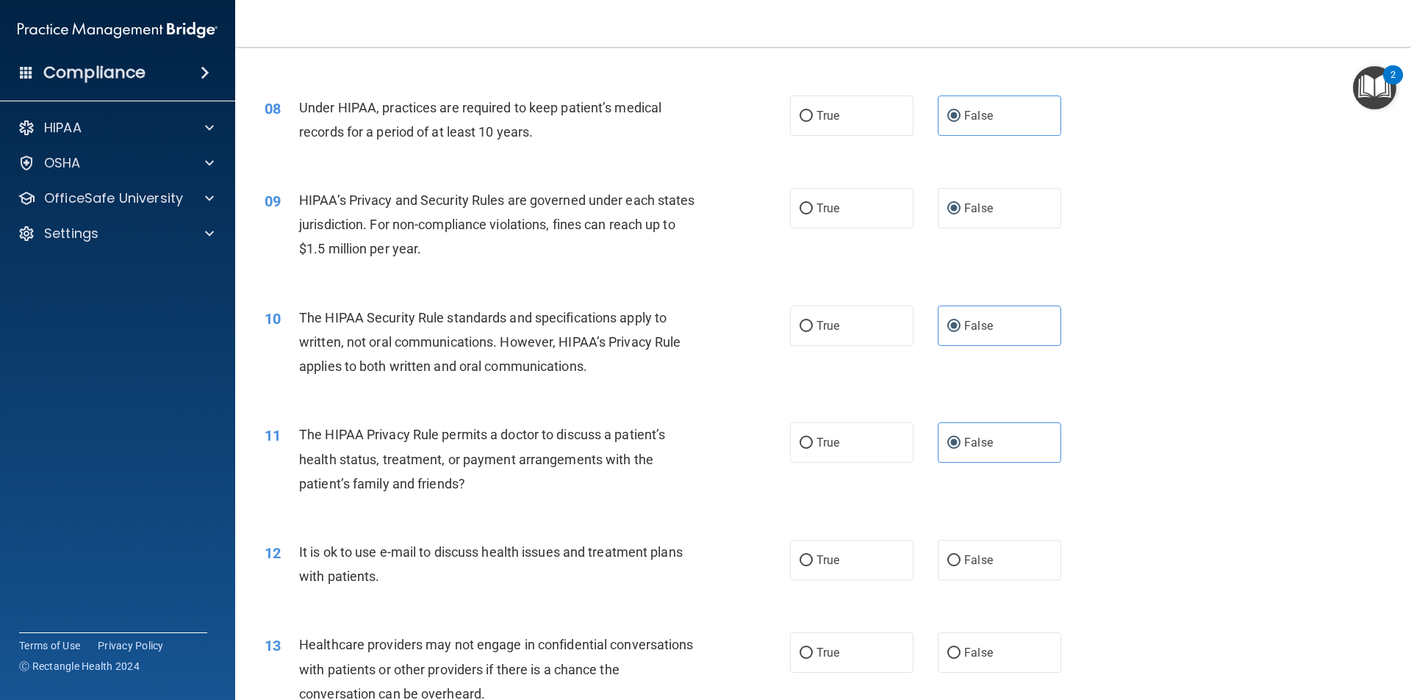
scroll to position [808, 0]
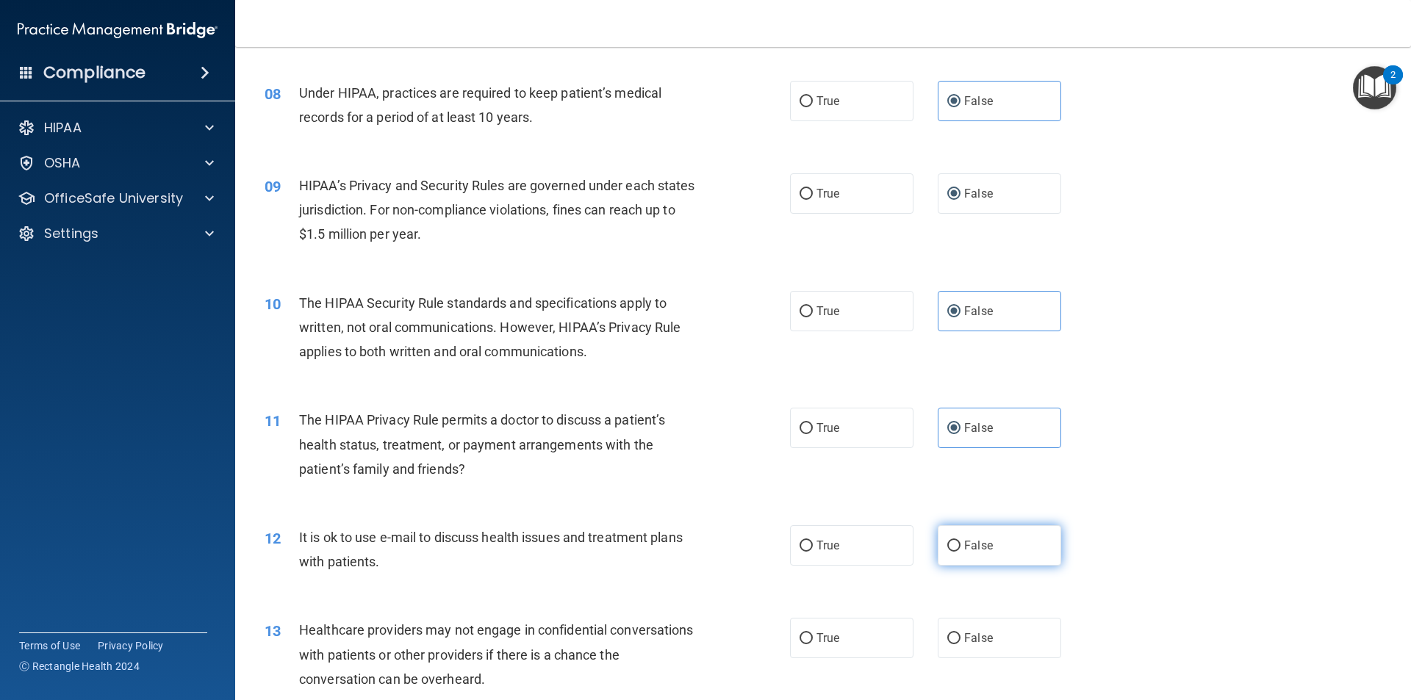
click at [1033, 536] on label "False" at bounding box center [998, 545] width 123 height 40
click at [960, 541] on input "False" at bounding box center [953, 546] width 13 height 11
radio input "true"
click at [816, 637] on span "True" at bounding box center [827, 638] width 23 height 14
click at [813, 637] on input "True" at bounding box center [805, 638] width 13 height 11
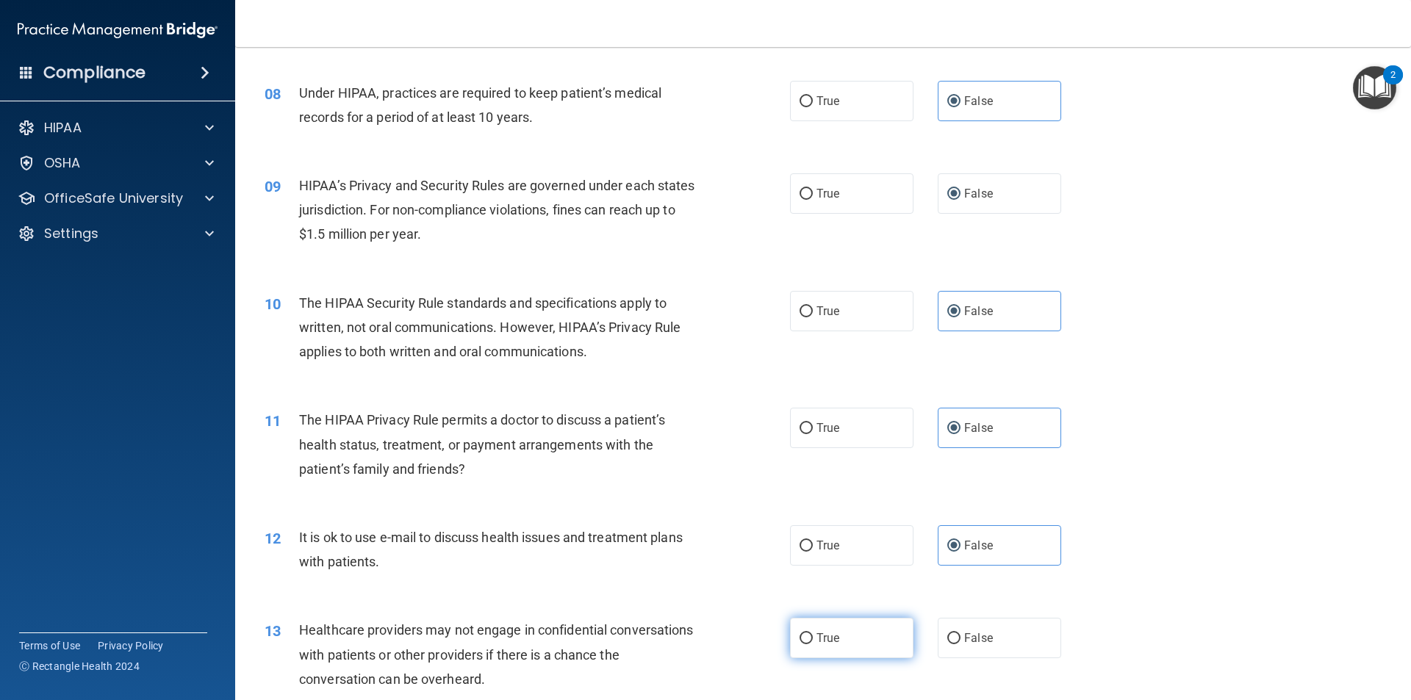
radio input "true"
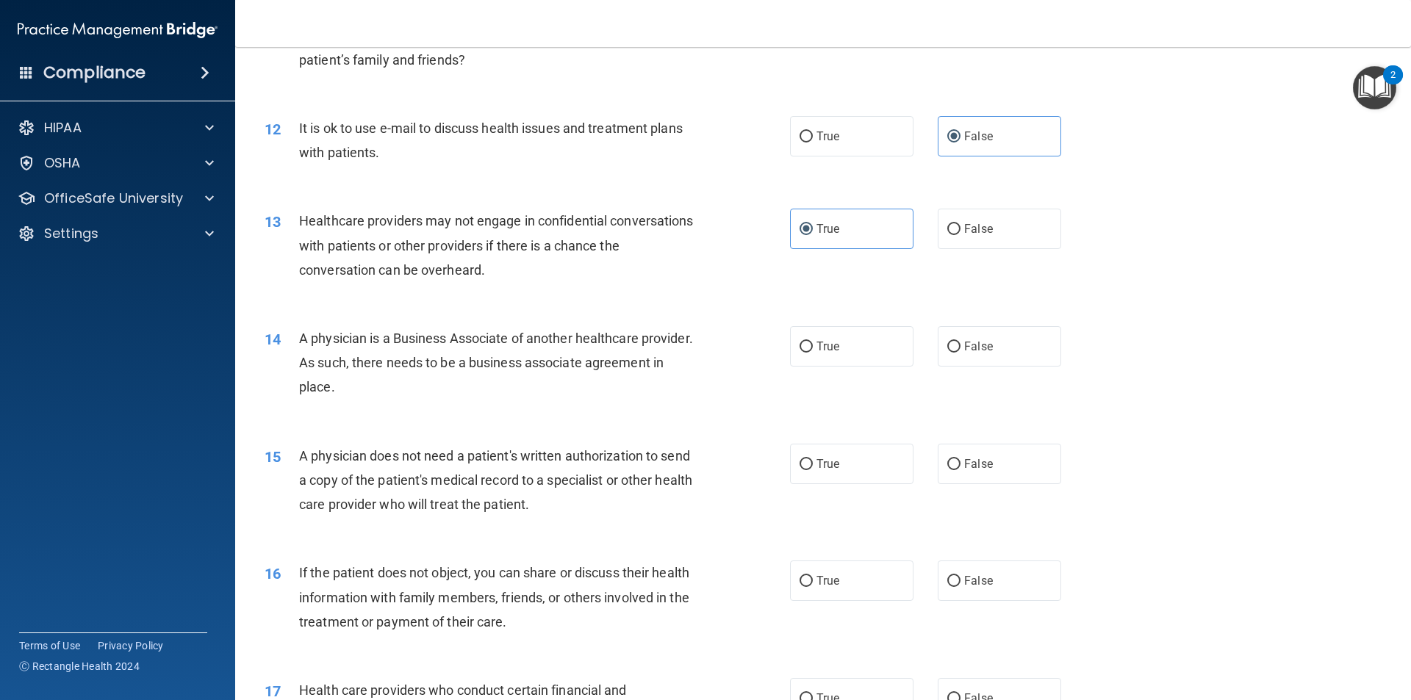
scroll to position [1322, 0]
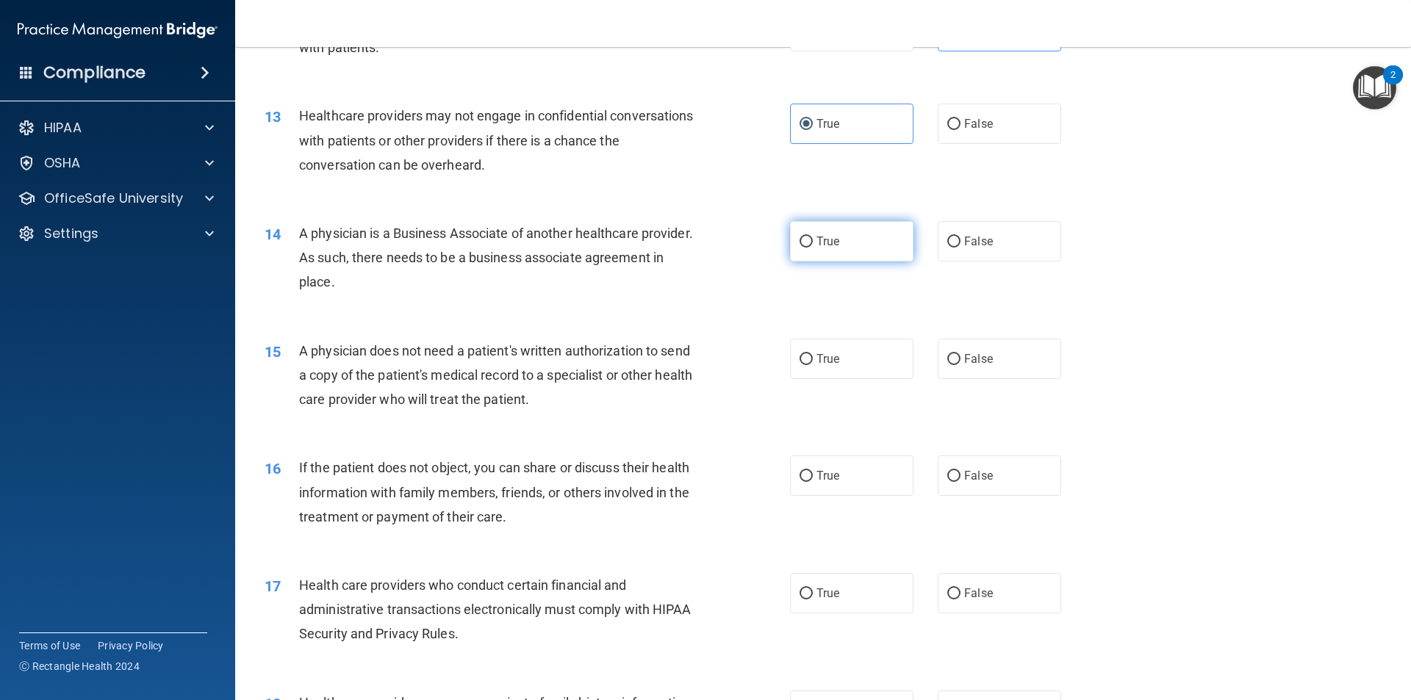
click at [857, 261] on label "True" at bounding box center [851, 241] width 123 height 40
click at [813, 248] on input "True" at bounding box center [805, 242] width 13 height 11
radio input "true"
click at [826, 373] on label "True" at bounding box center [851, 359] width 123 height 40
click at [813, 365] on input "True" at bounding box center [805, 359] width 13 height 11
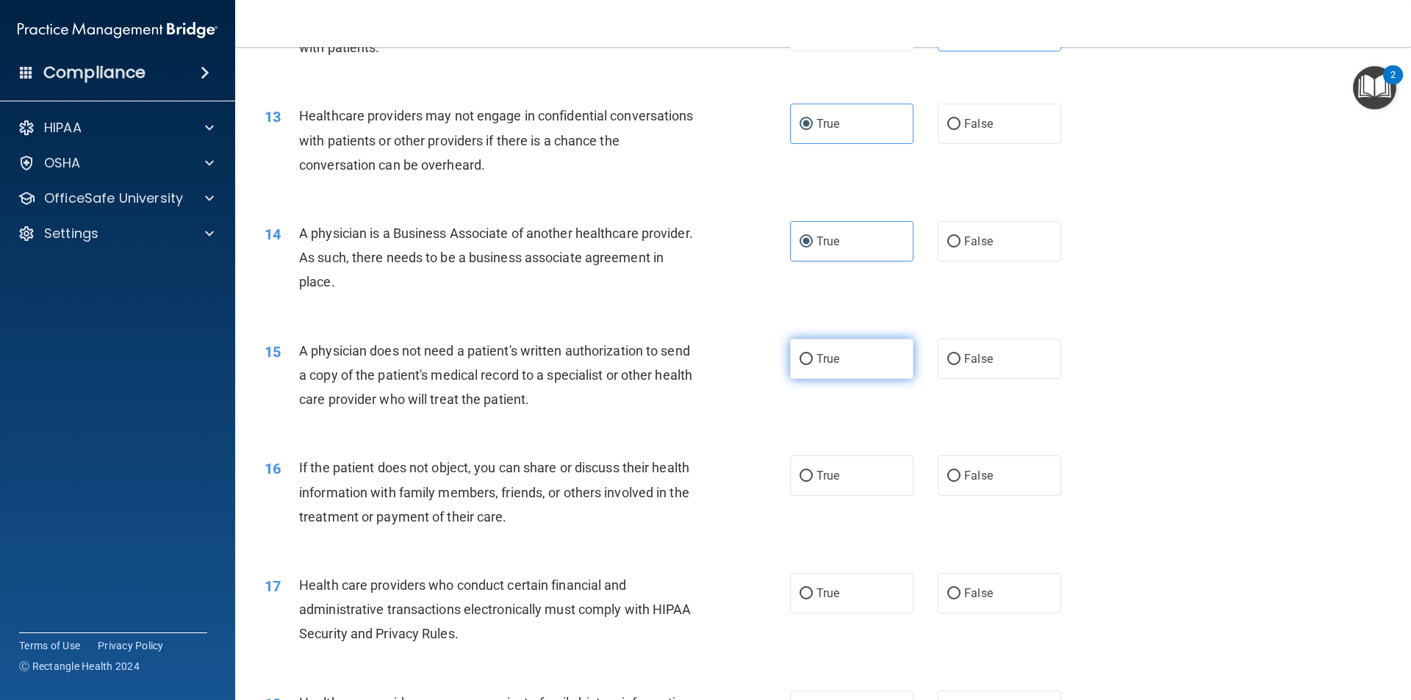
radio input "true"
click at [840, 468] on label "True" at bounding box center [851, 475] width 123 height 40
click at [813, 471] on input "True" at bounding box center [805, 476] width 13 height 11
radio input "true"
click at [867, 581] on label "True" at bounding box center [851, 593] width 123 height 40
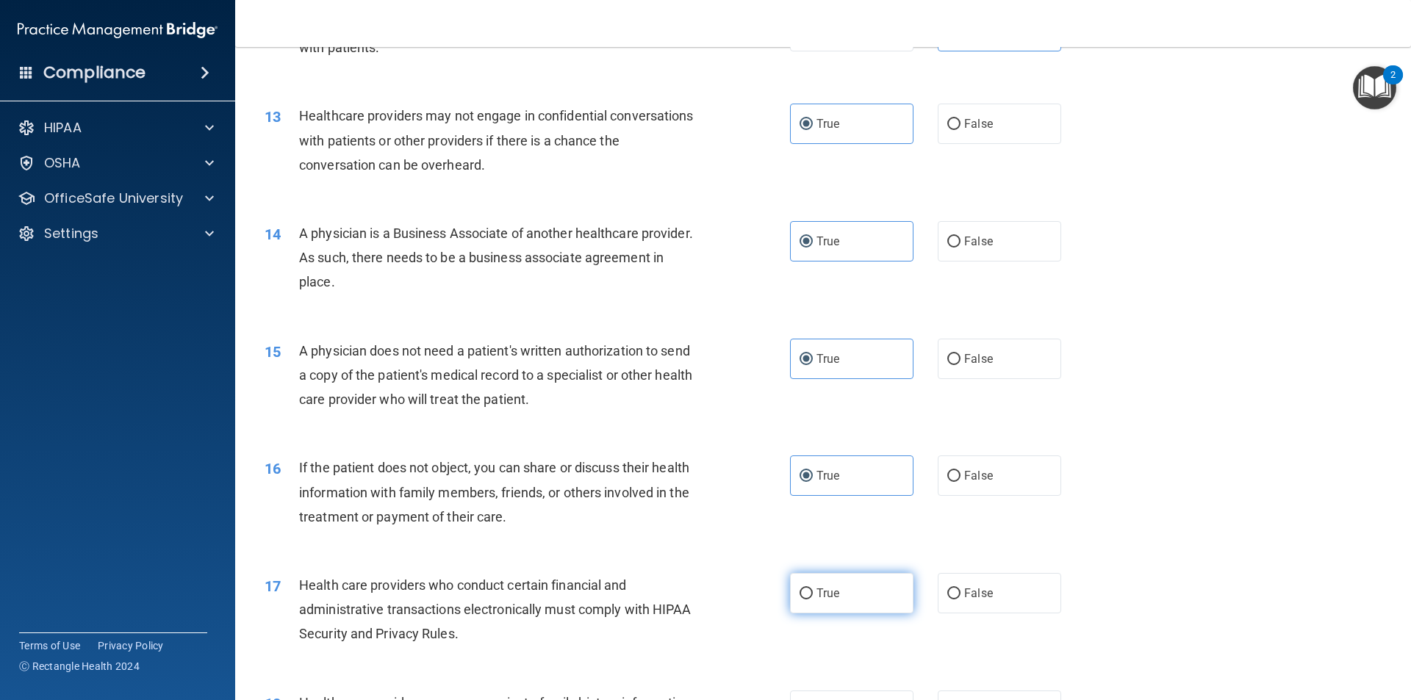
click at [813, 588] on input "True" at bounding box center [805, 593] width 13 height 11
radio input "true"
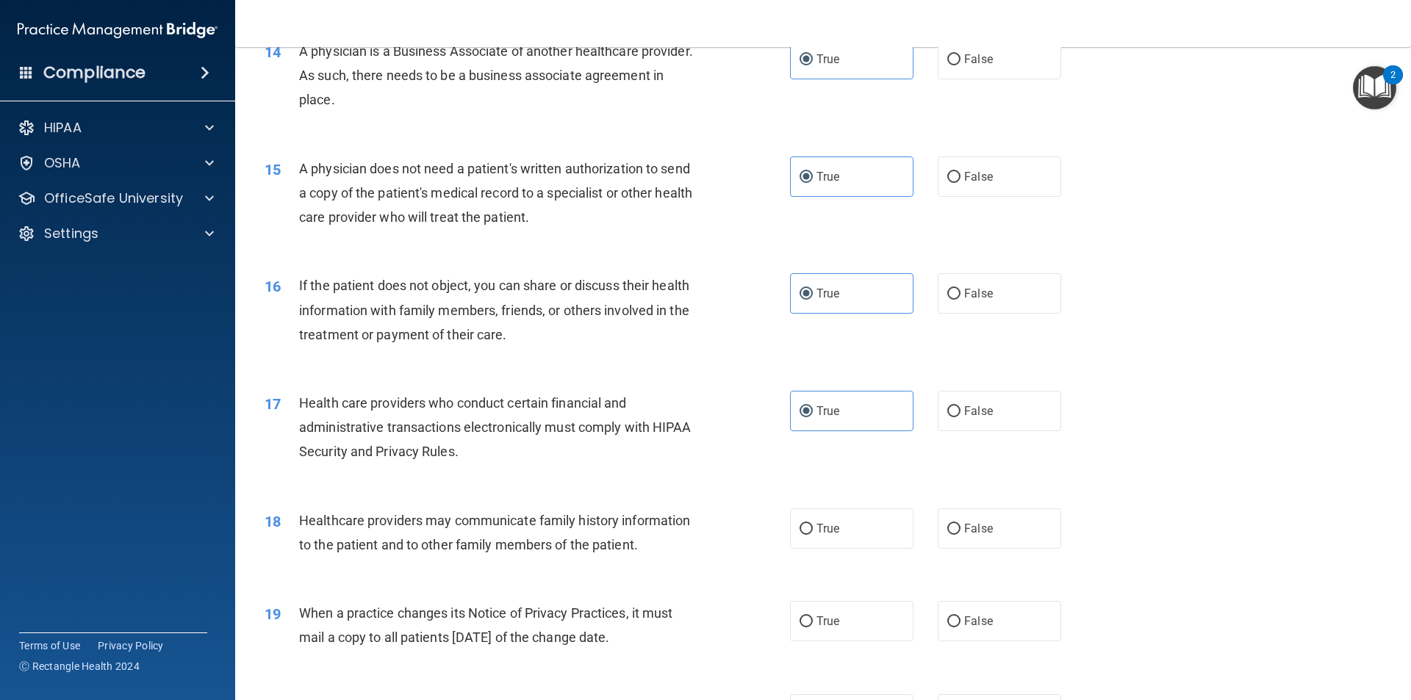
scroll to position [1543, 0]
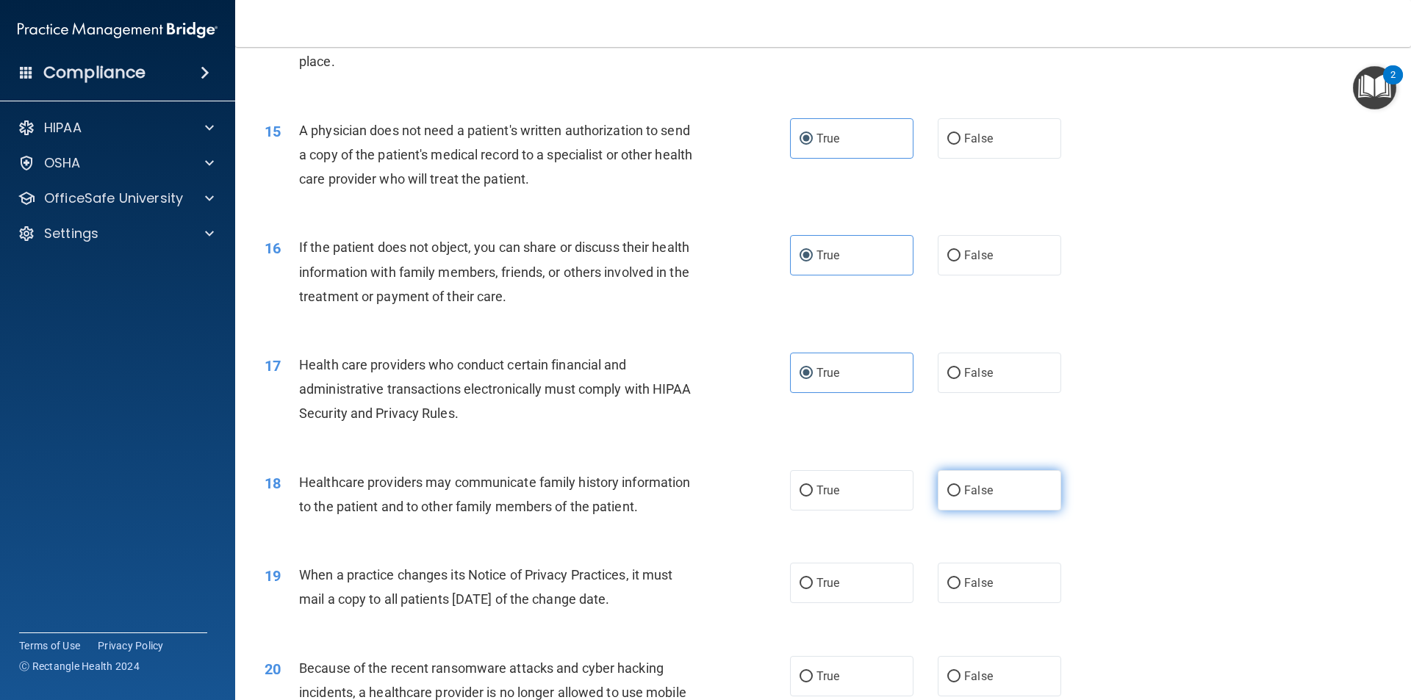
click at [973, 505] on label "False" at bounding box center [998, 490] width 123 height 40
click at [960, 497] on input "False" at bounding box center [953, 491] width 13 height 11
radio input "true"
click at [995, 577] on label "False" at bounding box center [998, 583] width 123 height 40
click at [960, 578] on input "False" at bounding box center [953, 583] width 13 height 11
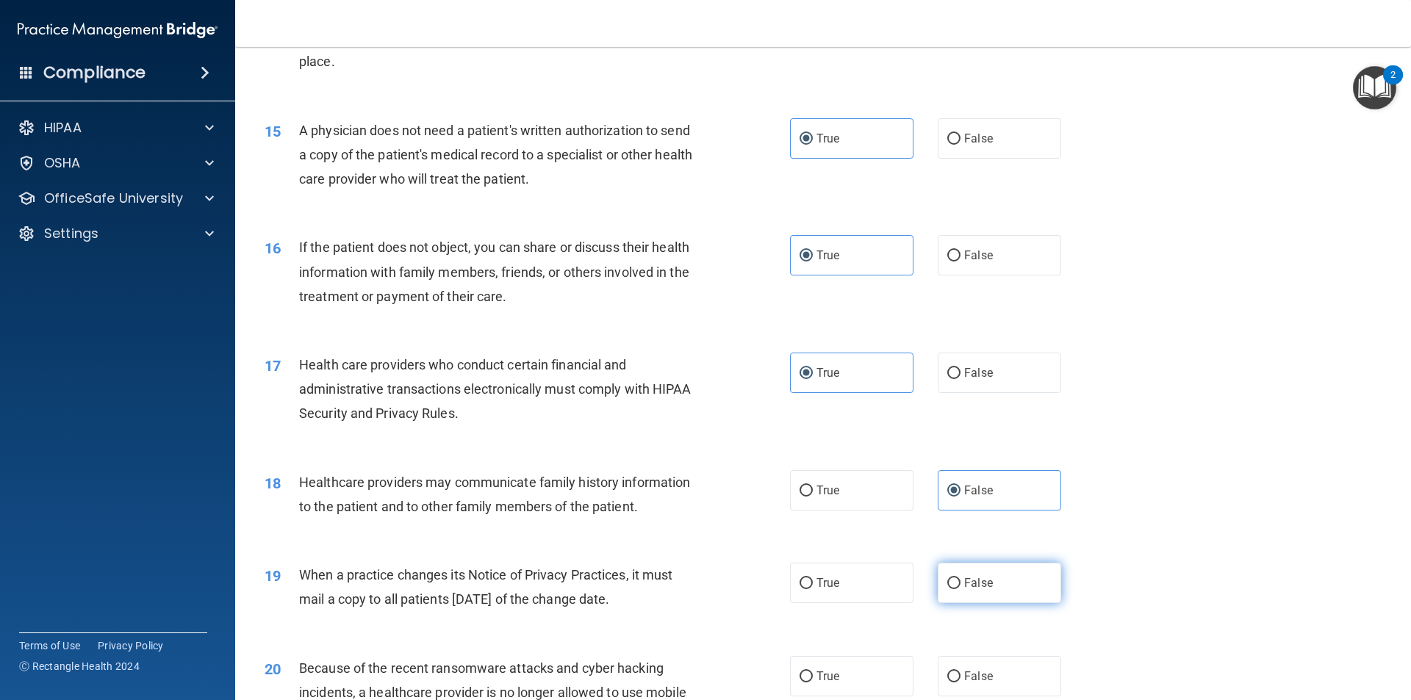
radio input "true"
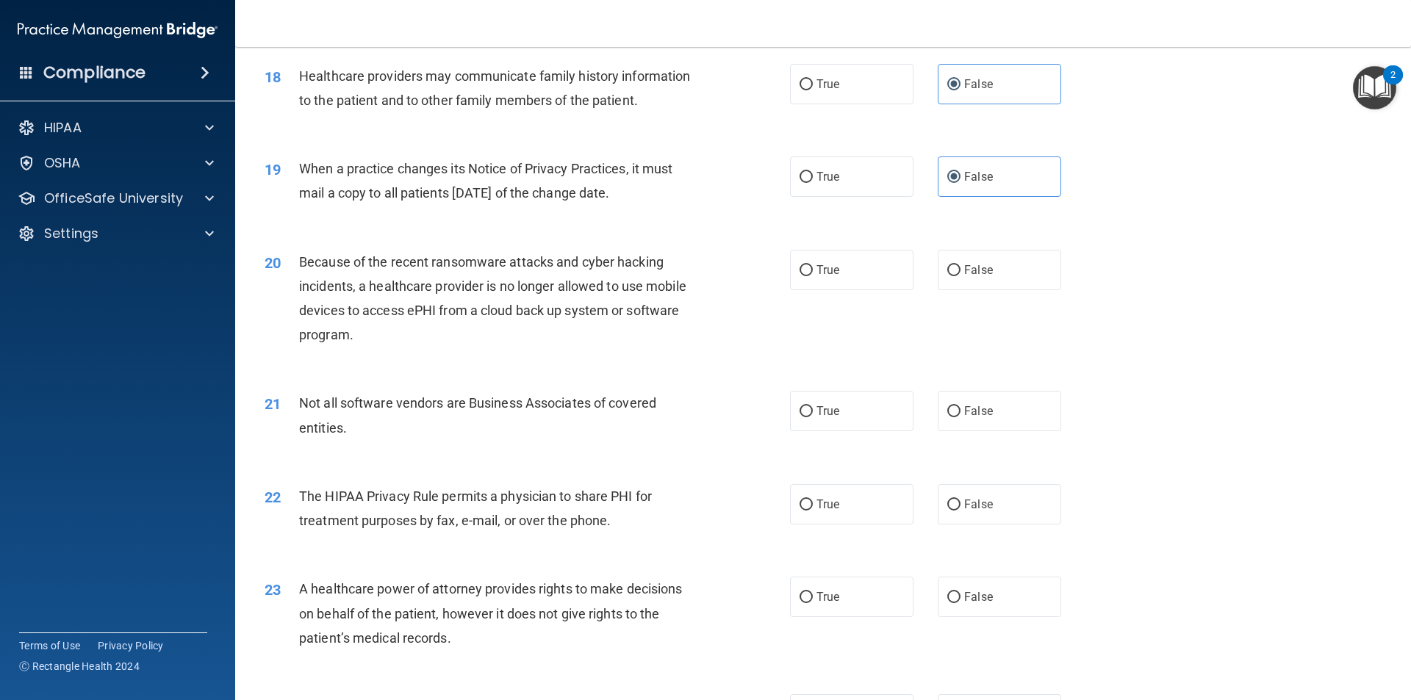
scroll to position [1984, 0]
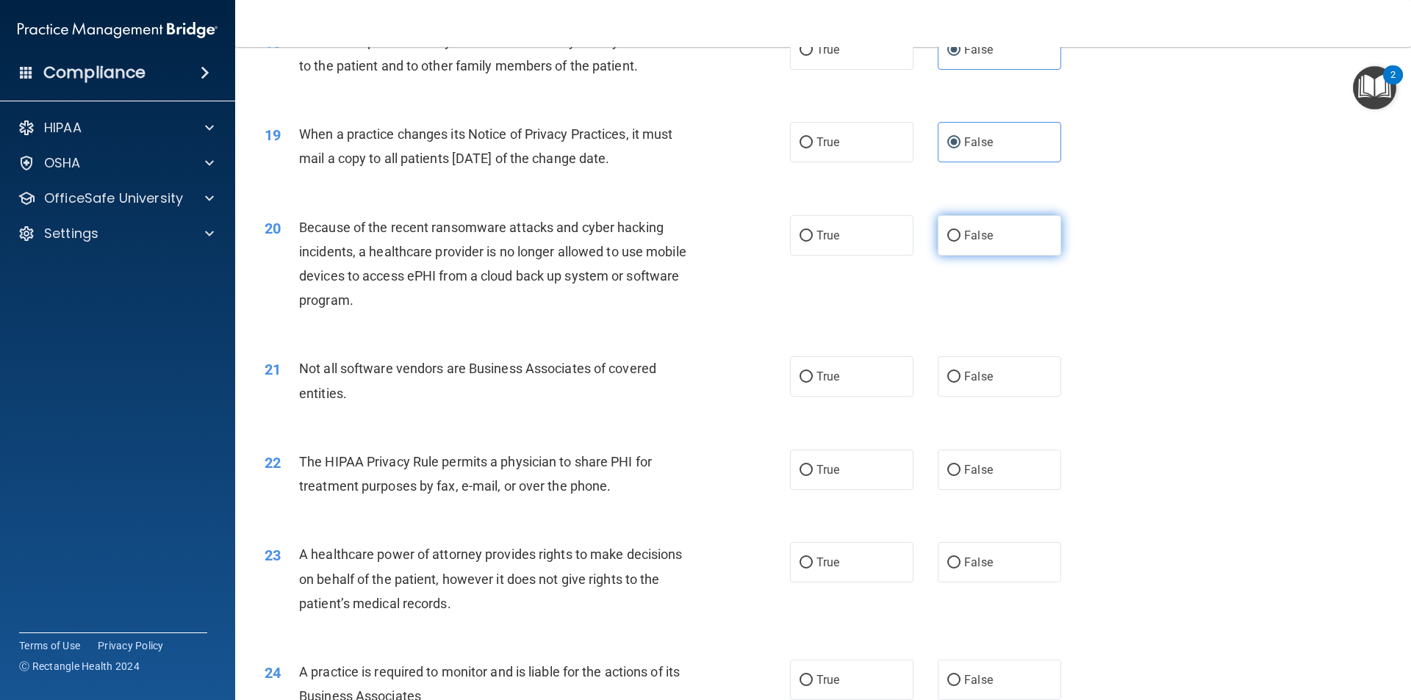
click at [987, 220] on label "False" at bounding box center [998, 235] width 123 height 40
click at [960, 231] on input "False" at bounding box center [953, 236] width 13 height 11
radio input "true"
click at [870, 375] on label "True" at bounding box center [851, 376] width 123 height 40
click at [813, 375] on input "True" at bounding box center [805, 377] width 13 height 11
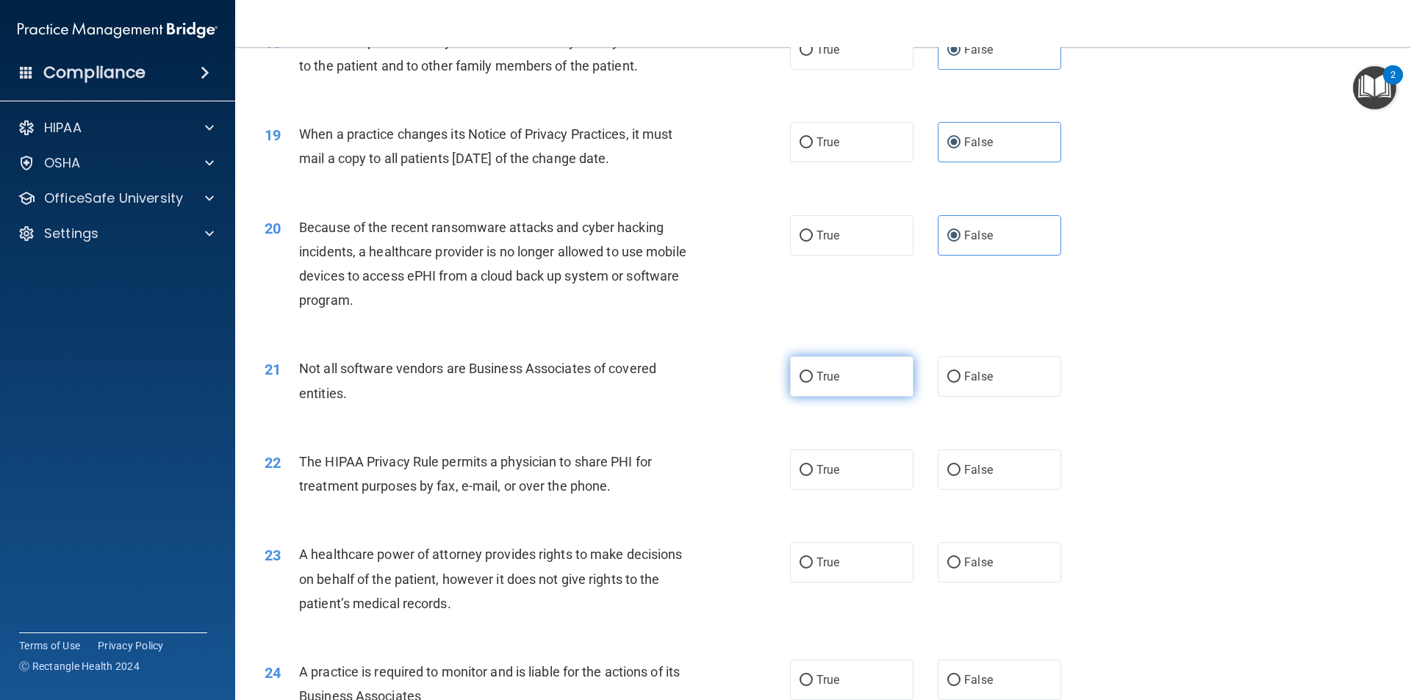
radio input "true"
click at [862, 454] on label "True" at bounding box center [851, 470] width 123 height 40
click at [813, 465] on input "True" at bounding box center [805, 470] width 13 height 11
radio input "true"
click at [966, 566] on span "False" at bounding box center [978, 562] width 29 height 14
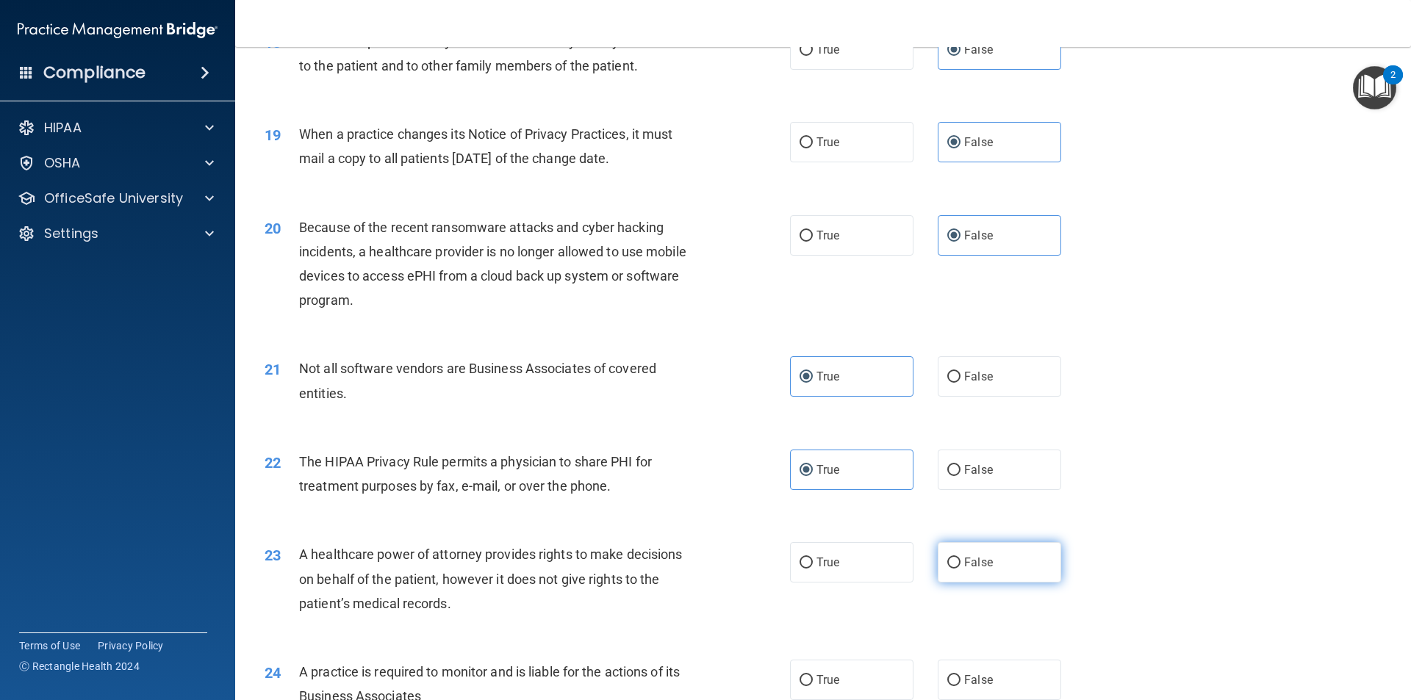
click at [960, 566] on input "False" at bounding box center [953, 563] width 13 height 11
radio input "true"
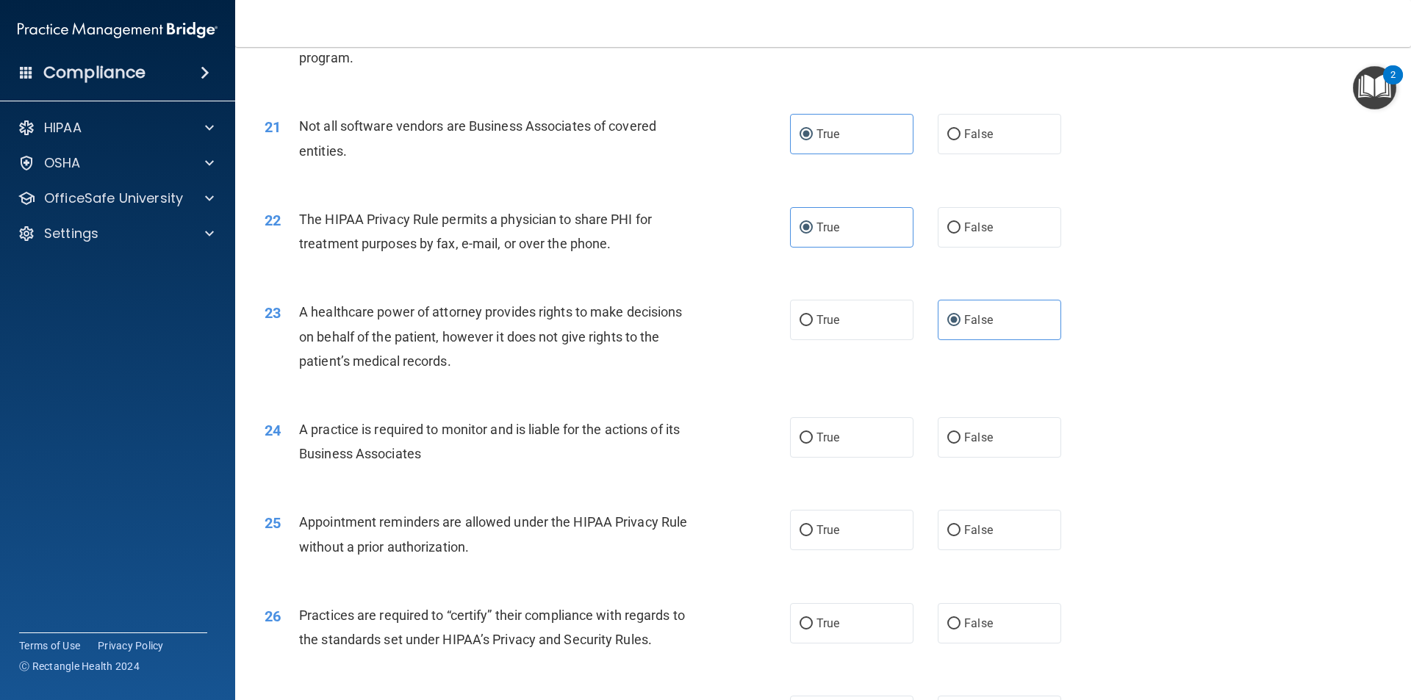
scroll to position [2277, 0]
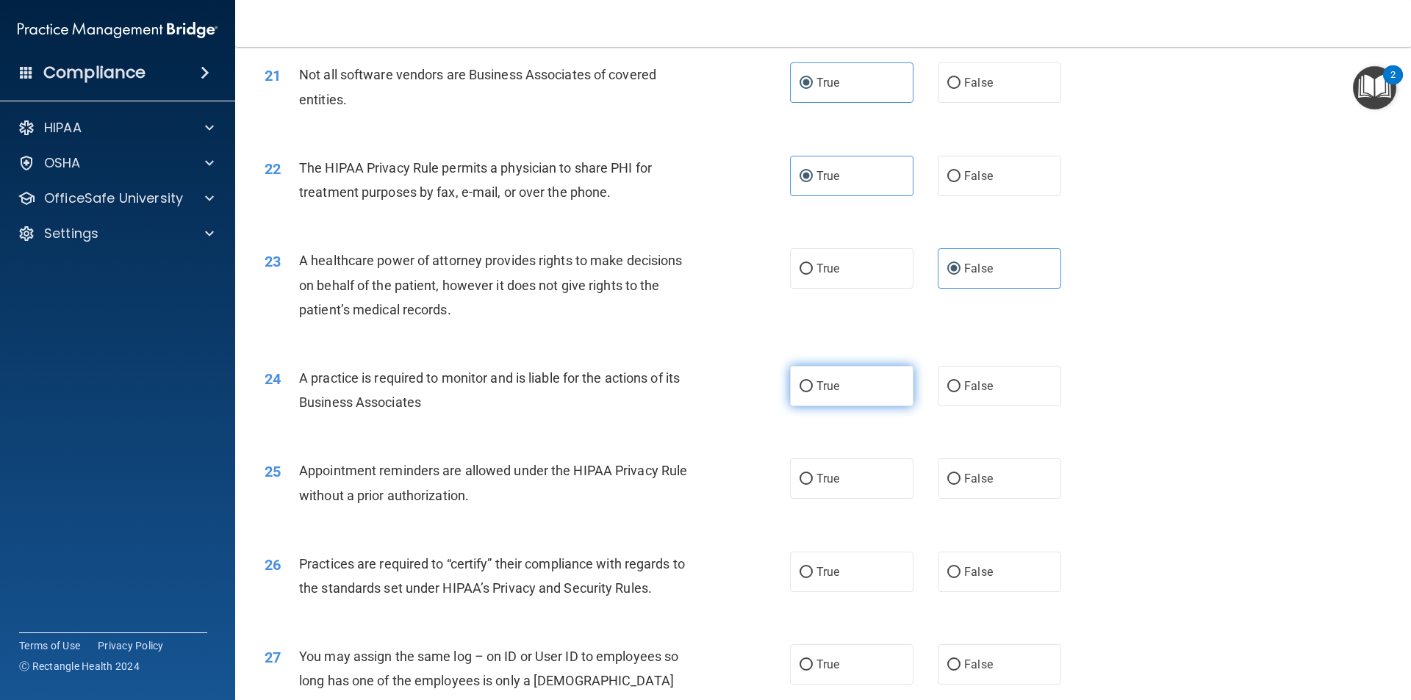
click at [869, 384] on label "True" at bounding box center [851, 386] width 123 height 40
click at [813, 384] on input "True" at bounding box center [805, 386] width 13 height 11
radio input "true"
click at [835, 472] on label "True" at bounding box center [851, 478] width 123 height 40
click at [813, 474] on input "True" at bounding box center [805, 479] width 13 height 11
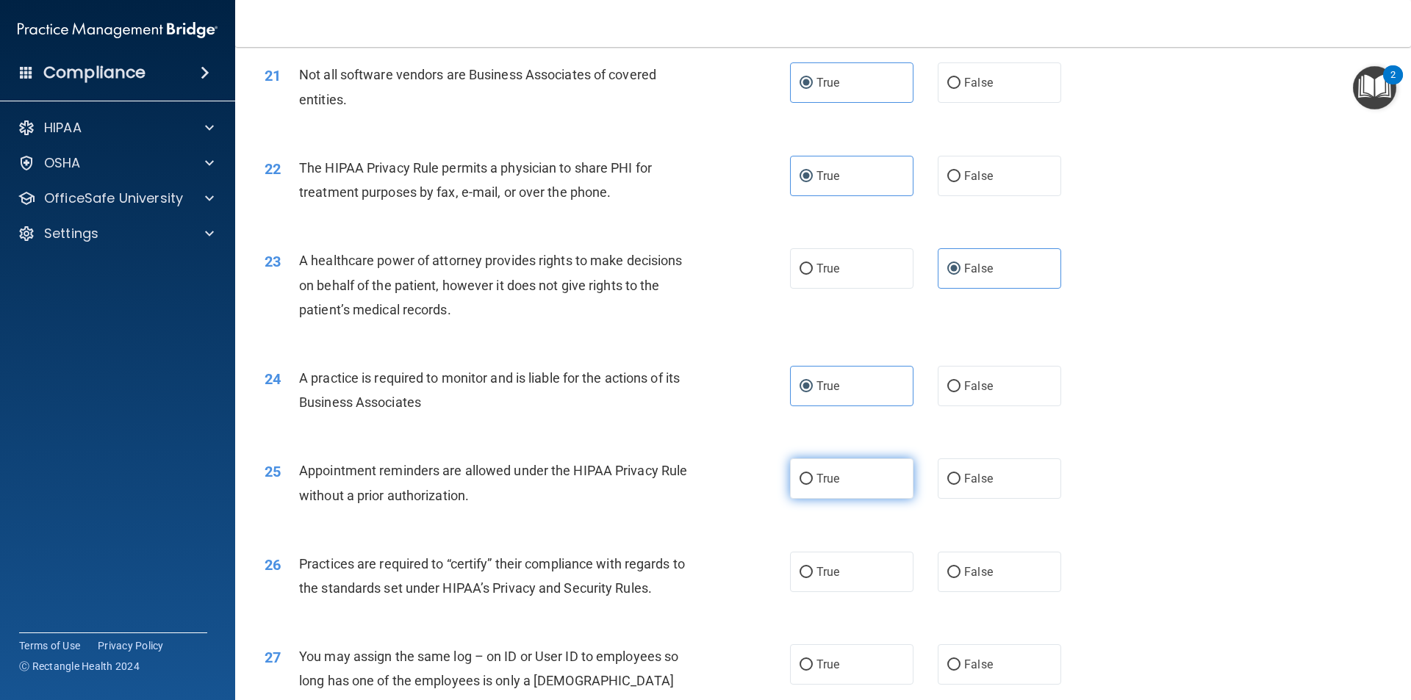
radio input "true"
click at [846, 580] on label "True" at bounding box center [851, 572] width 123 height 40
click at [813, 578] on input "True" at bounding box center [805, 572] width 13 height 11
radio input "true"
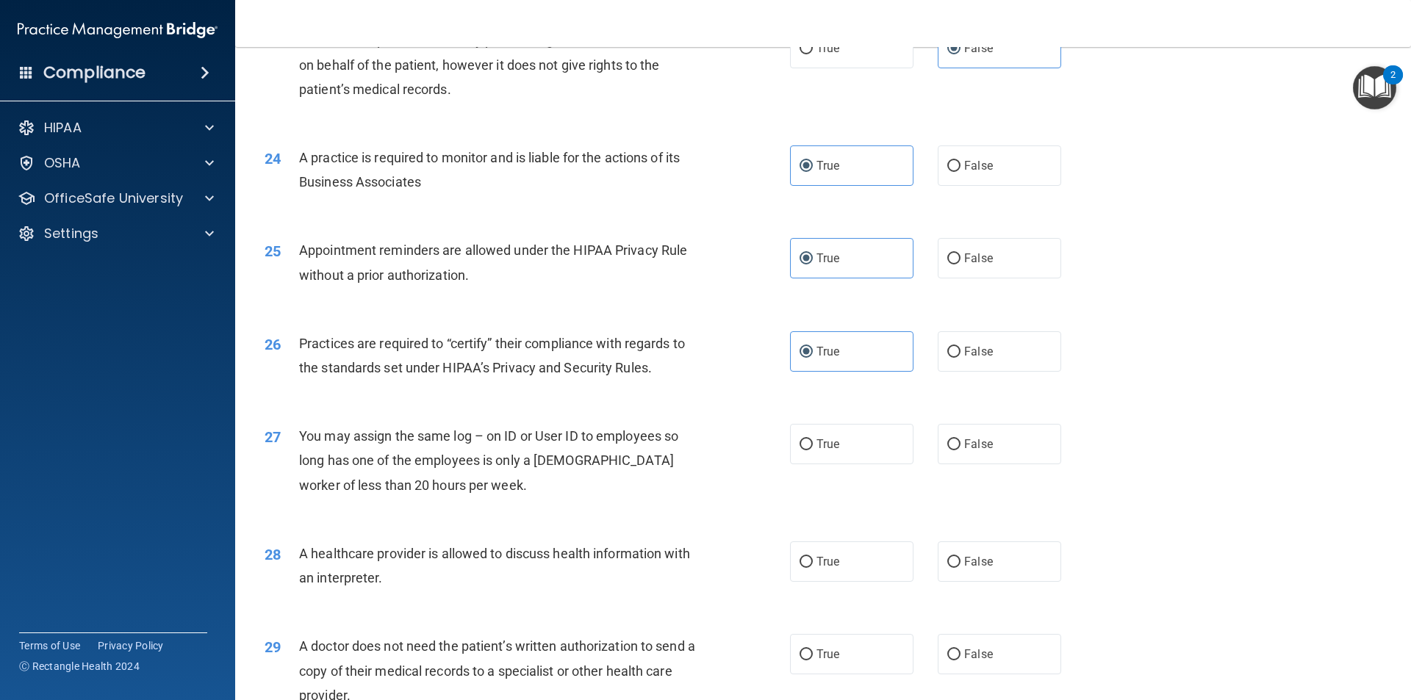
scroll to position [2571, 0]
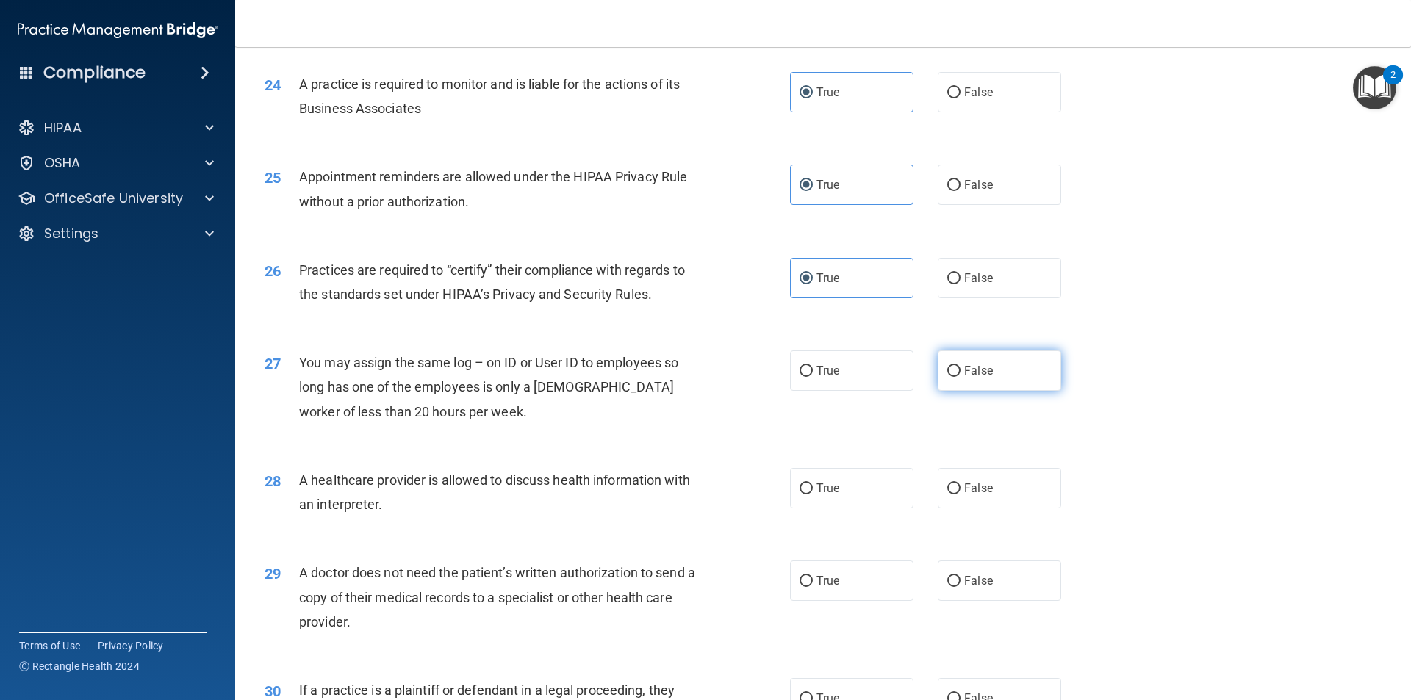
click at [995, 370] on label "False" at bounding box center [998, 370] width 123 height 40
click at [960, 370] on input "False" at bounding box center [953, 371] width 13 height 11
radio input "true"
click at [838, 488] on label "True" at bounding box center [851, 488] width 123 height 40
click at [813, 488] on input "True" at bounding box center [805, 488] width 13 height 11
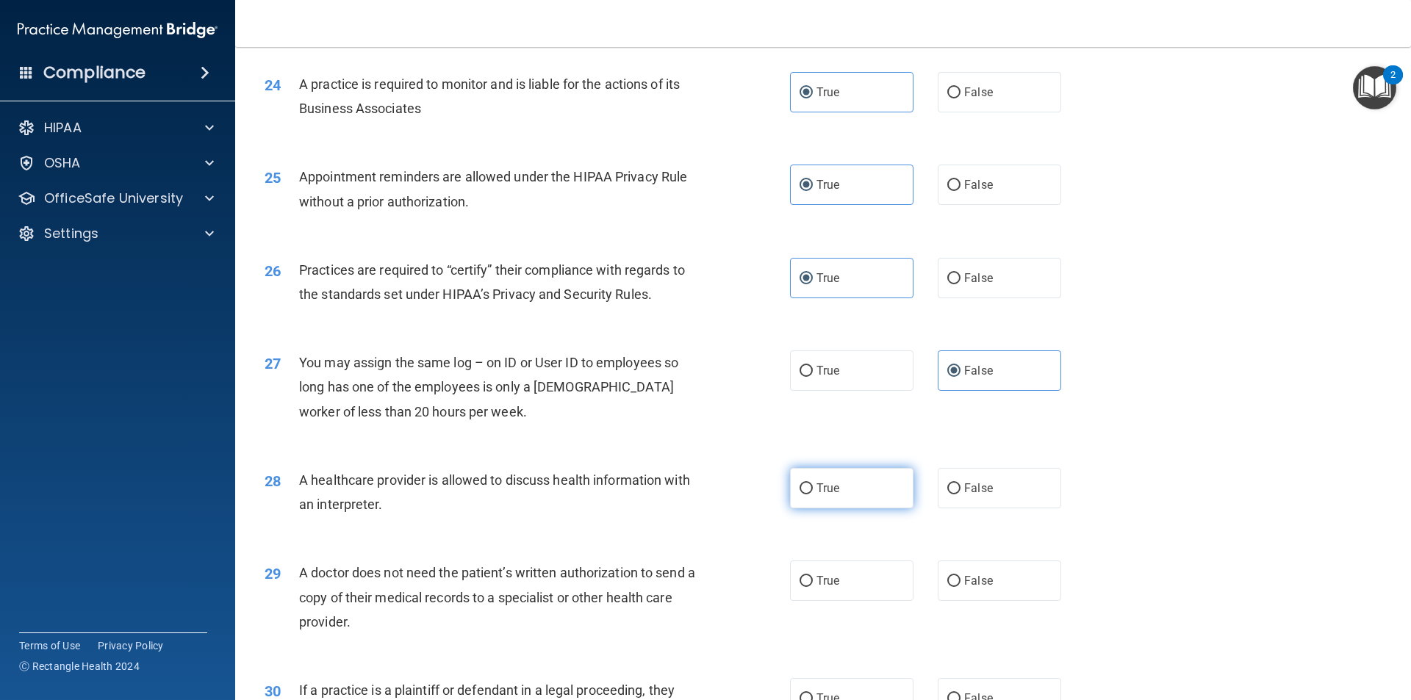
radio input "true"
click at [972, 578] on span "False" at bounding box center [978, 581] width 29 height 14
click at [960, 578] on input "False" at bounding box center [953, 581] width 13 height 11
radio input "true"
click at [847, 688] on label "True" at bounding box center [851, 698] width 123 height 40
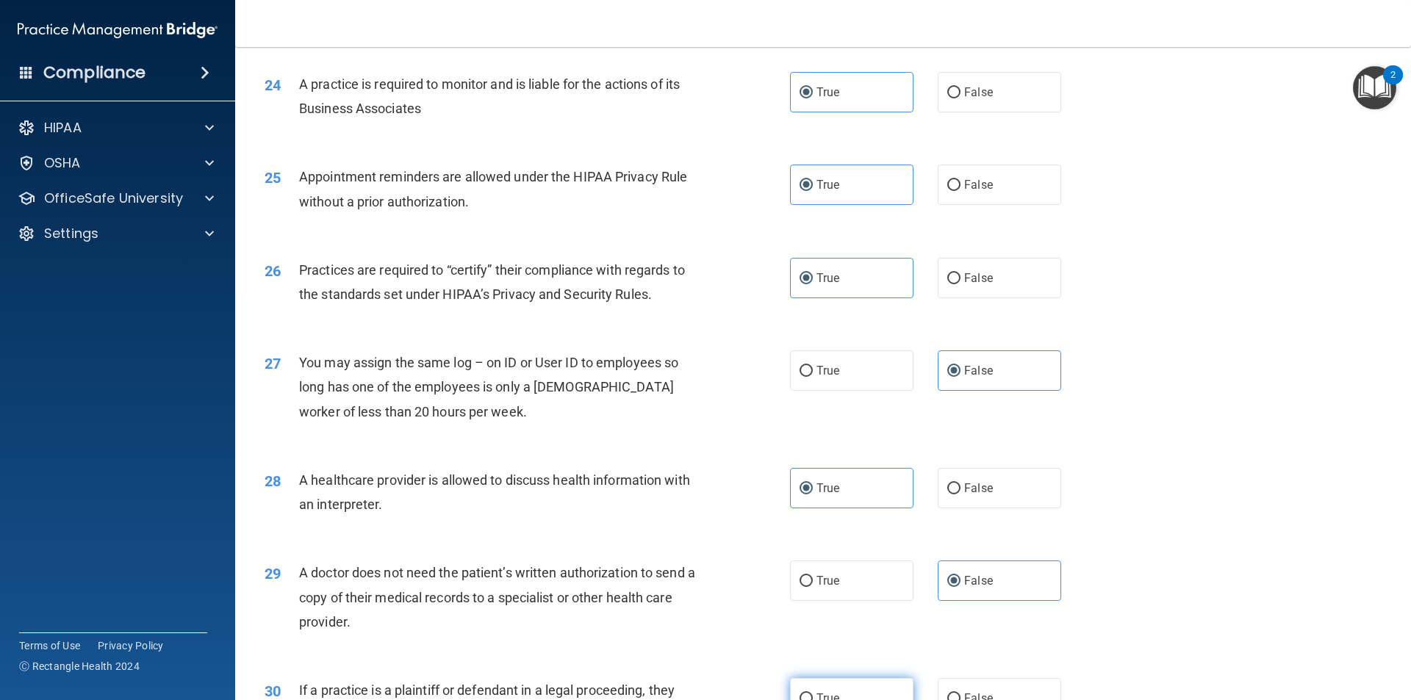
click at [813, 694] on input "True" at bounding box center [805, 699] width 13 height 11
radio input "true"
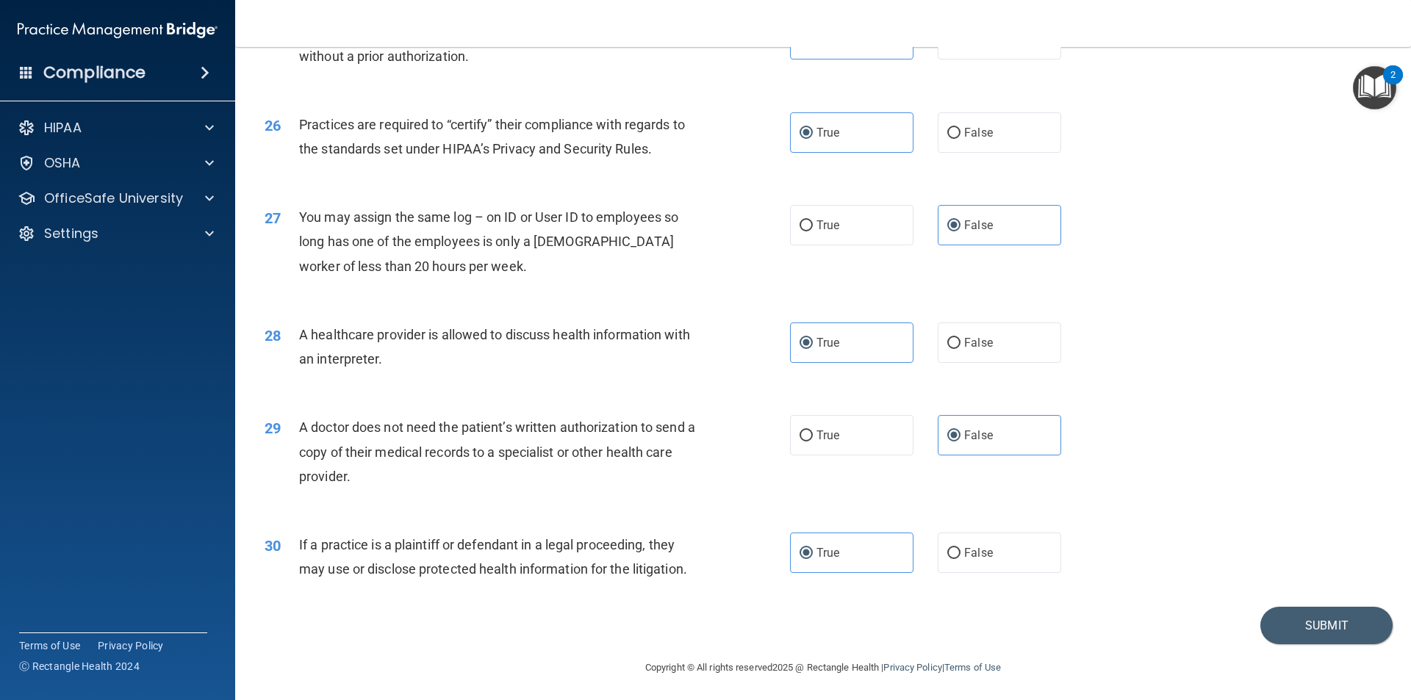
scroll to position [2720, 0]
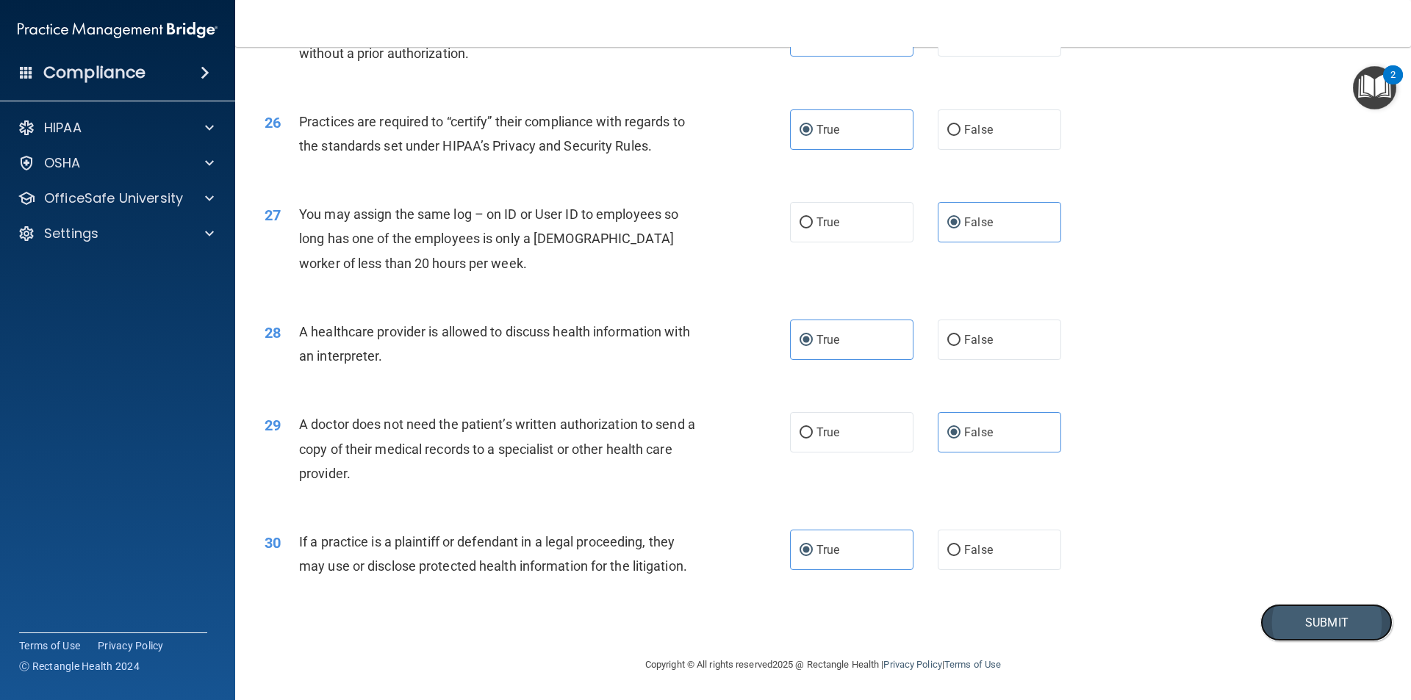
click at [1263, 632] on button "Submit" at bounding box center [1326, 622] width 132 height 37
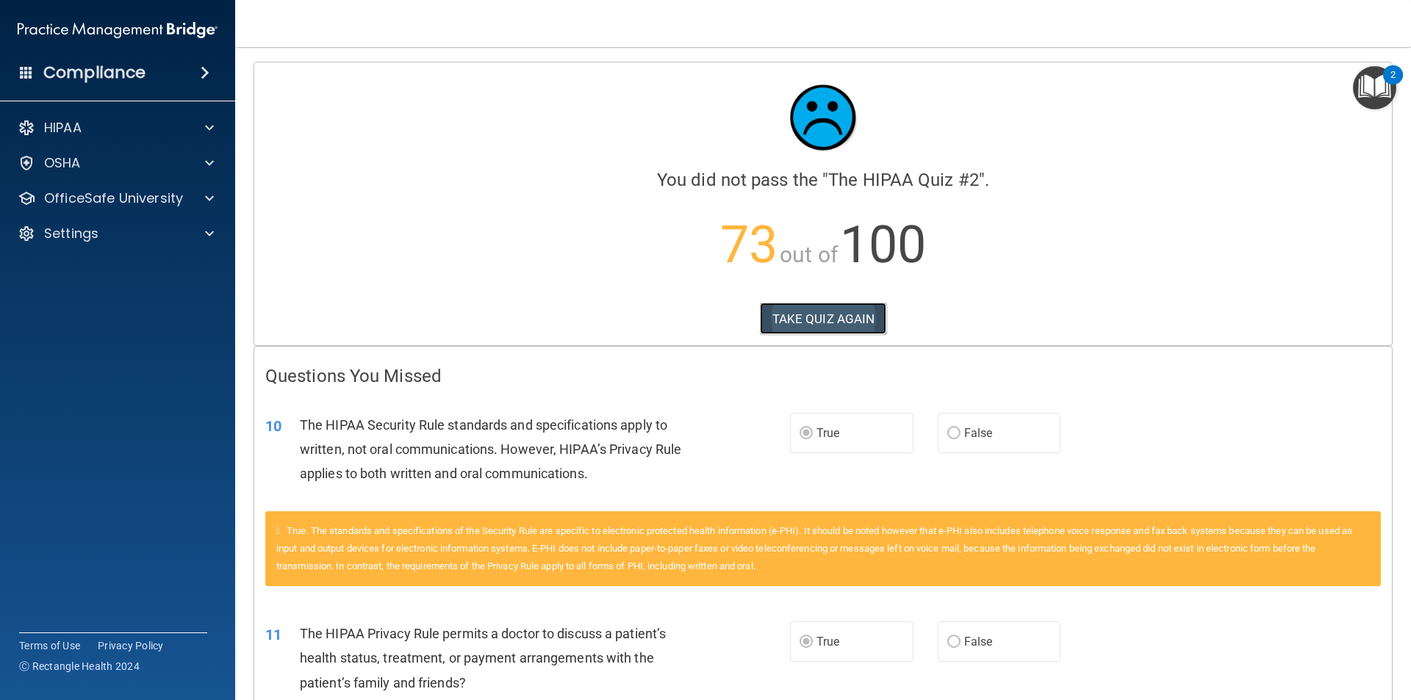
click at [854, 321] on button "TAKE QUIZ AGAIN" at bounding box center [823, 319] width 127 height 32
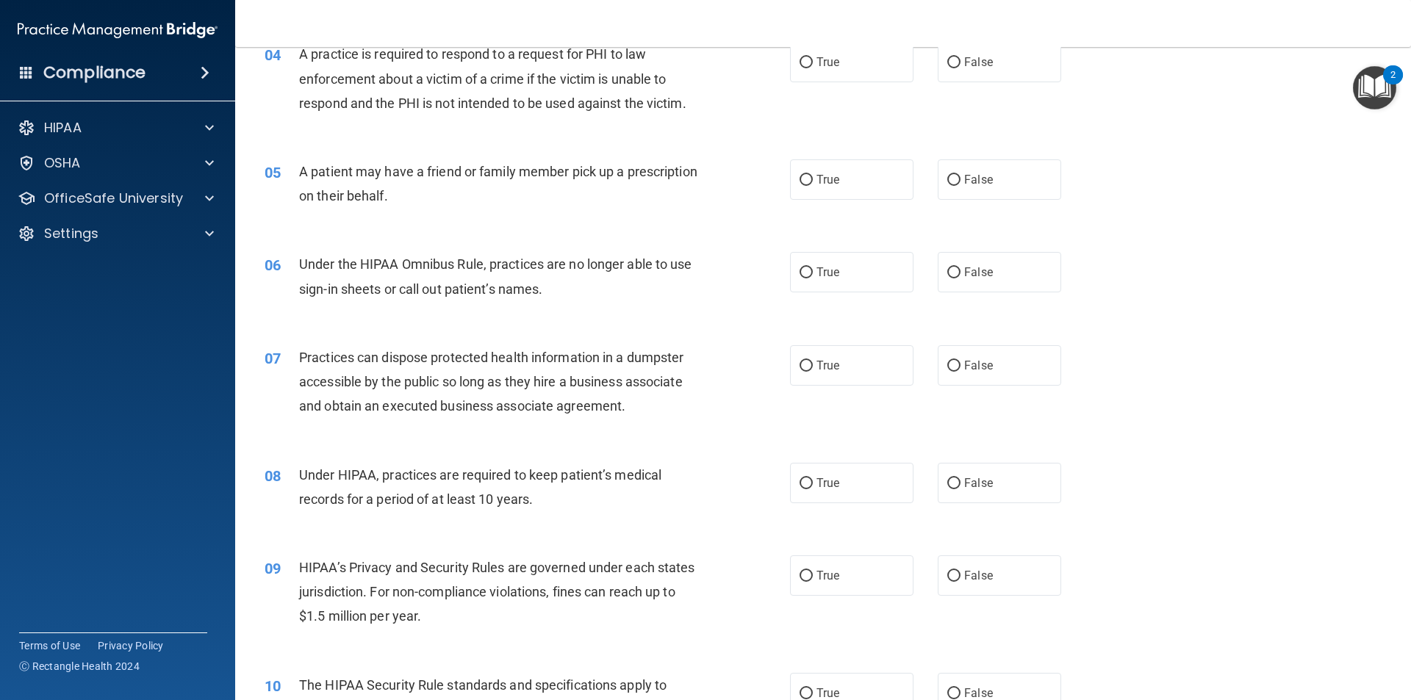
scroll to position [588, 0]
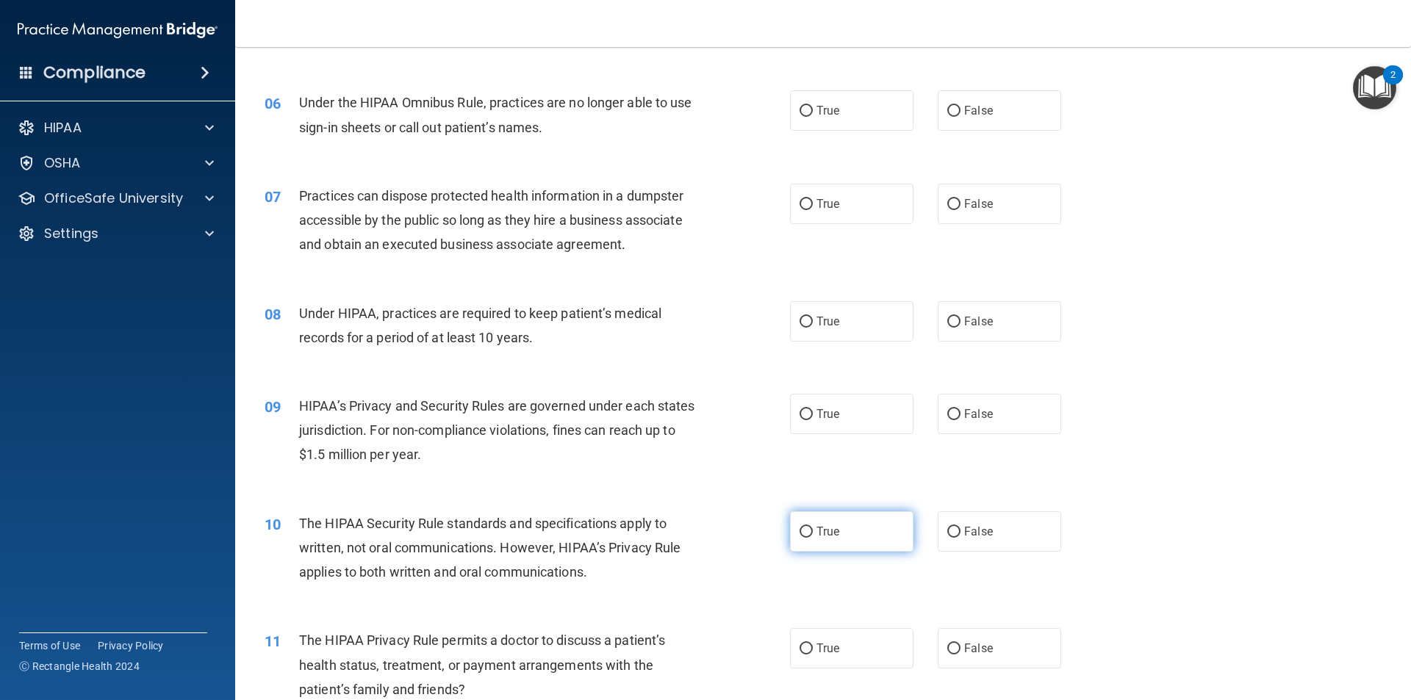
click at [879, 523] on label "True" at bounding box center [851, 531] width 123 height 40
click at [813, 527] on input "True" at bounding box center [805, 532] width 13 height 11
radio input "true"
click at [826, 640] on label "True" at bounding box center [851, 648] width 123 height 40
click at [813, 644] on input "True" at bounding box center [805, 649] width 13 height 11
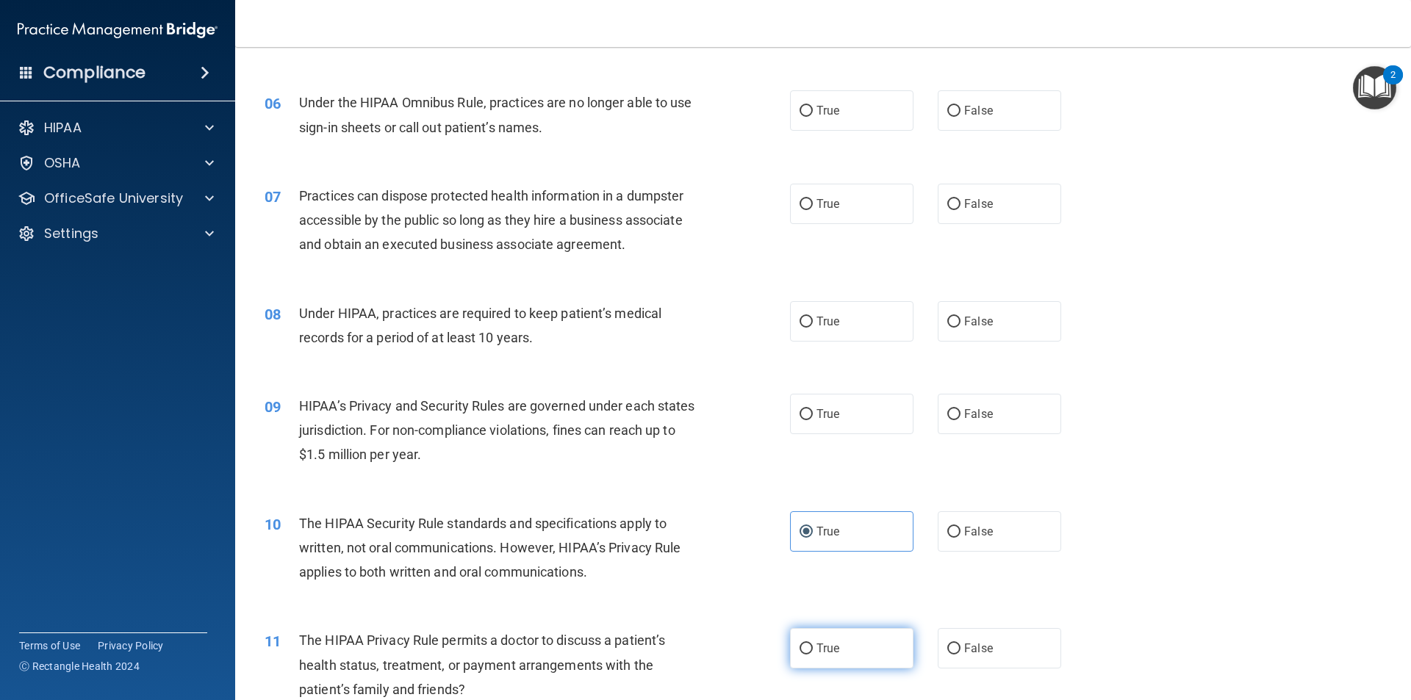
radio input "true"
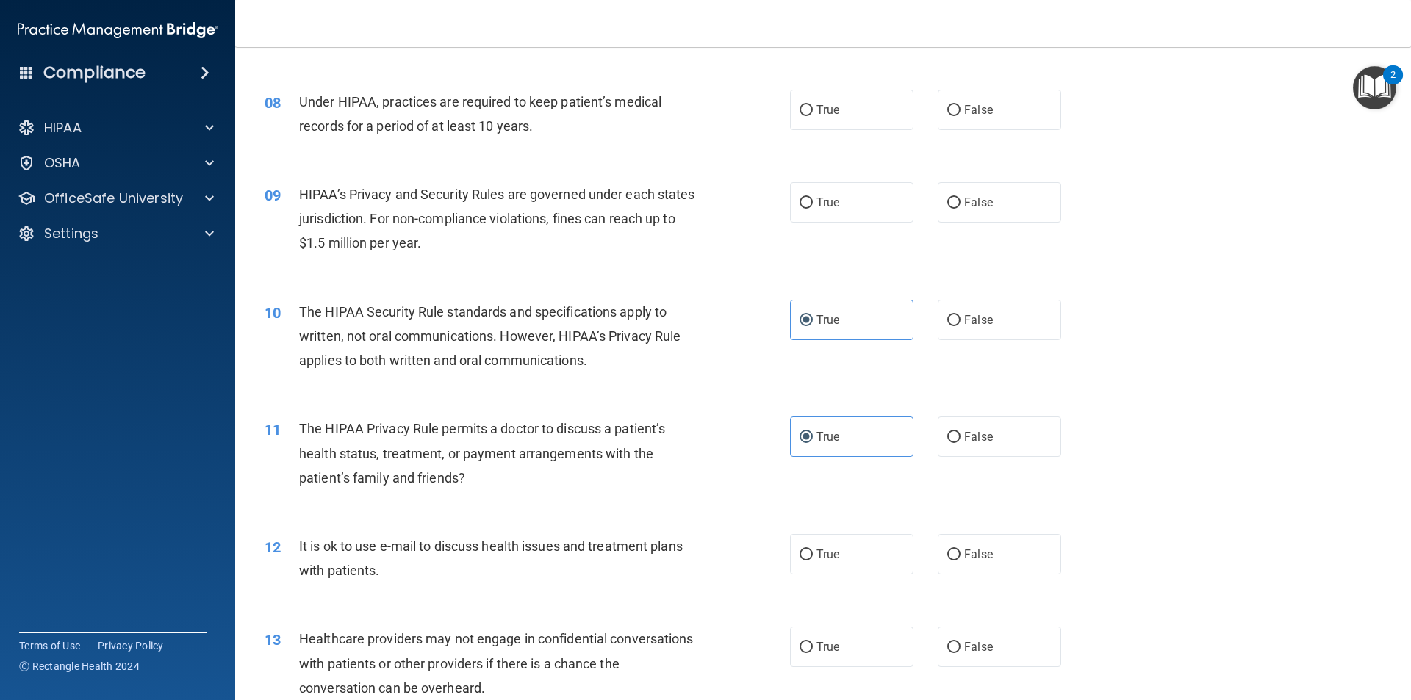
scroll to position [808, 0]
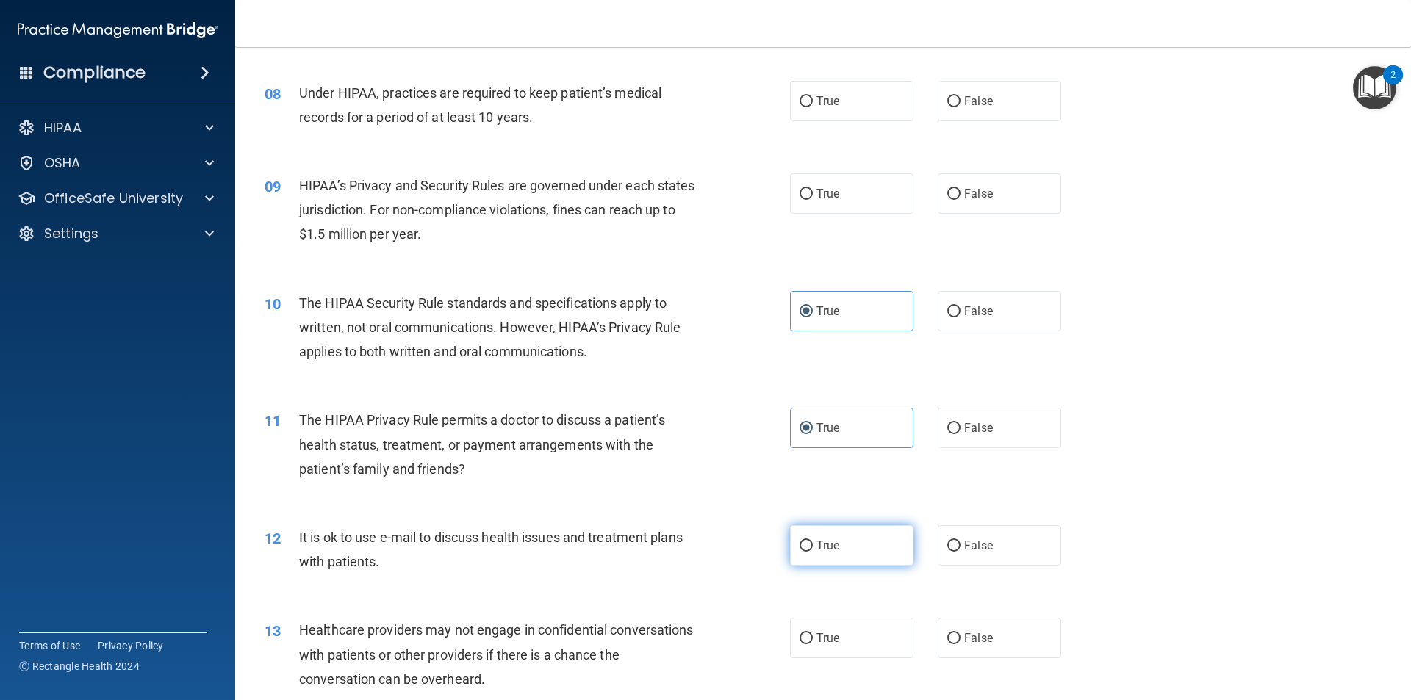
click at [837, 558] on label "True" at bounding box center [851, 545] width 123 height 40
click at [813, 552] on input "True" at bounding box center [805, 546] width 13 height 11
radio input "true"
click at [1005, 633] on label "False" at bounding box center [998, 638] width 123 height 40
click at [960, 633] on input "False" at bounding box center [953, 638] width 13 height 11
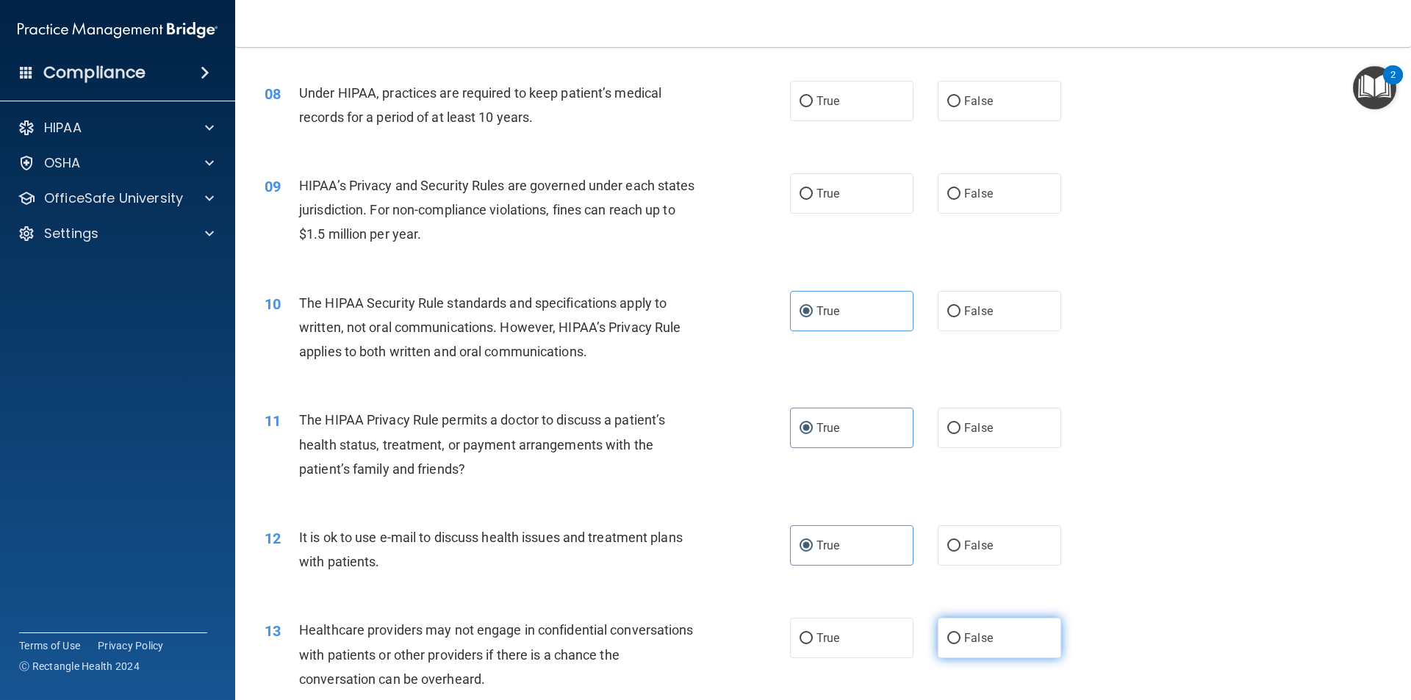
radio input "true"
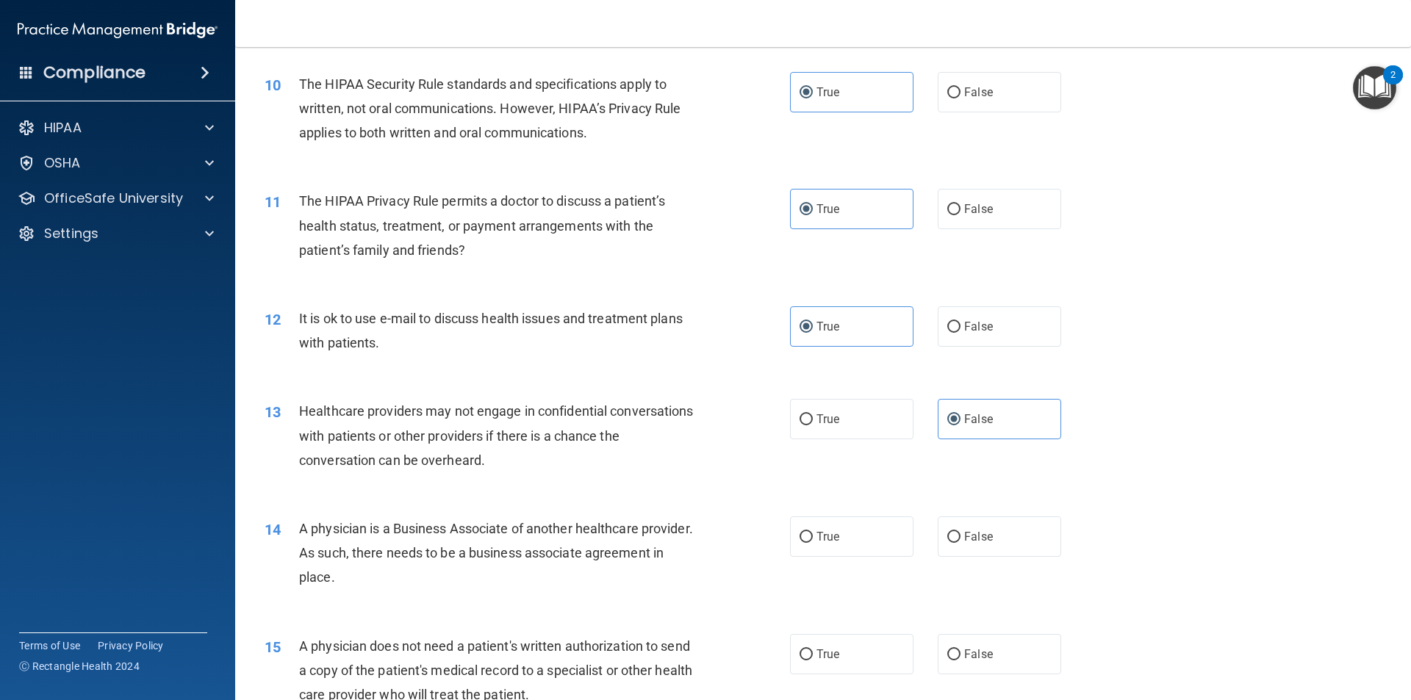
scroll to position [1029, 0]
click at [999, 542] on label "False" at bounding box center [998, 535] width 123 height 40
click at [960, 541] on input "False" at bounding box center [953, 535] width 13 height 11
radio input "true"
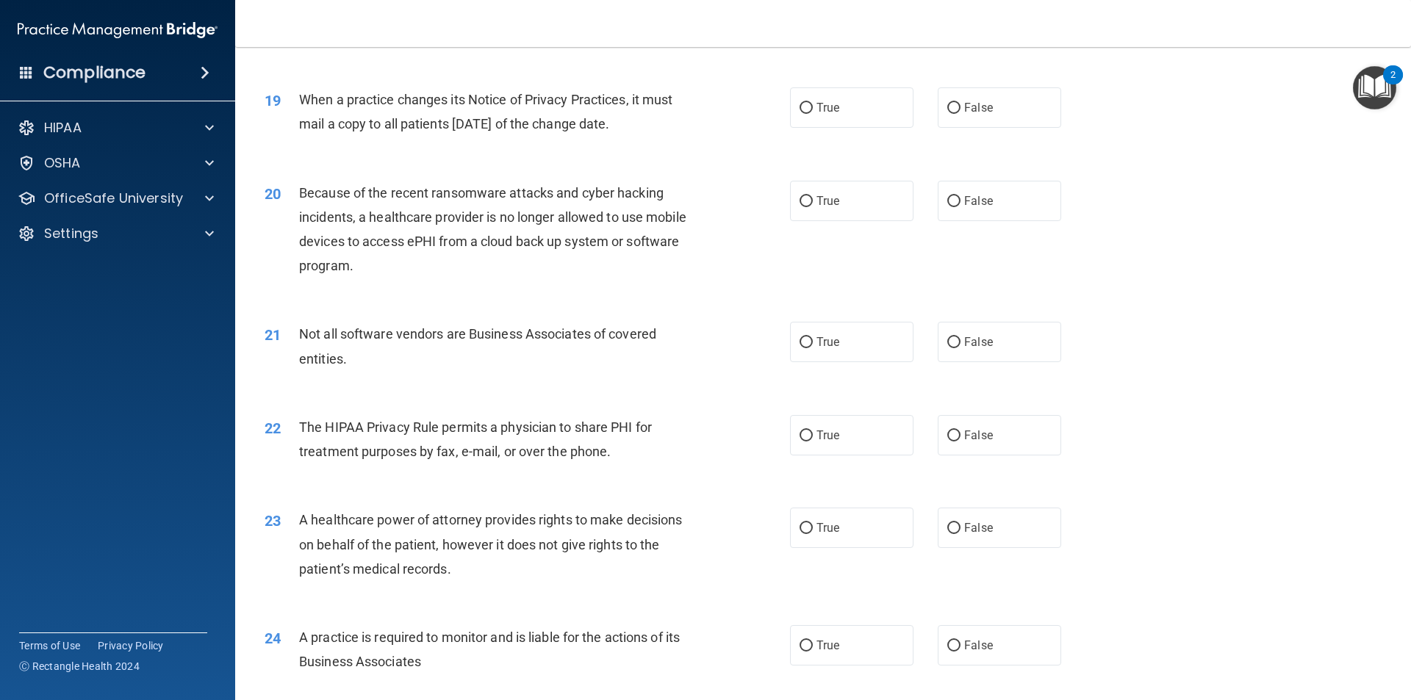
scroll to position [2277, 0]
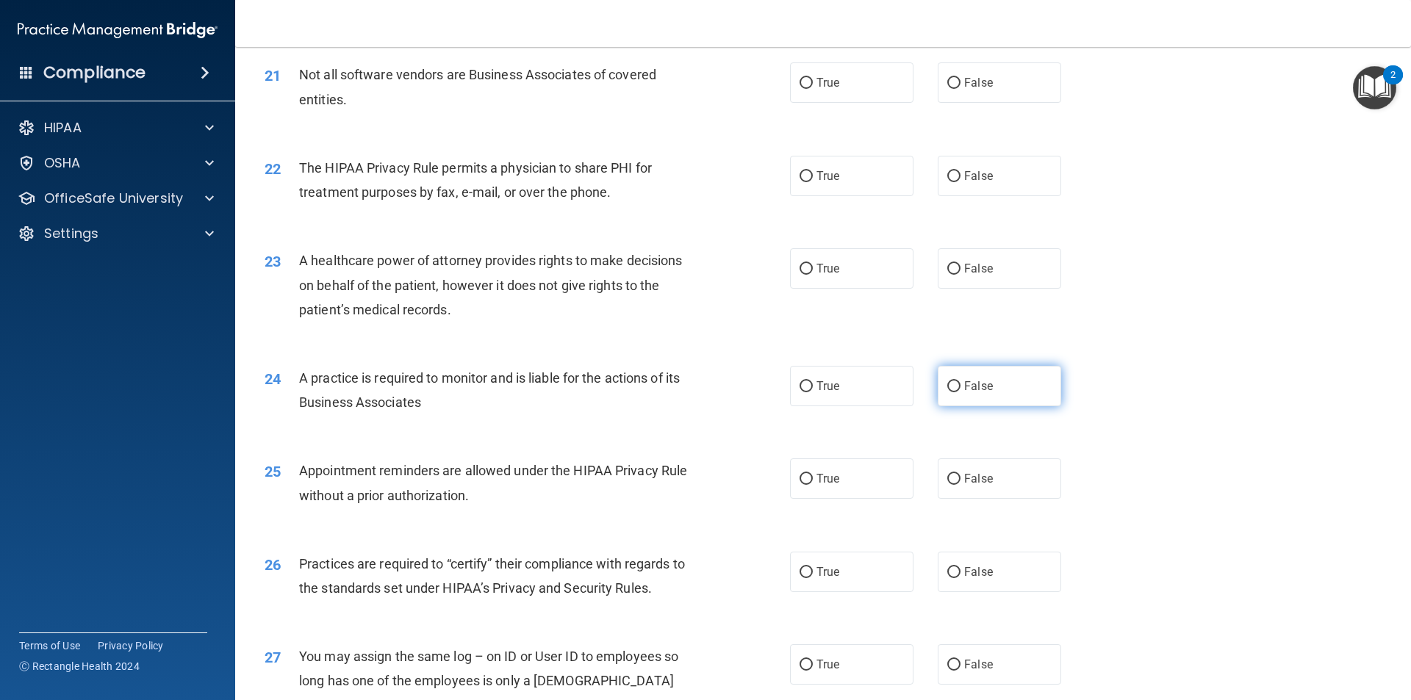
click at [965, 401] on label "False" at bounding box center [998, 386] width 123 height 40
click at [960, 392] on input "False" at bounding box center [953, 386] width 13 height 11
radio input "true"
click at [997, 579] on label "False" at bounding box center [998, 572] width 123 height 40
click at [960, 578] on input "False" at bounding box center [953, 572] width 13 height 11
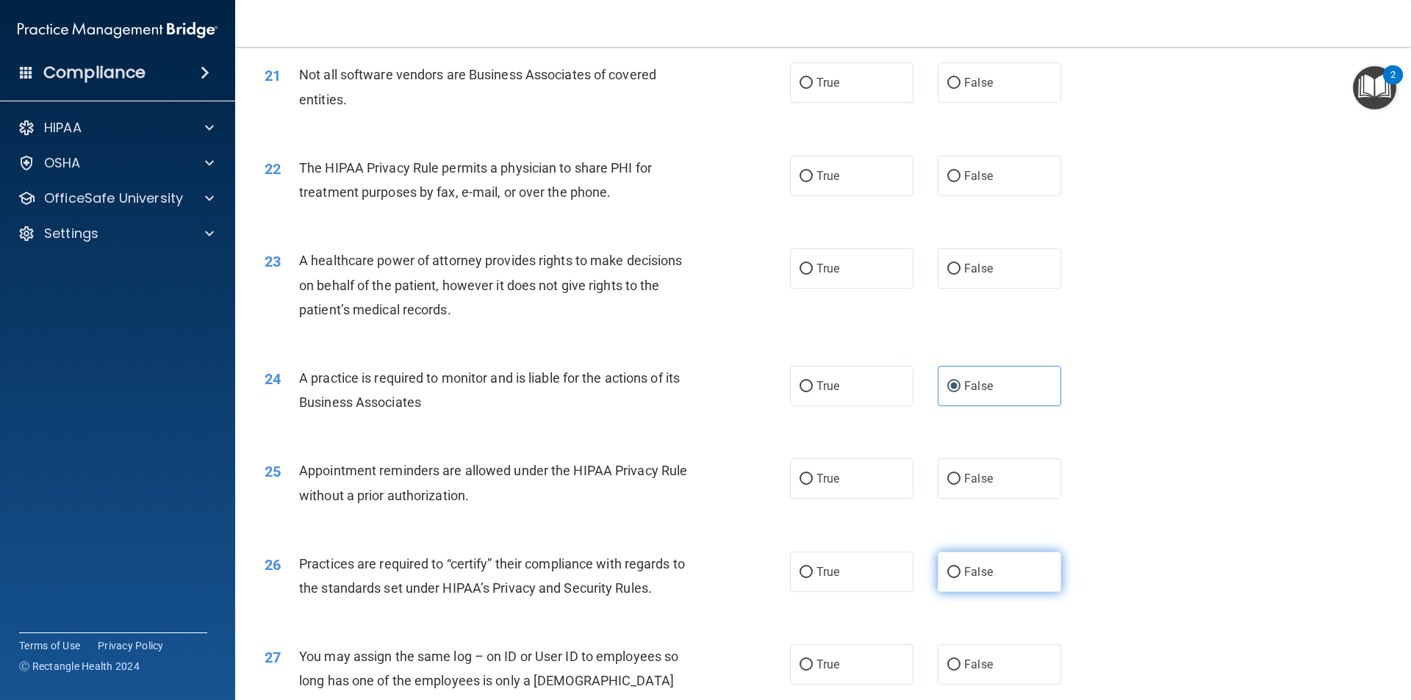
radio input "true"
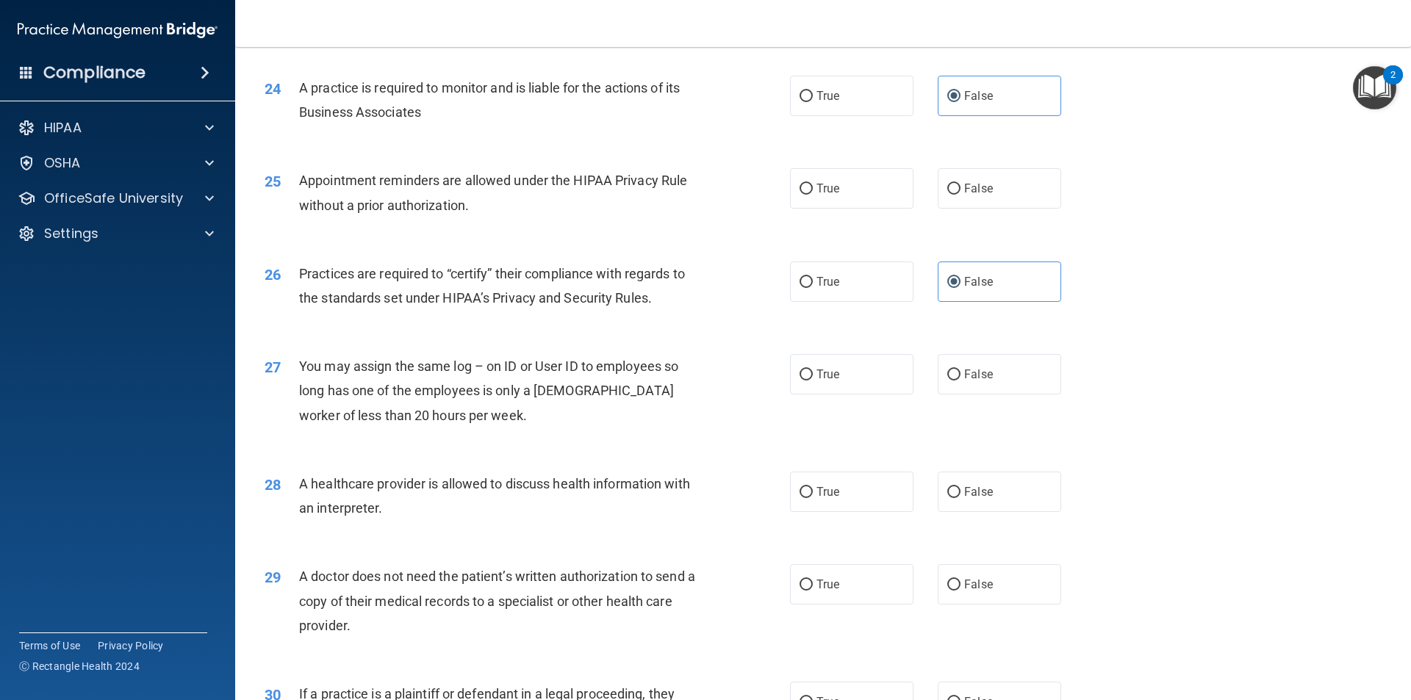
scroll to position [2571, 0]
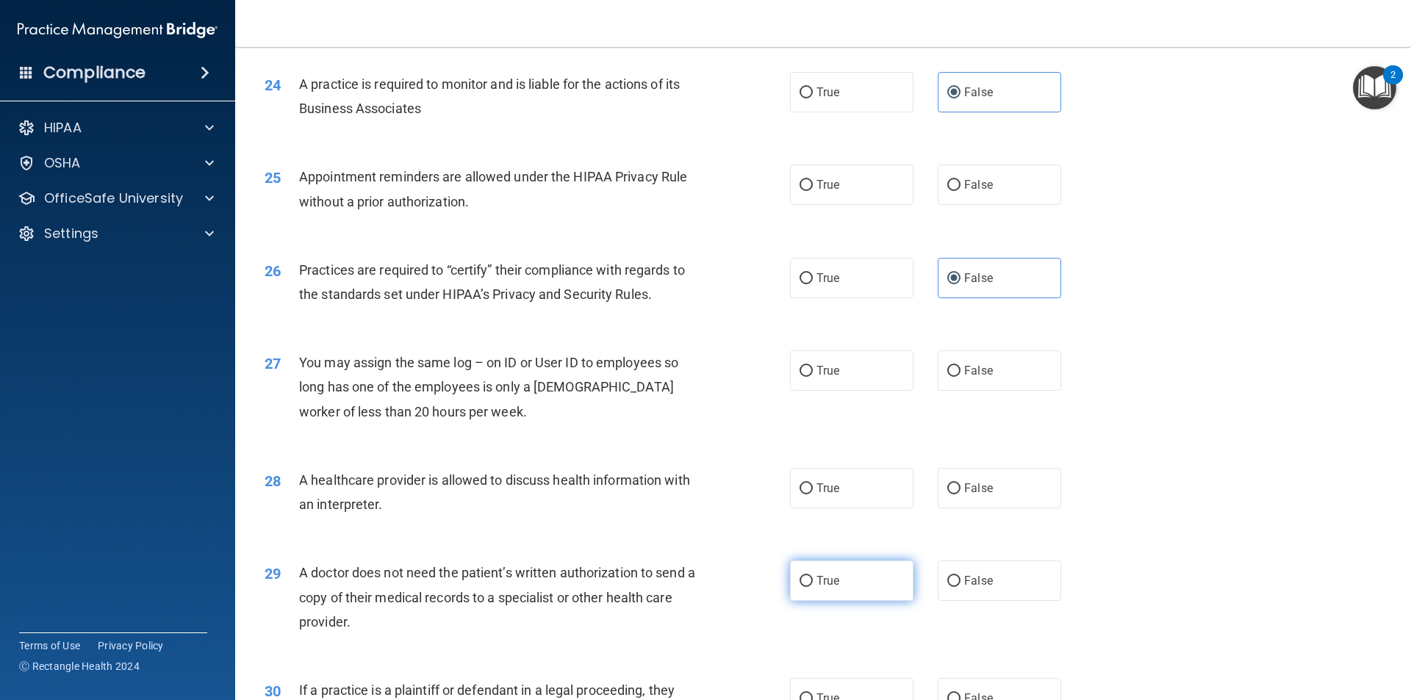
click at [879, 579] on label "True" at bounding box center [851, 581] width 123 height 40
click at [813, 579] on input "True" at bounding box center [805, 581] width 13 height 11
radio input "true"
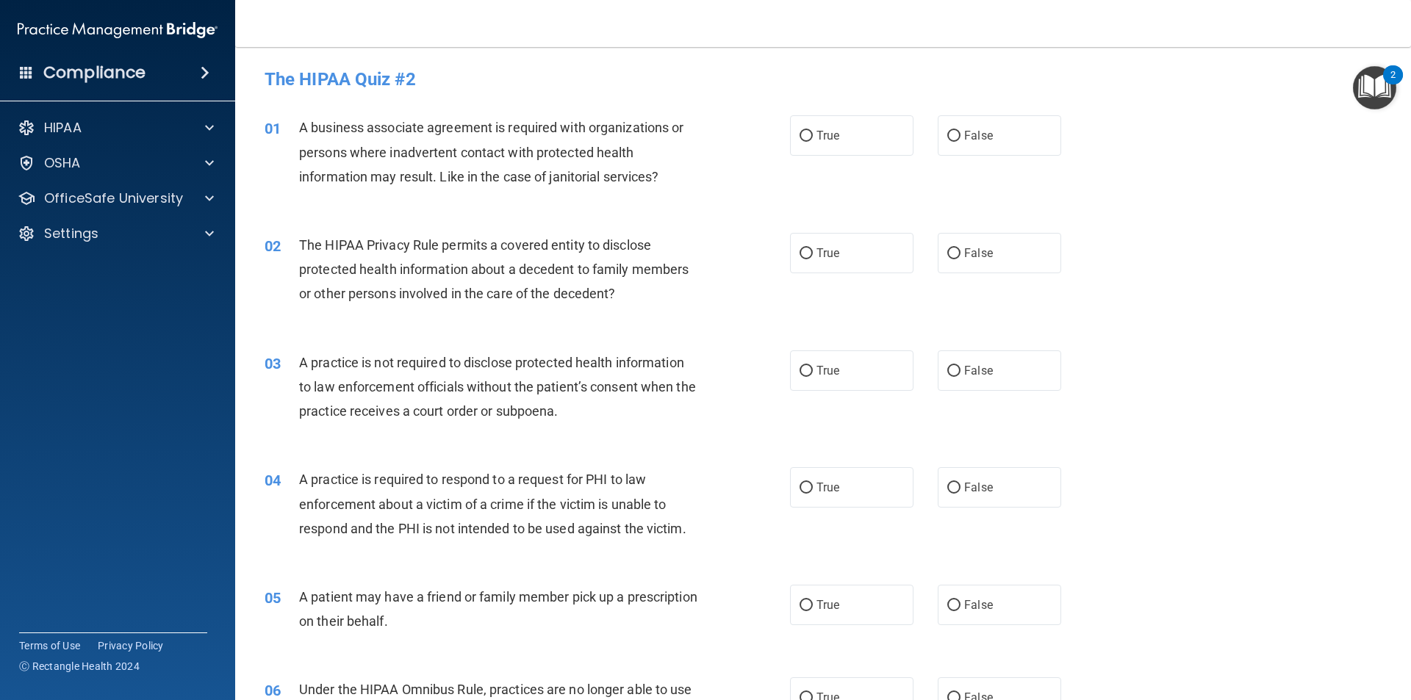
scroll to position [0, 0]
click at [1013, 145] on label "False" at bounding box center [998, 136] width 123 height 40
click at [960, 143] on input "False" at bounding box center [953, 137] width 13 height 11
radio input "true"
drag, startPoint x: 868, startPoint y: 252, endPoint x: 953, endPoint y: 330, distance: 115.4
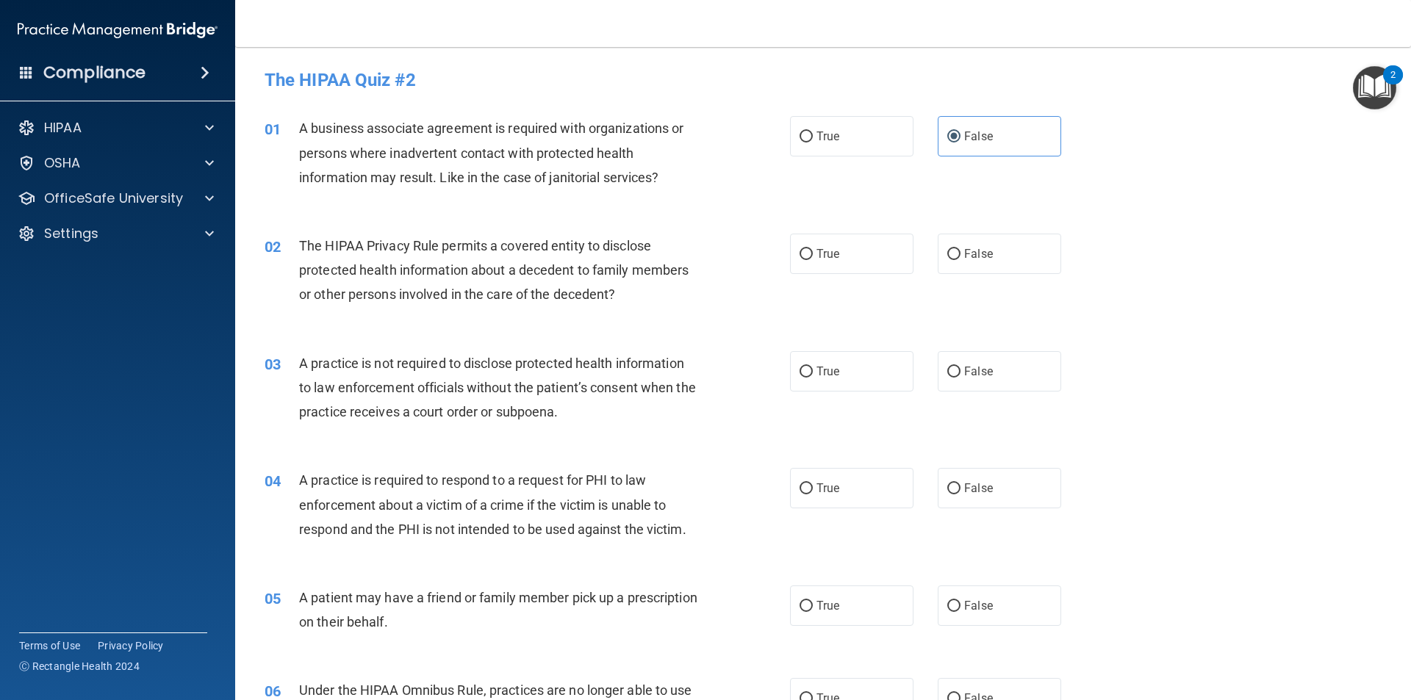
click at [873, 254] on label "True" at bounding box center [851, 254] width 123 height 40
click at [813, 254] on input "True" at bounding box center [805, 254] width 13 height 11
radio input "true"
click at [961, 359] on label "False" at bounding box center [998, 371] width 123 height 40
click at [960, 367] on input "False" at bounding box center [953, 372] width 13 height 11
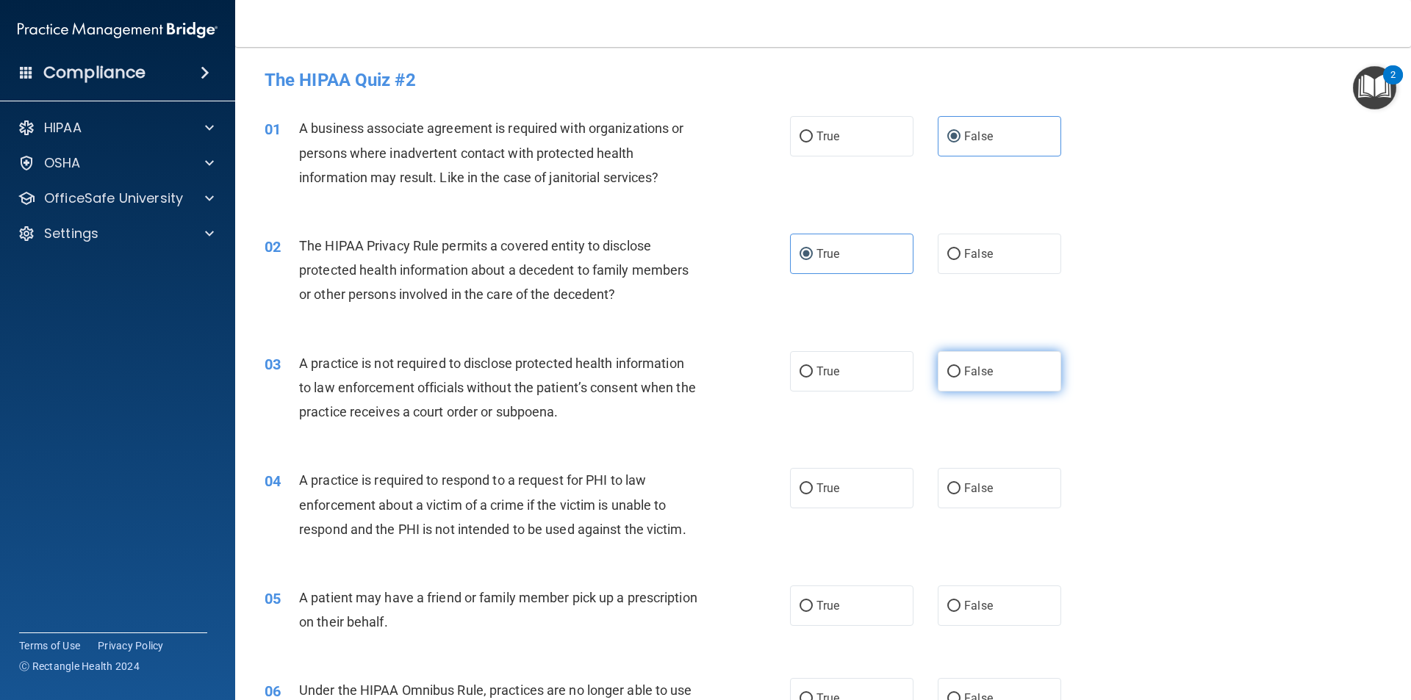
radio input "true"
click at [838, 488] on label "True" at bounding box center [851, 488] width 123 height 40
click at [813, 488] on input "True" at bounding box center [805, 488] width 13 height 11
radio input "true"
click at [826, 611] on span "True" at bounding box center [827, 606] width 23 height 14
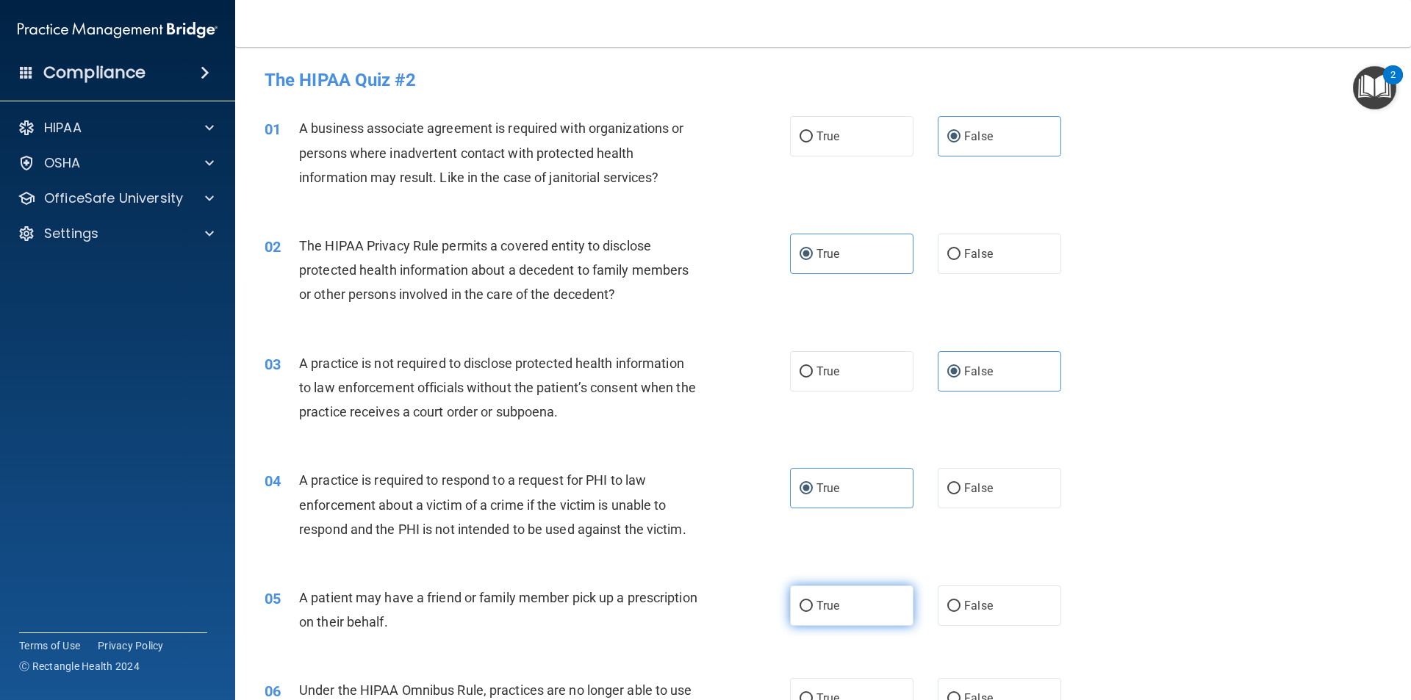
click at [813, 611] on input "True" at bounding box center [805, 606] width 13 height 11
radio input "true"
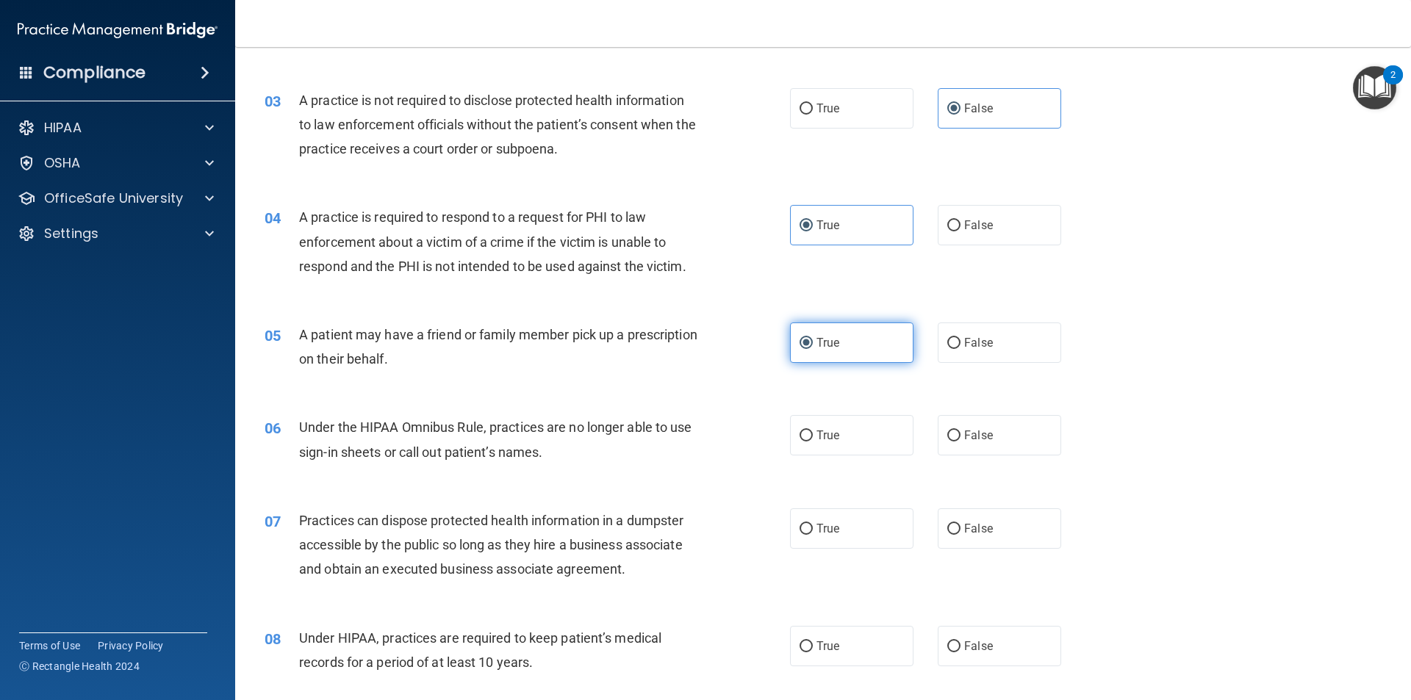
scroll to position [294, 0]
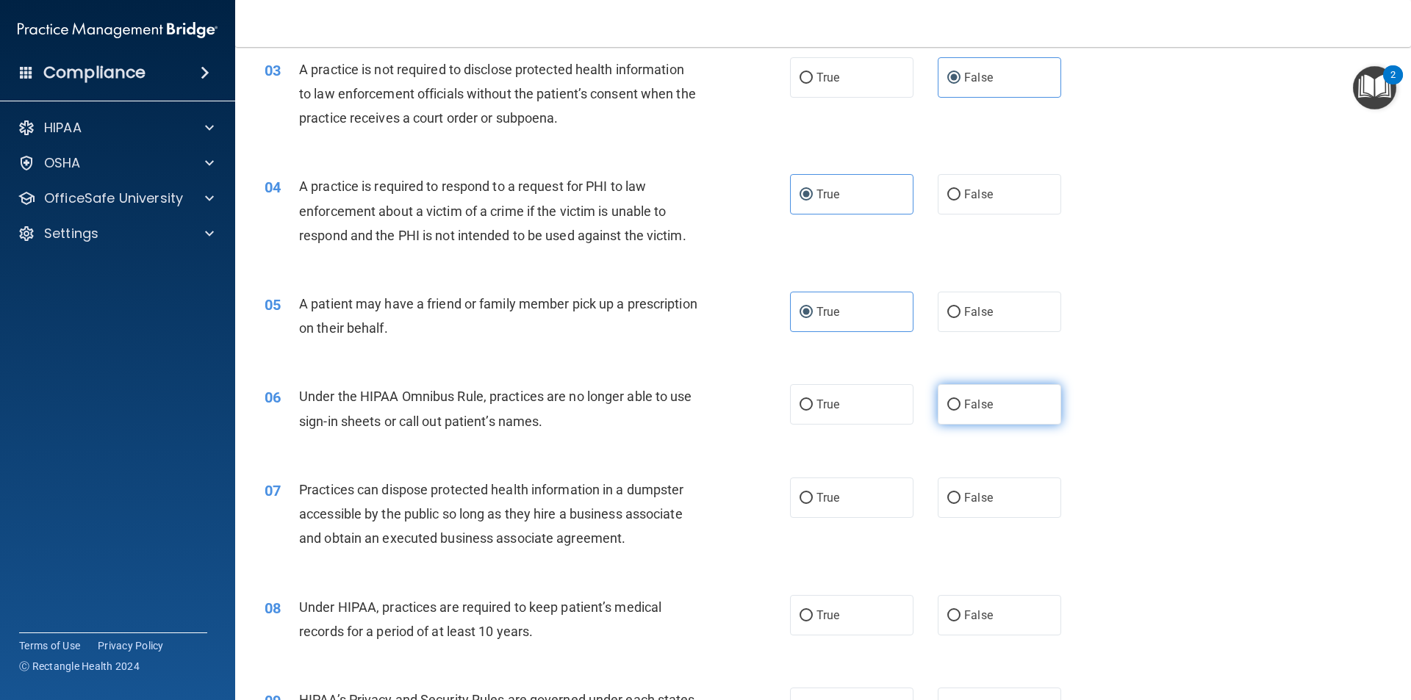
click at [950, 415] on label "False" at bounding box center [998, 404] width 123 height 40
click at [950, 411] on input "False" at bounding box center [953, 405] width 13 height 11
radio input "true"
drag, startPoint x: 974, startPoint y: 503, endPoint x: 947, endPoint y: 514, distance: 29.1
click at [976, 503] on span "False" at bounding box center [978, 498] width 29 height 14
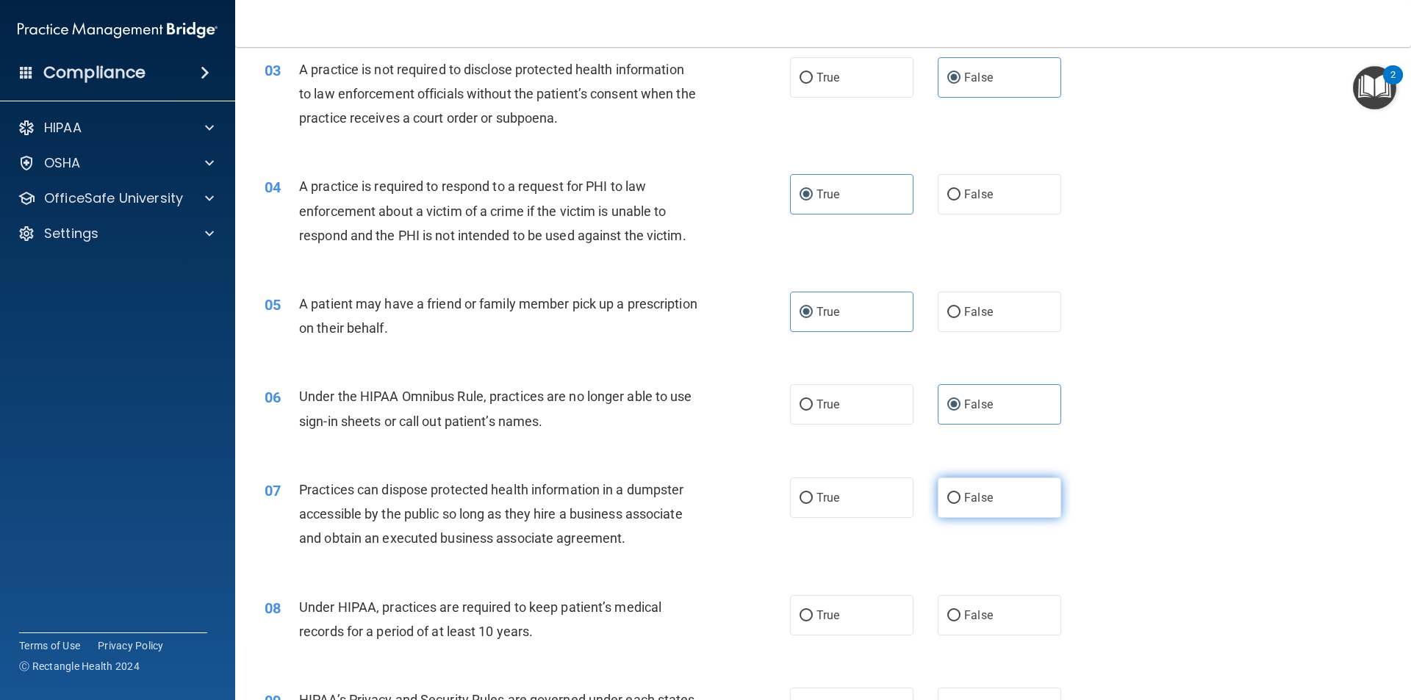
click at [960, 503] on input "False" at bounding box center [953, 498] width 13 height 11
radio input "true"
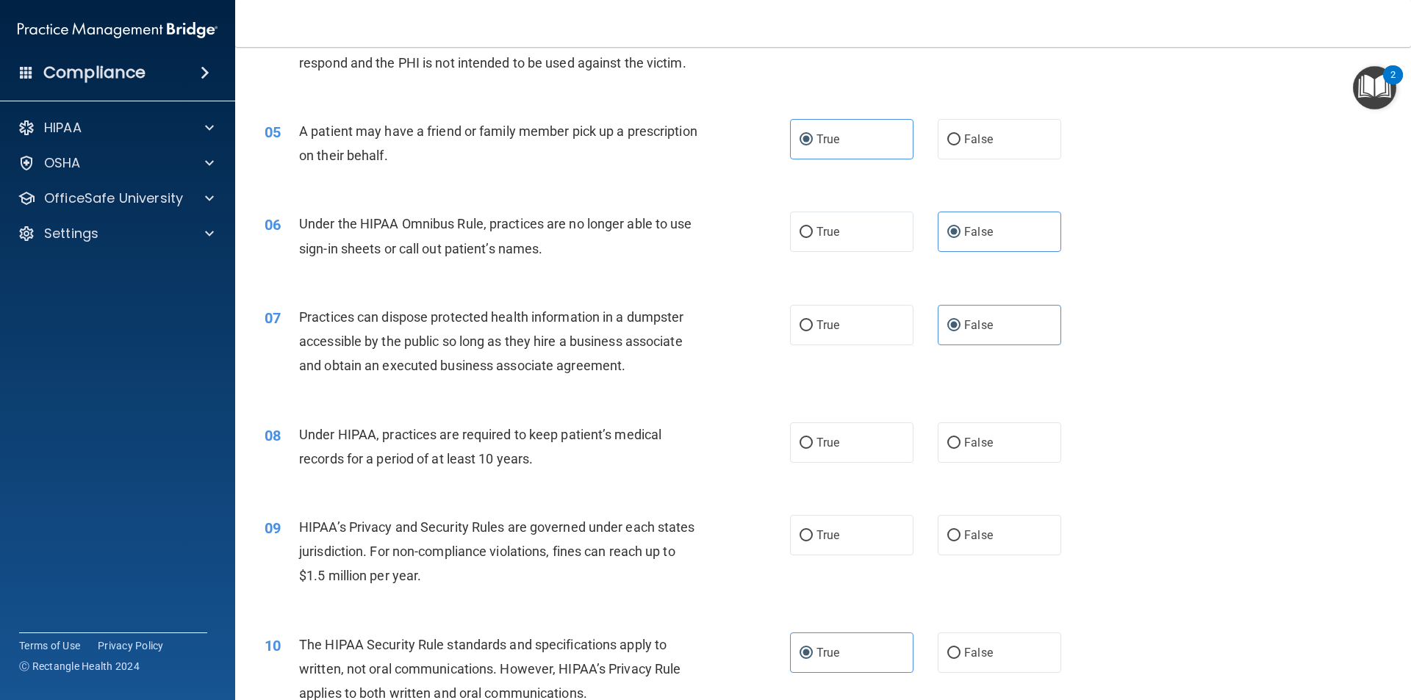
scroll to position [514, 0]
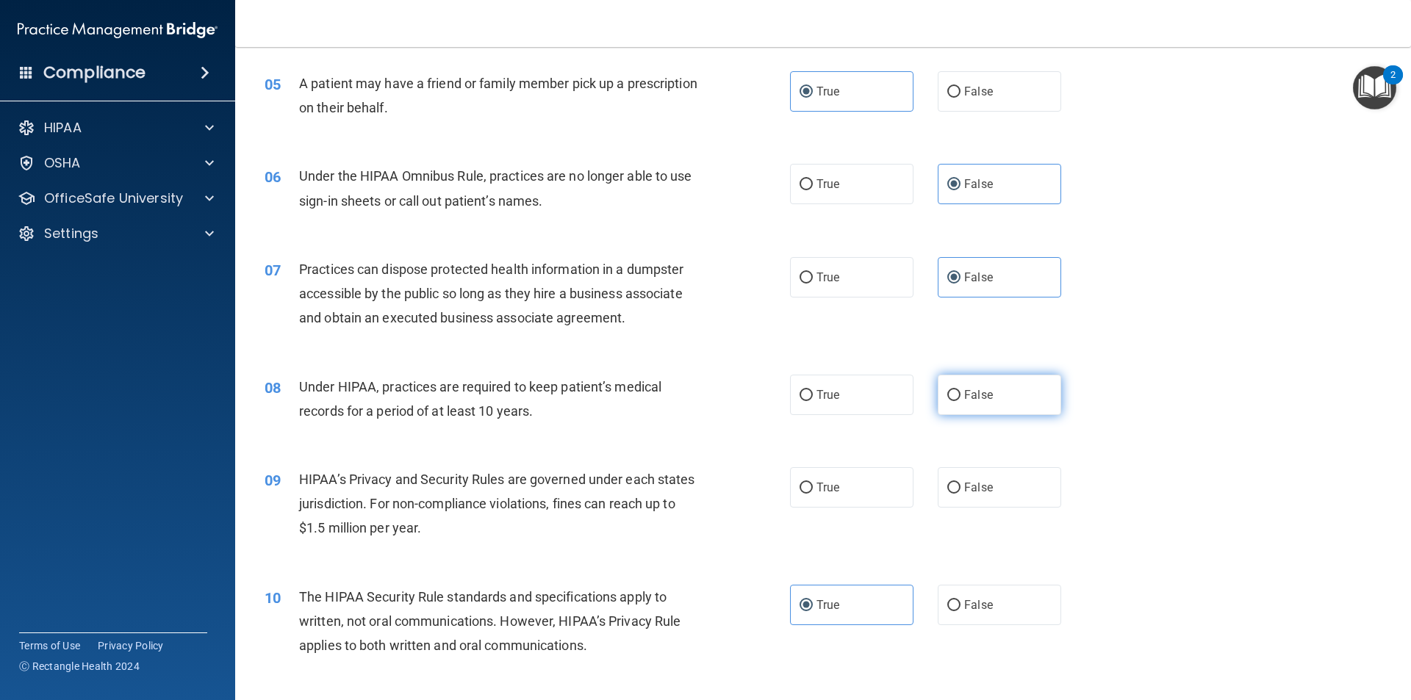
click at [1023, 406] on label "False" at bounding box center [998, 395] width 123 height 40
click at [960, 401] on input "False" at bounding box center [953, 395] width 13 height 11
radio input "true"
click at [1000, 489] on label "False" at bounding box center [998, 487] width 123 height 40
click at [960, 489] on input "False" at bounding box center [953, 488] width 13 height 11
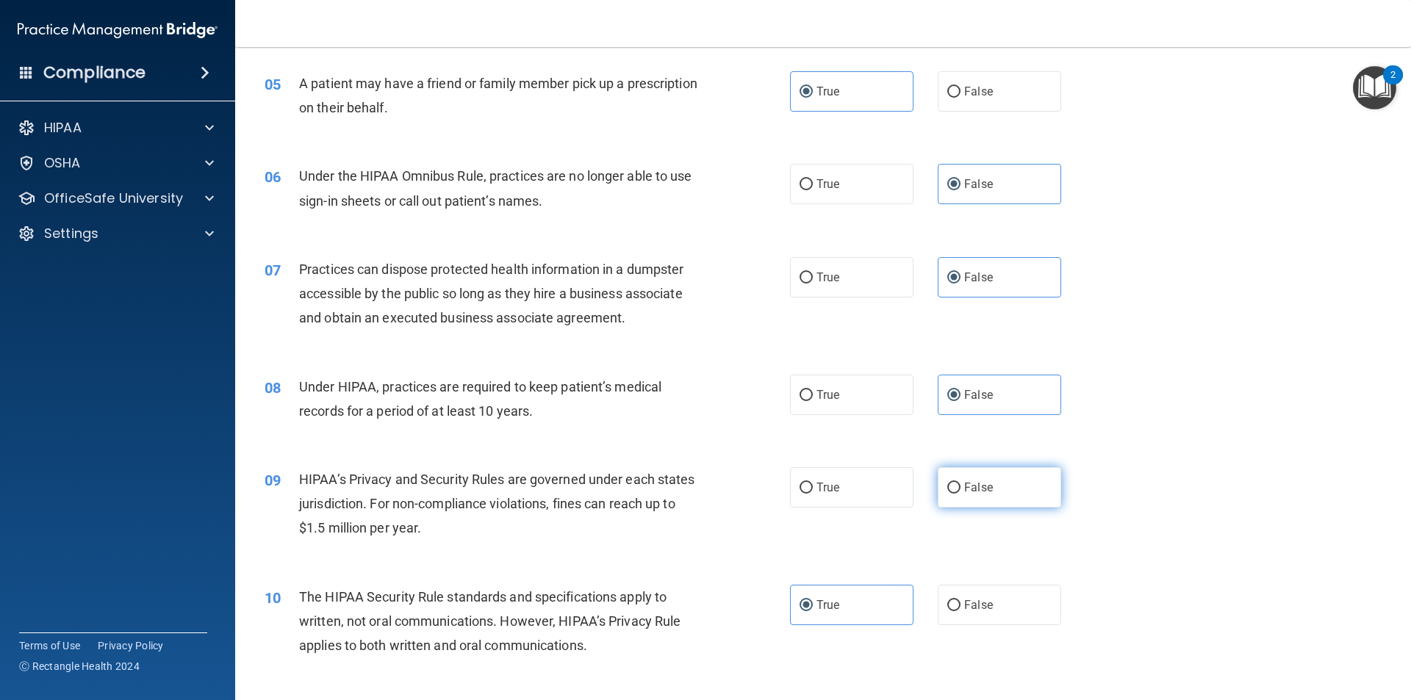
radio input "true"
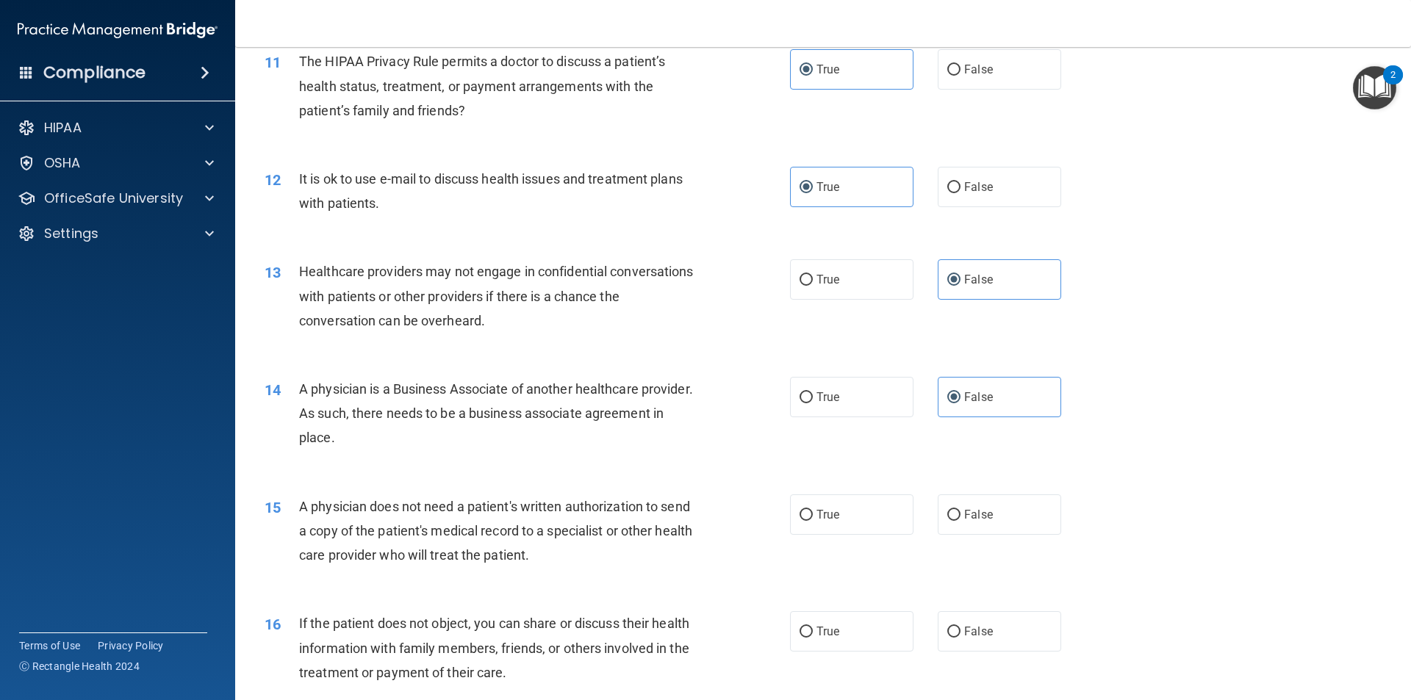
scroll to position [1175, 0]
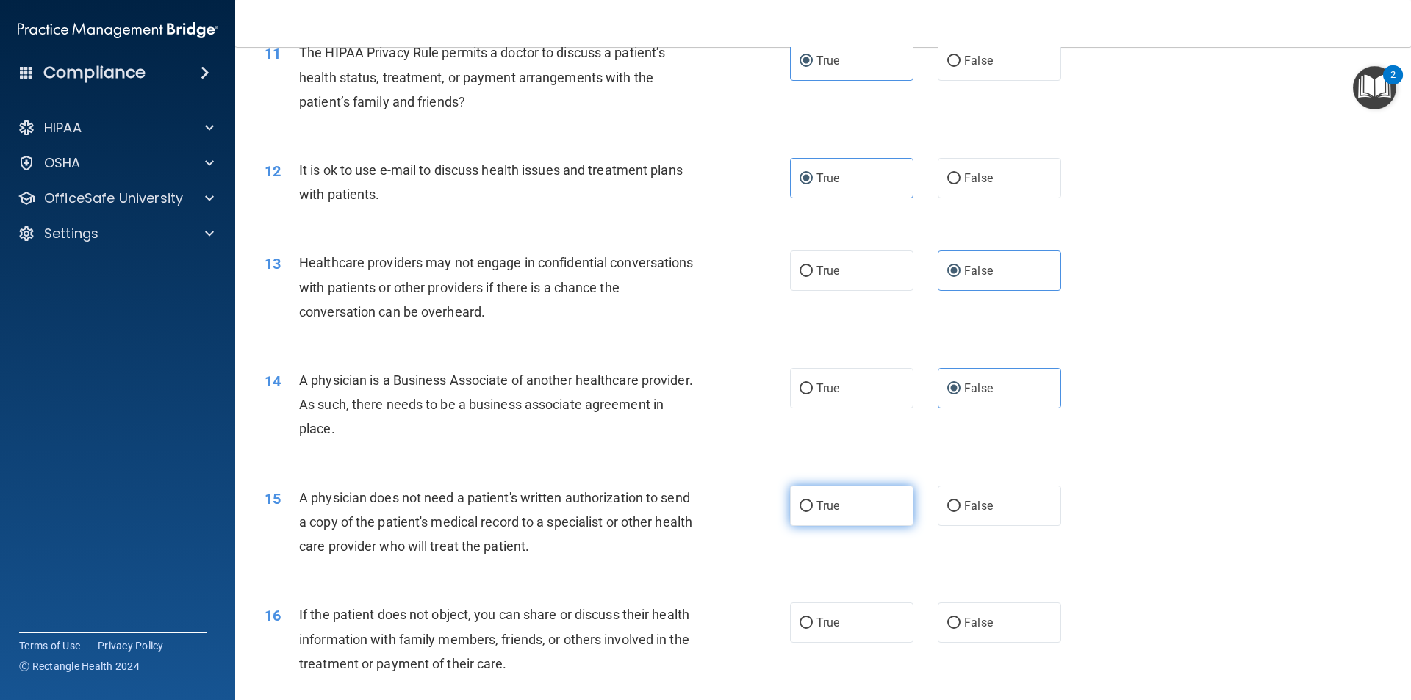
click at [790, 516] on label "True" at bounding box center [851, 506] width 123 height 40
click at [799, 512] on input "True" at bounding box center [805, 506] width 13 height 11
radio input "true"
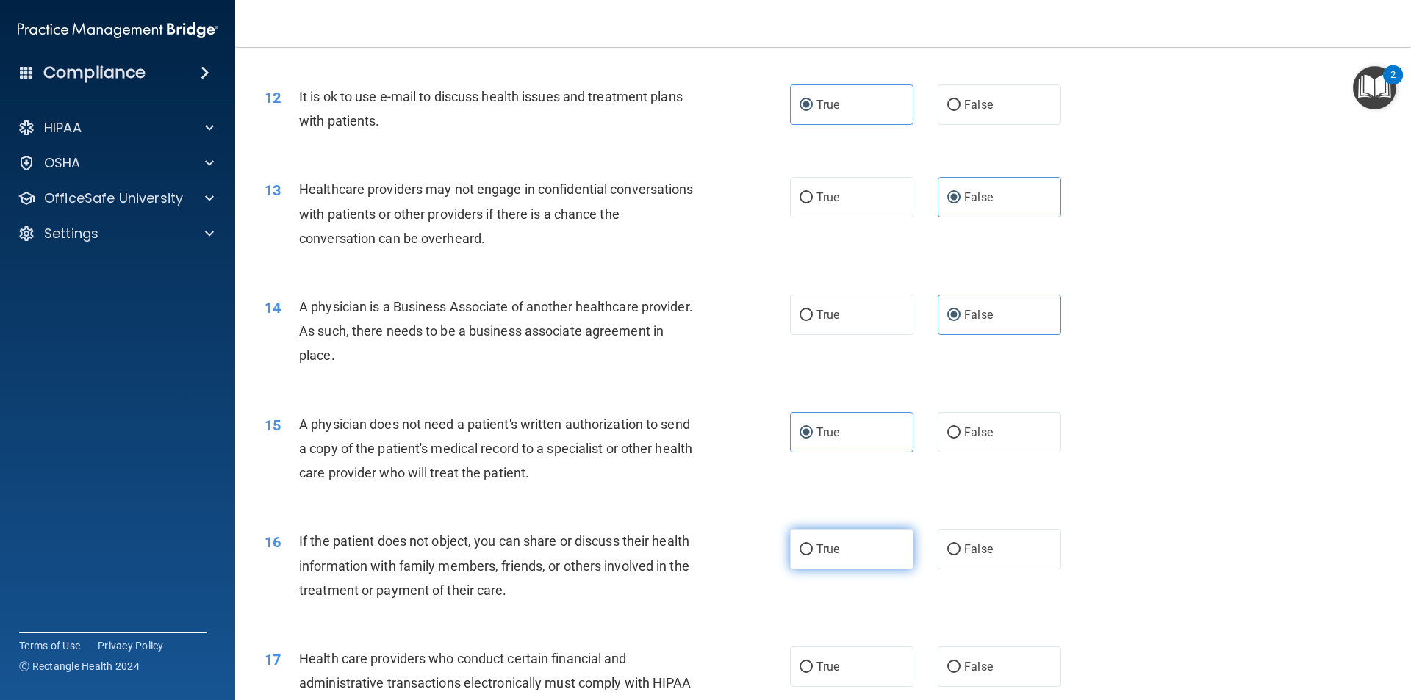
click at [861, 561] on label "True" at bounding box center [851, 549] width 123 height 40
click at [813, 555] on input "True" at bounding box center [805, 549] width 13 height 11
radio input "true"
click at [831, 660] on label "True" at bounding box center [851, 667] width 123 height 40
click at [813, 662] on input "True" at bounding box center [805, 667] width 13 height 11
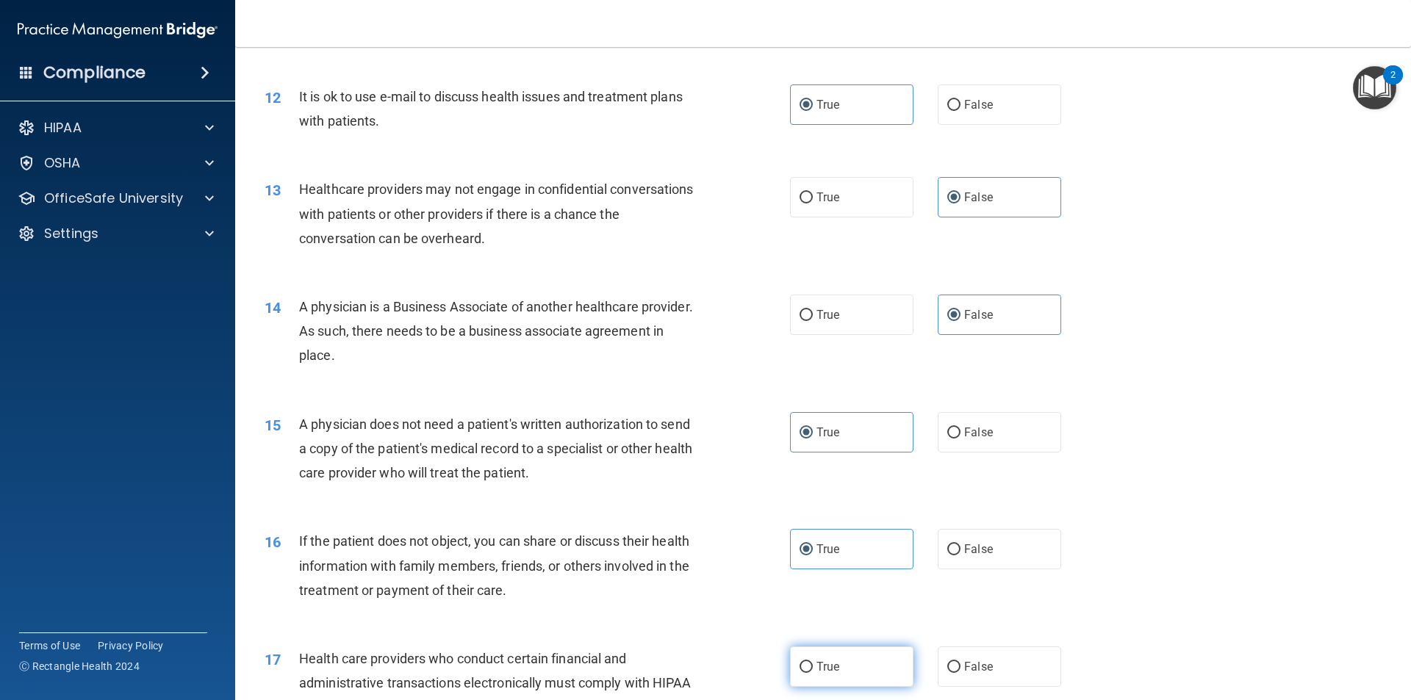
radio input "true"
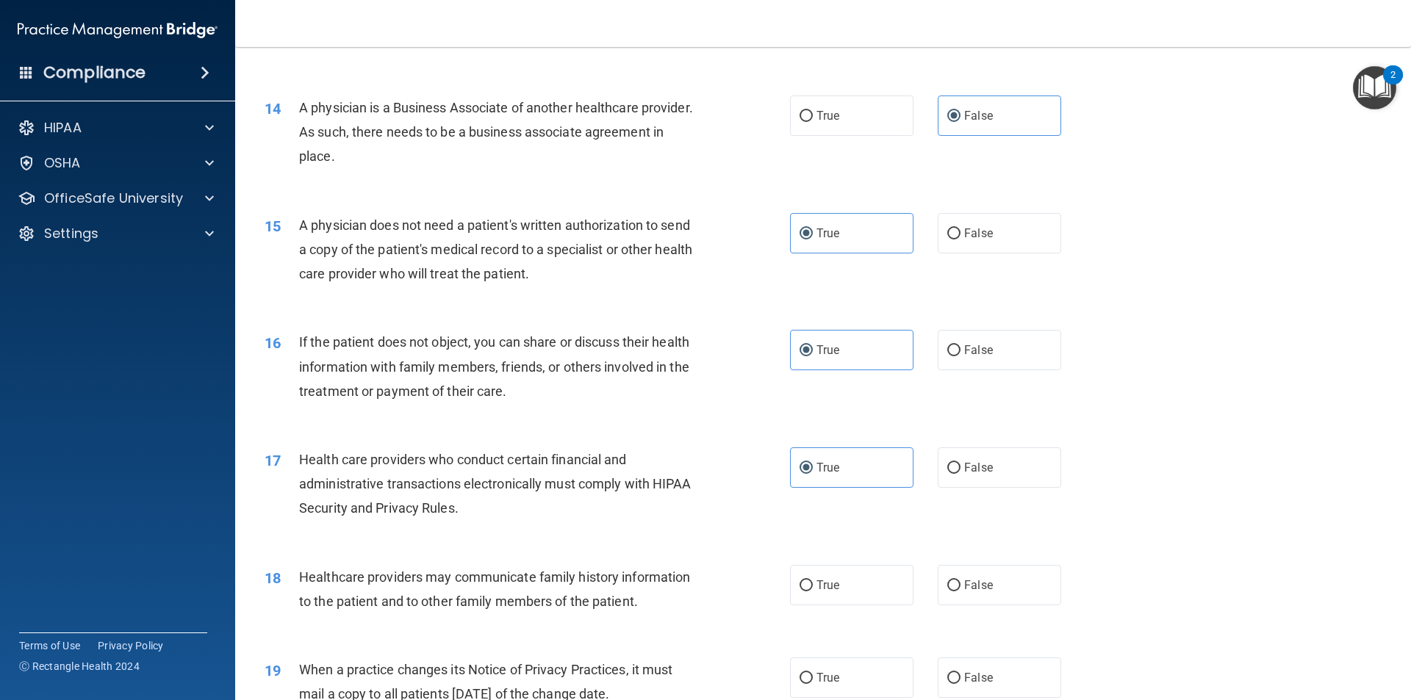
scroll to position [1469, 0]
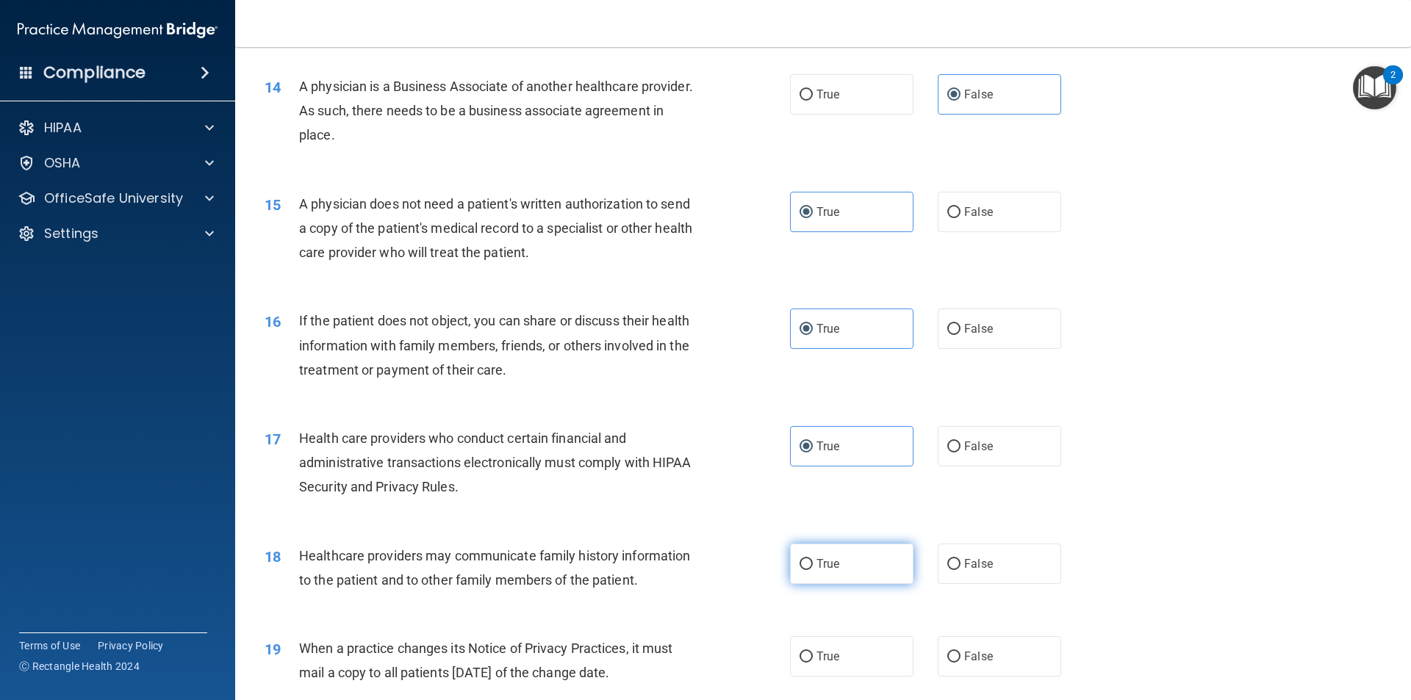
click at [848, 573] on label "True" at bounding box center [851, 564] width 123 height 40
click at [813, 570] on input "True" at bounding box center [805, 564] width 13 height 11
radio input "true"
click at [976, 648] on label "False" at bounding box center [998, 656] width 123 height 40
click at [960, 652] on input "False" at bounding box center [953, 657] width 13 height 11
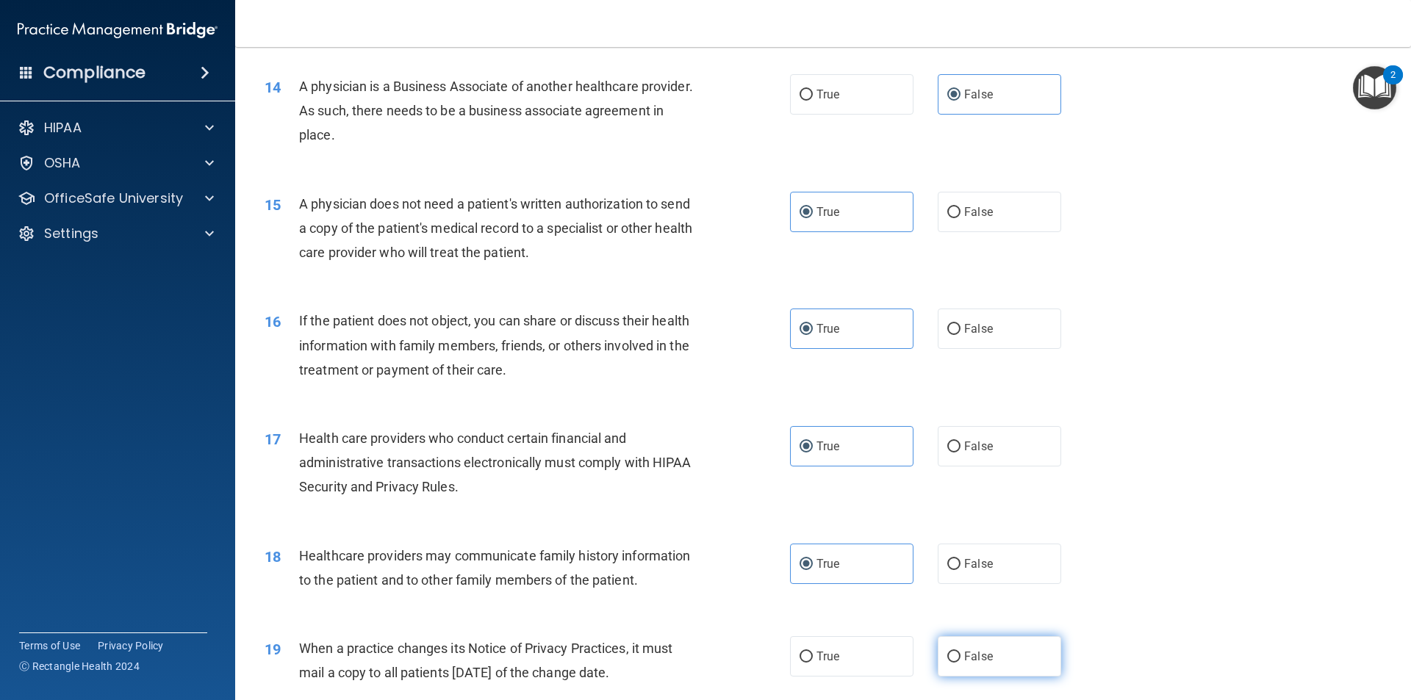
radio input "true"
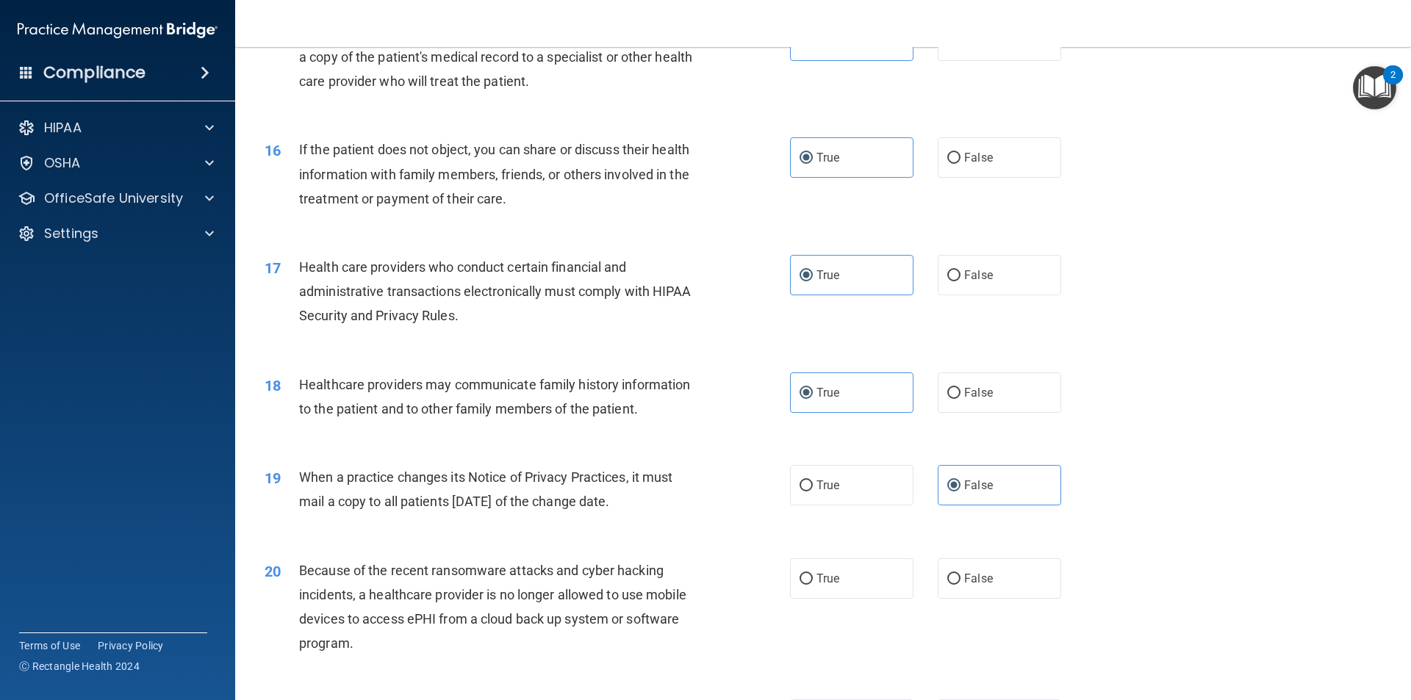
scroll to position [1763, 0]
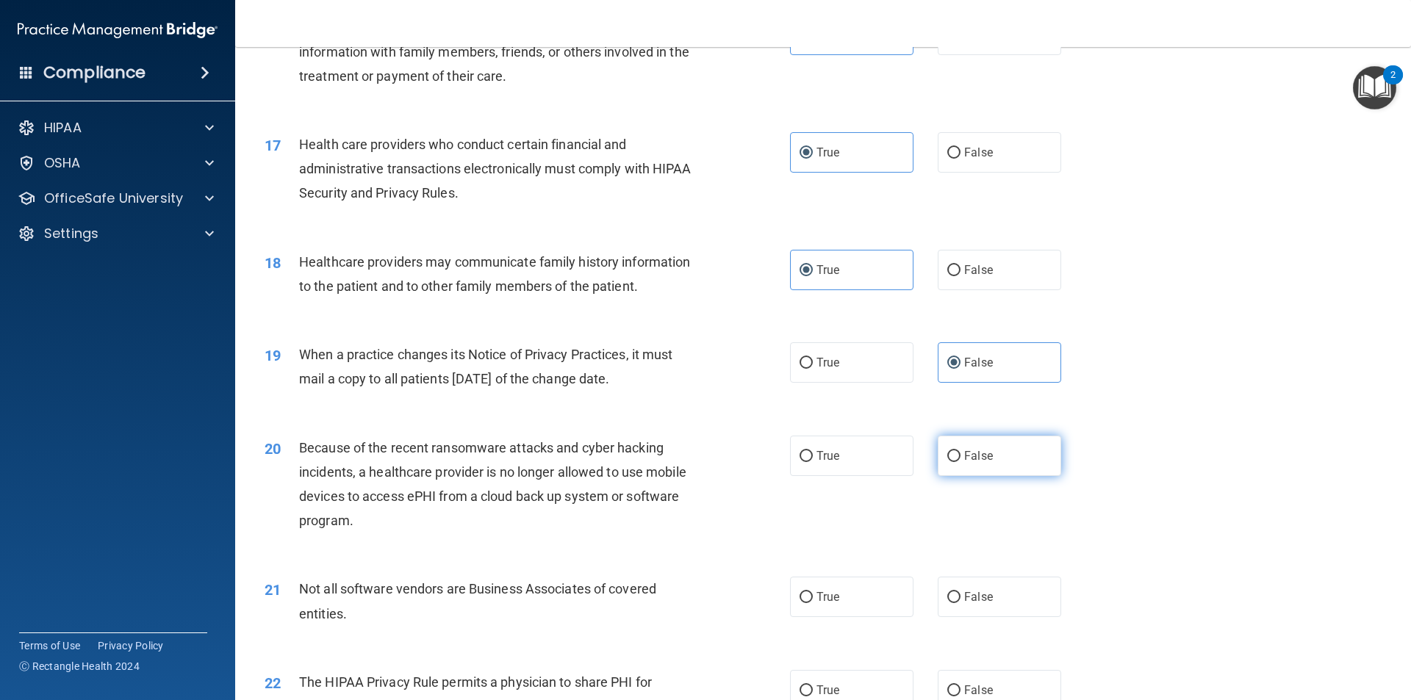
click at [1018, 463] on label "False" at bounding box center [998, 456] width 123 height 40
click at [960, 462] on input "False" at bounding box center [953, 456] width 13 height 11
radio input "true"
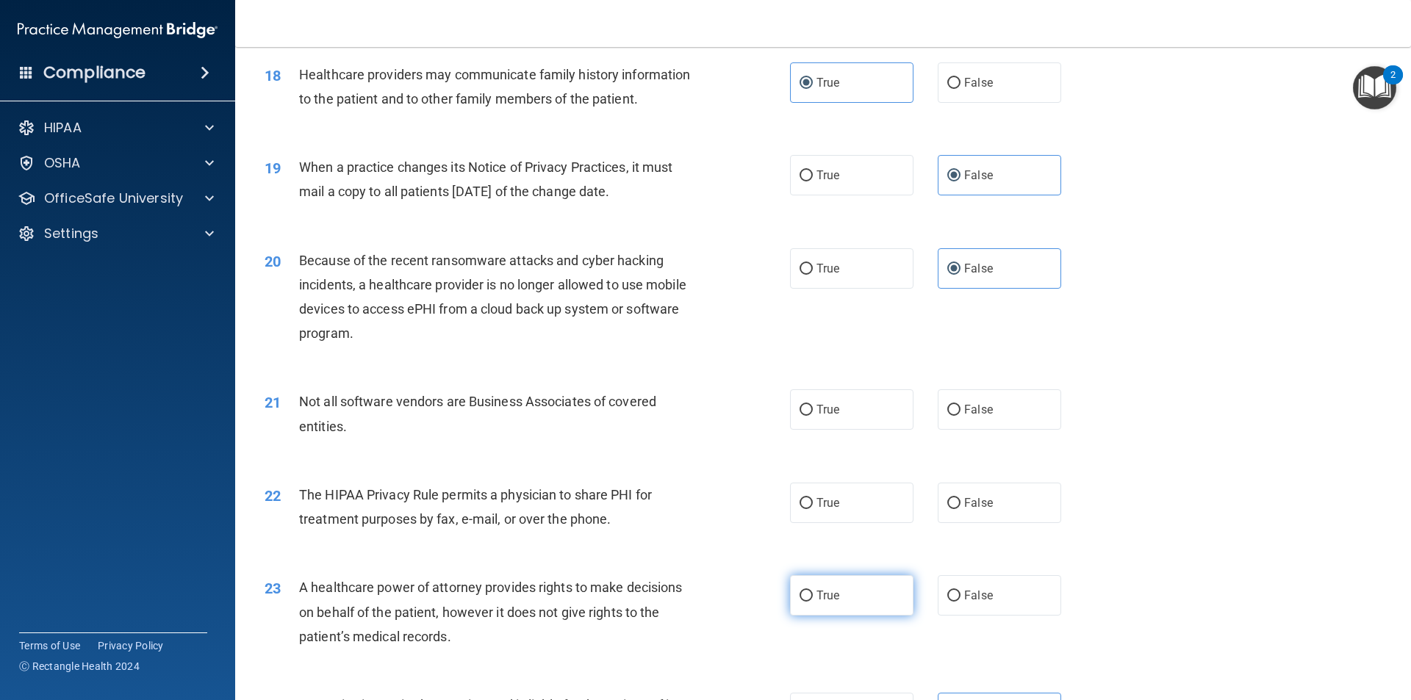
scroll to position [1984, 0]
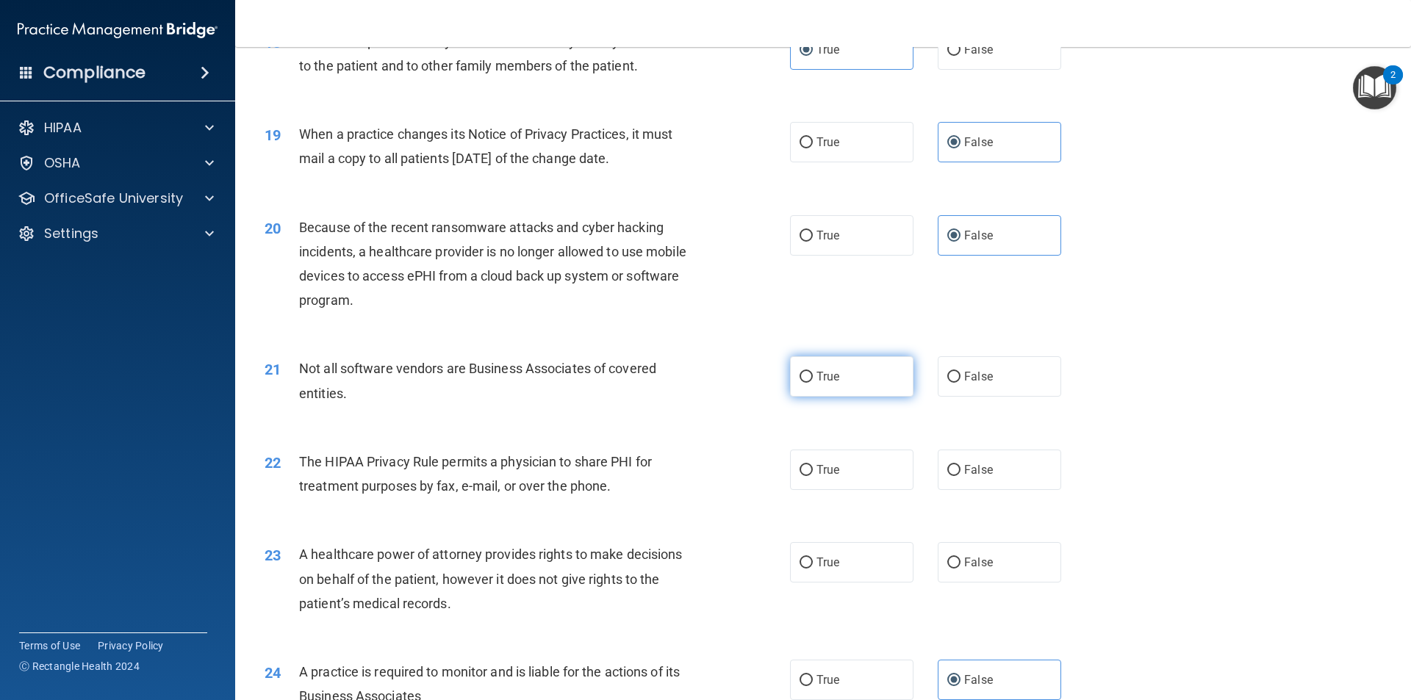
click at [843, 378] on label "True" at bounding box center [851, 376] width 123 height 40
click at [813, 378] on input "True" at bounding box center [805, 377] width 13 height 11
radio input "true"
click at [831, 457] on label "True" at bounding box center [851, 470] width 123 height 40
click at [813, 465] on input "True" at bounding box center [805, 470] width 13 height 11
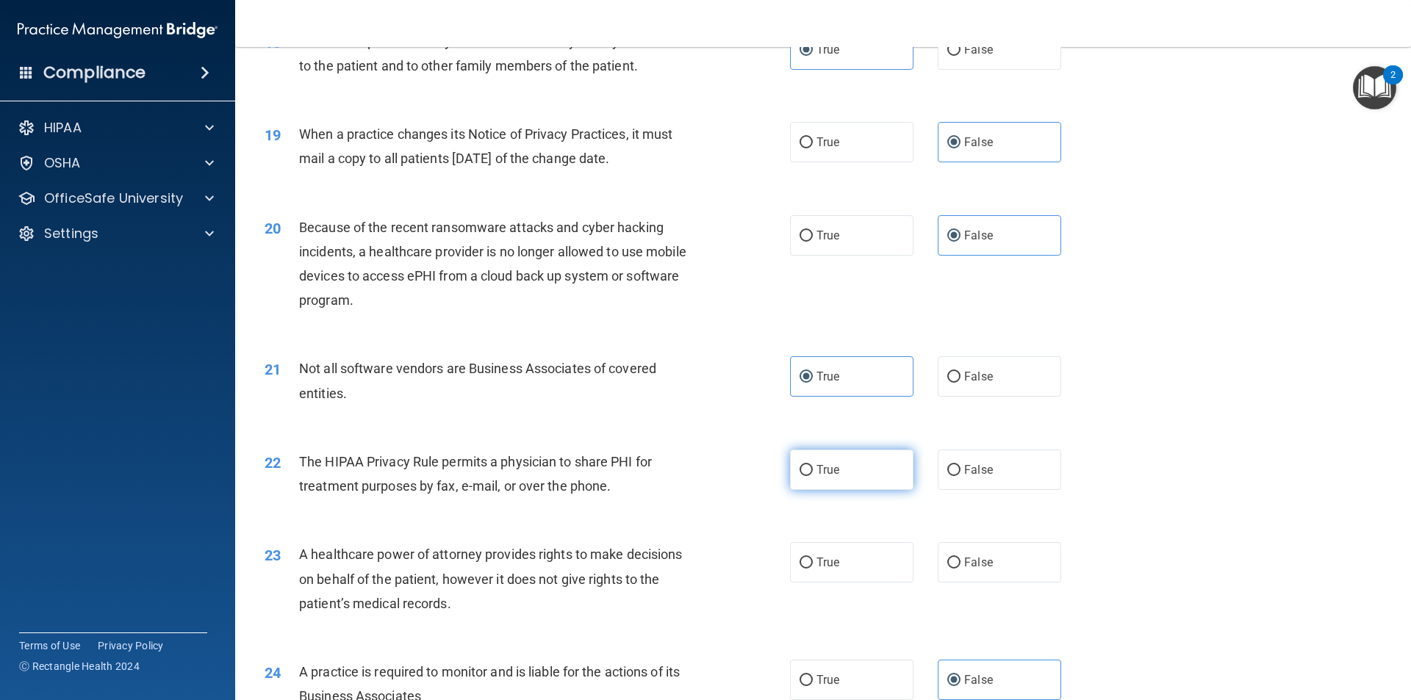
radio input "true"
click at [970, 566] on span "False" at bounding box center [978, 562] width 29 height 14
click at [960, 566] on input "False" at bounding box center [953, 563] width 13 height 11
radio input "true"
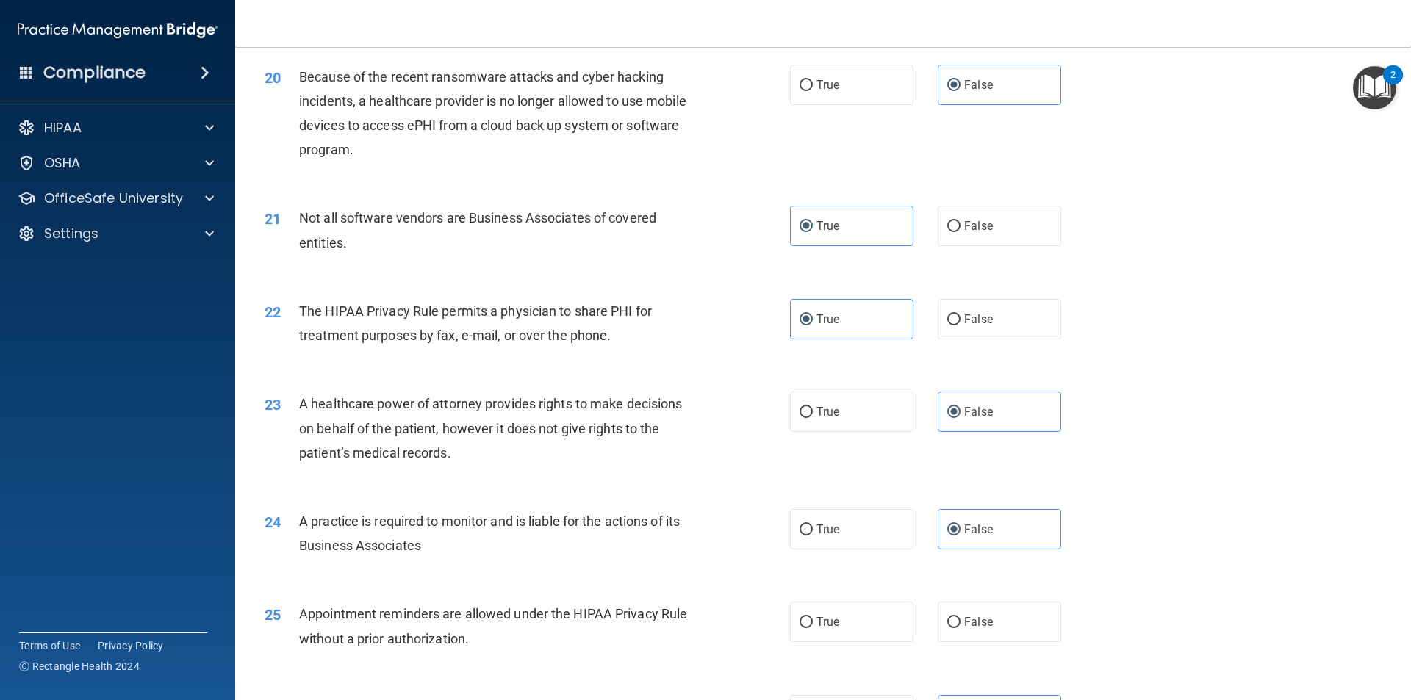
scroll to position [2204, 0]
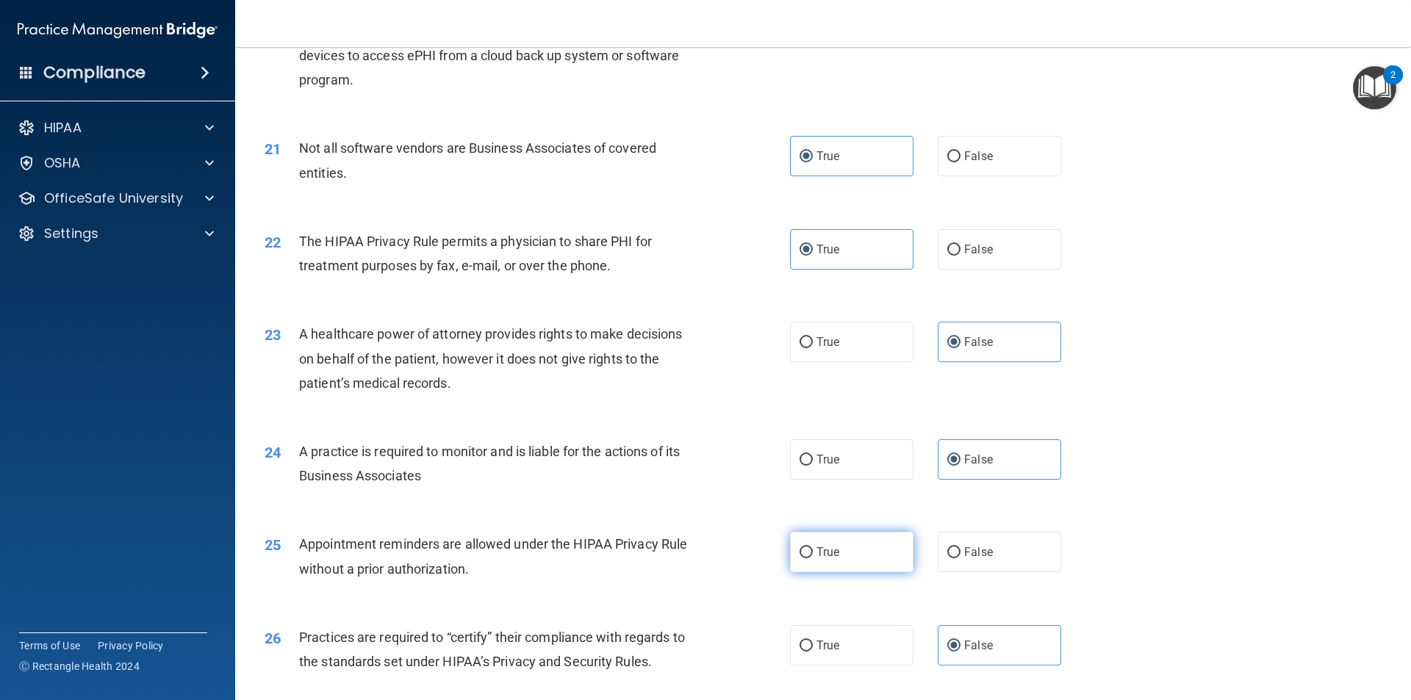
click at [826, 538] on label "True" at bounding box center [851, 552] width 123 height 40
click at [813, 547] on input "True" at bounding box center [805, 552] width 13 height 11
radio input "true"
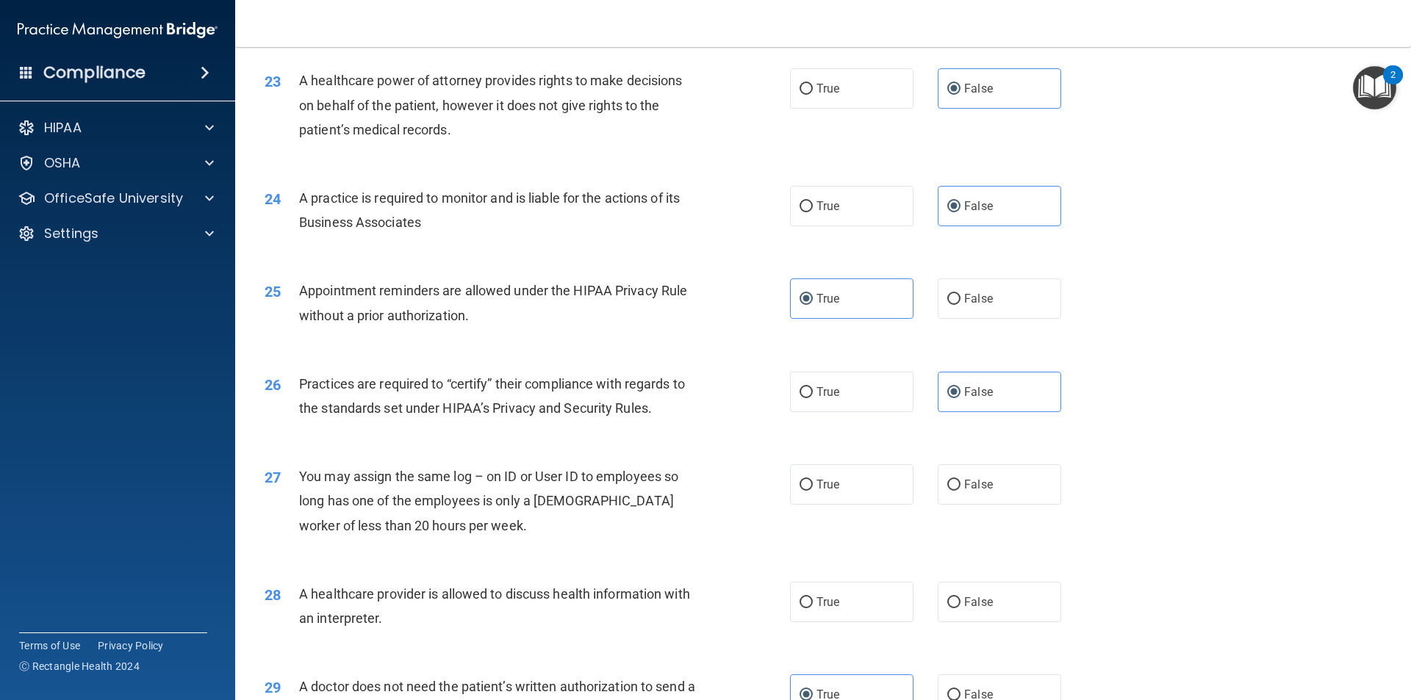
scroll to position [2571, 0]
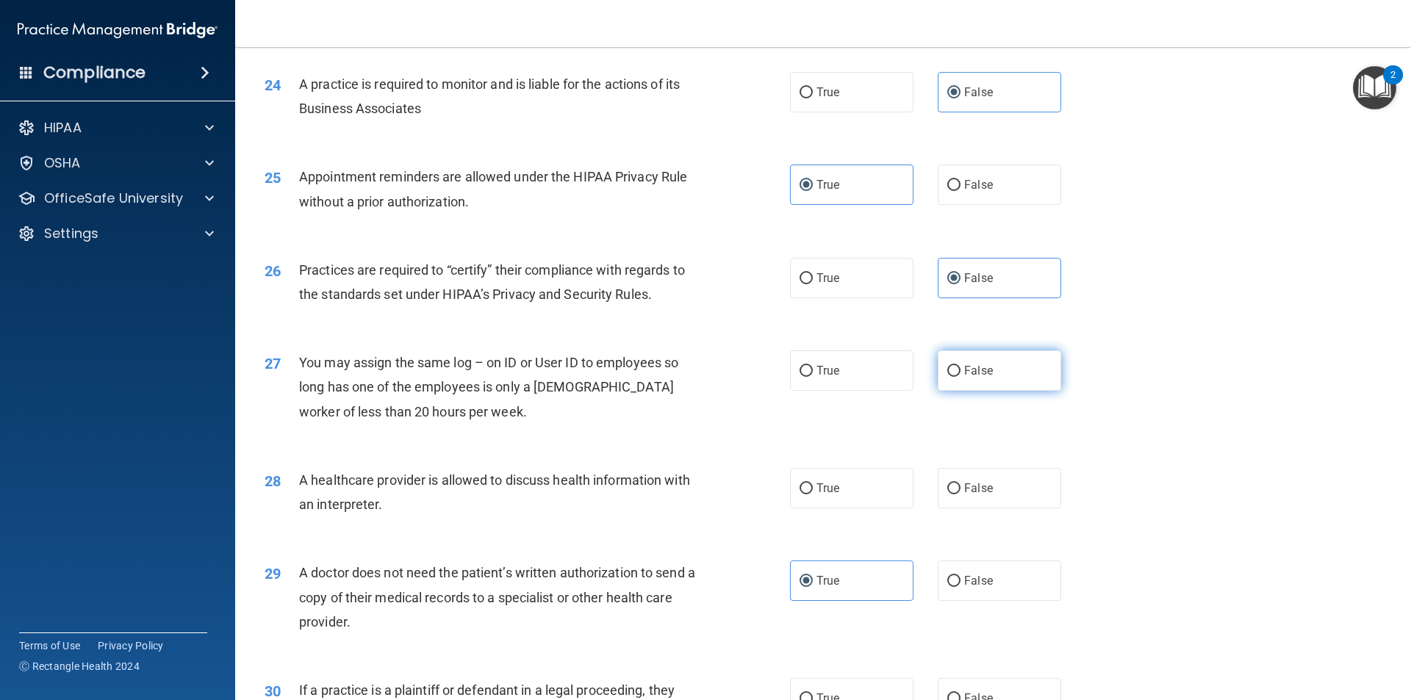
click at [993, 383] on label "False" at bounding box center [998, 370] width 123 height 40
click at [960, 377] on input "False" at bounding box center [953, 371] width 13 height 11
radio input "true"
click at [859, 486] on label "True" at bounding box center [851, 488] width 123 height 40
click at [813, 486] on input "True" at bounding box center [805, 488] width 13 height 11
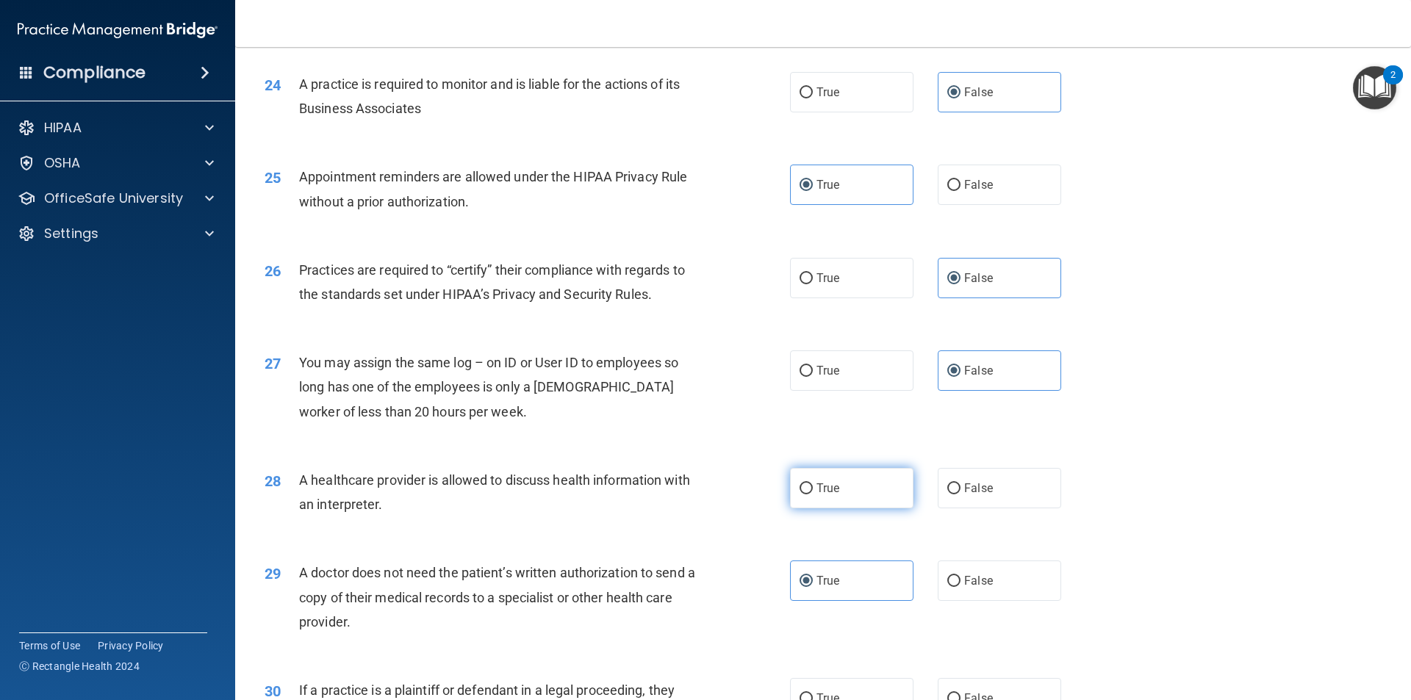
radio input "true"
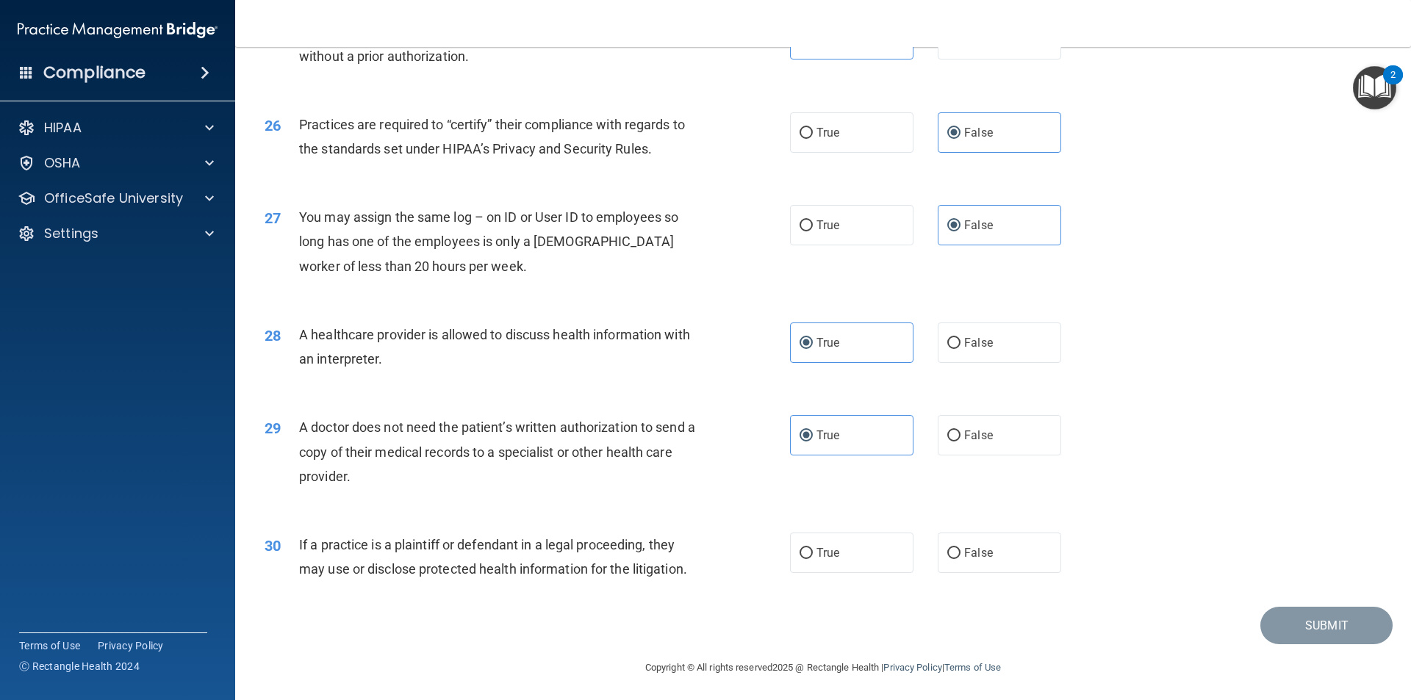
scroll to position [2720, 0]
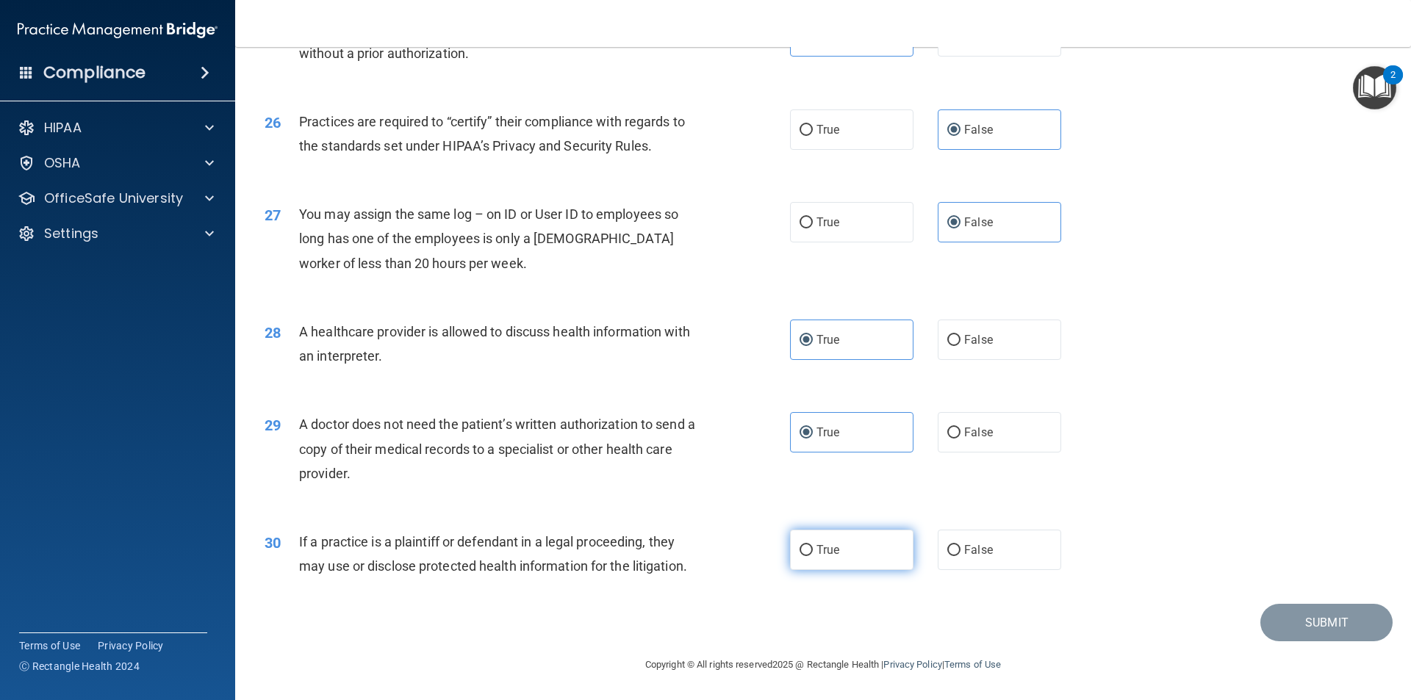
click at [830, 540] on label "True" at bounding box center [851, 550] width 123 height 40
click at [813, 545] on input "True" at bounding box center [805, 550] width 13 height 11
radio input "true"
click at [1286, 612] on button "Submit" at bounding box center [1326, 622] width 132 height 37
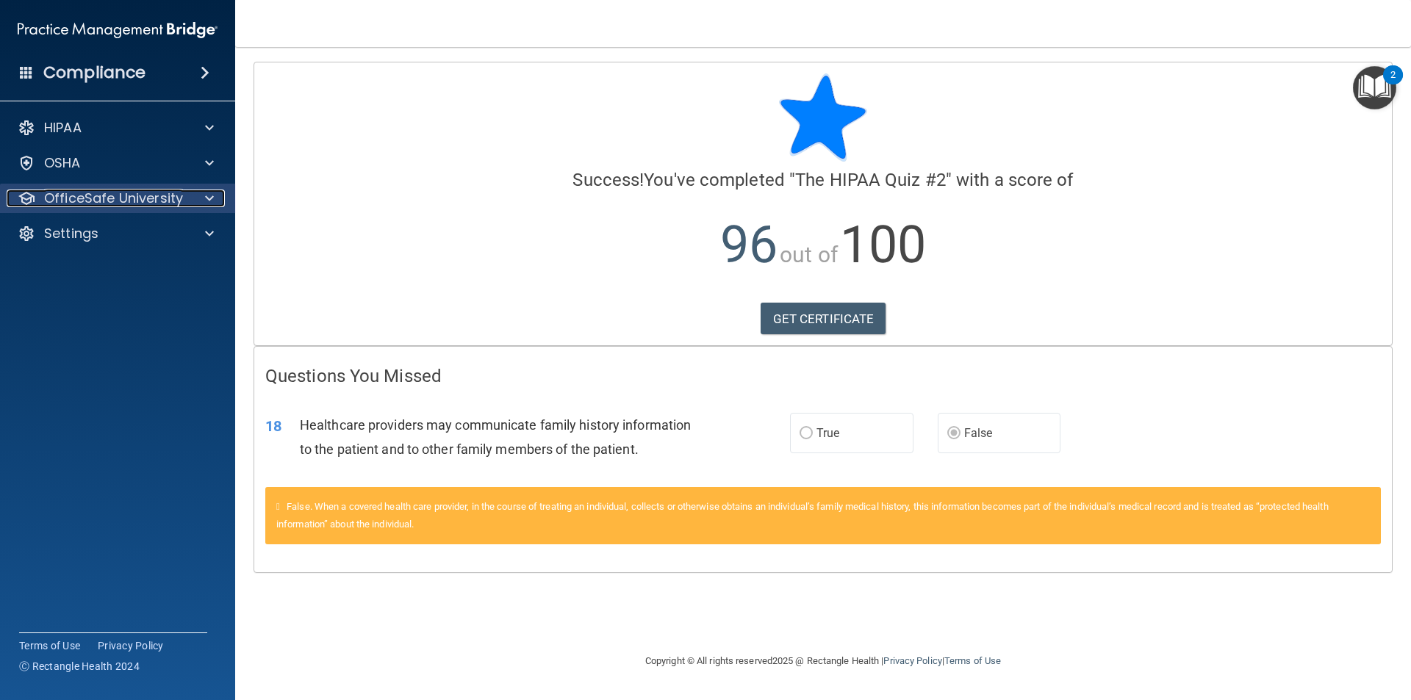
click at [138, 190] on p "OfficeSafe University" at bounding box center [113, 199] width 139 height 18
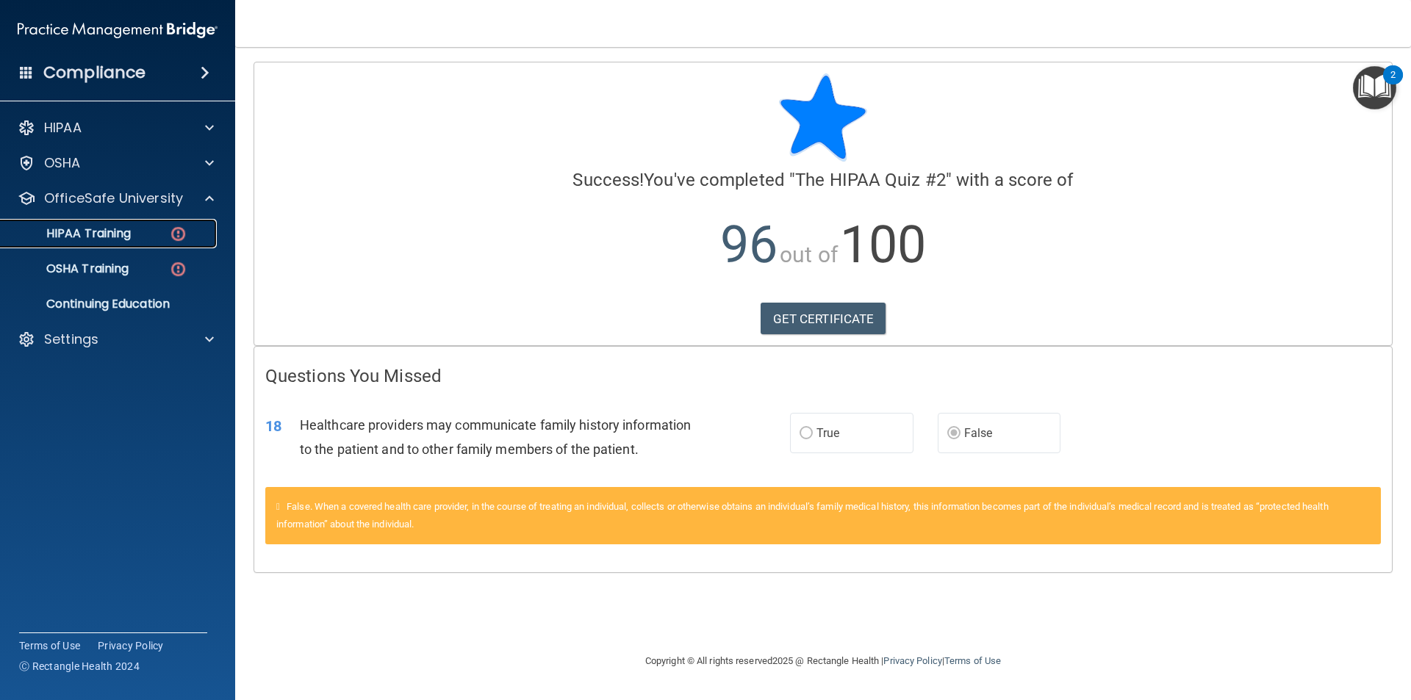
click at [140, 236] on div "HIPAA Training" at bounding box center [110, 233] width 201 height 15
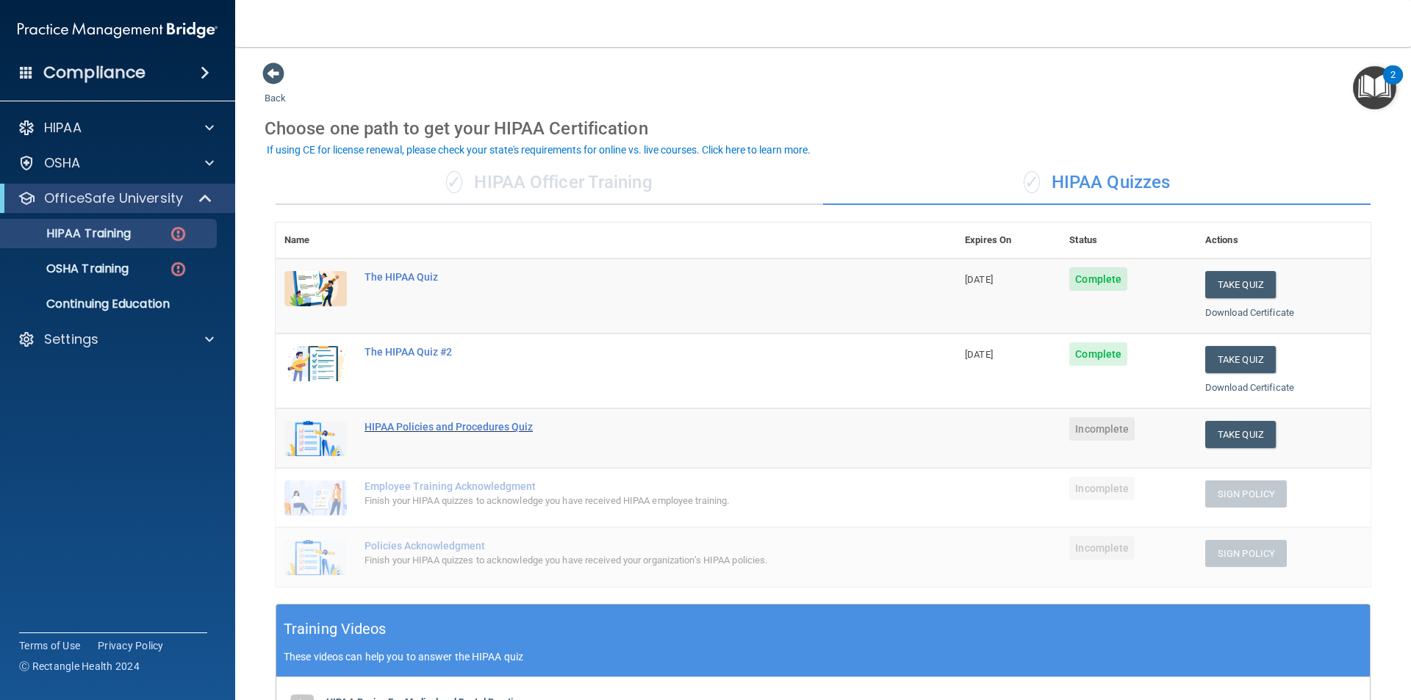
click at [395, 427] on div "HIPAA Policies and Procedures Quiz" at bounding box center [623, 427] width 518 height 12
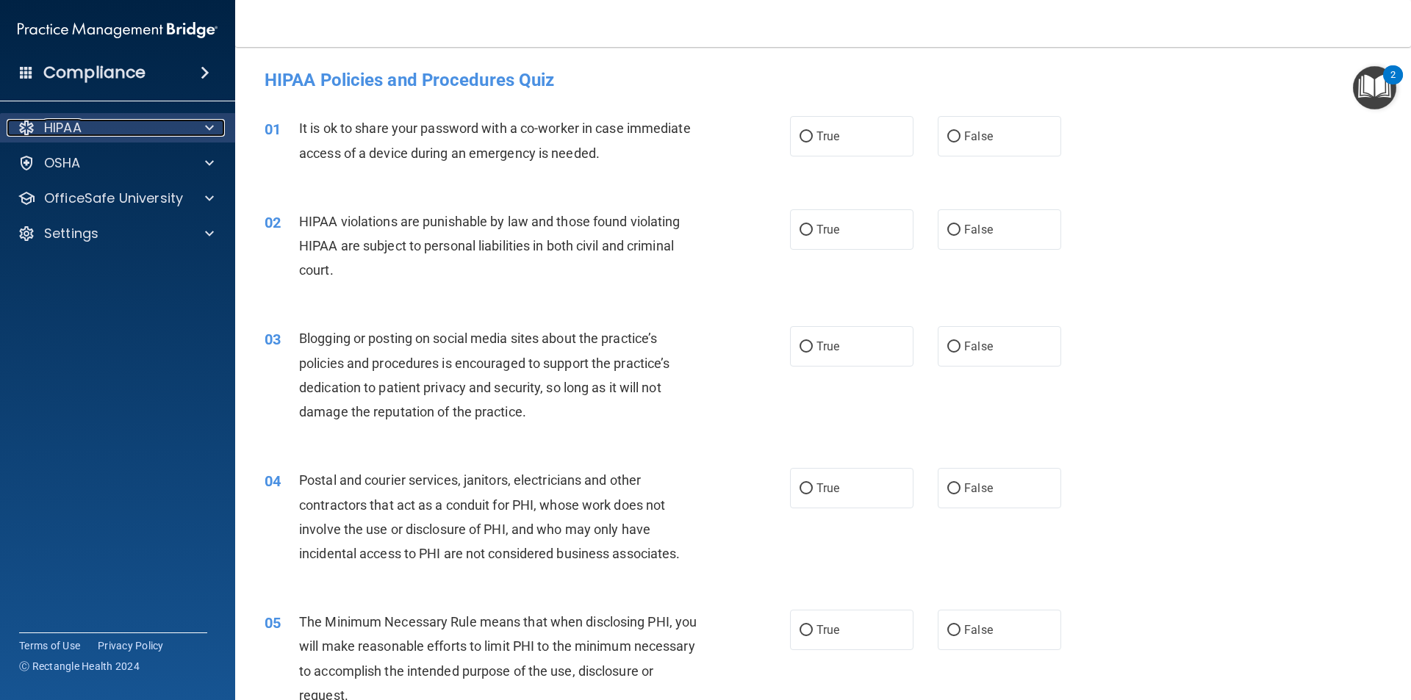
click at [56, 131] on p "HIPAA" at bounding box center [62, 128] width 37 height 18
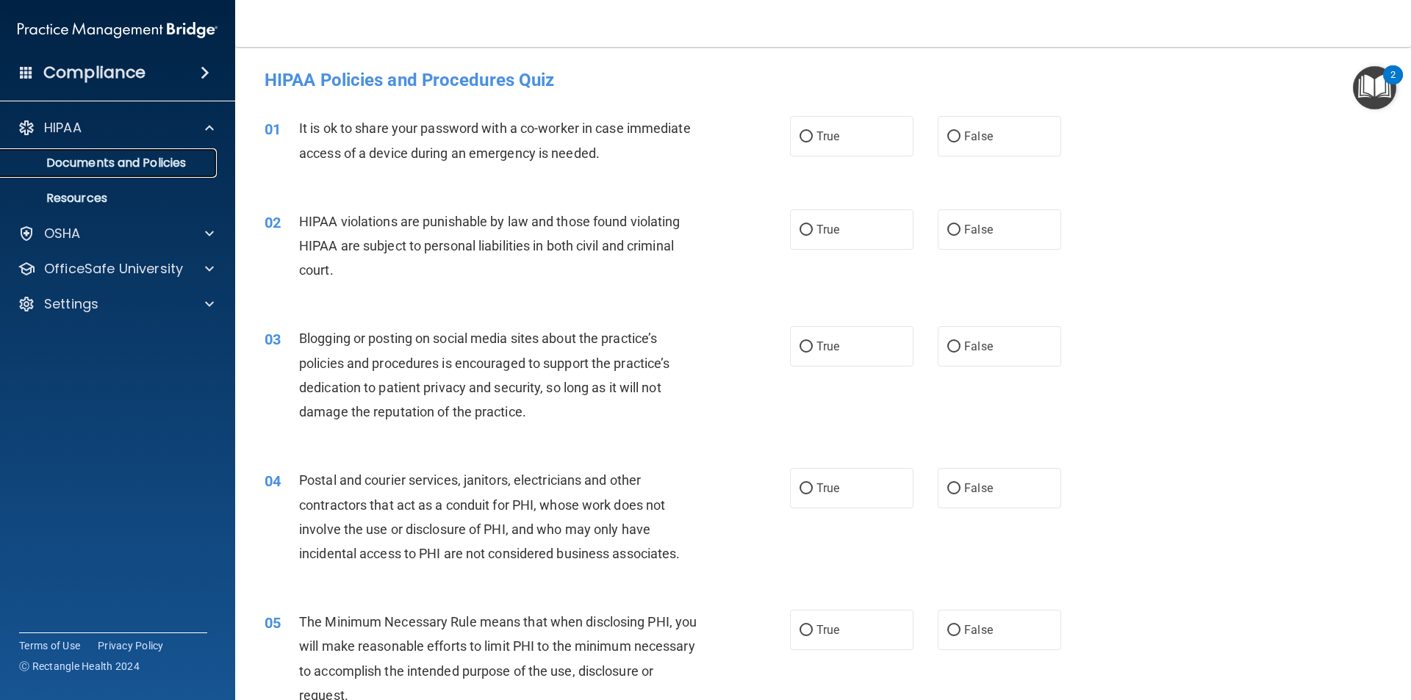
click at [81, 156] on p "Documents and Policies" at bounding box center [110, 163] width 201 height 15
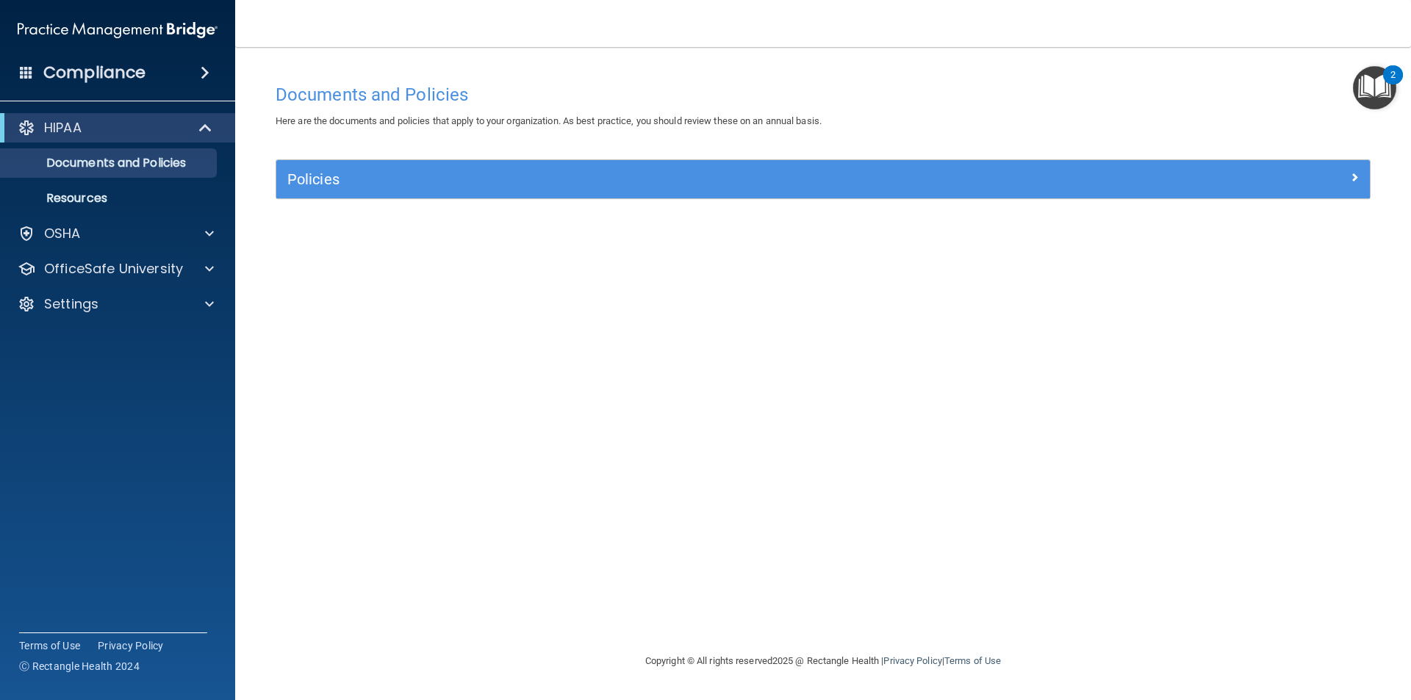
click at [1054, 195] on div "Policies" at bounding box center [822, 179] width 1093 height 38
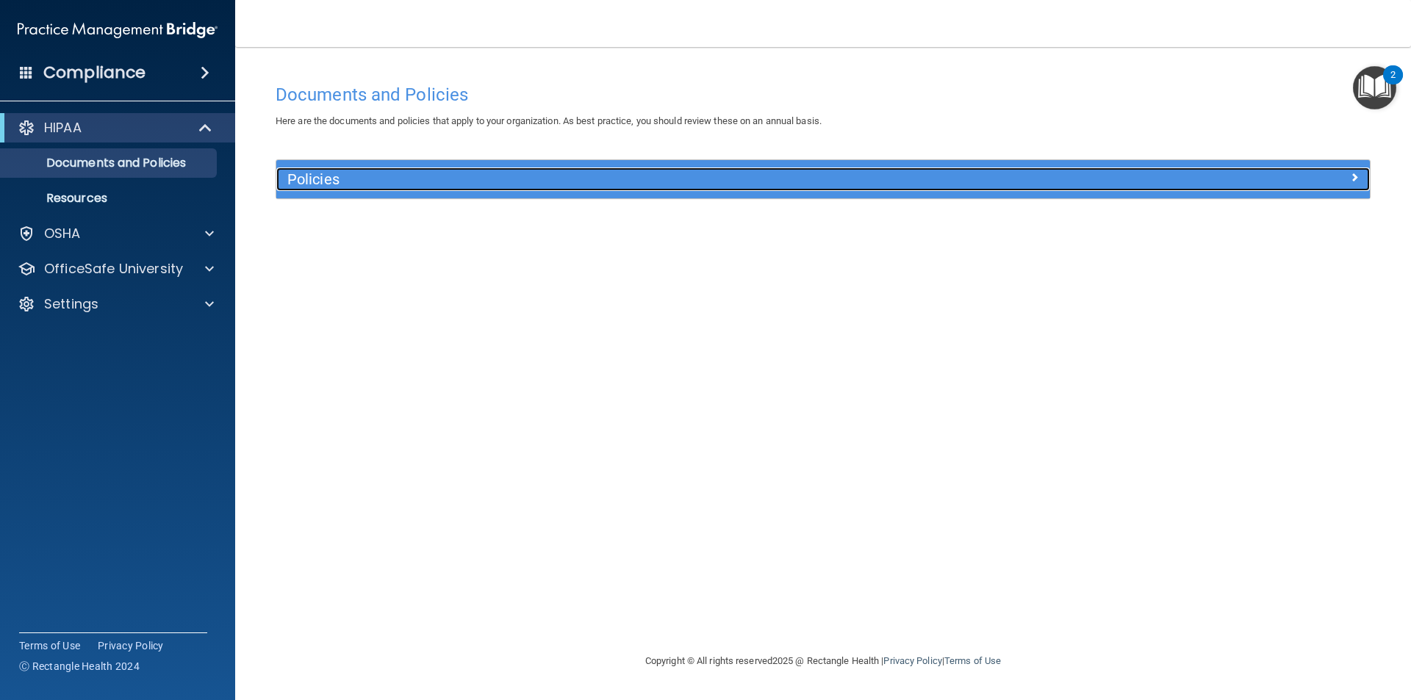
click at [1054, 183] on h5 "Policies" at bounding box center [686, 179] width 798 height 16
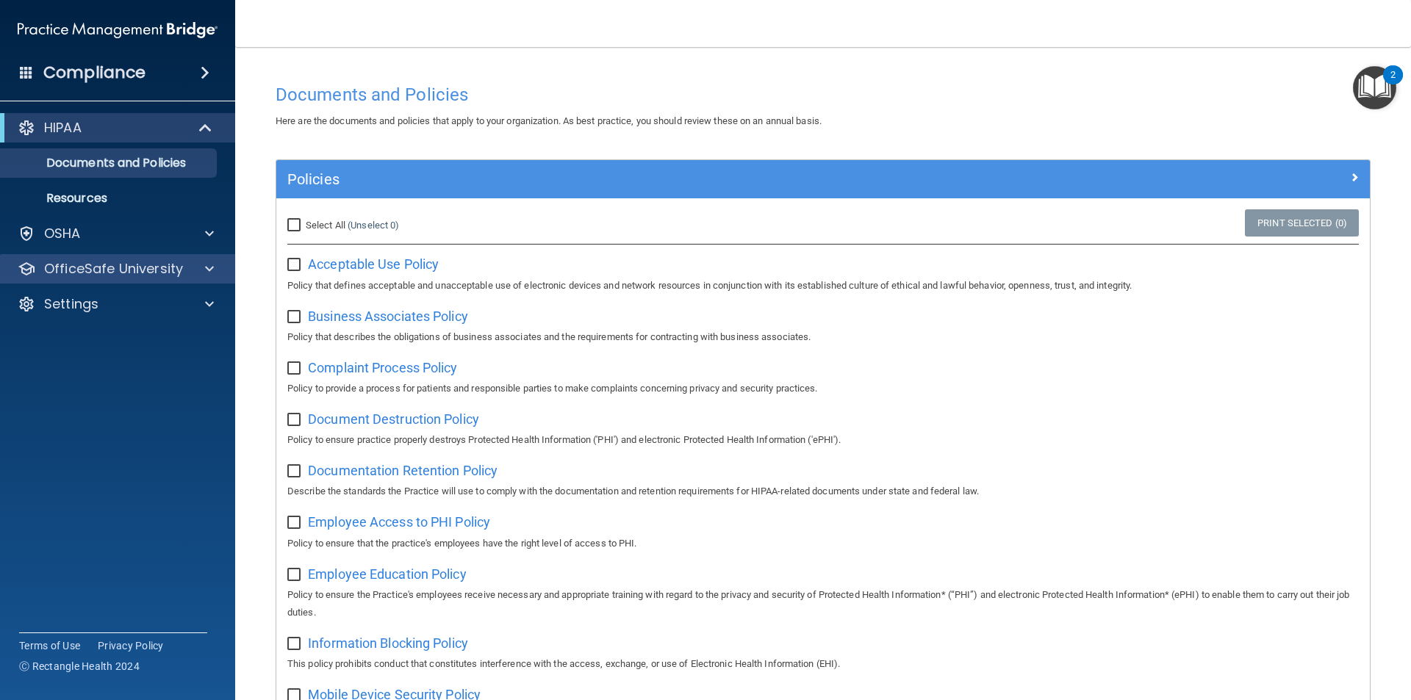
click at [165, 278] on div "OfficeSafe University" at bounding box center [118, 268] width 236 height 29
click at [187, 270] on div "OfficeSafe University" at bounding box center [98, 269] width 182 height 18
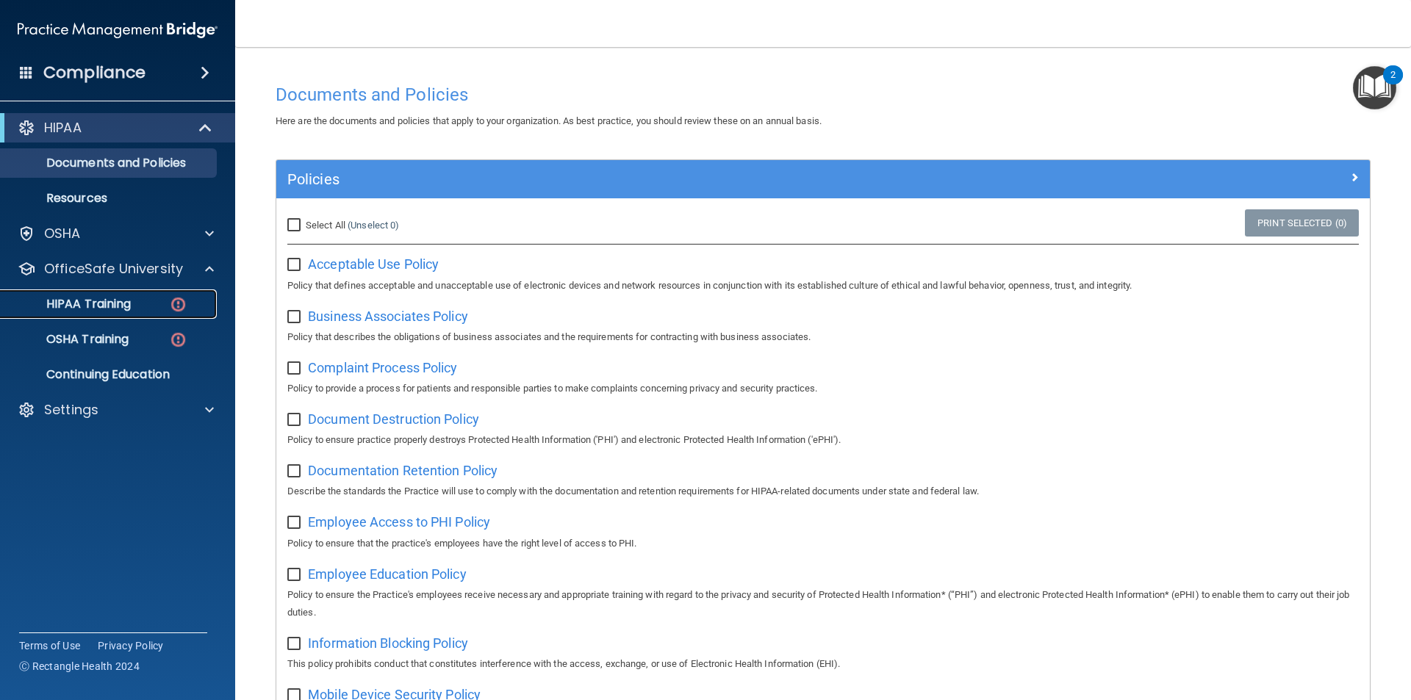
click at [122, 303] on p "HIPAA Training" at bounding box center [70, 304] width 121 height 15
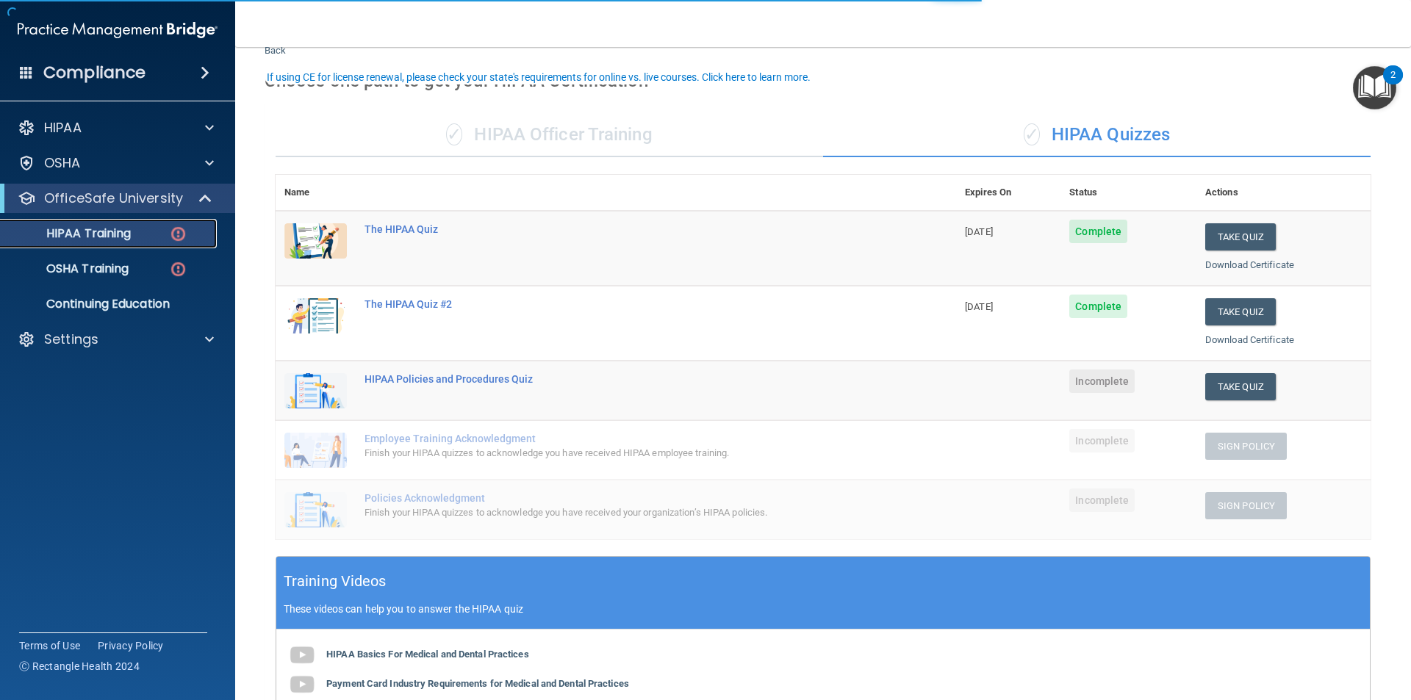
scroll to position [73, 0]
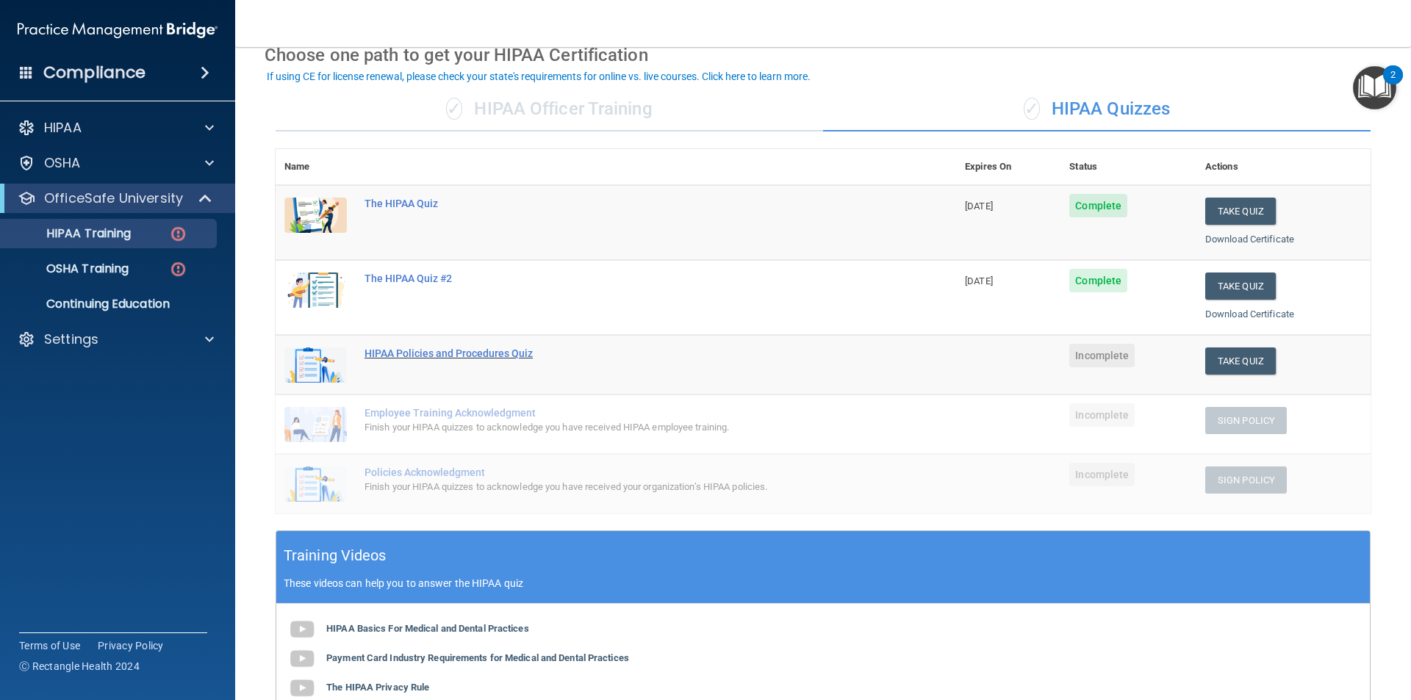
click at [385, 355] on div "HIPAA Policies and Procedures Quiz" at bounding box center [623, 353] width 518 height 12
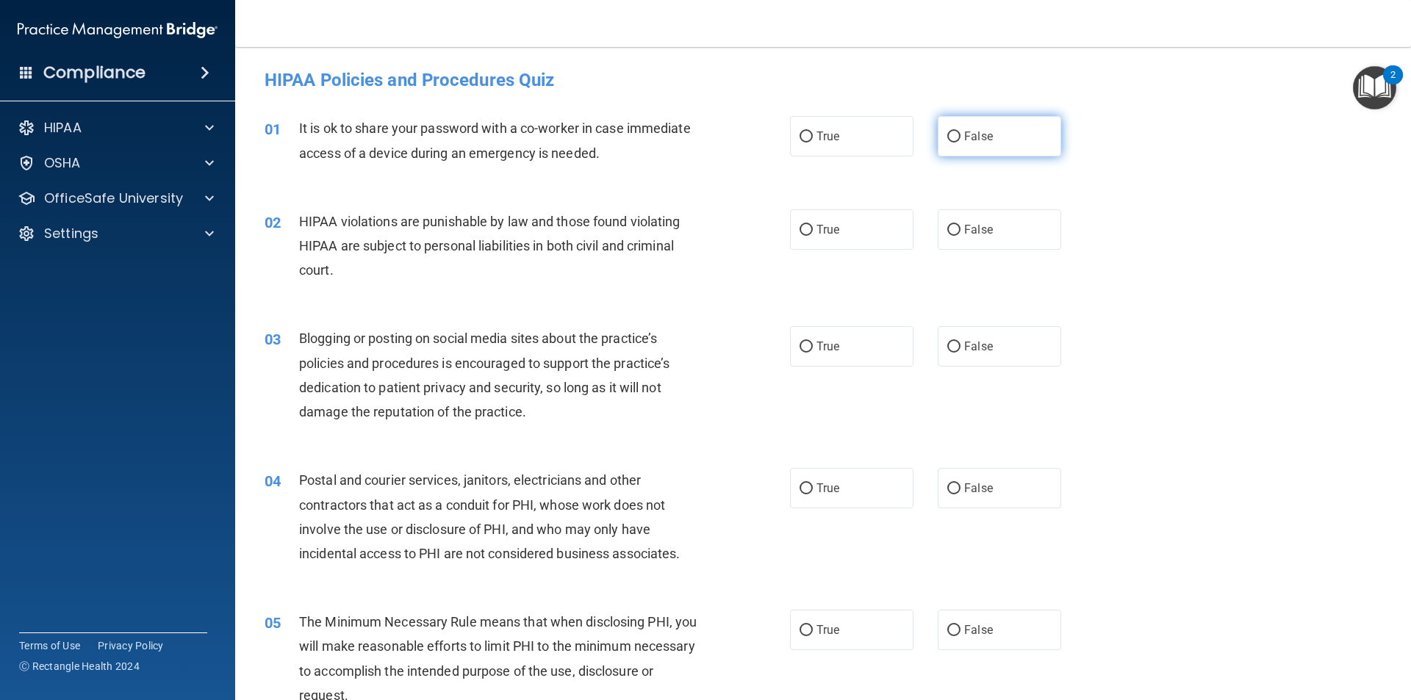
click at [993, 129] on label "False" at bounding box center [998, 136] width 123 height 40
click at [960, 132] on input "False" at bounding box center [953, 137] width 13 height 11
radio input "true"
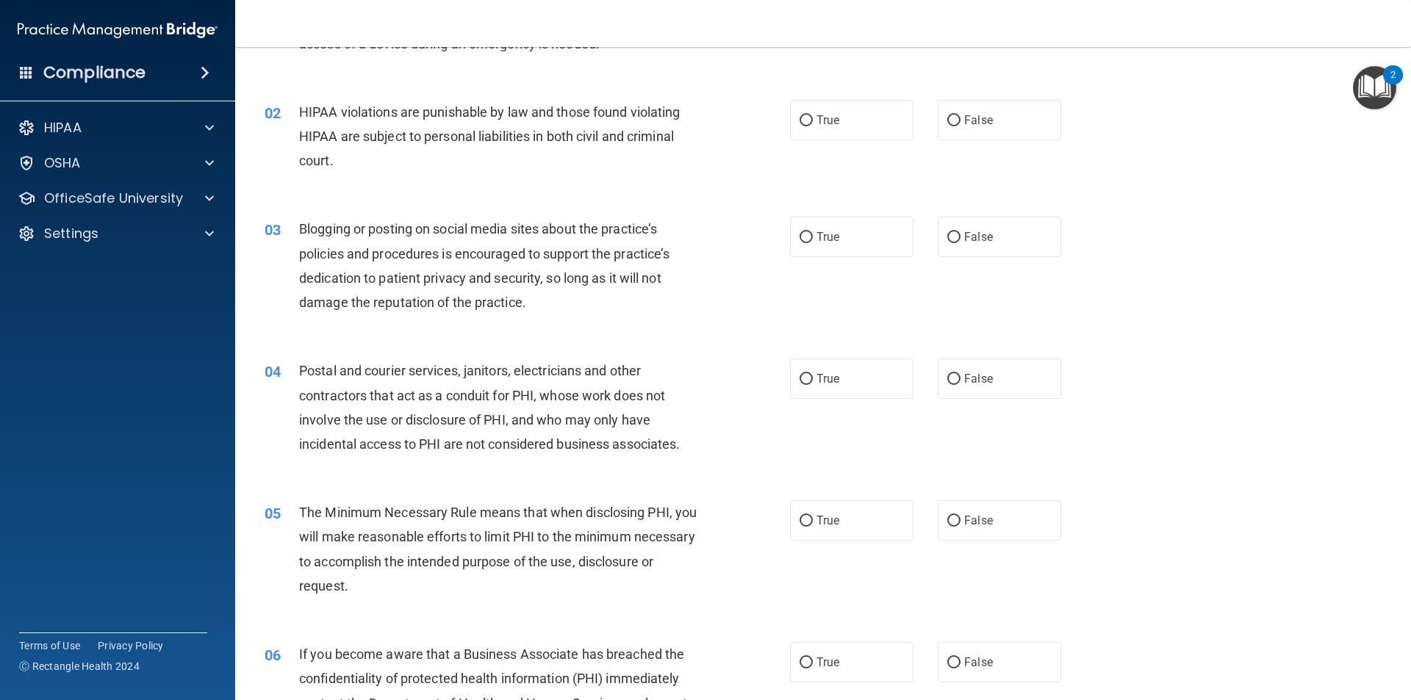
scroll to position [73, 0]
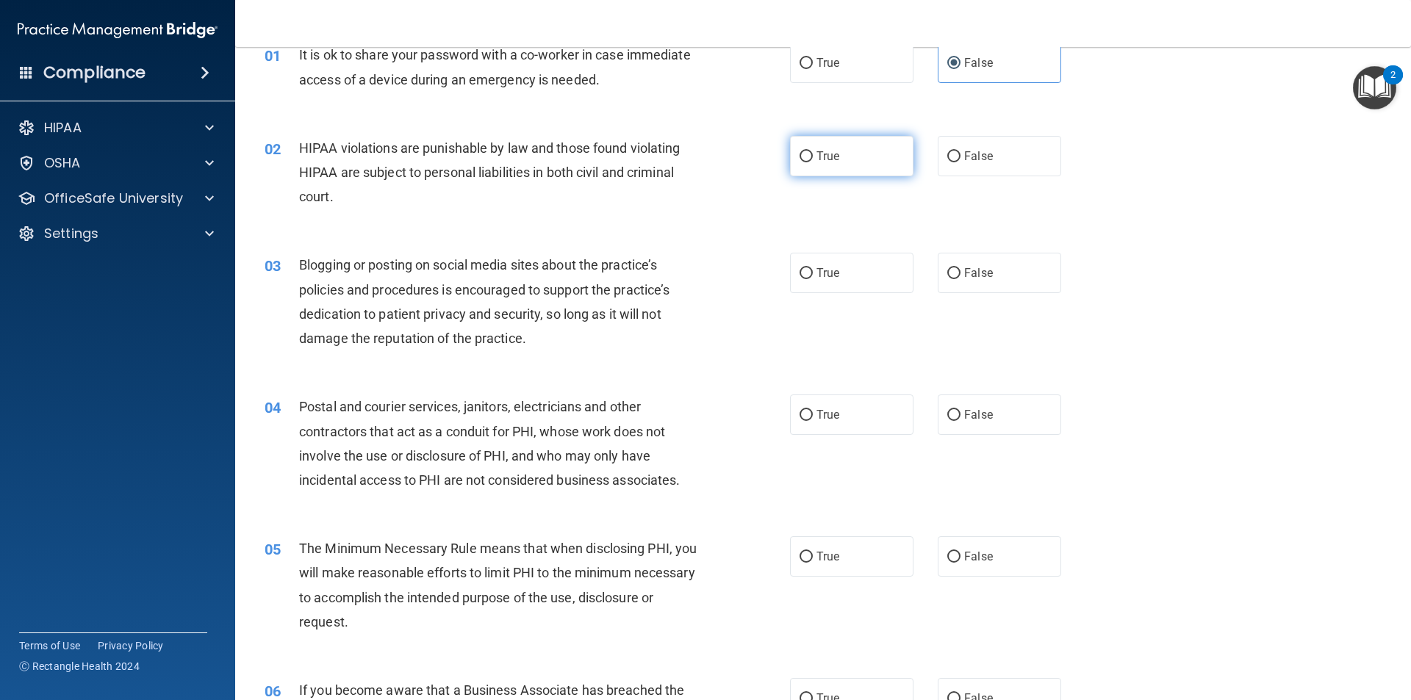
click at [813, 170] on label "True" at bounding box center [851, 156] width 123 height 40
click at [813, 162] on input "True" at bounding box center [805, 156] width 13 height 11
radio input "true"
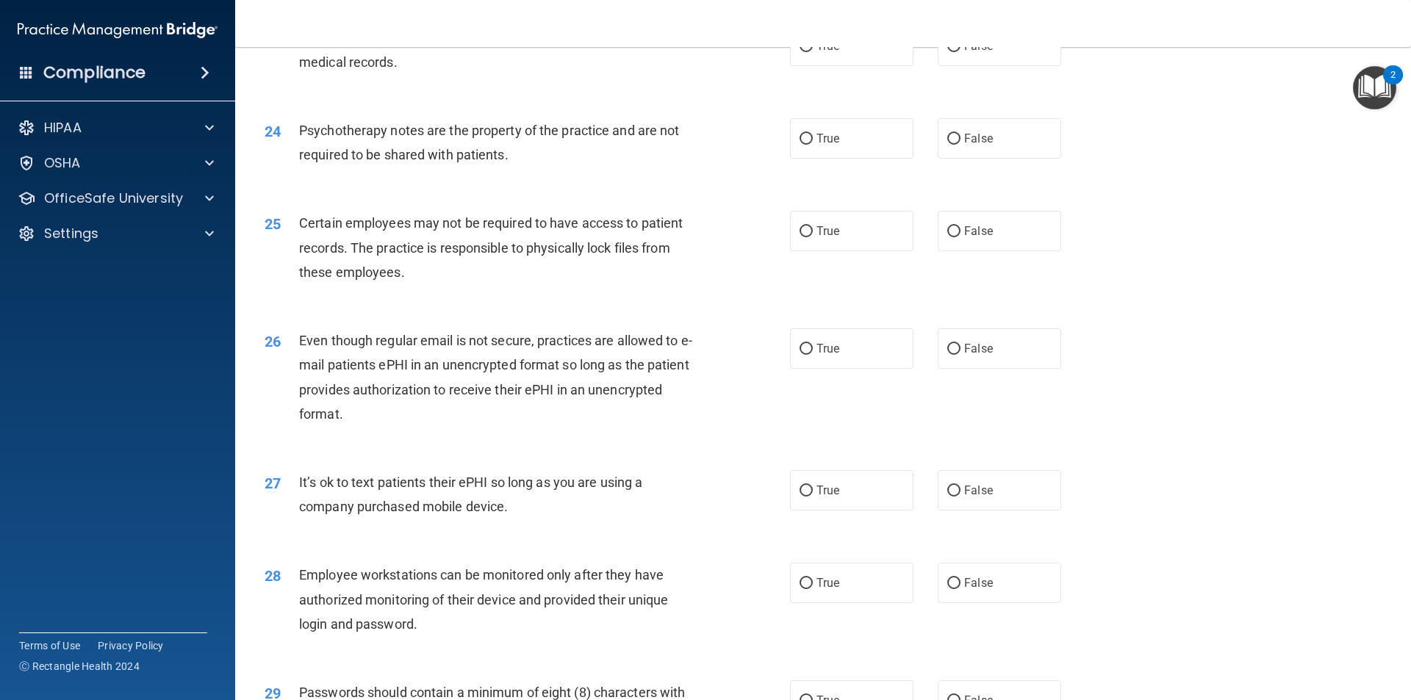
scroll to position [2547, 0]
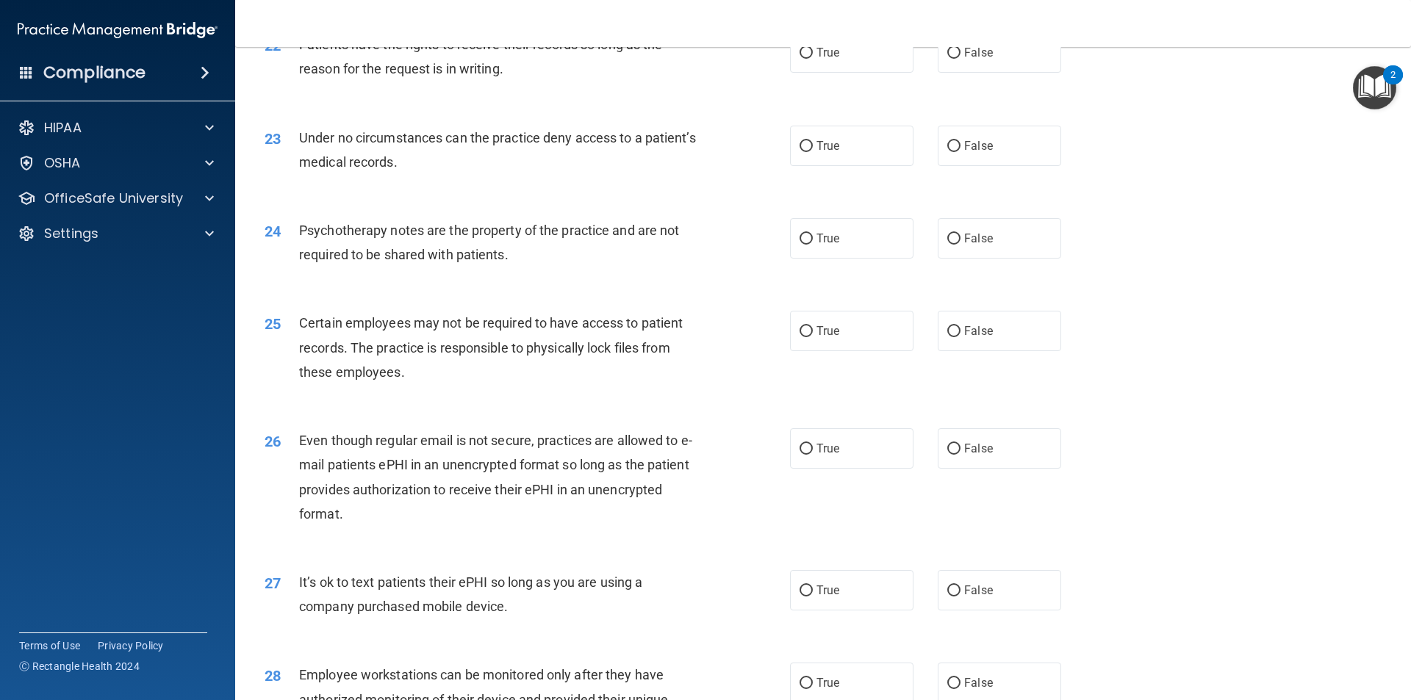
click at [684, 107] on div "22 Patients have the rights to receive their records so long as the reason for …" at bounding box center [822, 60] width 1139 height 93
click at [738, 200] on div "23 Under no circumstances can the practice deny access to a patient’s medical r…" at bounding box center [822, 153] width 1139 height 93
click at [829, 153] on span "True" at bounding box center [827, 146] width 23 height 14
click at [813, 152] on input "True" at bounding box center [805, 146] width 13 height 11
radio input "true"
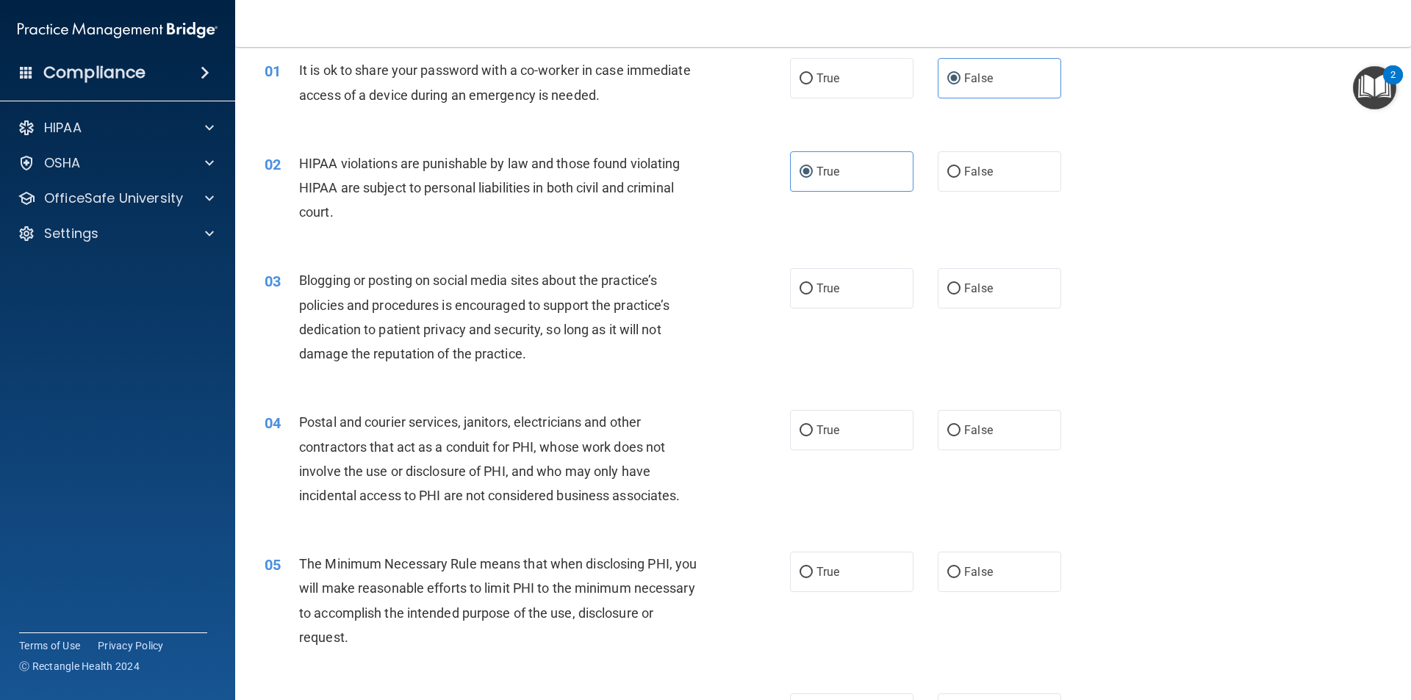
scroll to position [0, 0]
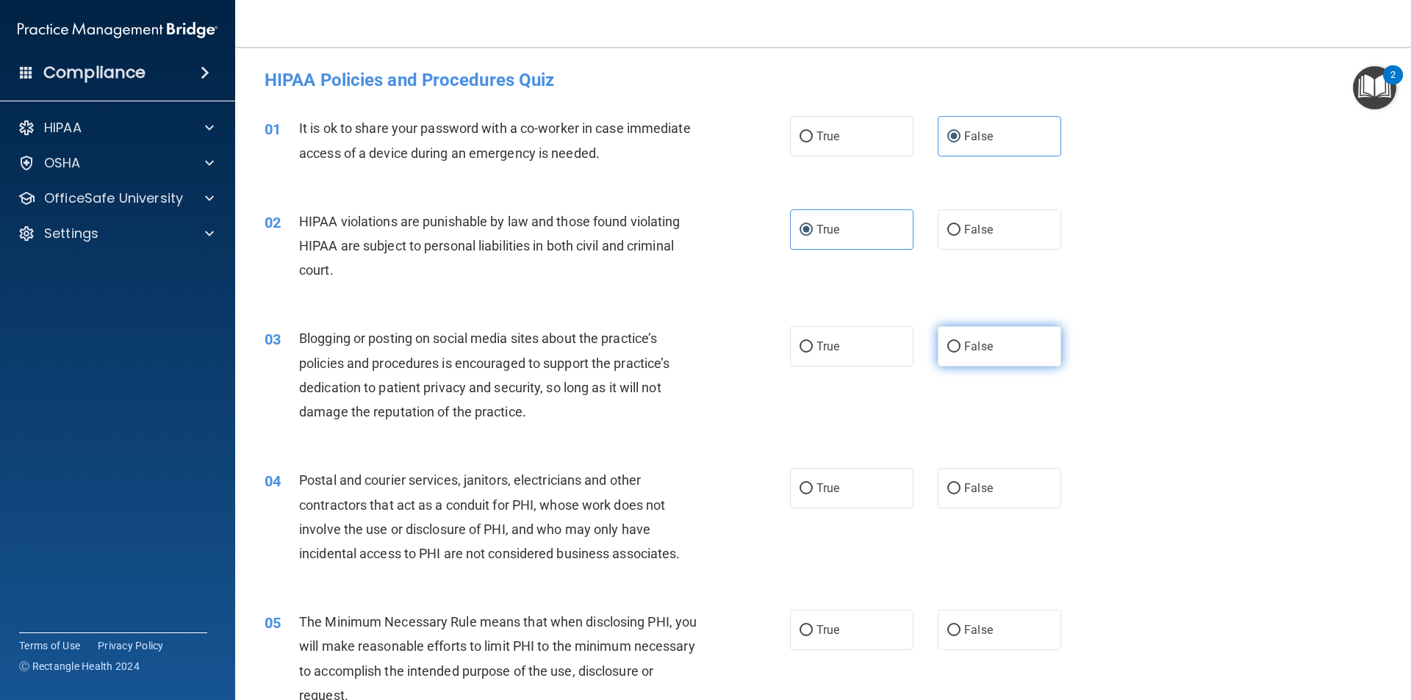
click at [974, 356] on label "False" at bounding box center [998, 346] width 123 height 40
click at [960, 353] on input "False" at bounding box center [953, 347] width 13 height 11
radio input "true"
click at [835, 489] on label "True" at bounding box center [851, 488] width 123 height 40
click at [813, 489] on input "True" at bounding box center [805, 488] width 13 height 11
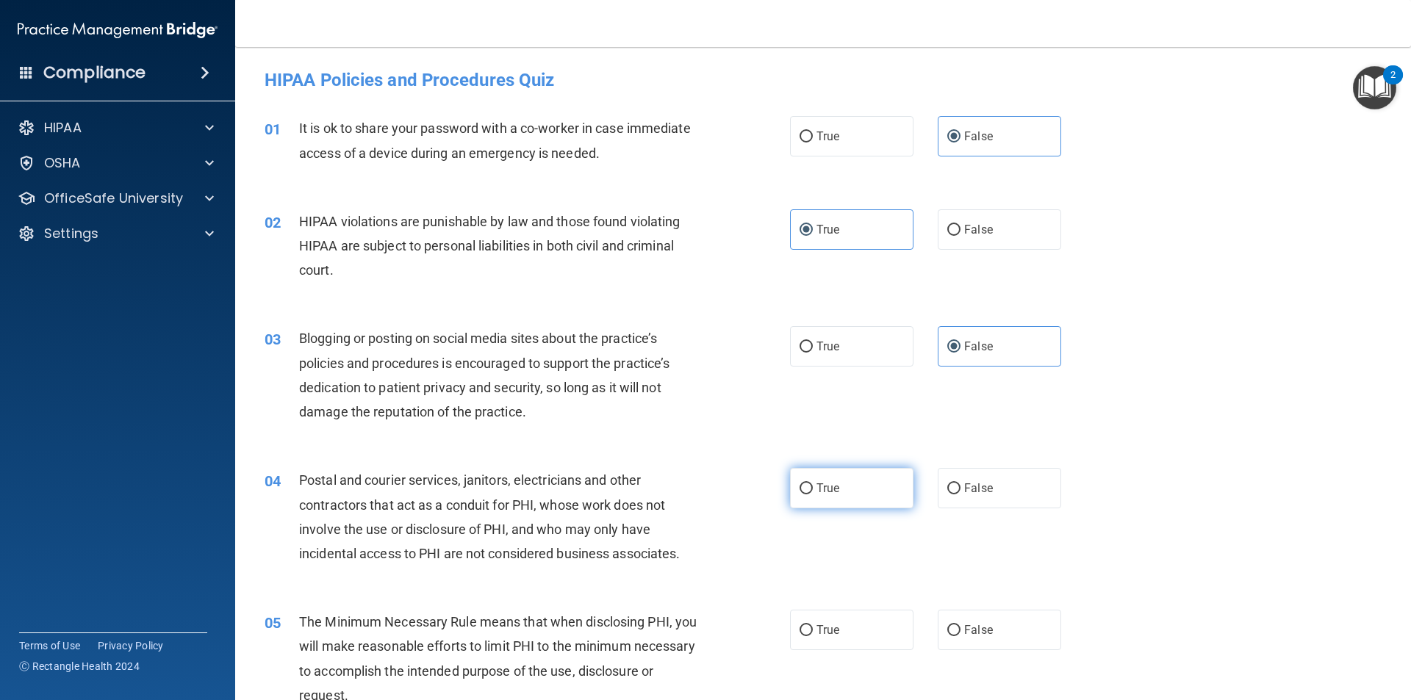
radio input "true"
drag, startPoint x: 905, startPoint y: 621, endPoint x: 897, endPoint y: 622, distance: 8.1
click at [904, 621] on label "True" at bounding box center [851, 630] width 123 height 40
click at [813, 625] on input "True" at bounding box center [805, 630] width 13 height 11
radio input "true"
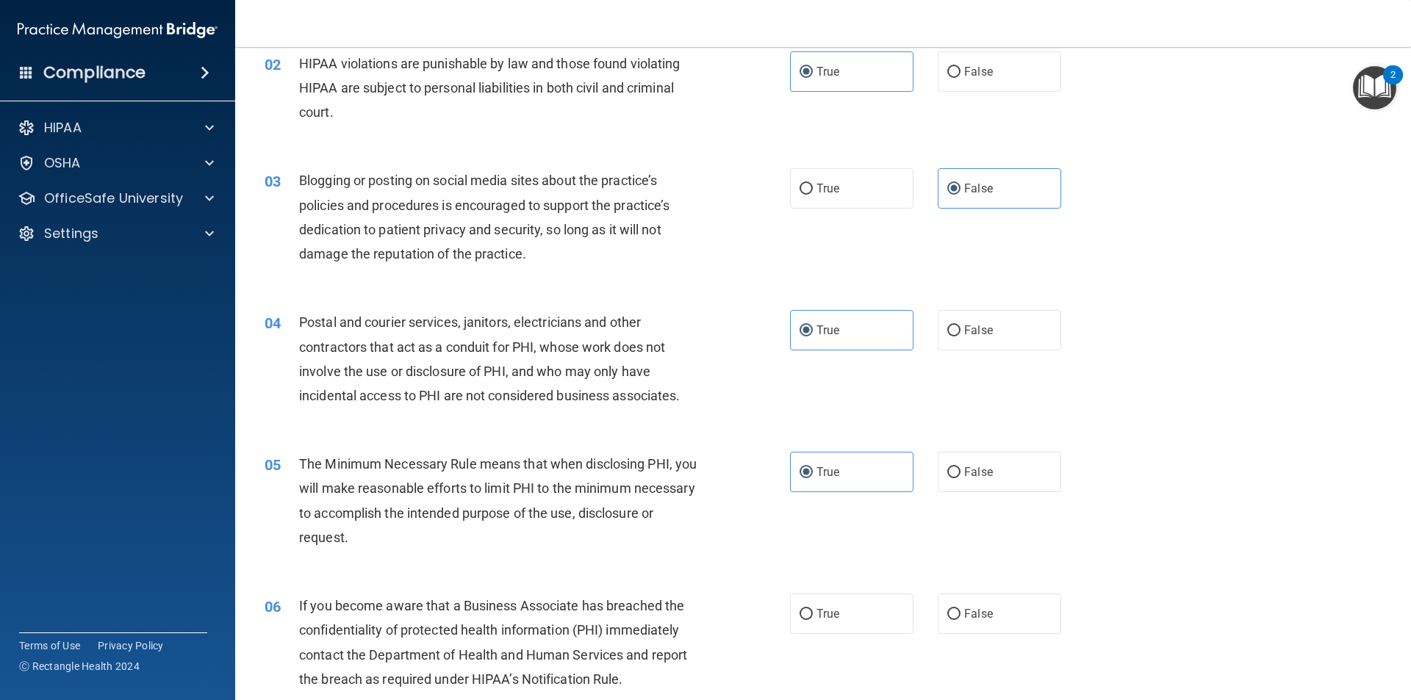
scroll to position [220, 0]
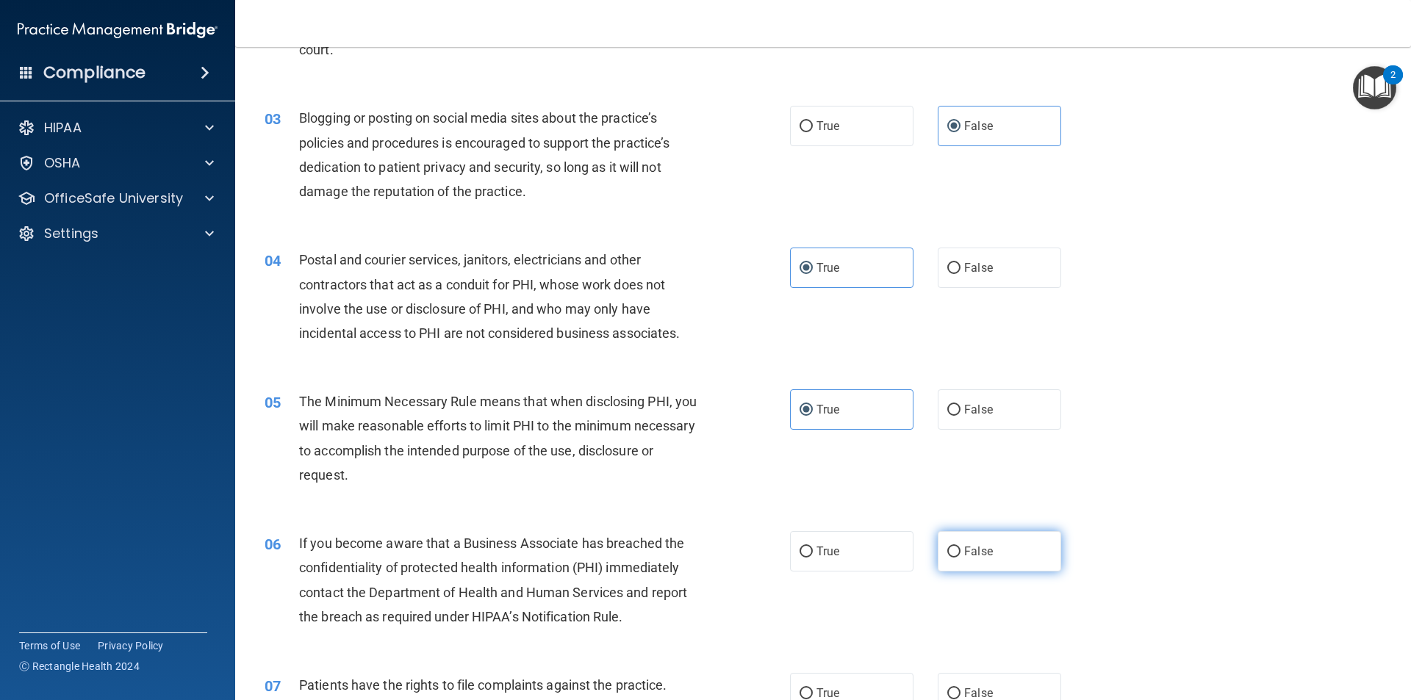
click at [968, 568] on label "False" at bounding box center [998, 551] width 123 height 40
click at [960, 558] on input "False" at bounding box center [953, 552] width 13 height 11
radio input "true"
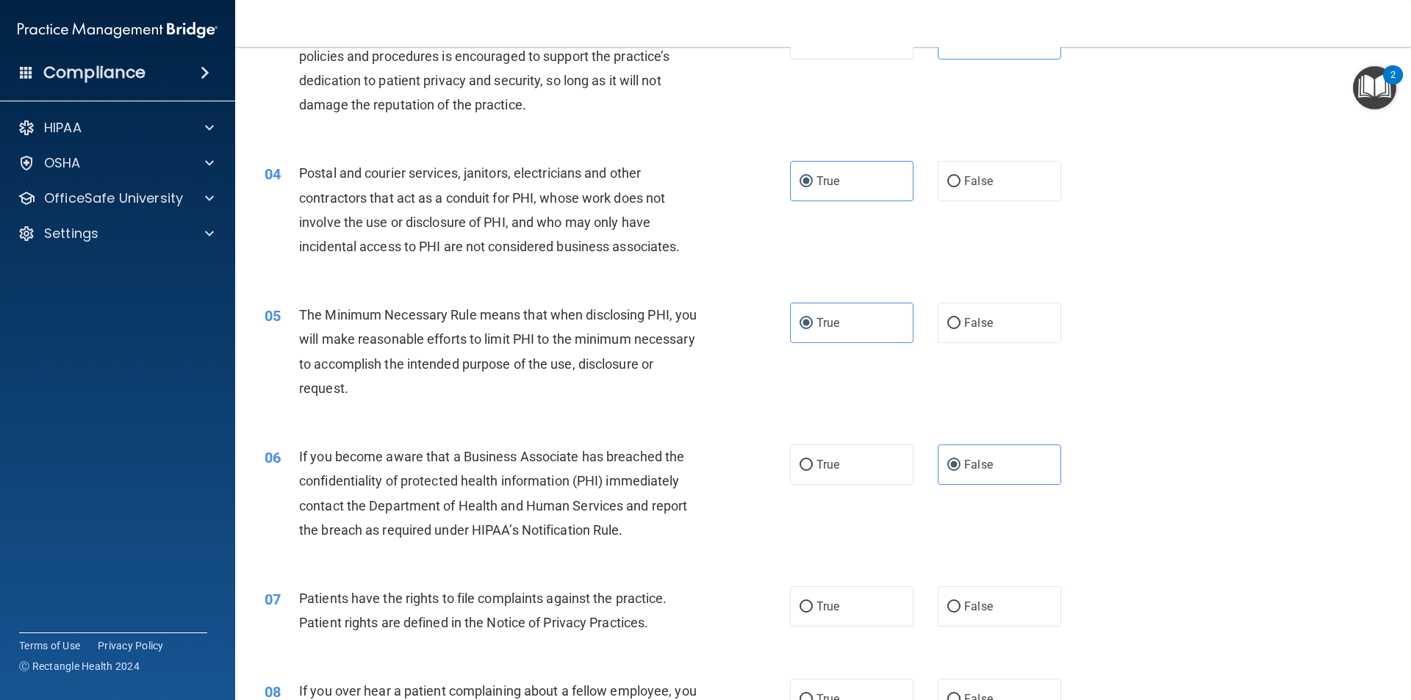
scroll to position [441, 0]
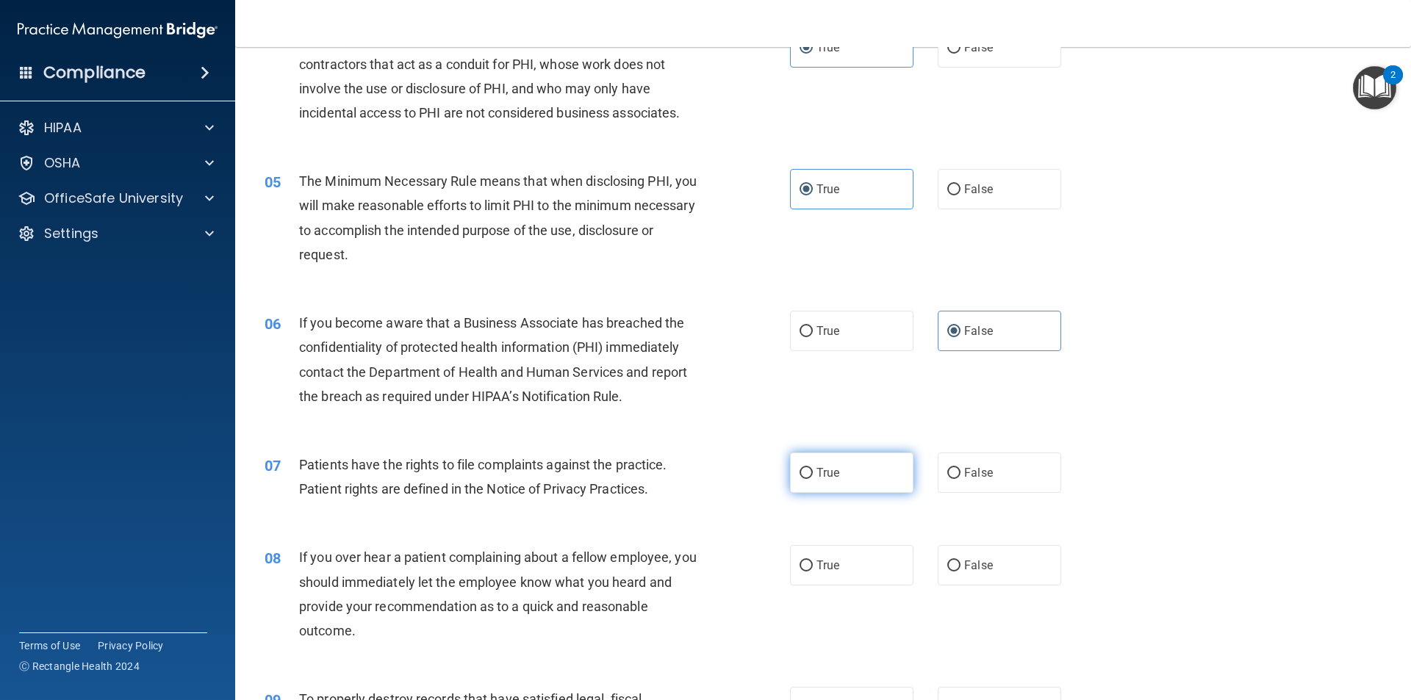
click at [851, 483] on label "True" at bounding box center [851, 473] width 123 height 40
click at [813, 479] on input "True" at bounding box center [805, 473] width 13 height 11
radio input "true"
click at [1008, 568] on label "False" at bounding box center [998, 565] width 123 height 40
click at [960, 568] on input "False" at bounding box center [953, 566] width 13 height 11
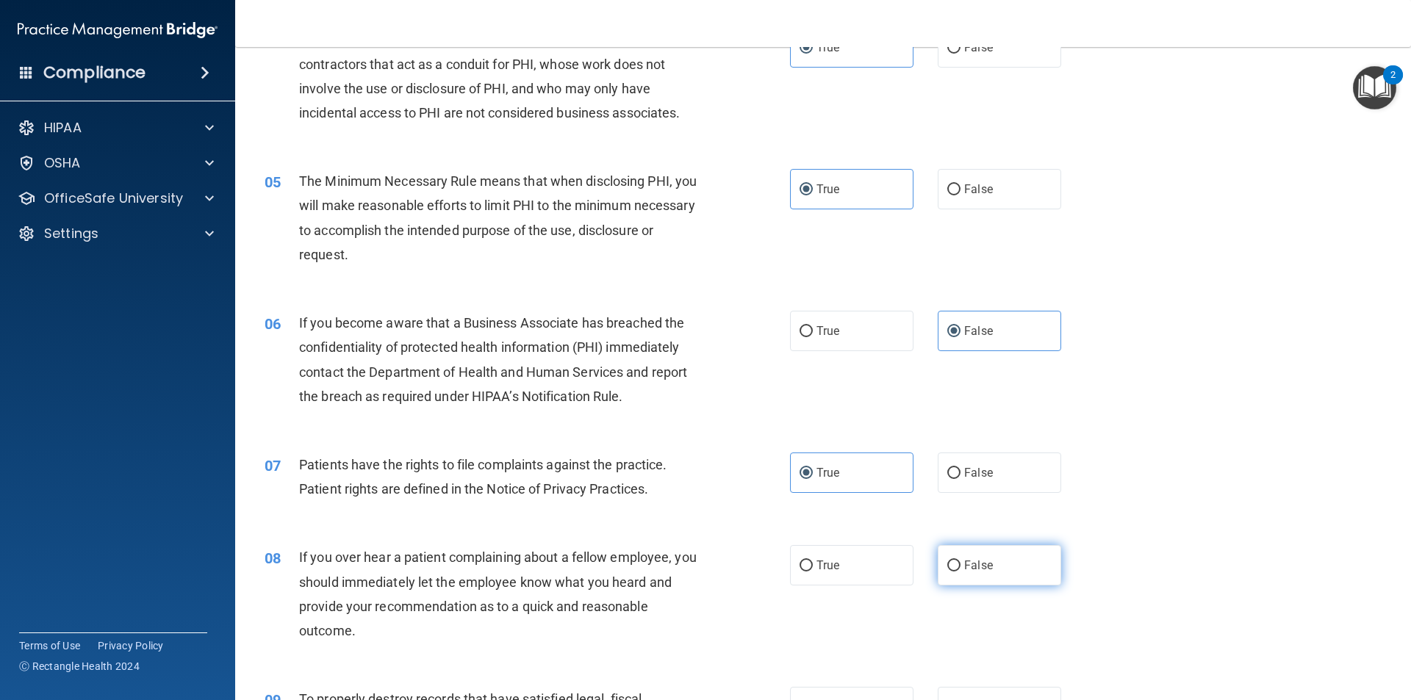
radio input "true"
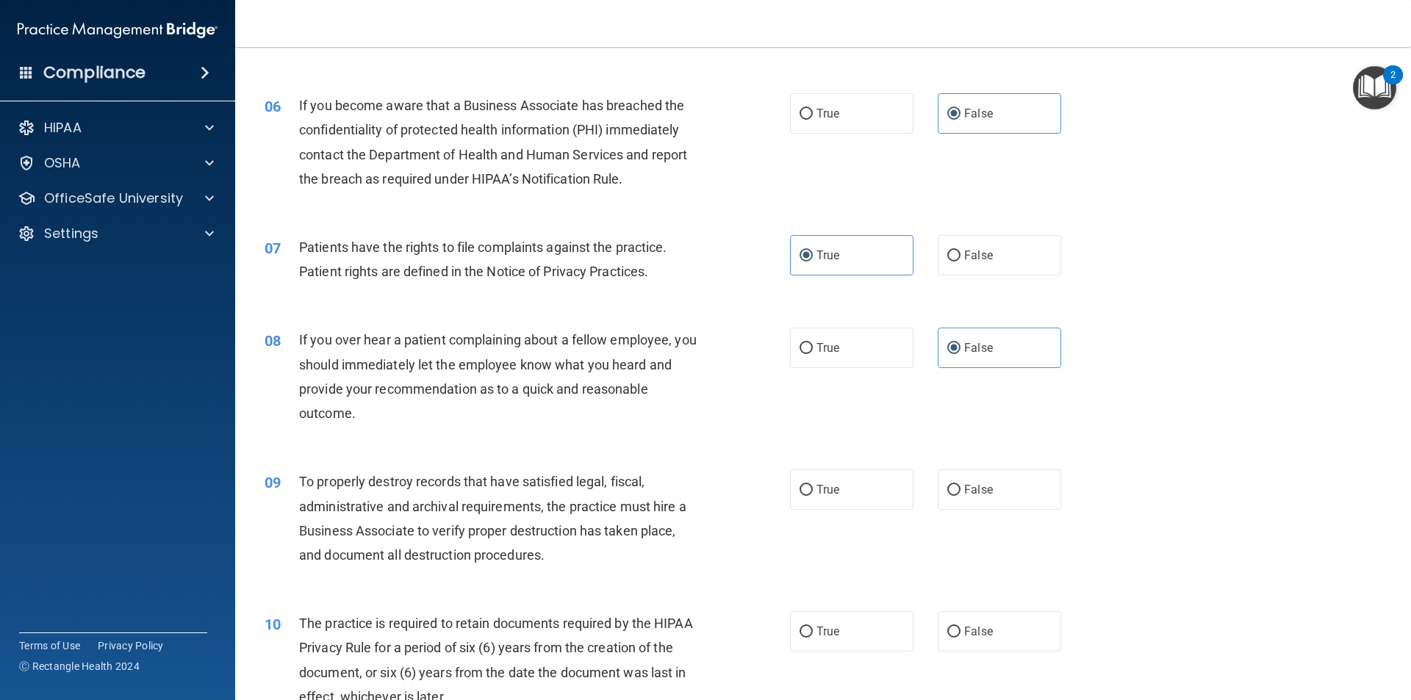
scroll to position [661, 0]
click at [986, 487] on label "False" at bounding box center [998, 487] width 123 height 40
click at [960, 487] on input "False" at bounding box center [953, 487] width 13 height 11
radio input "true"
click at [810, 622] on label "True" at bounding box center [851, 628] width 123 height 40
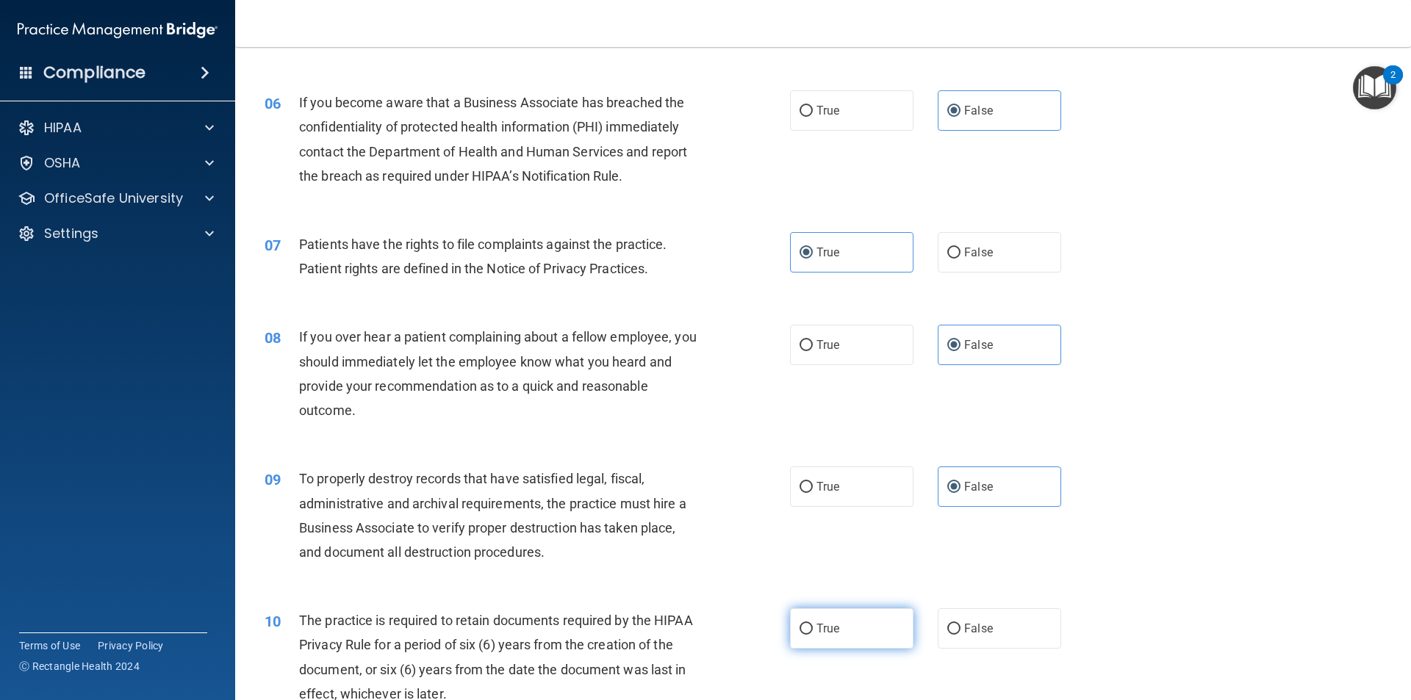
click at [810, 624] on input "True" at bounding box center [805, 629] width 13 height 11
radio input "true"
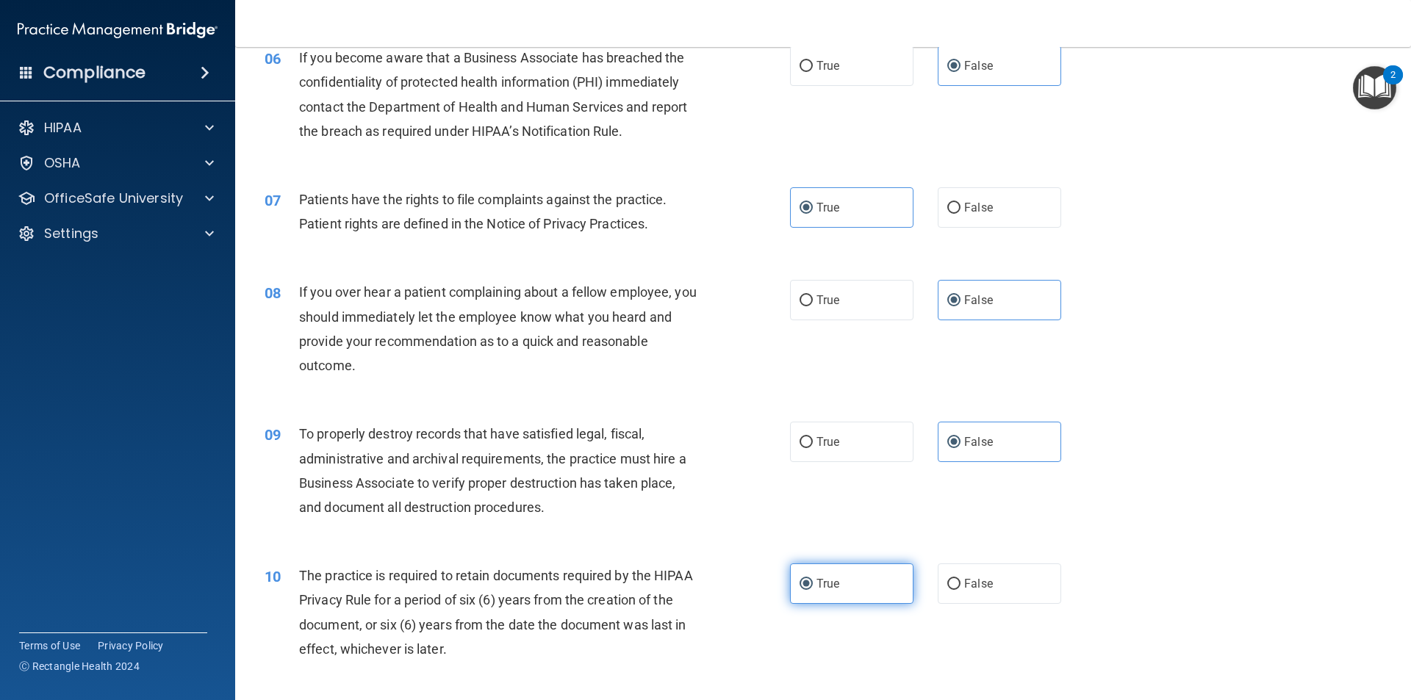
scroll to position [882, 0]
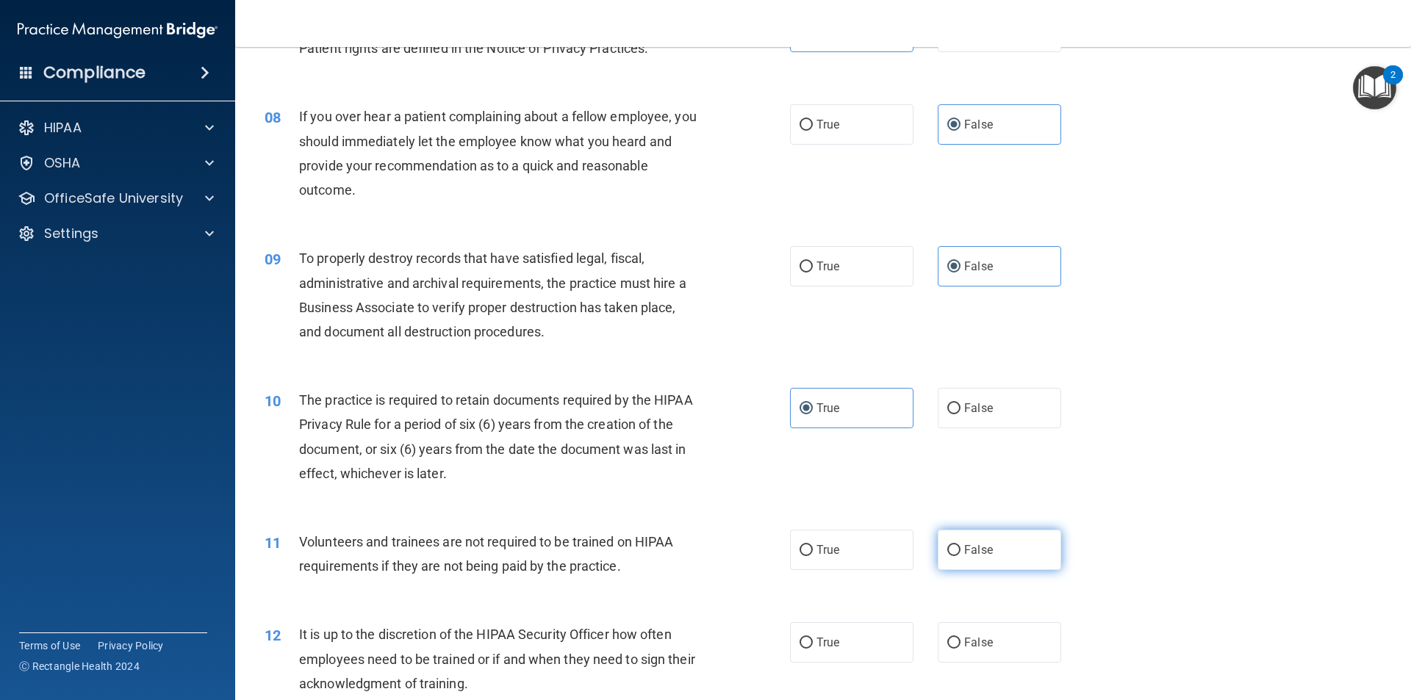
click at [985, 559] on label "False" at bounding box center [998, 550] width 123 height 40
click at [960, 556] on input "False" at bounding box center [953, 550] width 13 height 11
radio input "true"
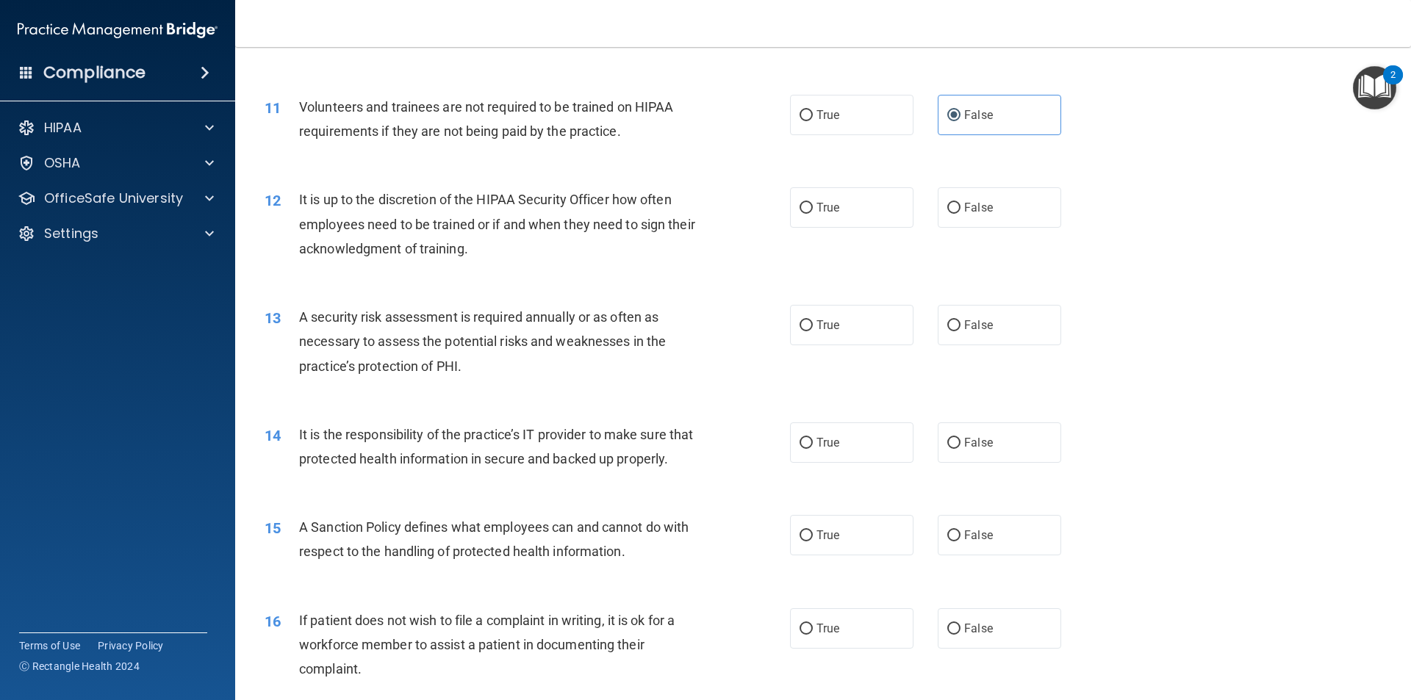
scroll to position [1322, 0]
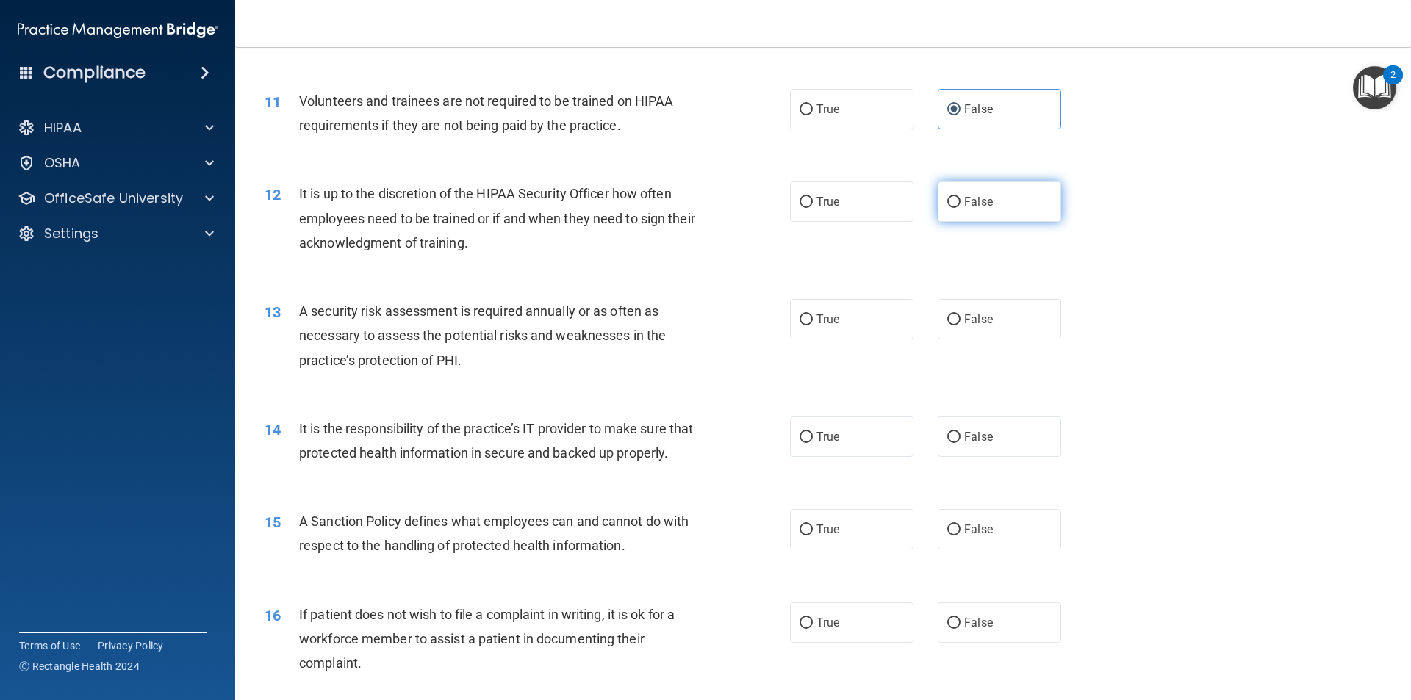
click at [975, 208] on span "False" at bounding box center [978, 202] width 29 height 14
click at [960, 208] on input "False" at bounding box center [953, 202] width 13 height 11
radio input "true"
click at [817, 320] on span "True" at bounding box center [827, 319] width 23 height 14
click at [813, 320] on input "True" at bounding box center [805, 319] width 13 height 11
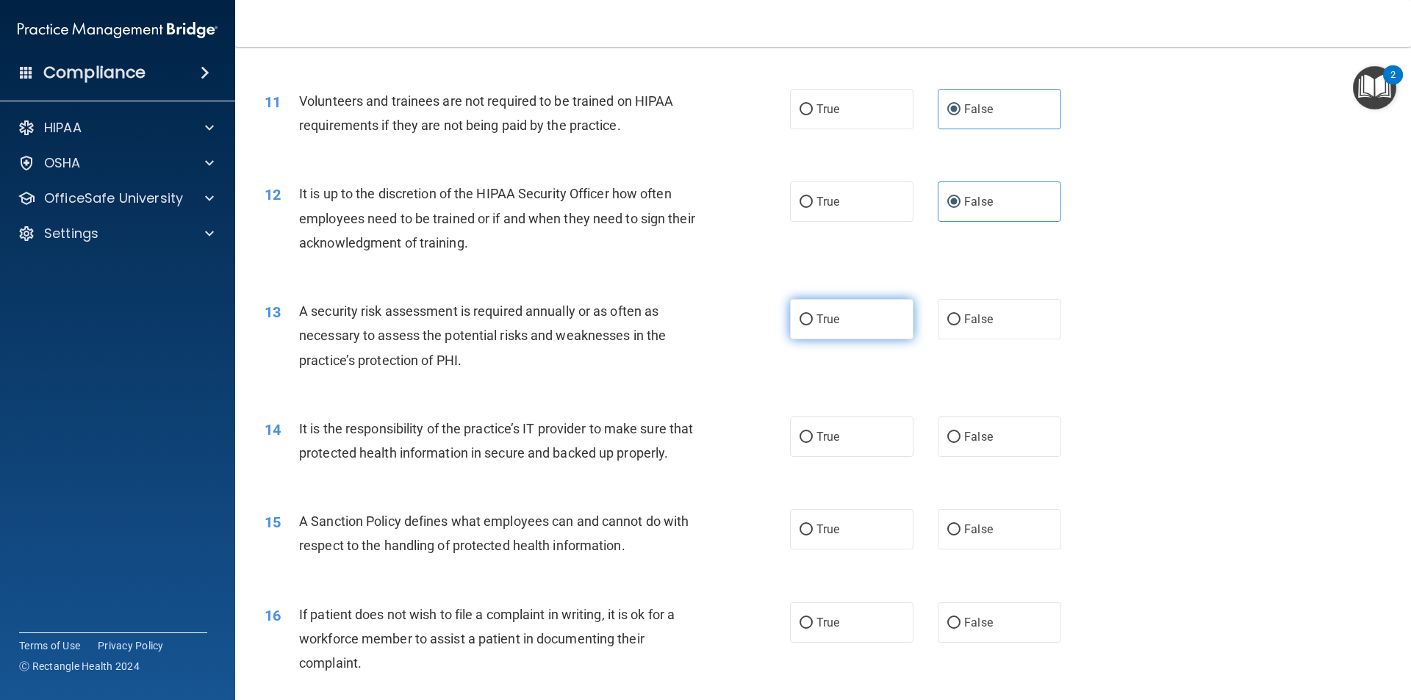
radio input "true"
click at [1008, 419] on label "False" at bounding box center [998, 437] width 123 height 40
click at [960, 432] on input "False" at bounding box center [953, 437] width 13 height 11
radio input "true"
click at [819, 550] on label "True" at bounding box center [851, 529] width 123 height 40
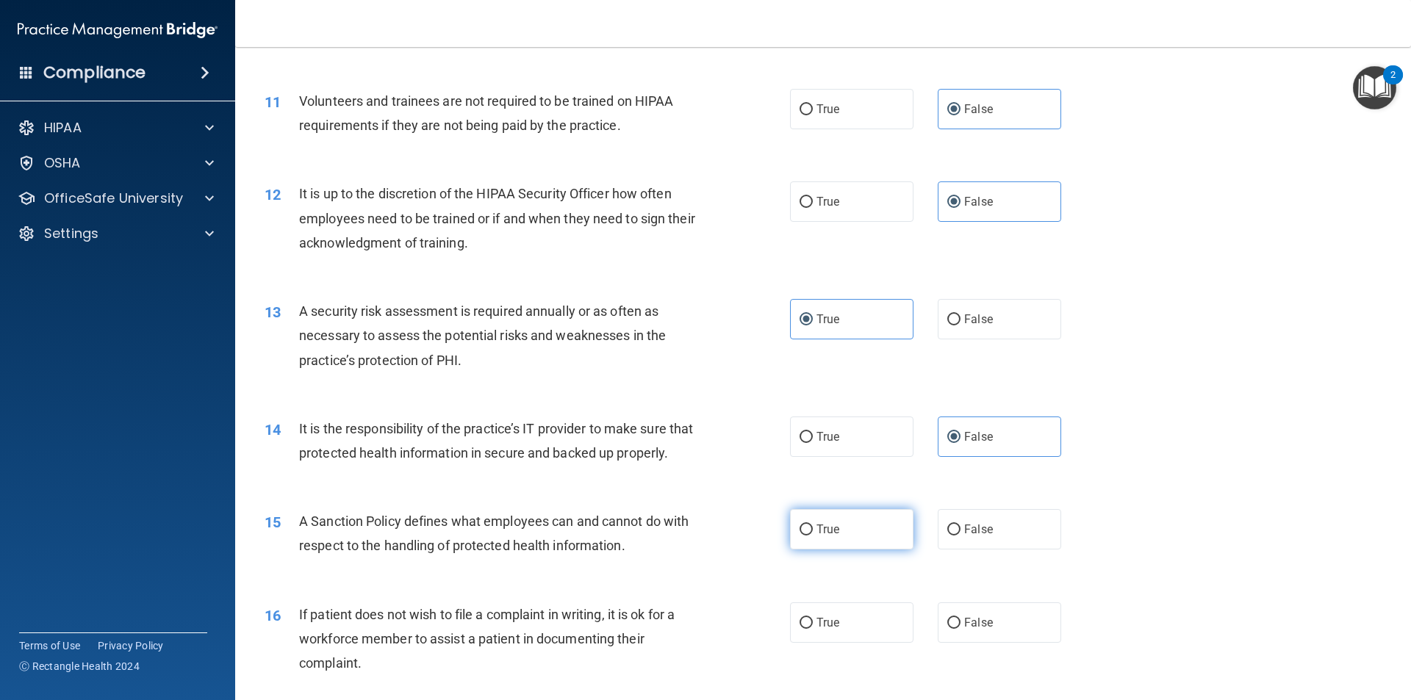
click at [813, 536] on input "True" at bounding box center [805, 530] width 13 height 11
radio input "true"
click at [830, 630] on span "True" at bounding box center [827, 623] width 23 height 14
click at [813, 629] on input "True" at bounding box center [805, 623] width 13 height 11
radio input "true"
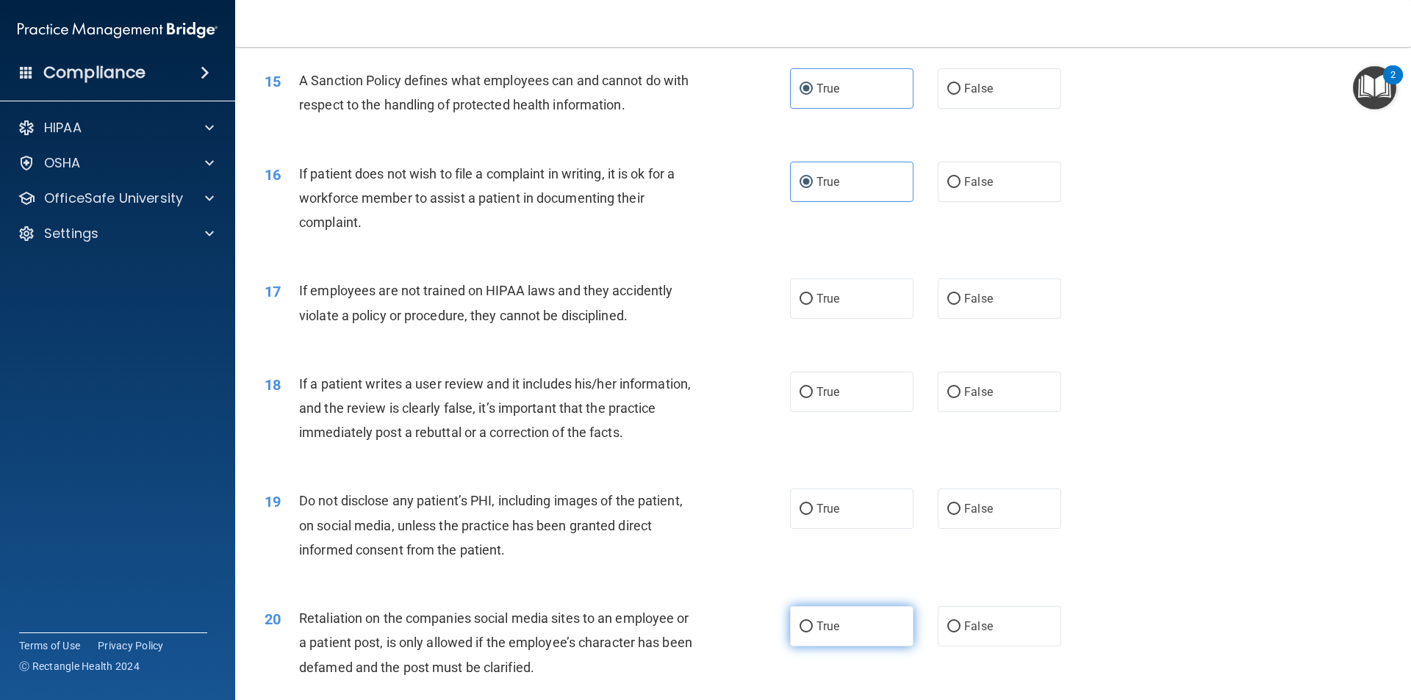
scroll to position [1837, 0]
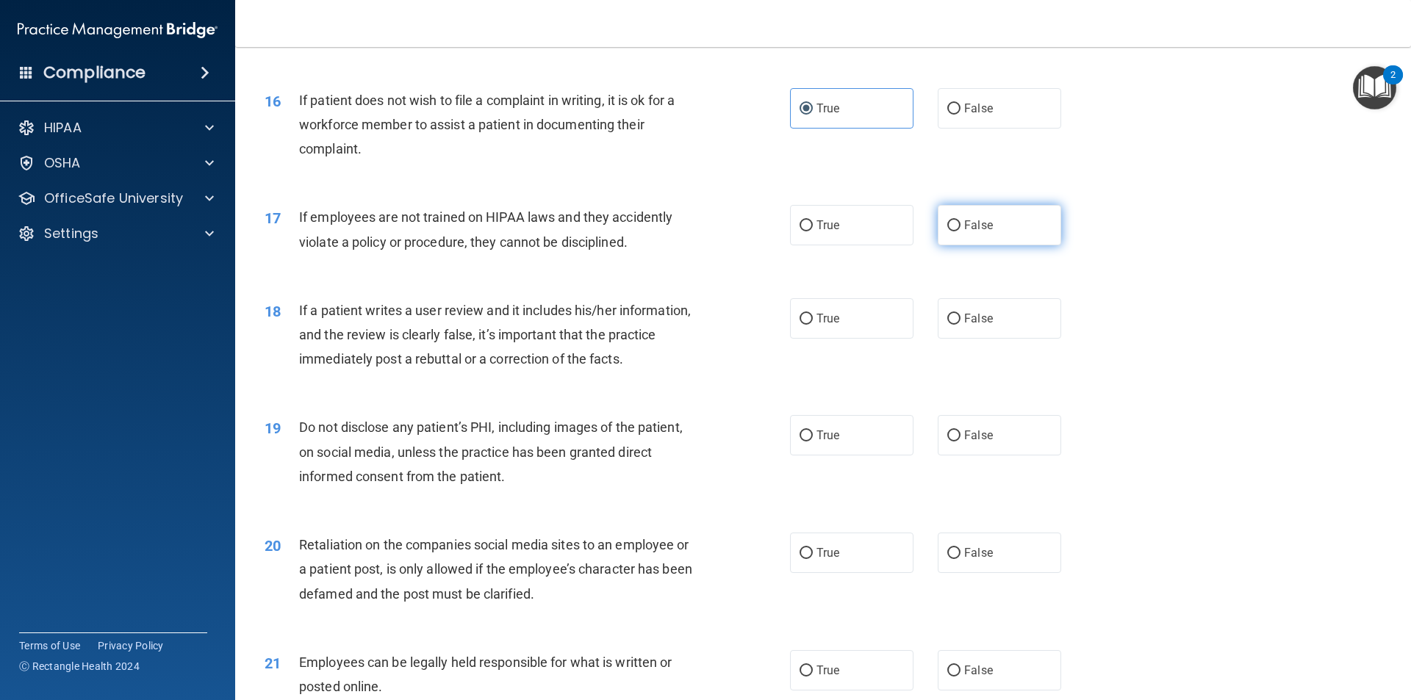
drag, startPoint x: 971, startPoint y: 262, endPoint x: 982, endPoint y: 253, distance: 13.7
click at [977, 245] on label "False" at bounding box center [998, 225] width 123 height 40
click at [996, 245] on label "False" at bounding box center [998, 225] width 123 height 40
click at [960, 231] on input "False" at bounding box center [953, 225] width 13 height 11
radio input "true"
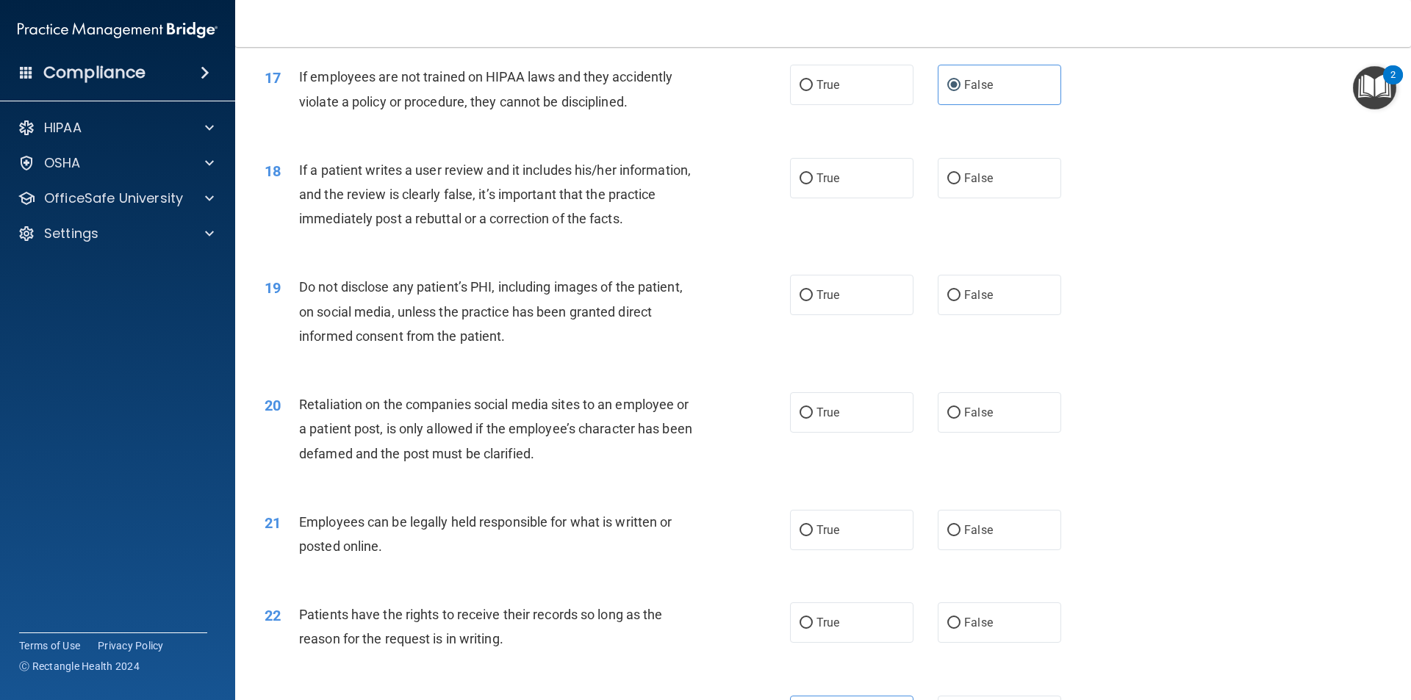
scroll to position [1984, 0]
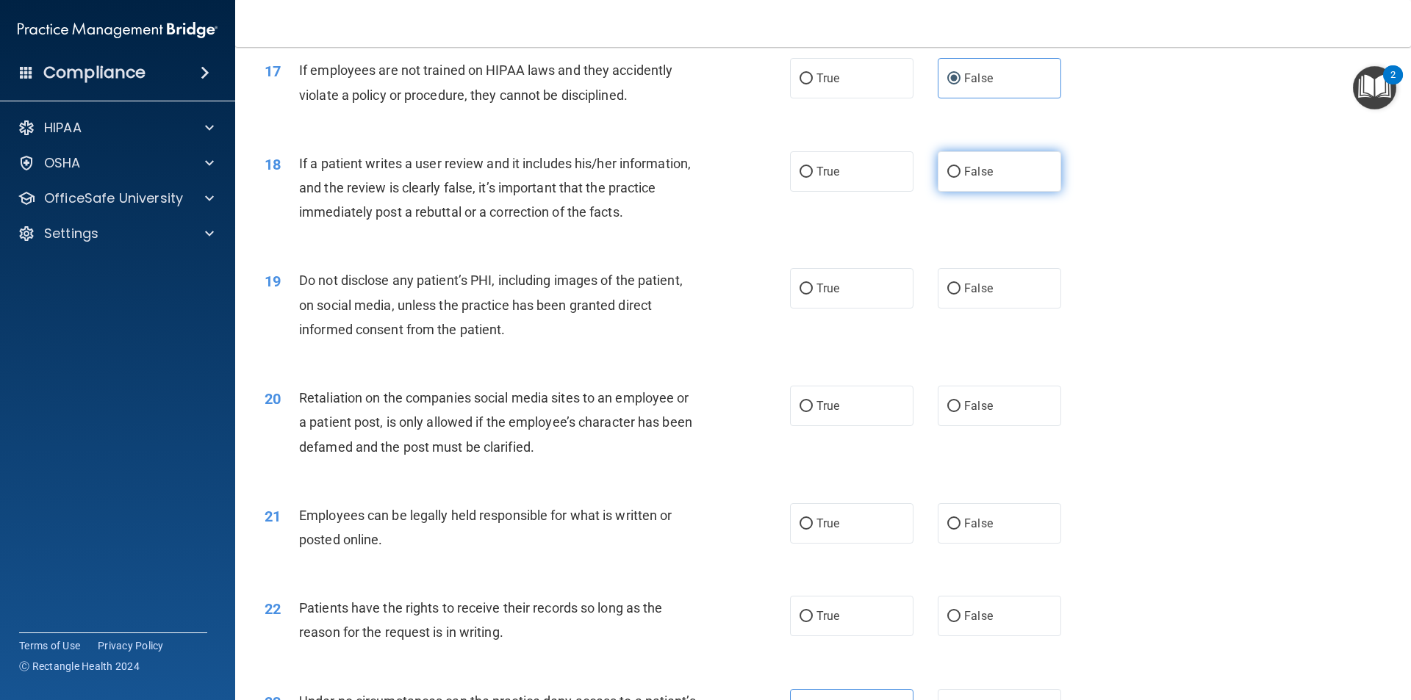
click at [986, 192] on label "False" at bounding box center [998, 171] width 123 height 40
click at [960, 178] on input "False" at bounding box center [953, 172] width 13 height 11
radio input "true"
click at [855, 309] on label "True" at bounding box center [851, 288] width 123 height 40
click at [813, 295] on input "True" at bounding box center [805, 289] width 13 height 11
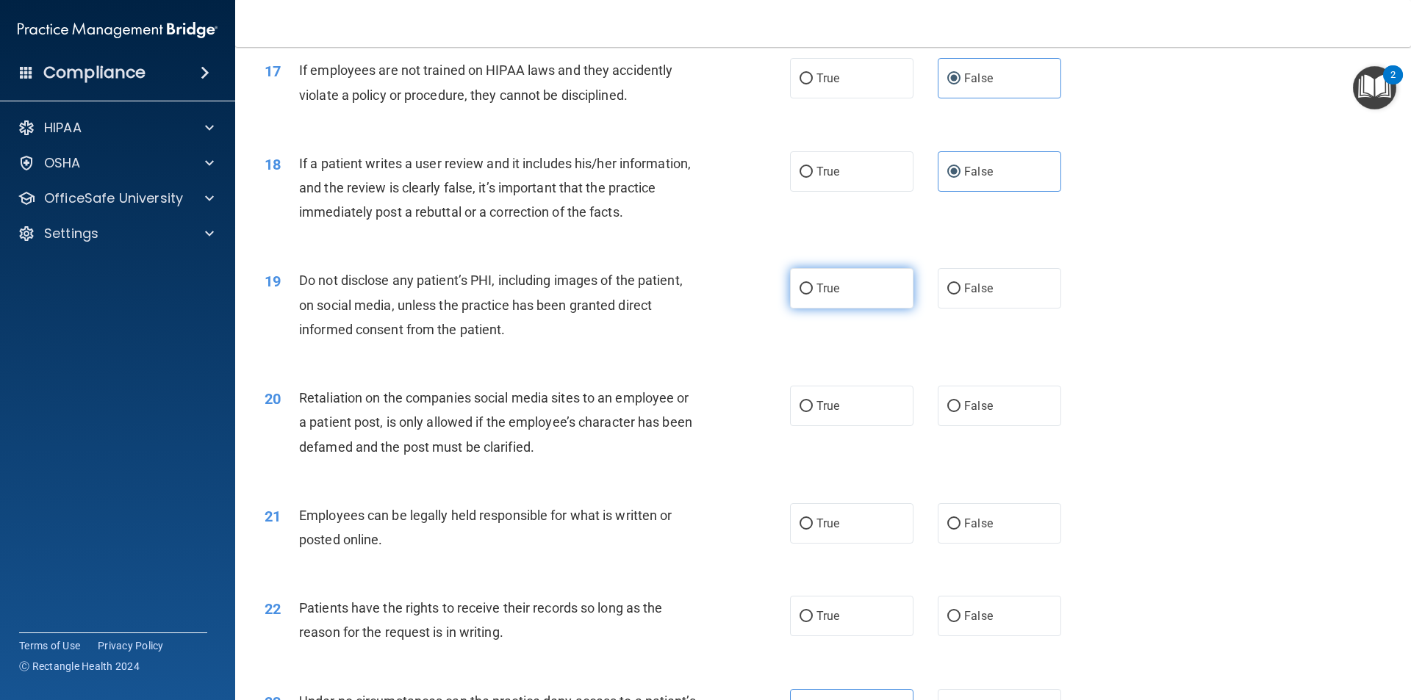
radio input "true"
click at [982, 418] on label "False" at bounding box center [998, 406] width 123 height 40
click at [960, 412] on input "False" at bounding box center [953, 406] width 13 height 11
radio input "true"
click at [857, 544] on label "True" at bounding box center [851, 523] width 123 height 40
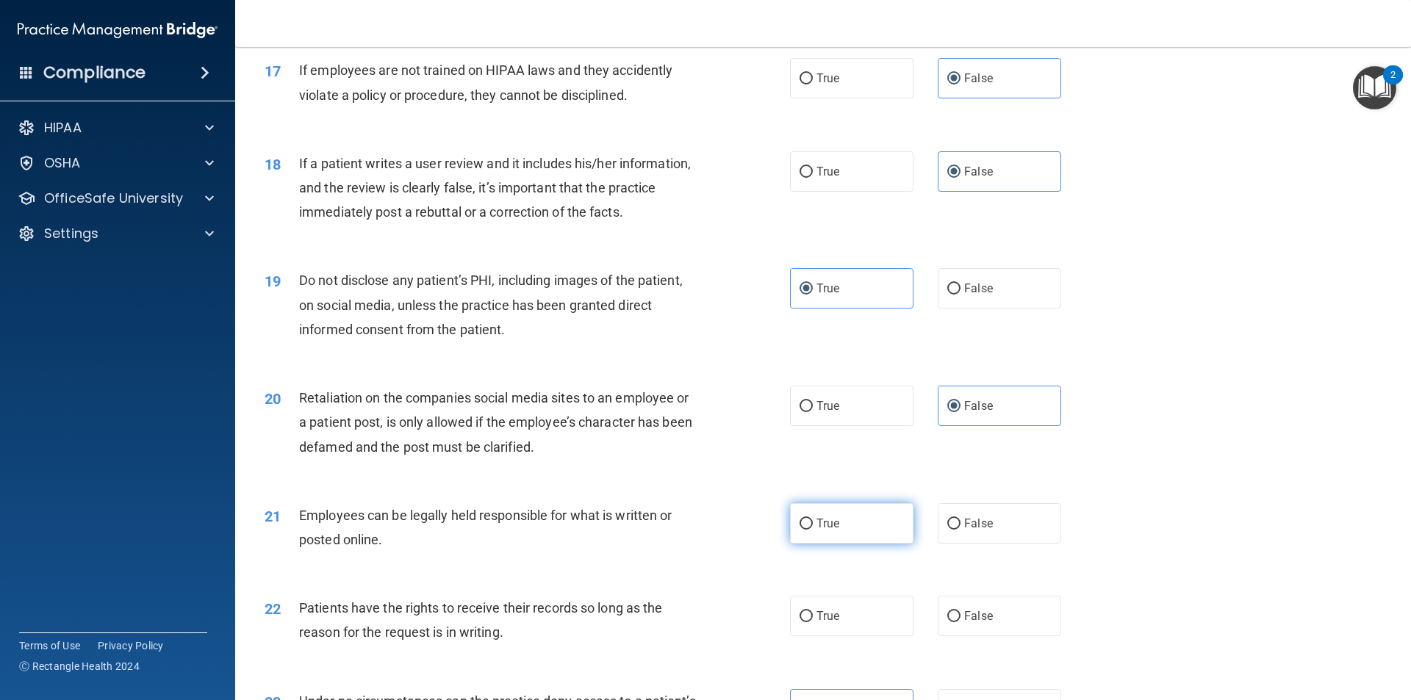
click at [813, 530] on input "True" at bounding box center [805, 524] width 13 height 11
radio input "true"
click at [857, 633] on label "True" at bounding box center [851, 616] width 123 height 40
click at [813, 622] on input "True" at bounding box center [805, 616] width 13 height 11
radio input "true"
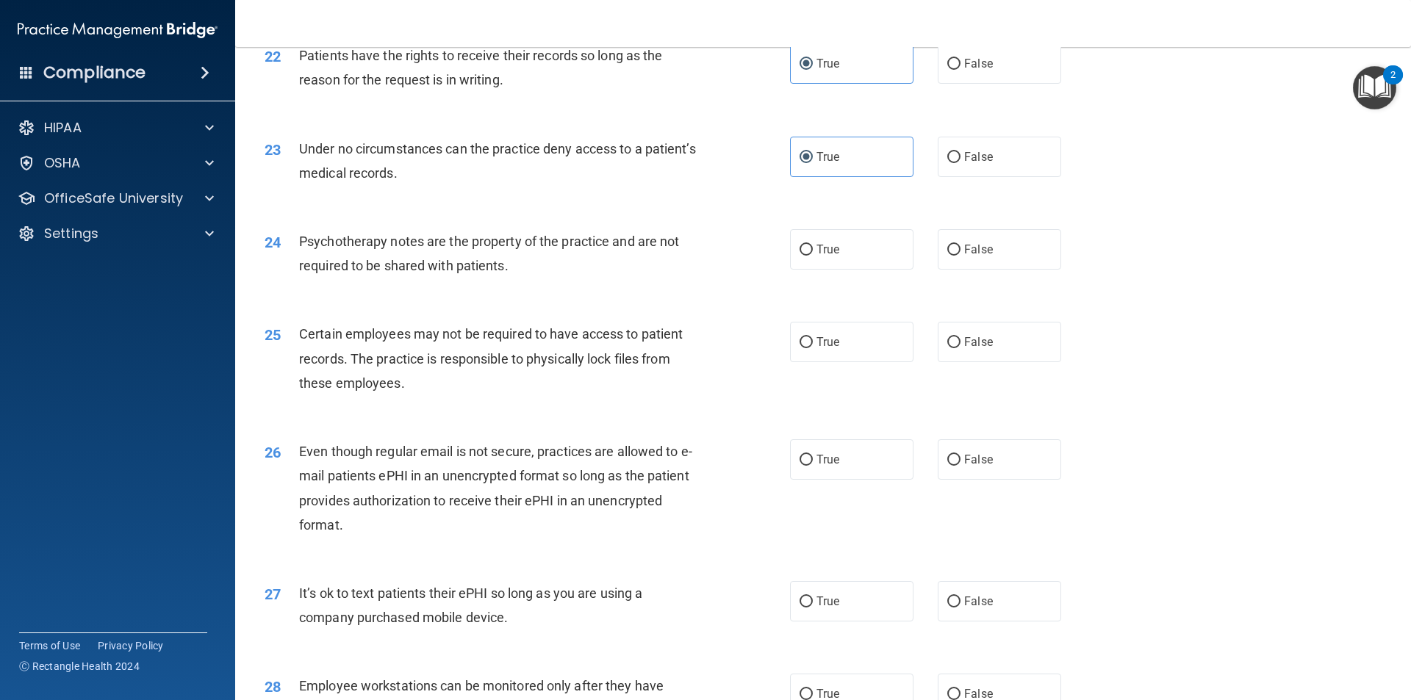
scroll to position [2571, 0]
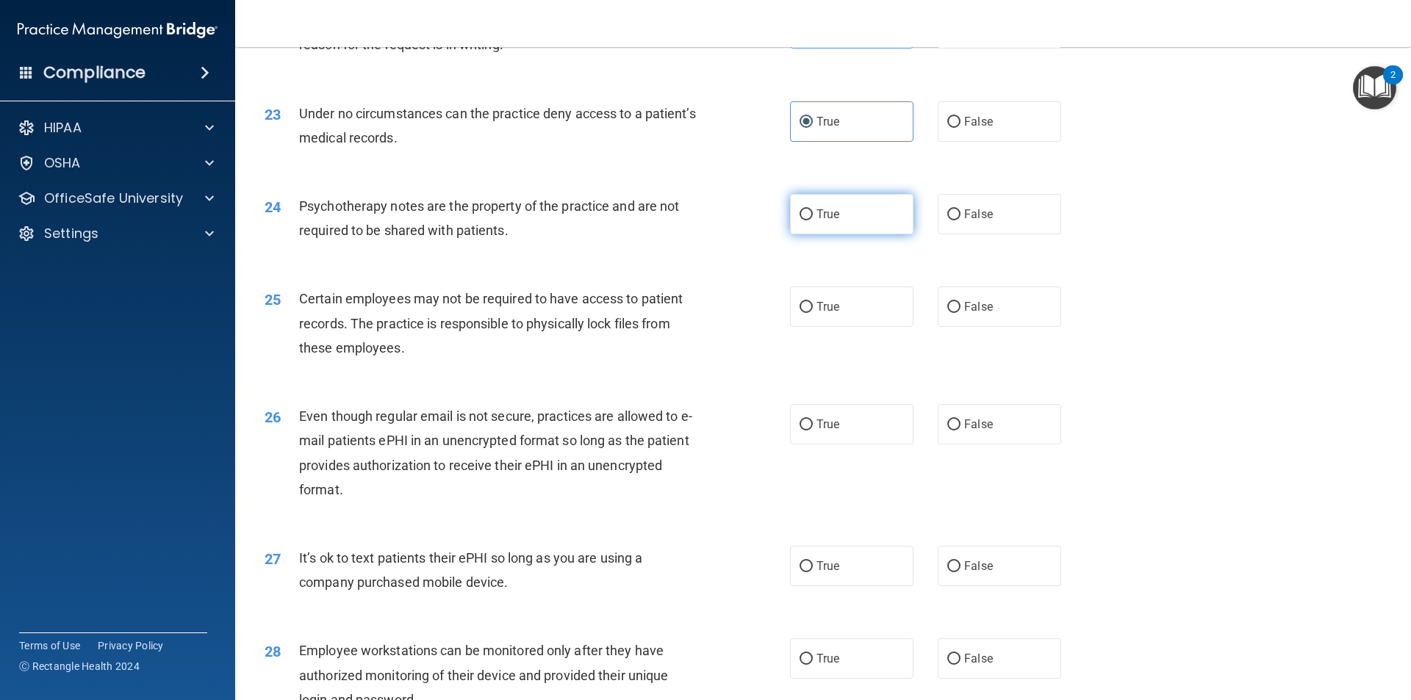
click at [829, 225] on label "True" at bounding box center [851, 214] width 123 height 40
click at [813, 220] on input "True" at bounding box center [805, 214] width 13 height 11
radio input "true"
click at [824, 314] on span "True" at bounding box center [827, 307] width 23 height 14
click at [813, 313] on input "True" at bounding box center [805, 307] width 13 height 11
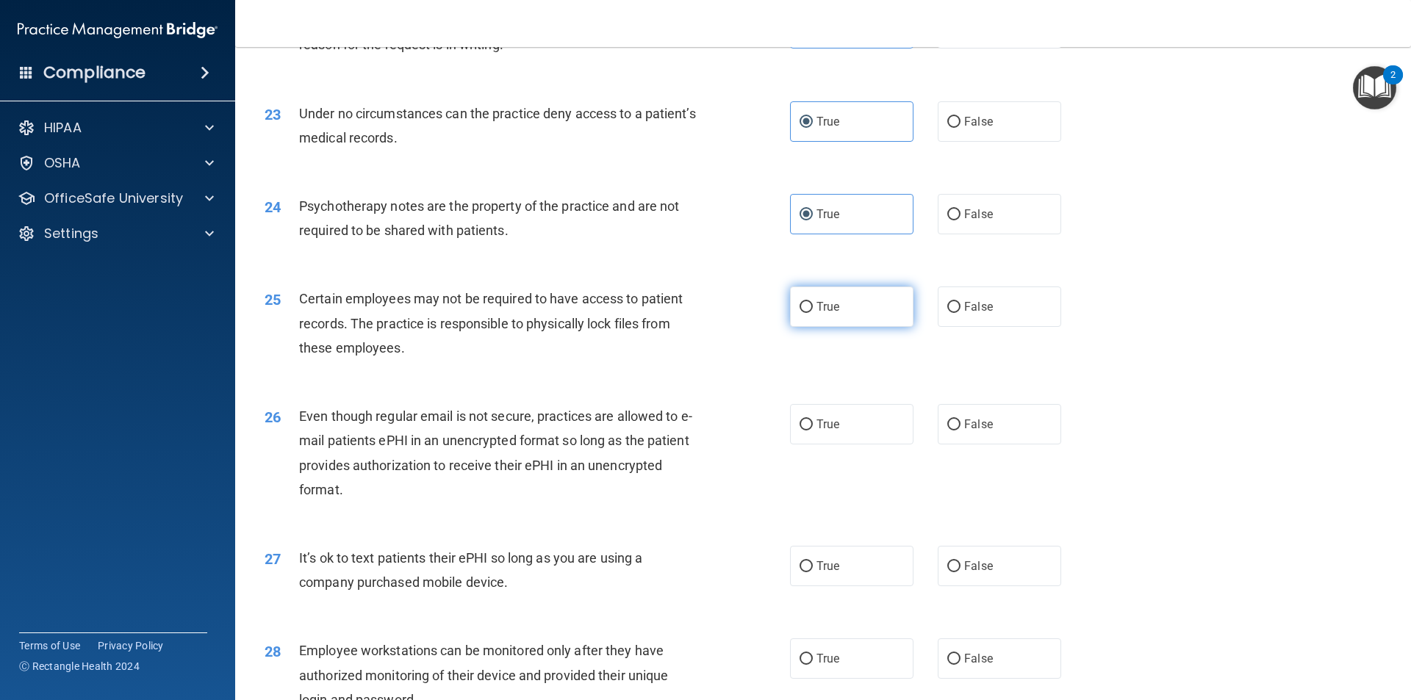
radio input "true"
click at [810, 443] on label "True" at bounding box center [851, 424] width 123 height 40
click at [810, 431] on input "True" at bounding box center [805, 424] width 13 height 11
radio input "true"
click at [972, 586] on label "False" at bounding box center [998, 566] width 123 height 40
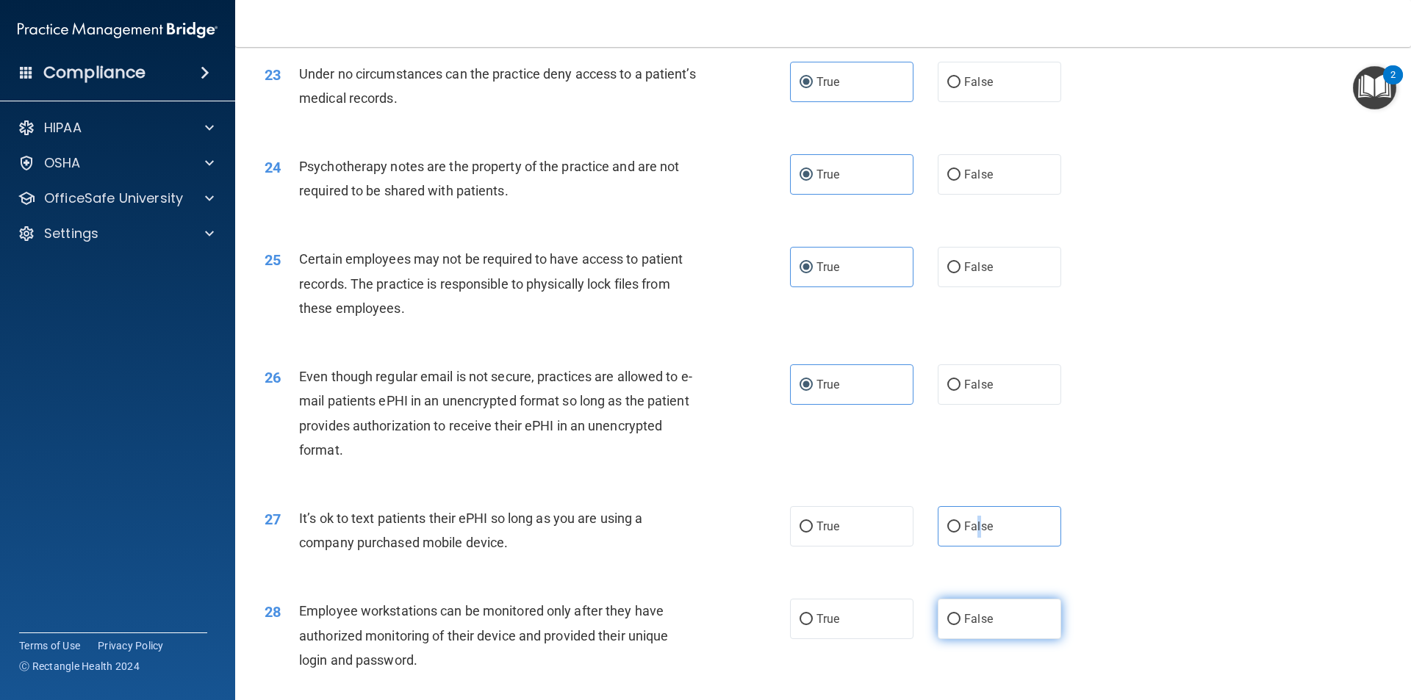
scroll to position [2645, 0]
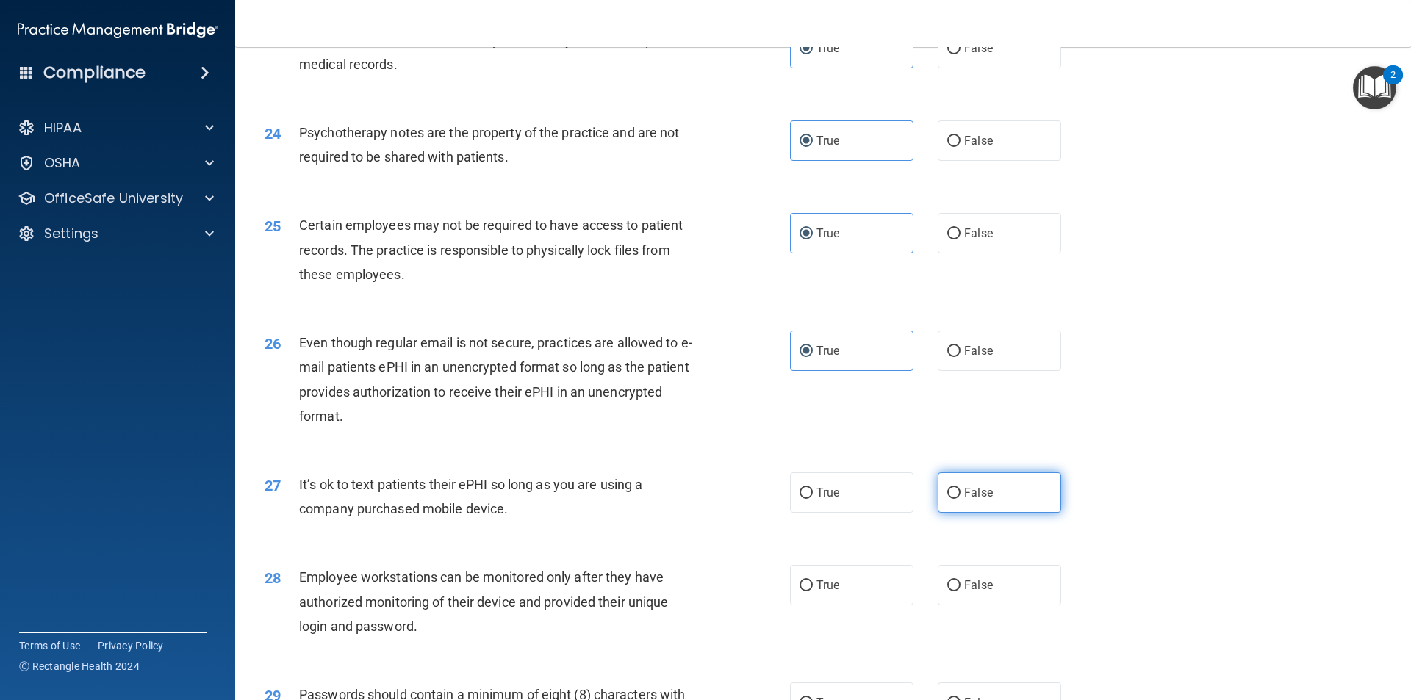
click at [990, 513] on label "False" at bounding box center [998, 492] width 123 height 40
click at [960, 499] on input "False" at bounding box center [953, 493] width 13 height 11
radio input "true"
click at [977, 590] on label "False" at bounding box center [998, 585] width 123 height 40
click at [960, 590] on input "False" at bounding box center [953, 585] width 13 height 11
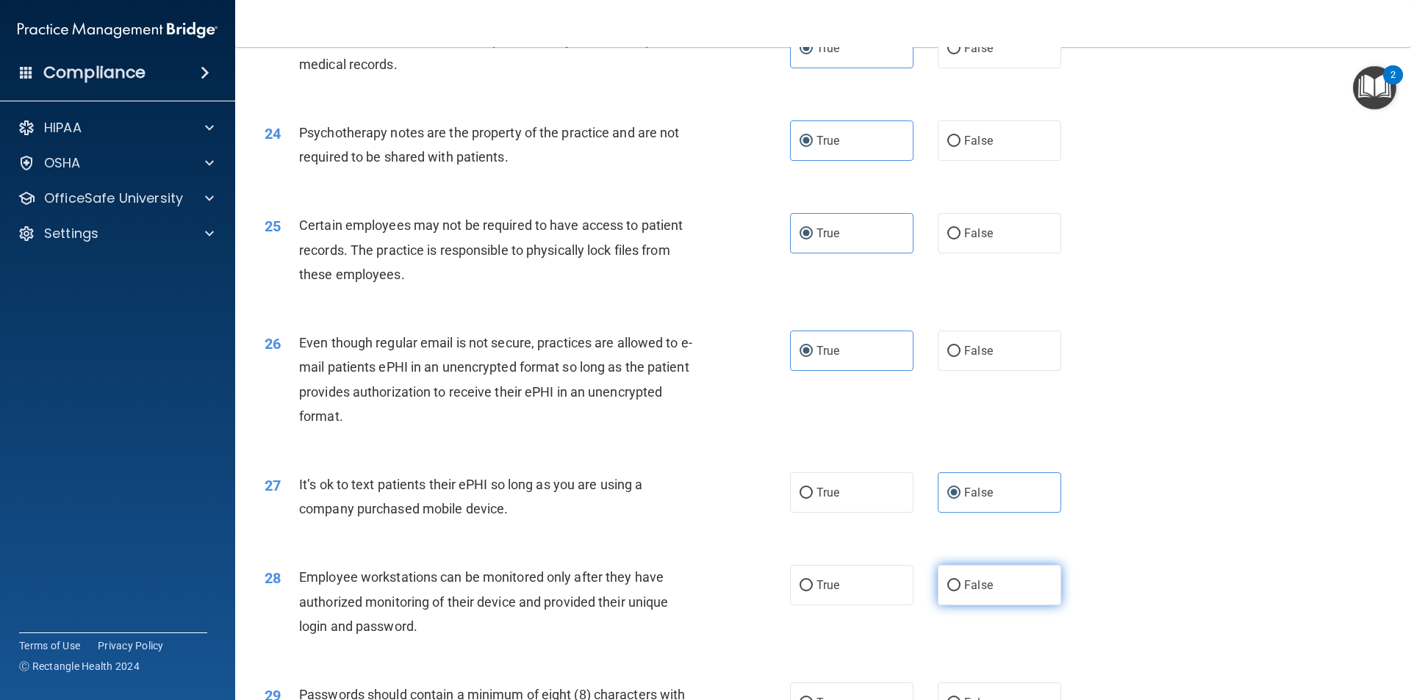
radio input "true"
click at [979, 592] on span "False" at bounding box center [978, 585] width 29 height 14
click at [960, 591] on input "False" at bounding box center [953, 585] width 13 height 11
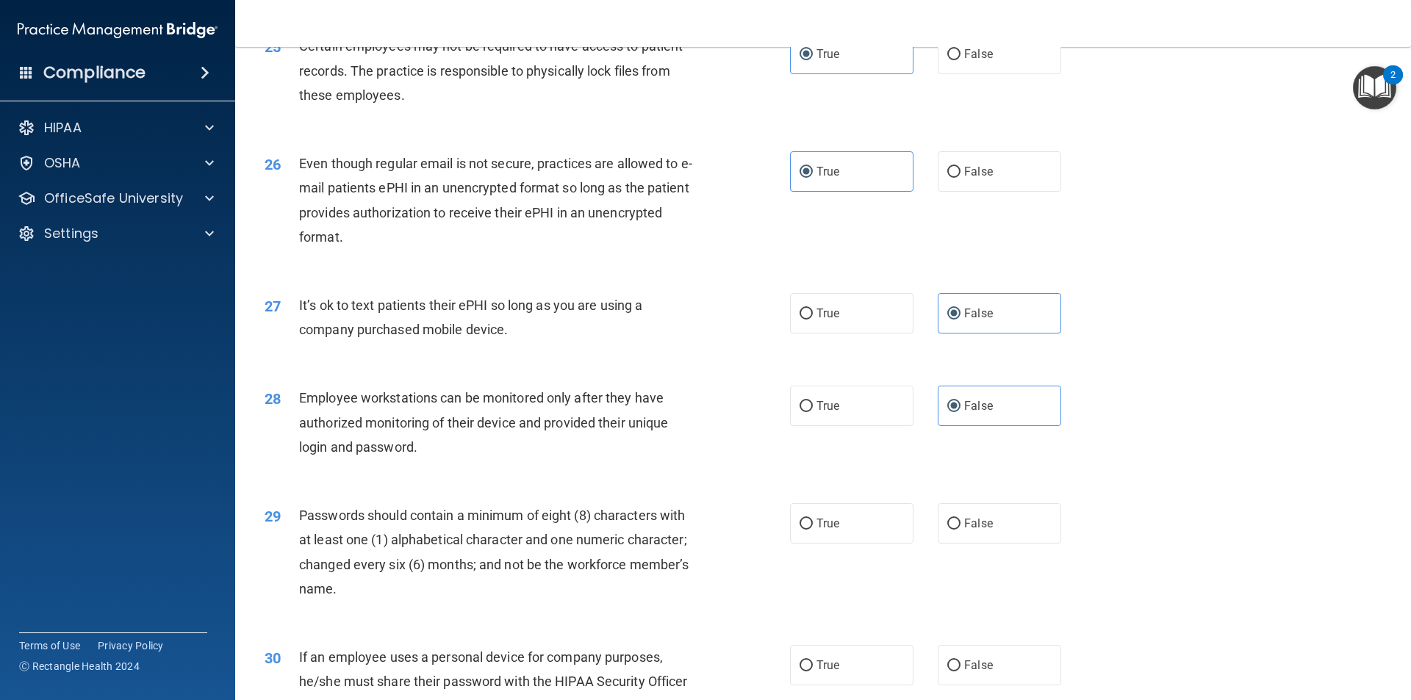
scroll to position [2865, 0]
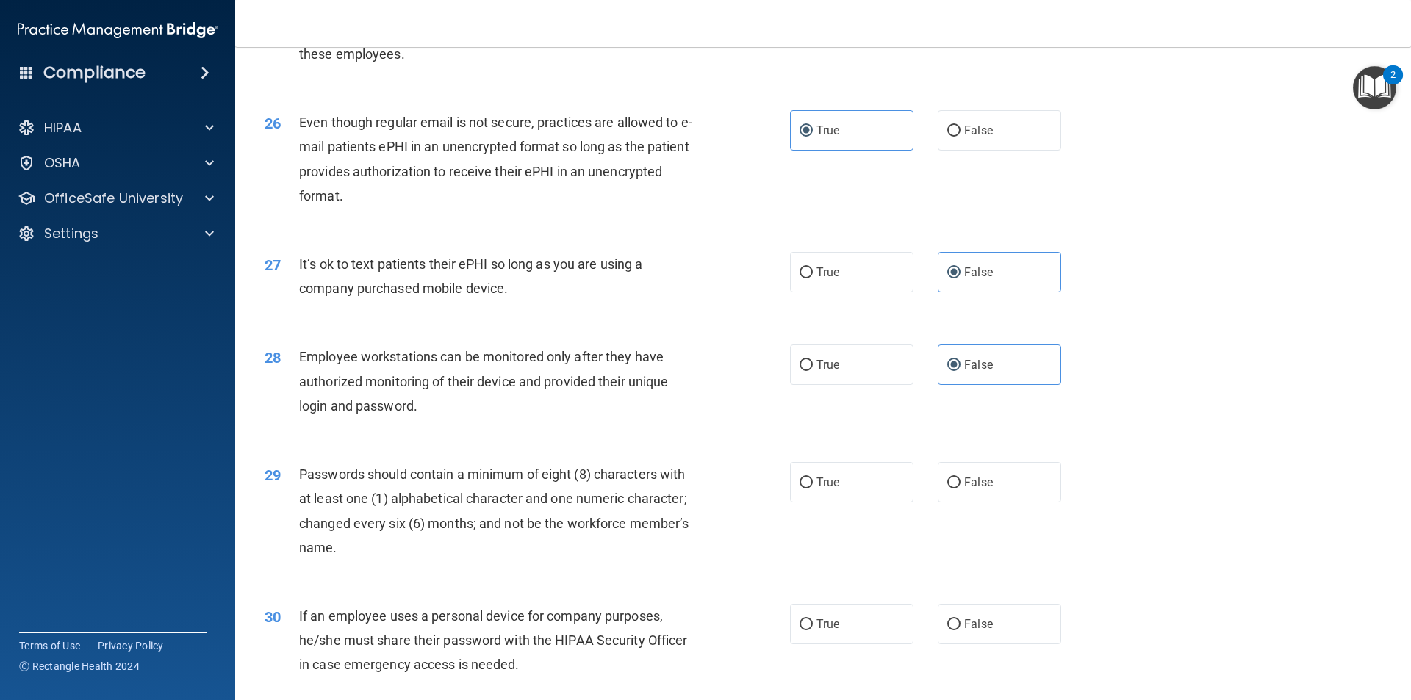
drag, startPoint x: 835, startPoint y: 492, endPoint x: 838, endPoint y: 484, distance: 8.9
click at [838, 485] on div "29 Passwords should contain a minimum of eight (8) characters with at least one…" at bounding box center [822, 515] width 1139 height 142
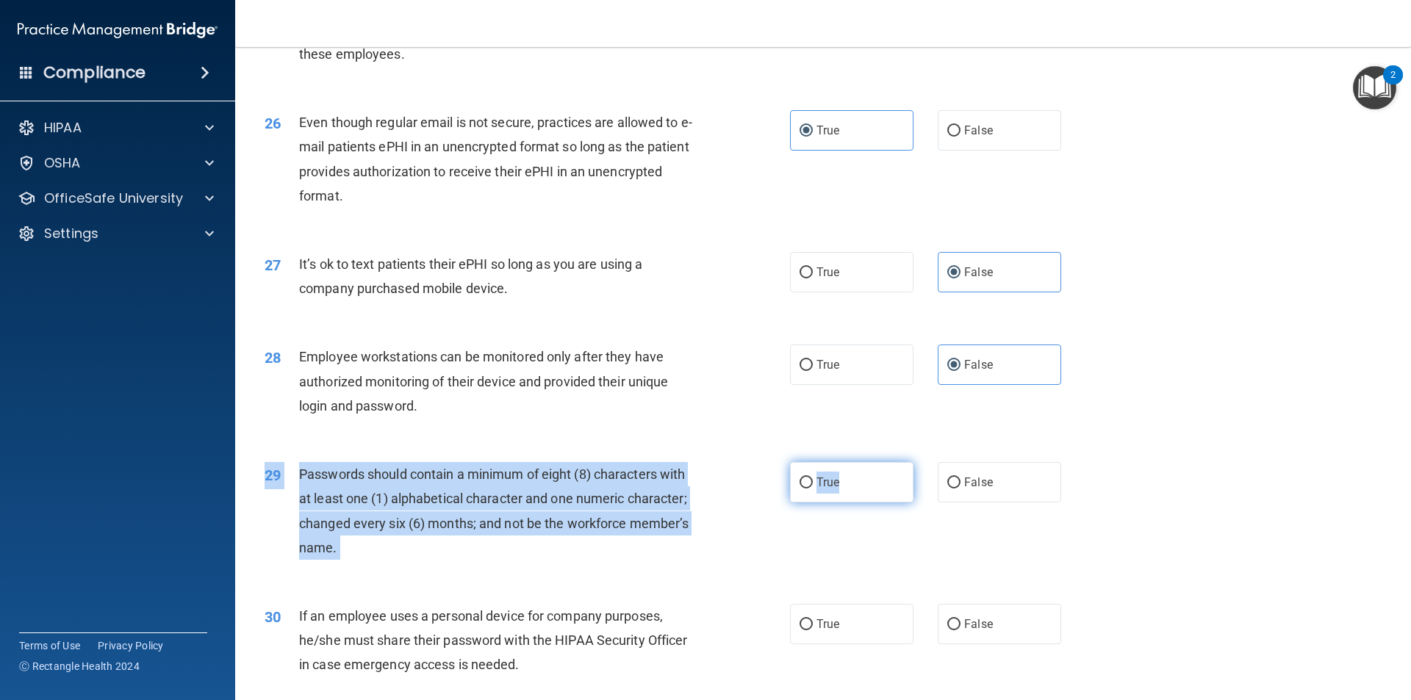
click at [799, 489] on input "True" at bounding box center [805, 483] width 13 height 11
radio input "true"
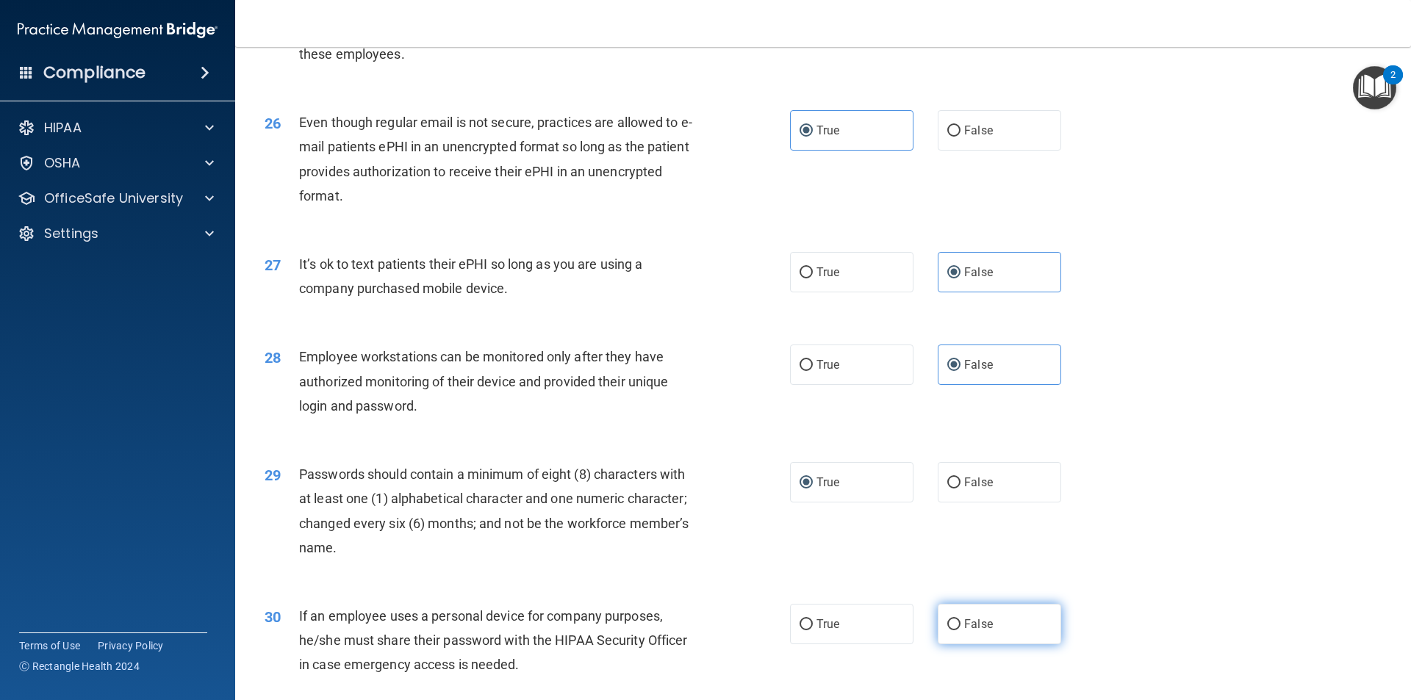
click at [984, 644] on label "False" at bounding box center [998, 624] width 123 height 40
click at [960, 630] on input "False" at bounding box center [953, 624] width 13 height 11
radio input "true"
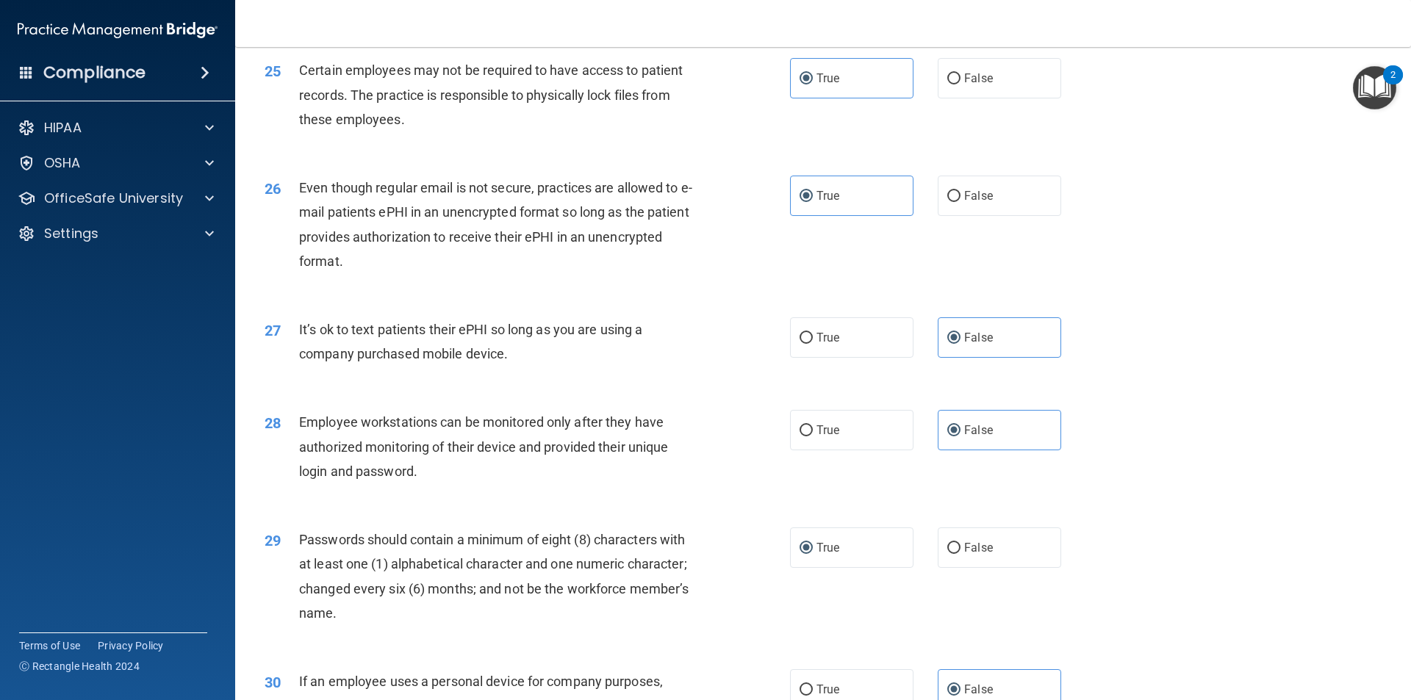
scroll to position [2988, 0]
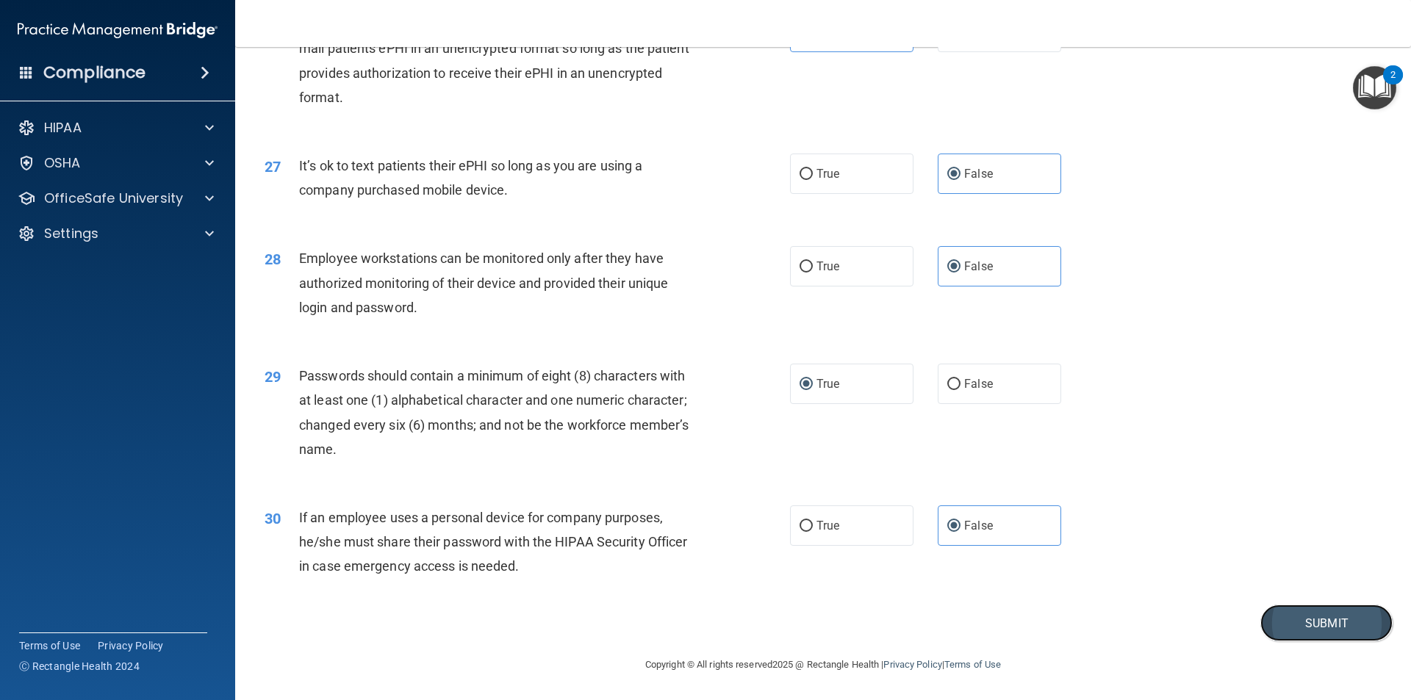
click at [1296, 632] on button "Submit" at bounding box center [1326, 623] width 132 height 37
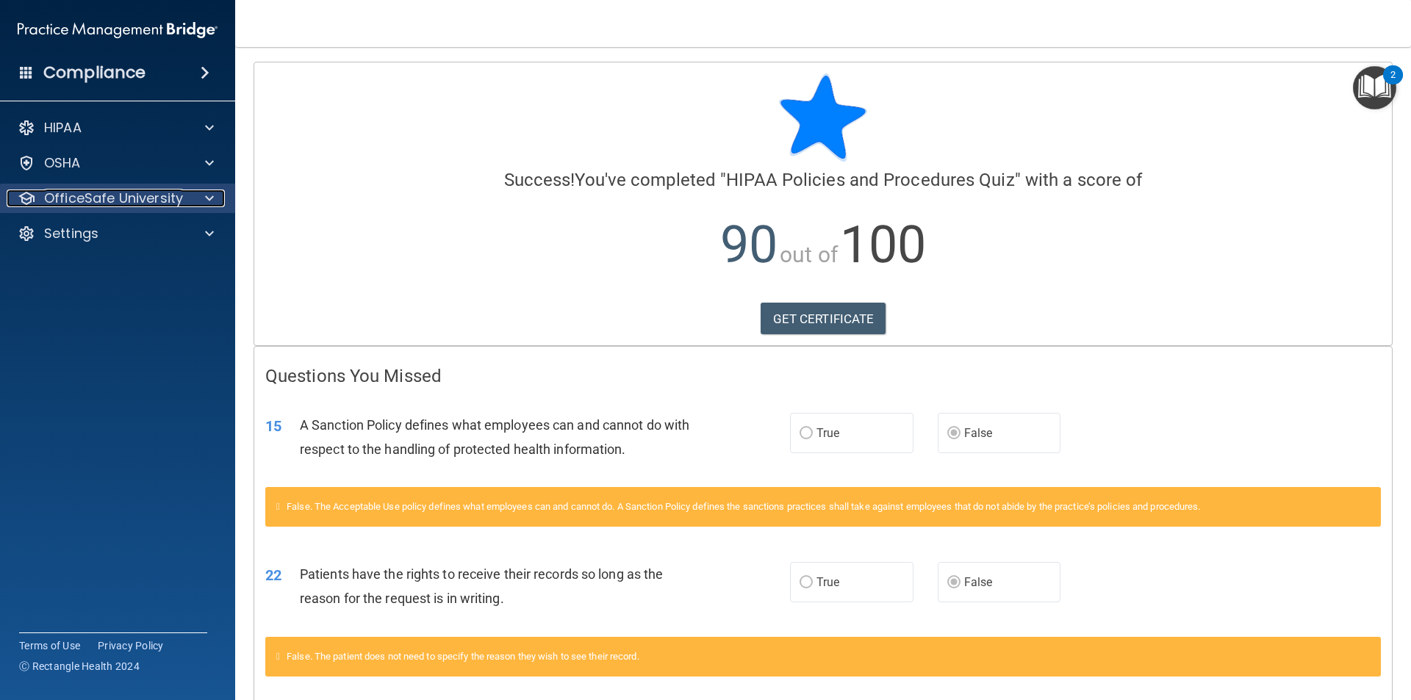
click at [148, 199] on p "OfficeSafe University" at bounding box center [113, 199] width 139 height 18
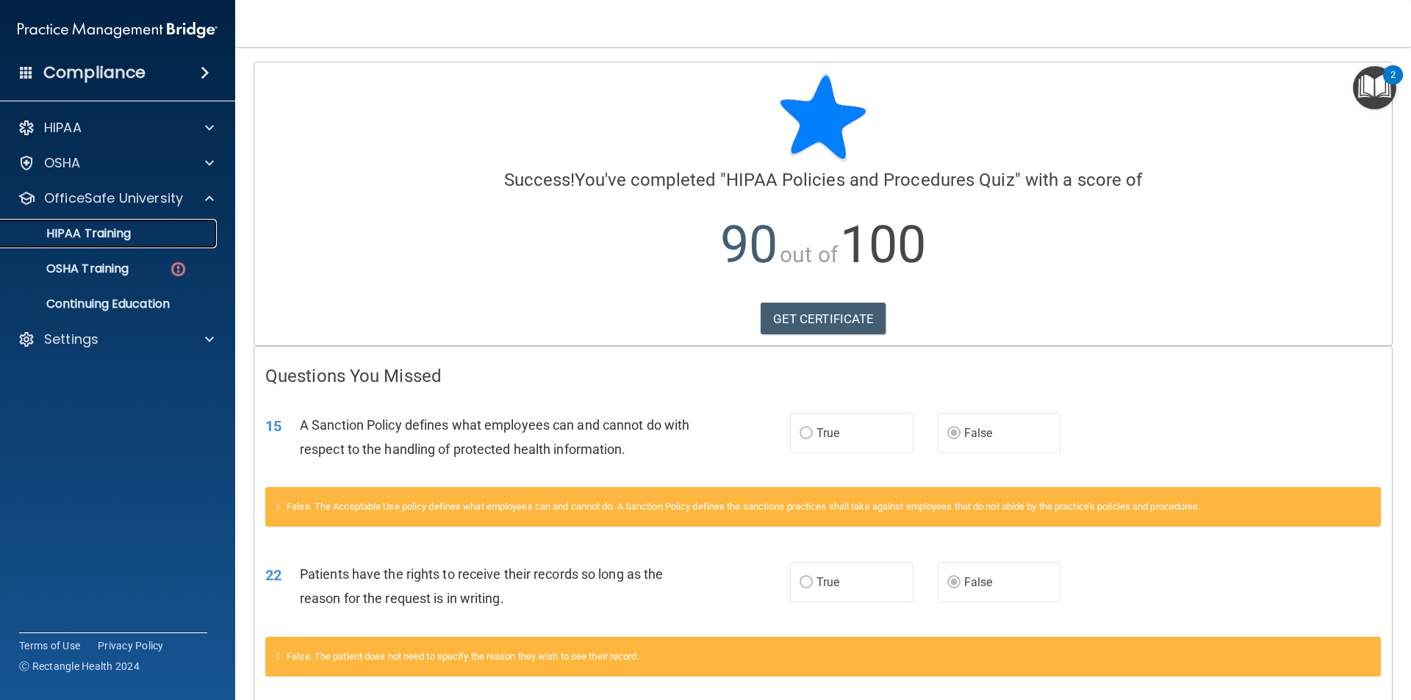
click at [147, 236] on div "HIPAA Training" at bounding box center [110, 233] width 201 height 15
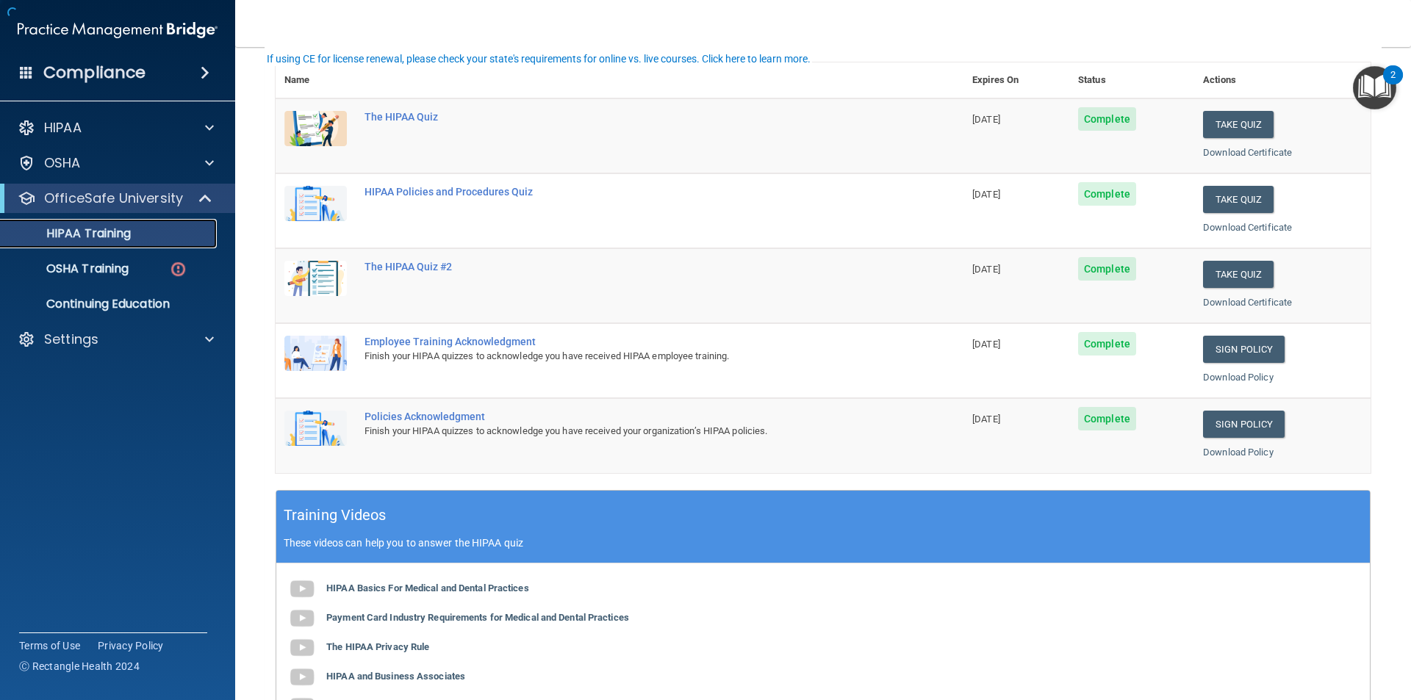
scroll to position [220, 0]
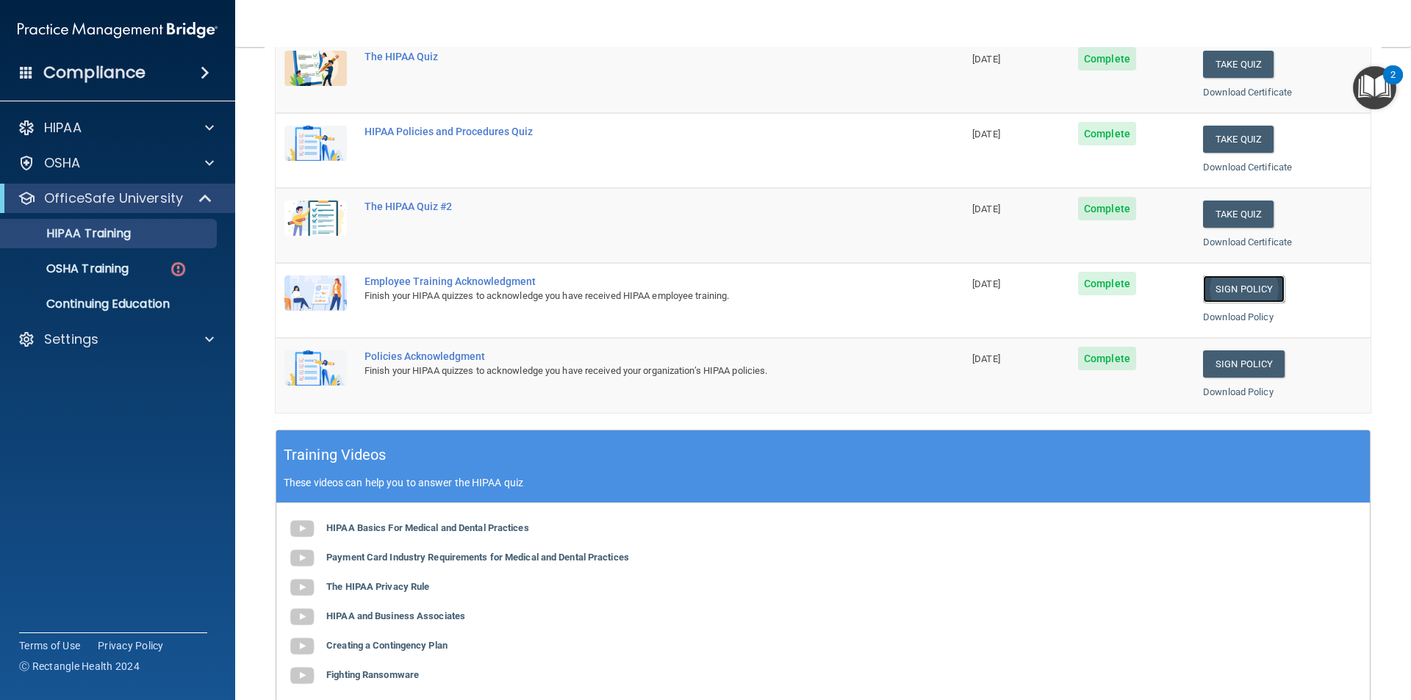
click at [1238, 292] on link "Sign Policy" at bounding box center [1244, 288] width 82 height 27
click at [1237, 364] on link "Sign Policy" at bounding box center [1244, 363] width 82 height 27
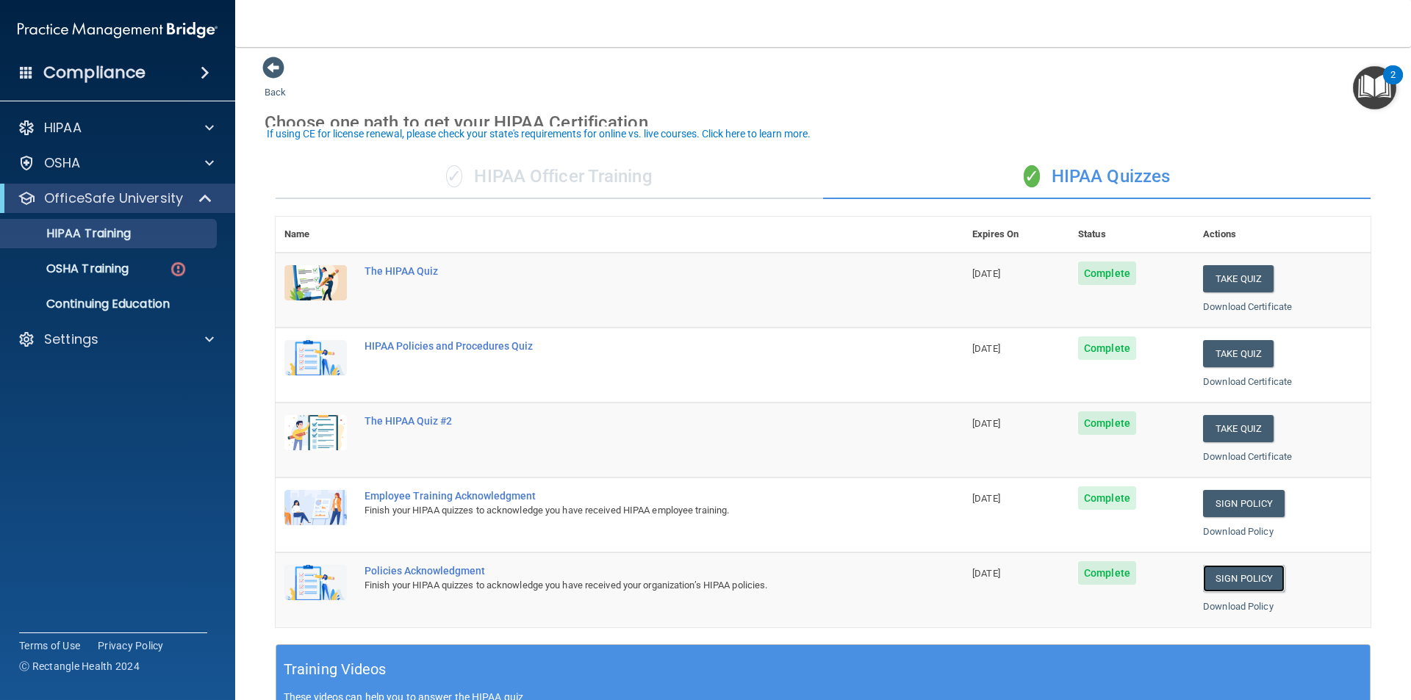
scroll to position [0, 0]
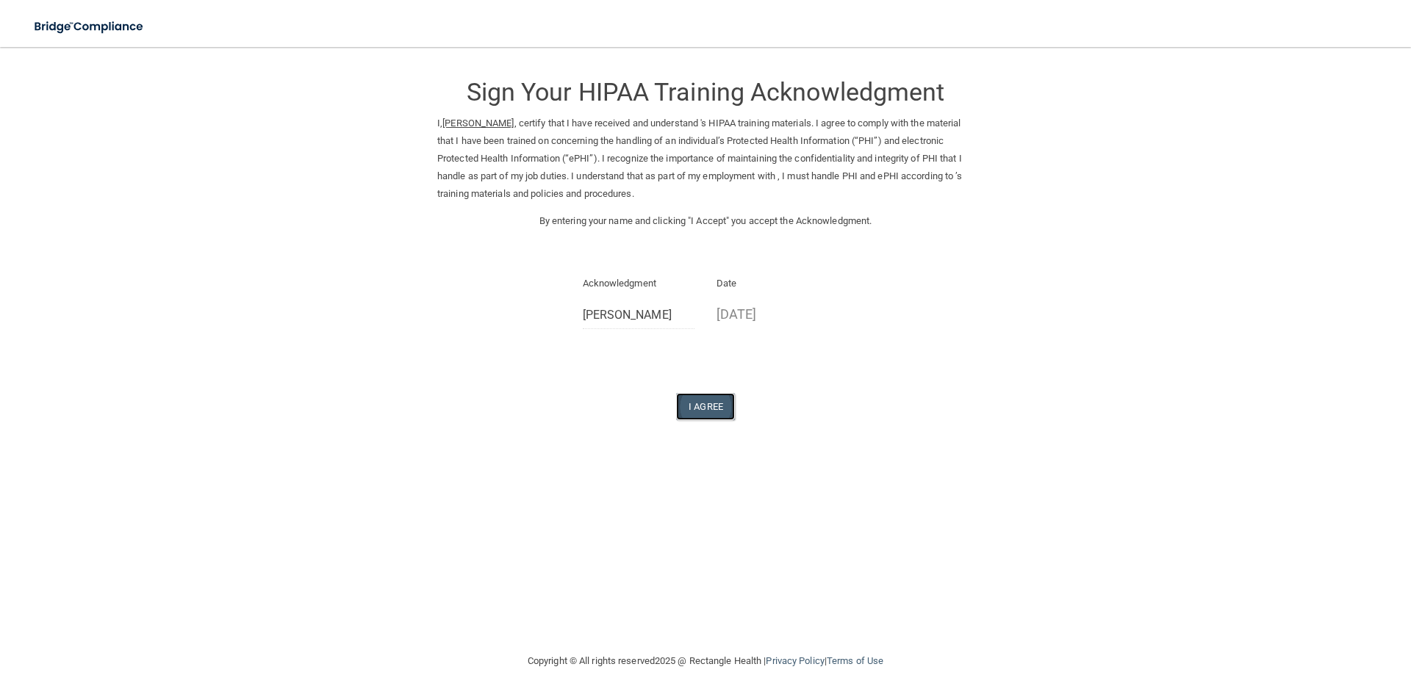
click at [715, 397] on button "I Agree" at bounding box center [705, 406] width 59 height 27
click at [724, 410] on button "I Agree" at bounding box center [705, 406] width 59 height 27
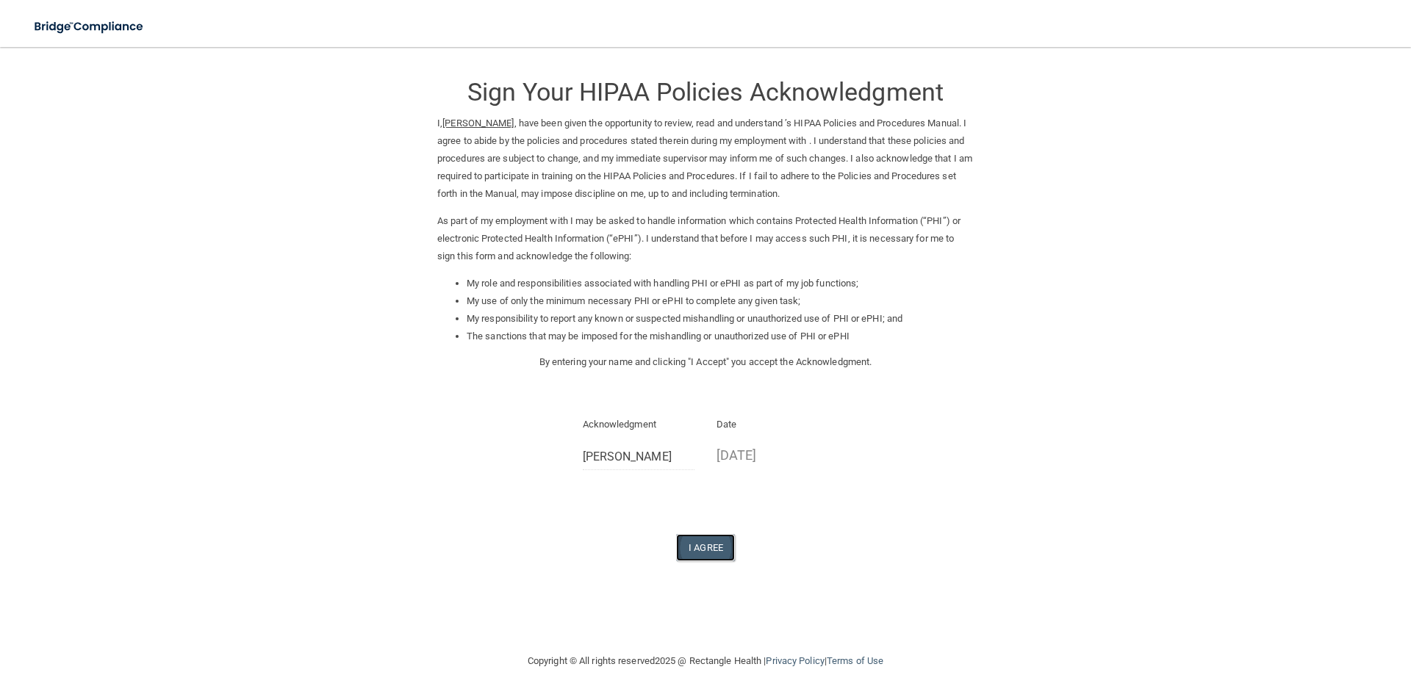
click at [721, 537] on button "I Agree" at bounding box center [705, 547] width 59 height 27
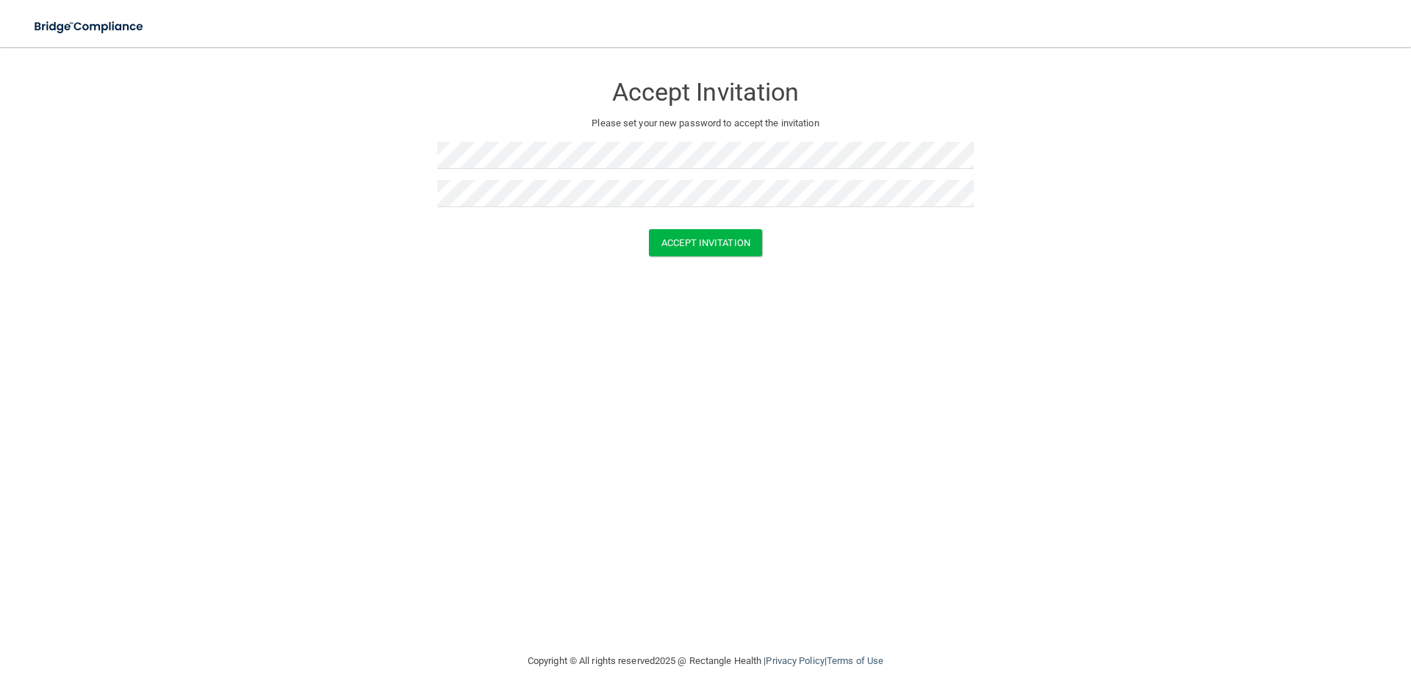
drag, startPoint x: 763, startPoint y: 239, endPoint x: 716, endPoint y: 260, distance: 51.0
click at [760, 242] on div "Accept Invitation" at bounding box center [705, 242] width 1374 height 27
click at [716, 261] on form "Accept Invitation Please set your new password to accept the invitation Accept …" at bounding box center [705, 168] width 1352 height 212
click at [721, 253] on button "Accept Invitation" at bounding box center [705, 242] width 113 height 27
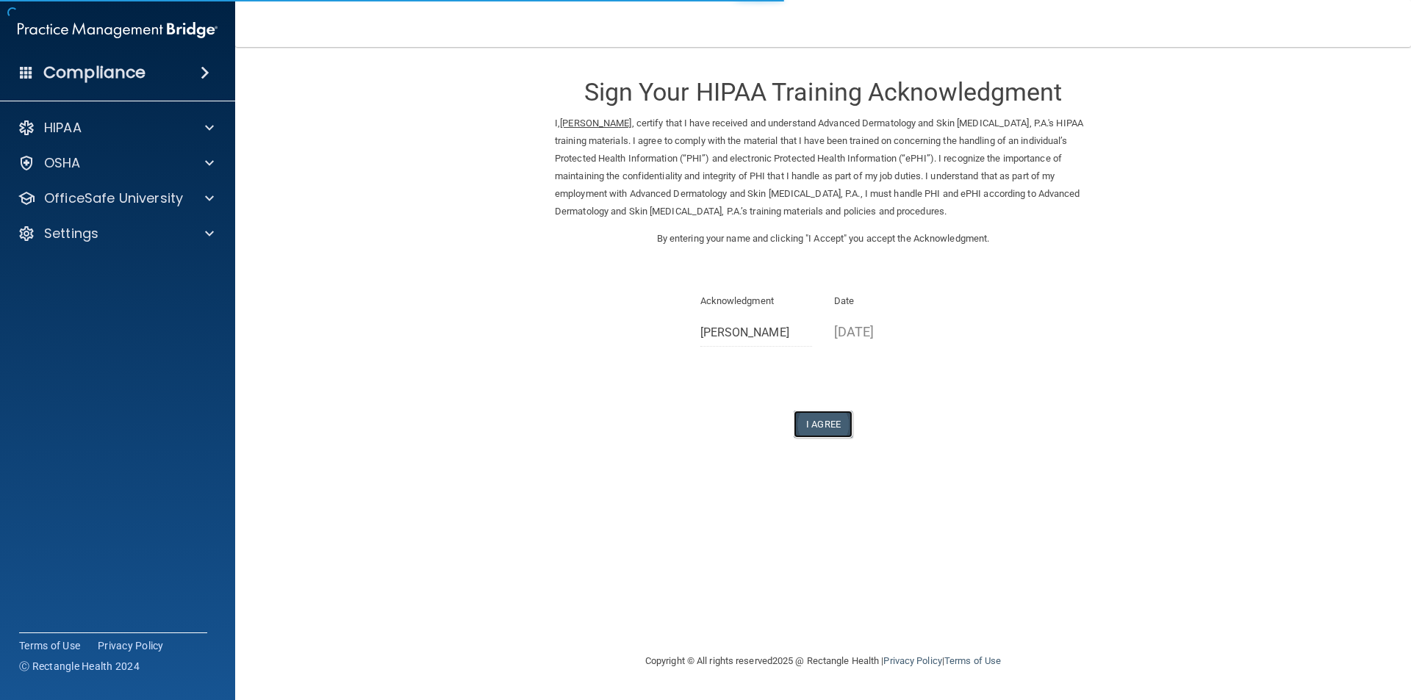
click at [831, 422] on button "I Agree" at bounding box center [822, 424] width 59 height 27
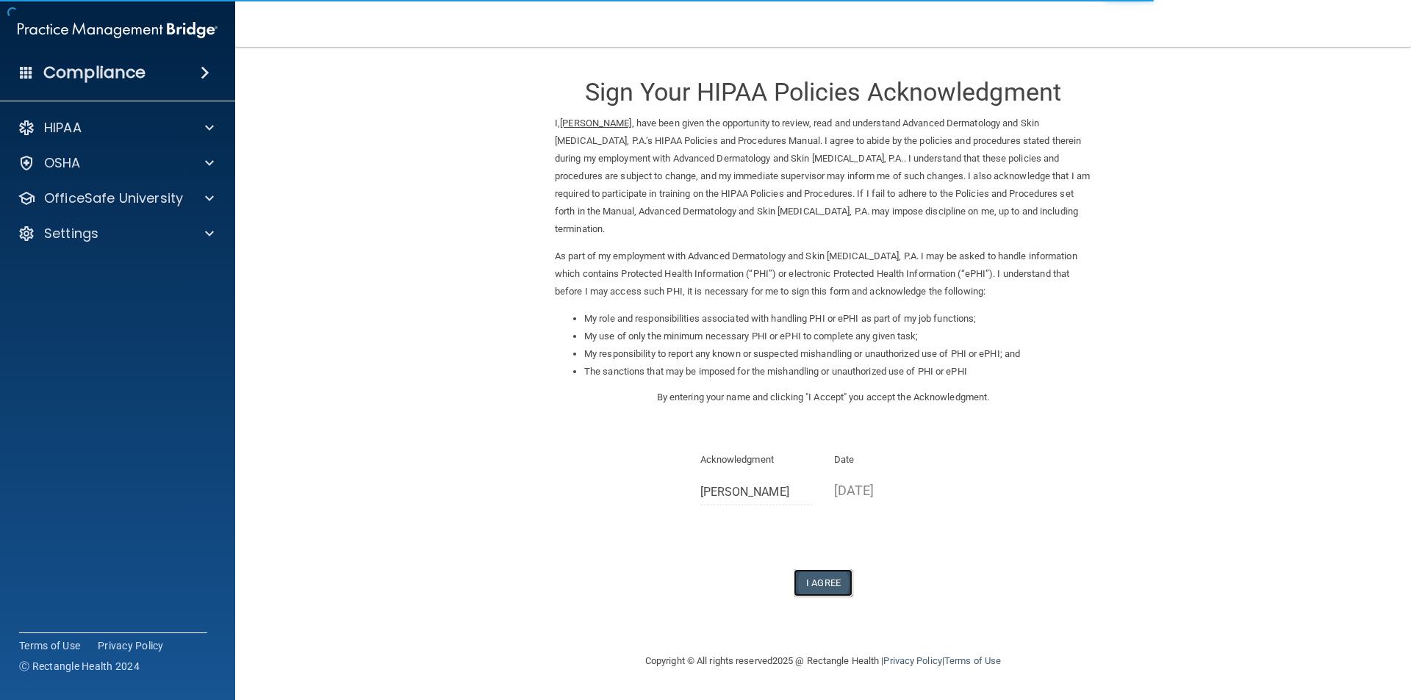
click at [826, 580] on button "I Agree" at bounding box center [822, 582] width 59 height 27
